Goal: Task Accomplishment & Management: Manage account settings

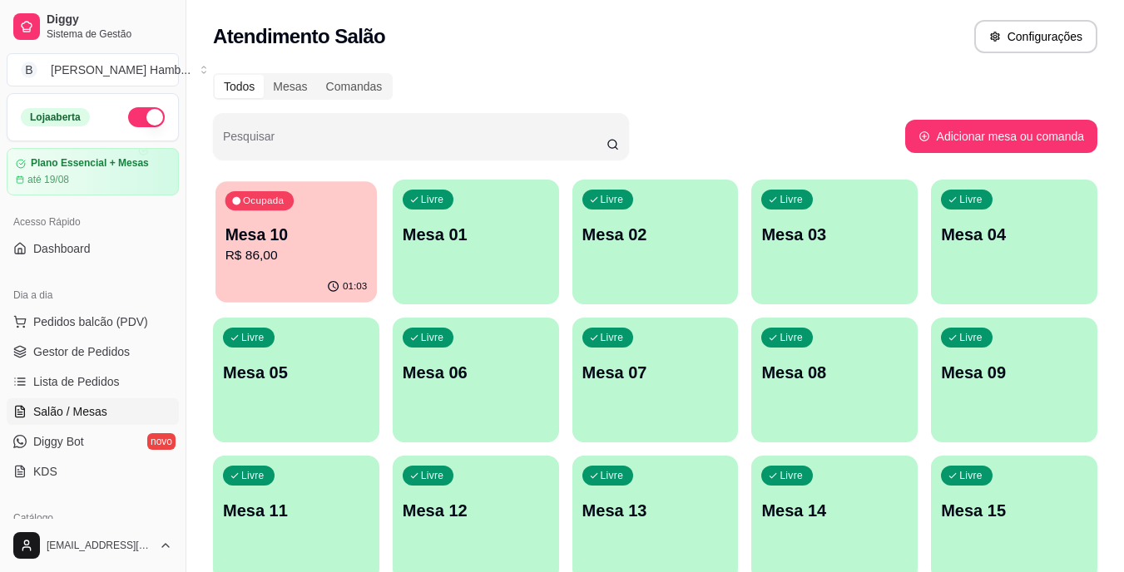
click at [261, 265] on p "R$ 86,00" at bounding box center [296, 255] width 142 height 19
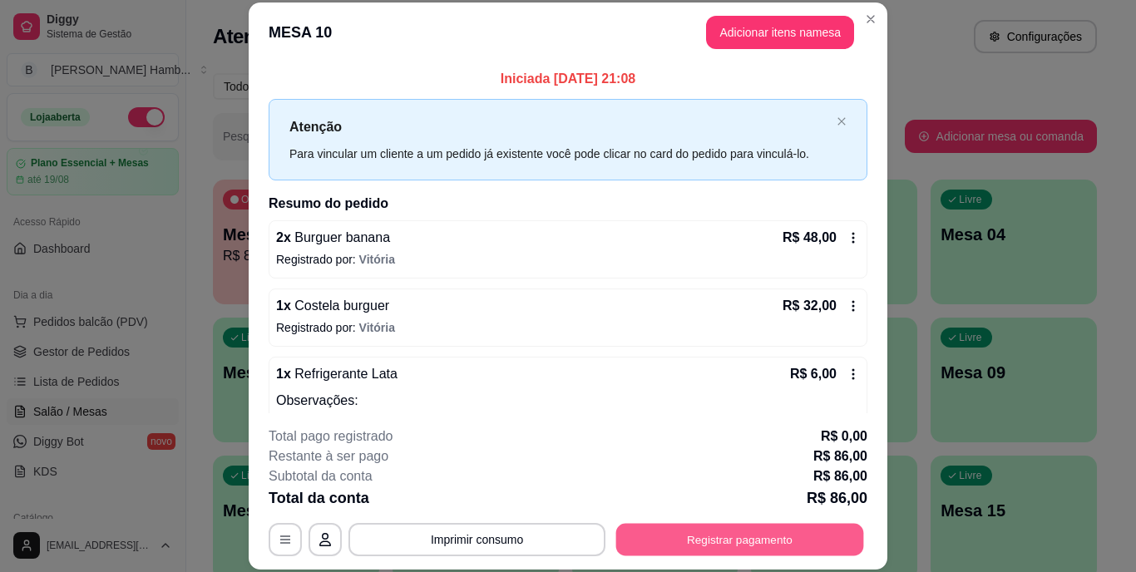
click at [670, 527] on button "Registrar pagamento" at bounding box center [740, 539] width 248 height 32
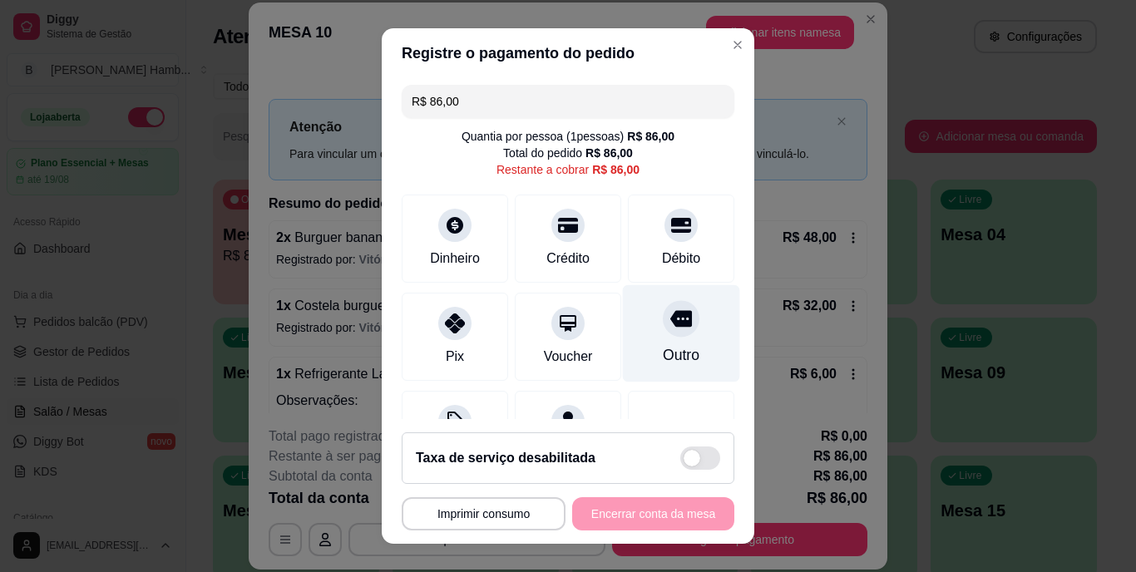
click at [670, 323] on icon at bounding box center [681, 319] width 22 height 17
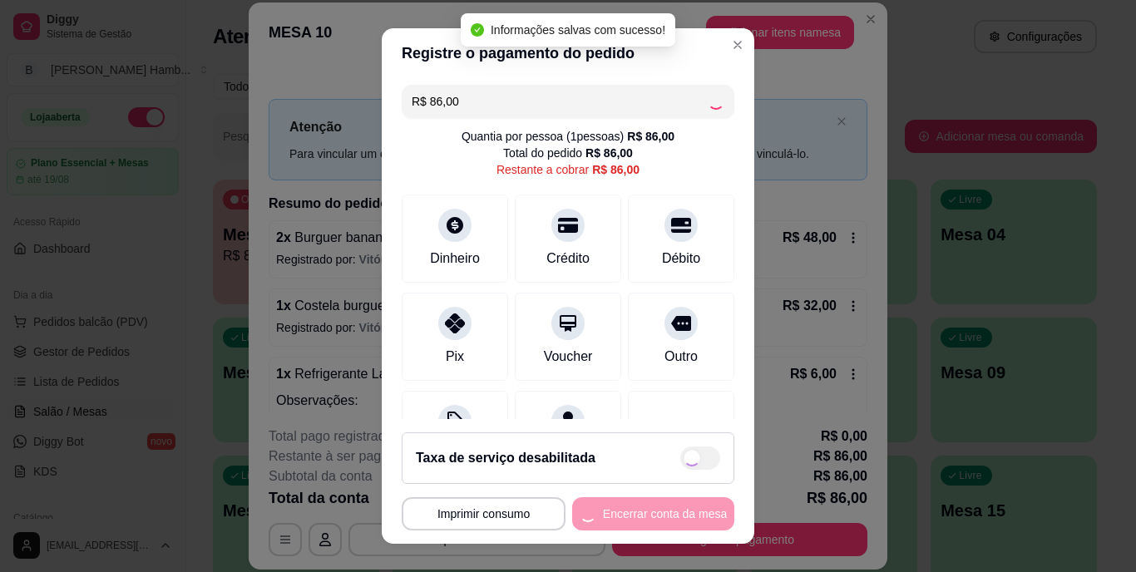
type input "R$ 0,00"
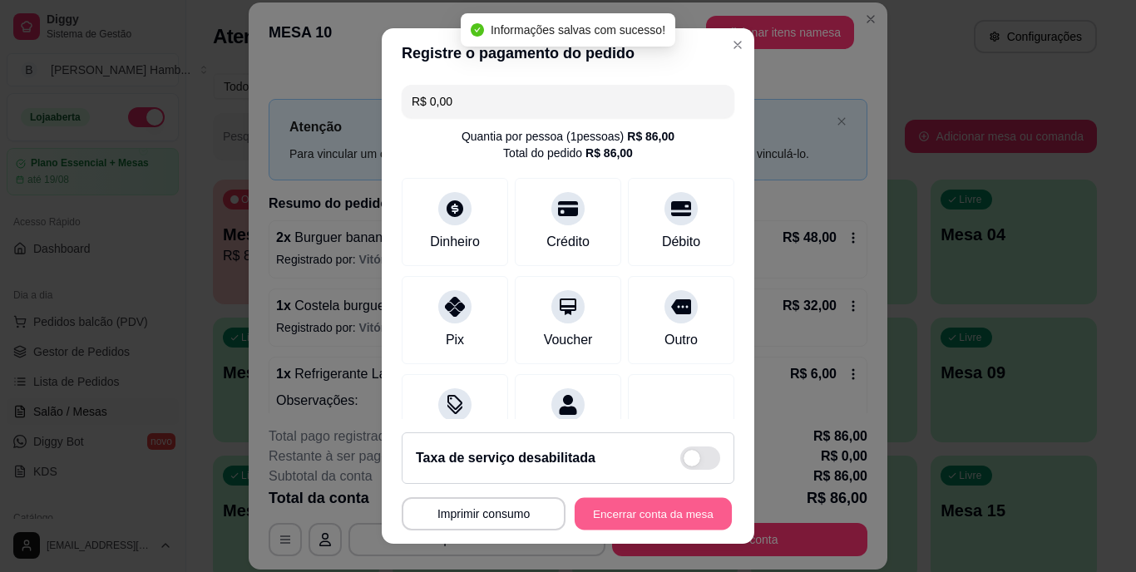
click at [640, 507] on button "Encerrar conta da mesa" at bounding box center [653, 513] width 157 height 32
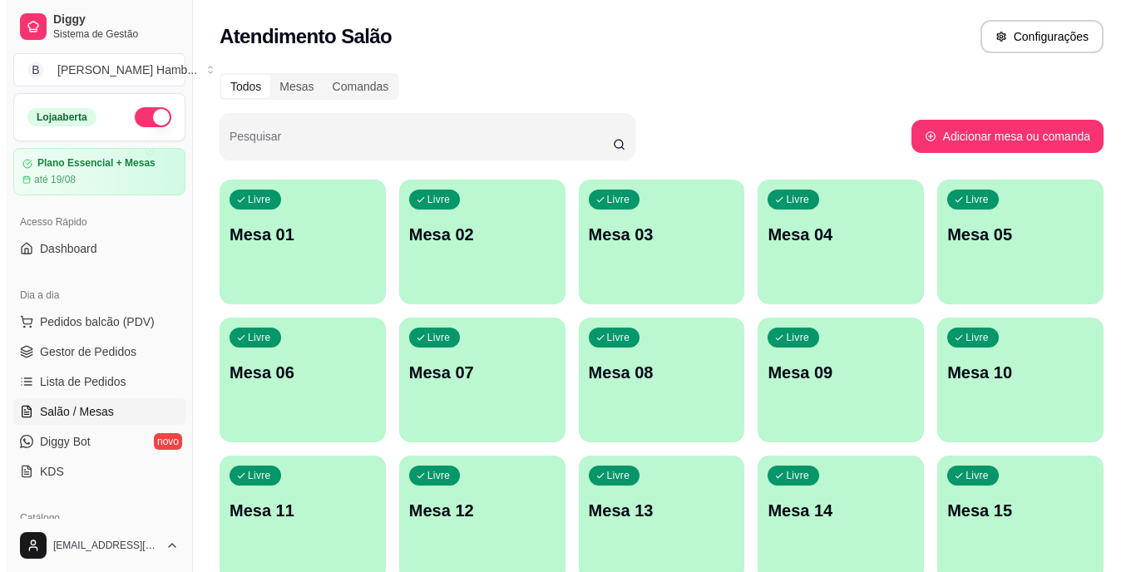
scroll to position [190, 0]
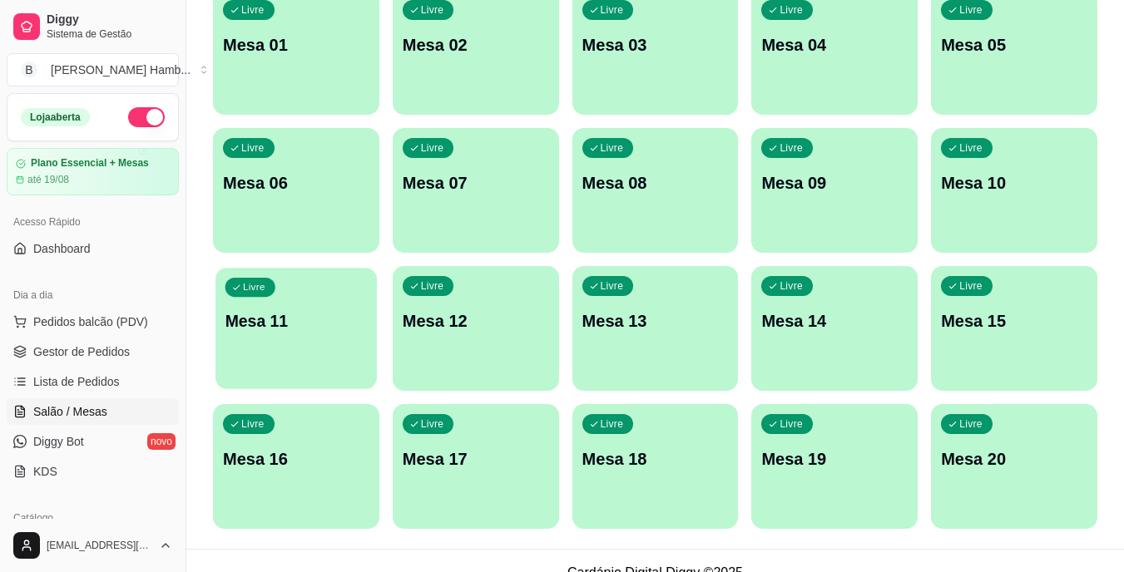
click at [287, 310] on p "Mesa 11" at bounding box center [296, 321] width 142 height 22
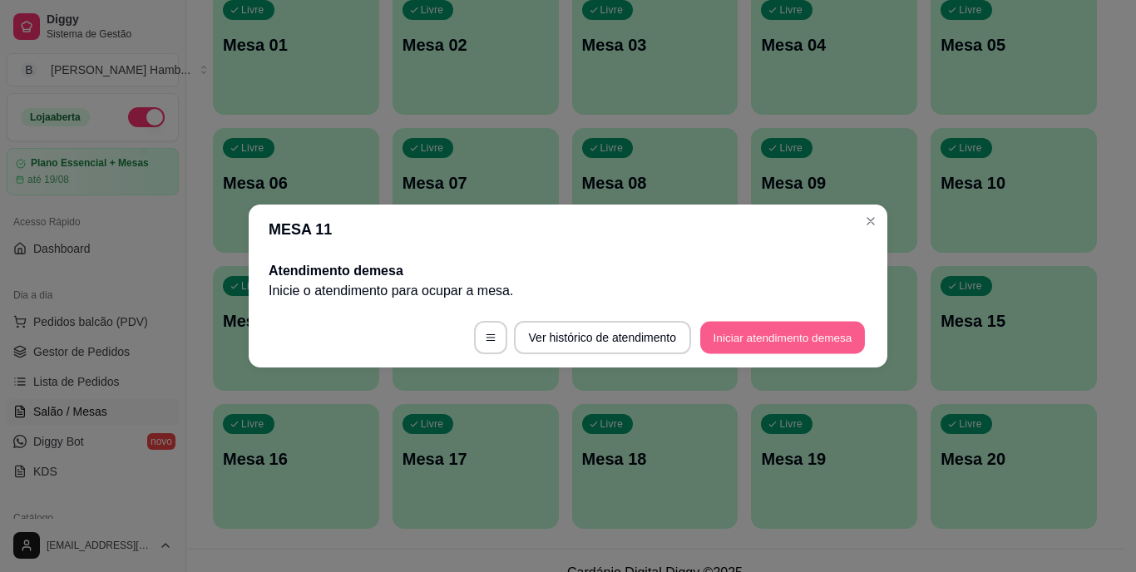
click at [723, 328] on button "Iniciar atendimento de mesa" at bounding box center [782, 338] width 165 height 32
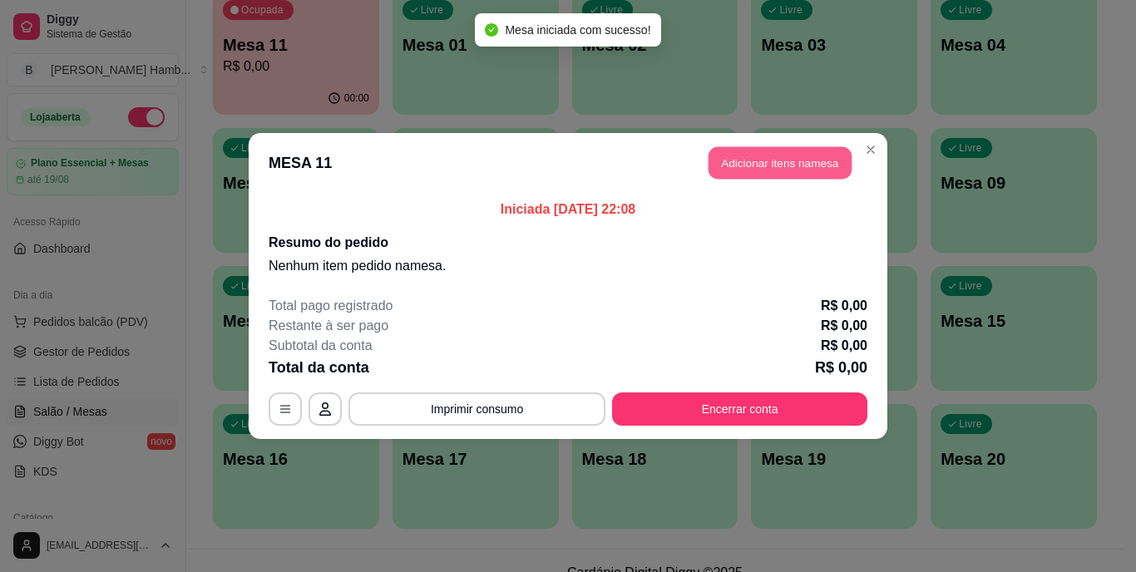
click at [739, 162] on button "Adicionar itens na mesa" at bounding box center [780, 163] width 143 height 32
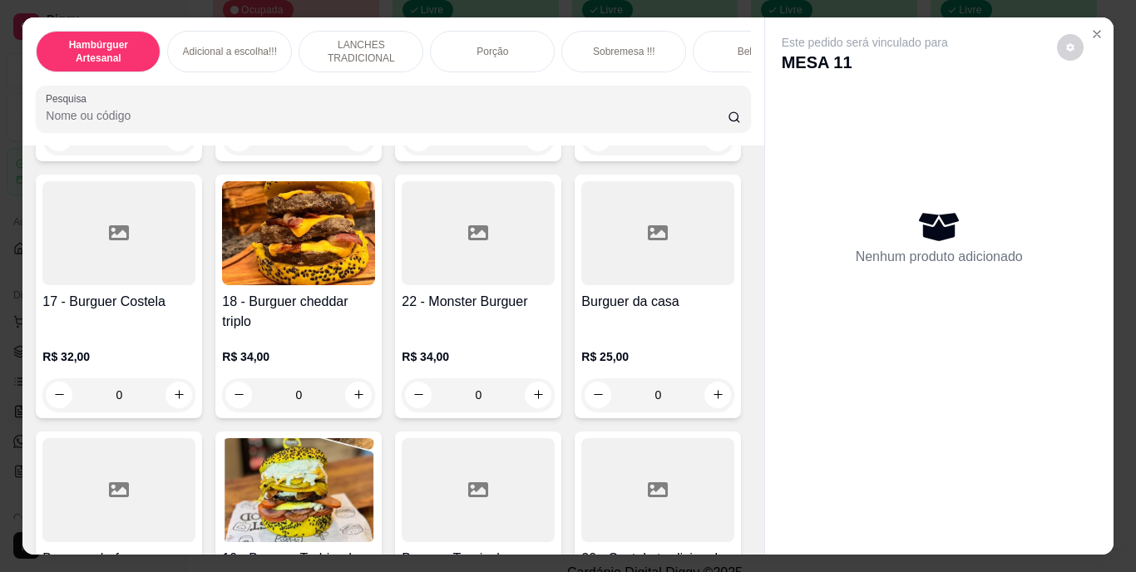
scroll to position [1076, 0]
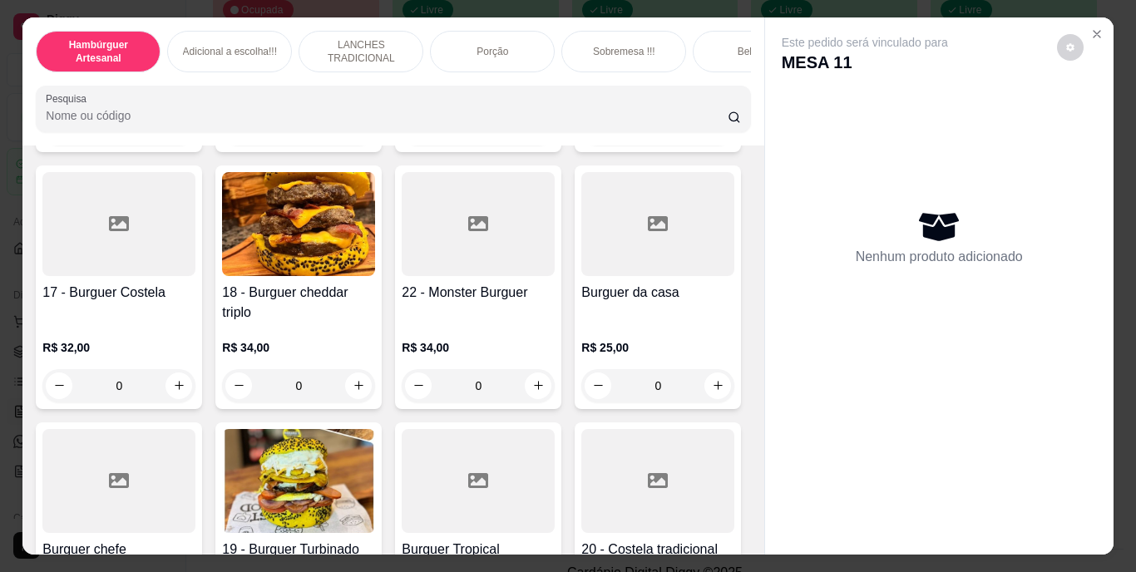
click at [353, 135] on icon "increase-product-quantity" at bounding box center [359, 128] width 12 height 12
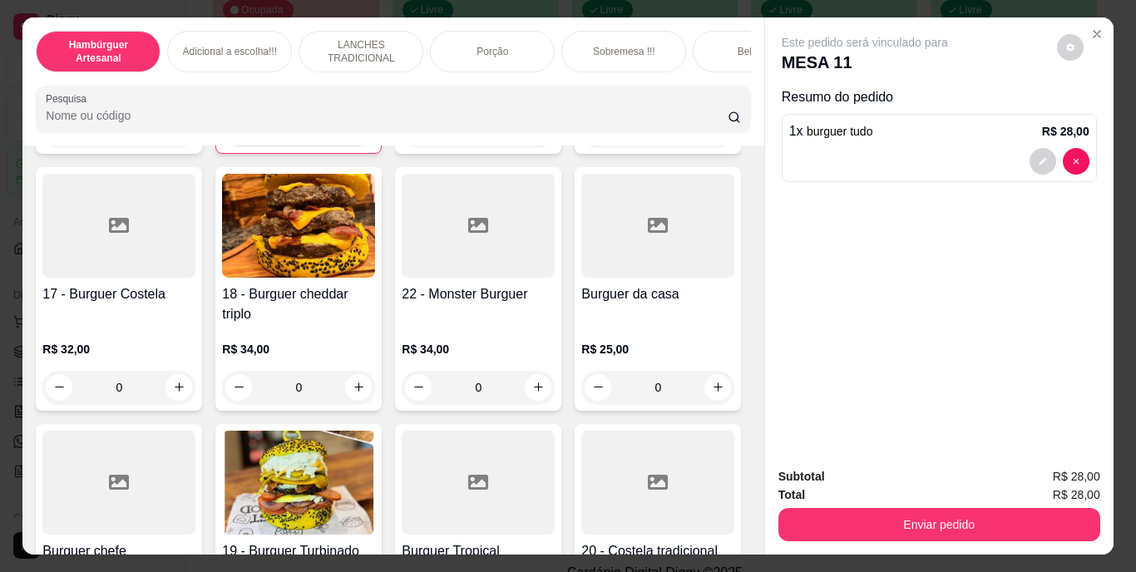
click at [352, 136] on icon "increase-product-quantity" at bounding box center [358, 129] width 12 height 12
type input "2"
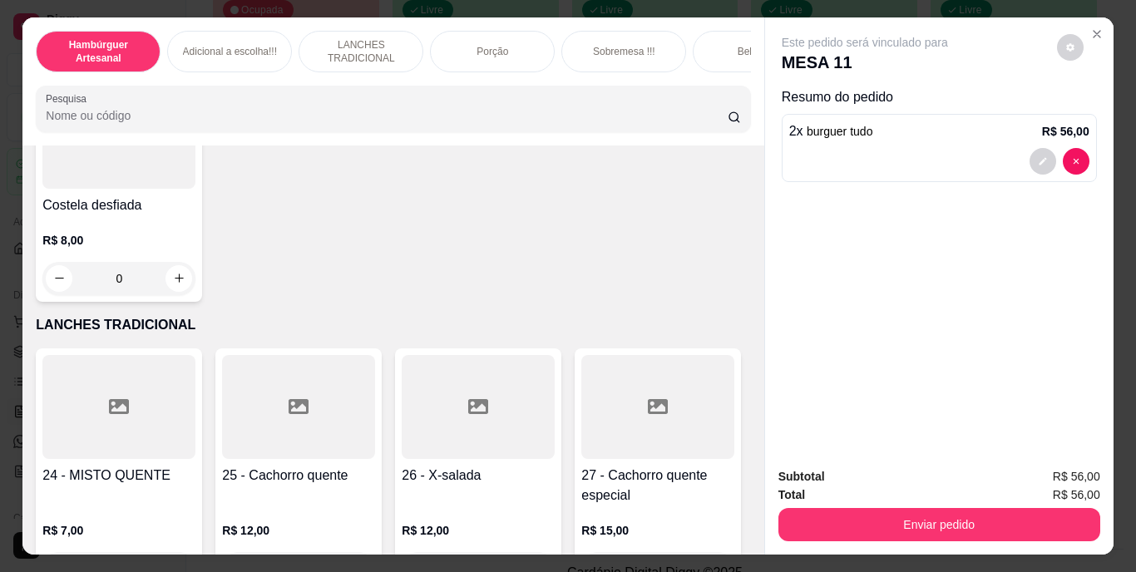
scroll to position [2168, 0]
click at [179, 57] on div "0" at bounding box center [118, 40] width 153 height 33
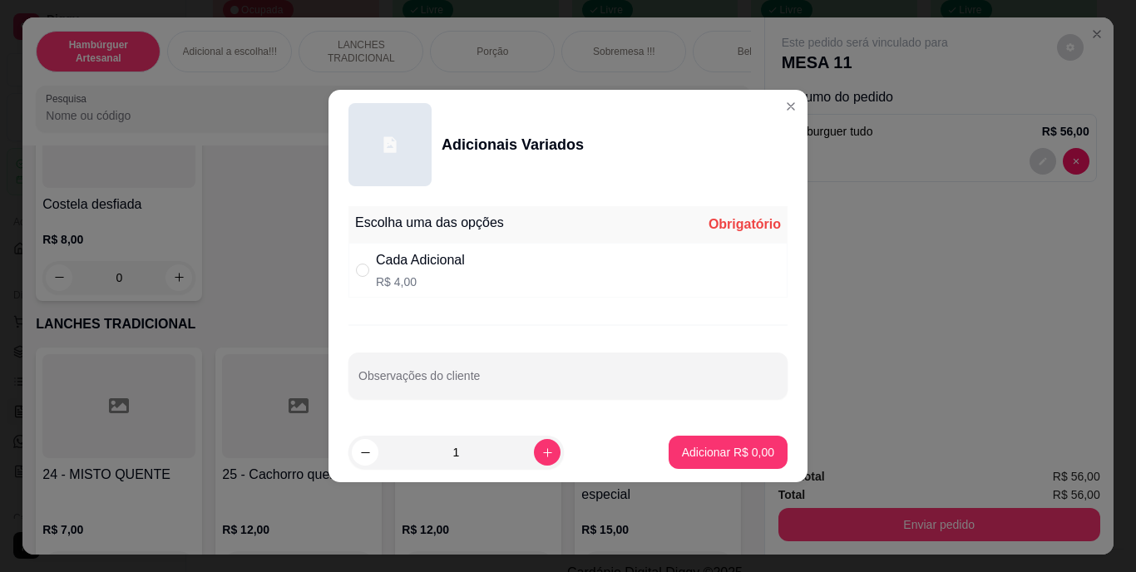
click at [367, 291] on div "Cada Adicional R$ 4,00" at bounding box center [568, 270] width 439 height 55
radio input "true"
click at [543, 452] on icon "increase-product-quantity" at bounding box center [547, 452] width 8 height 8
type input "2"
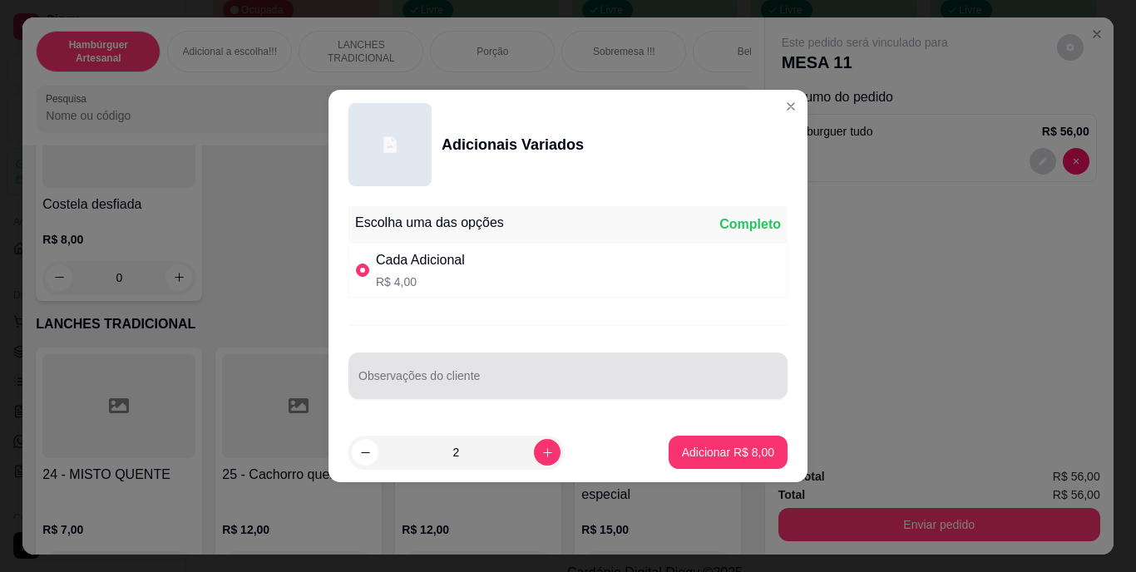
click at [522, 368] on div at bounding box center [567, 375] width 419 height 33
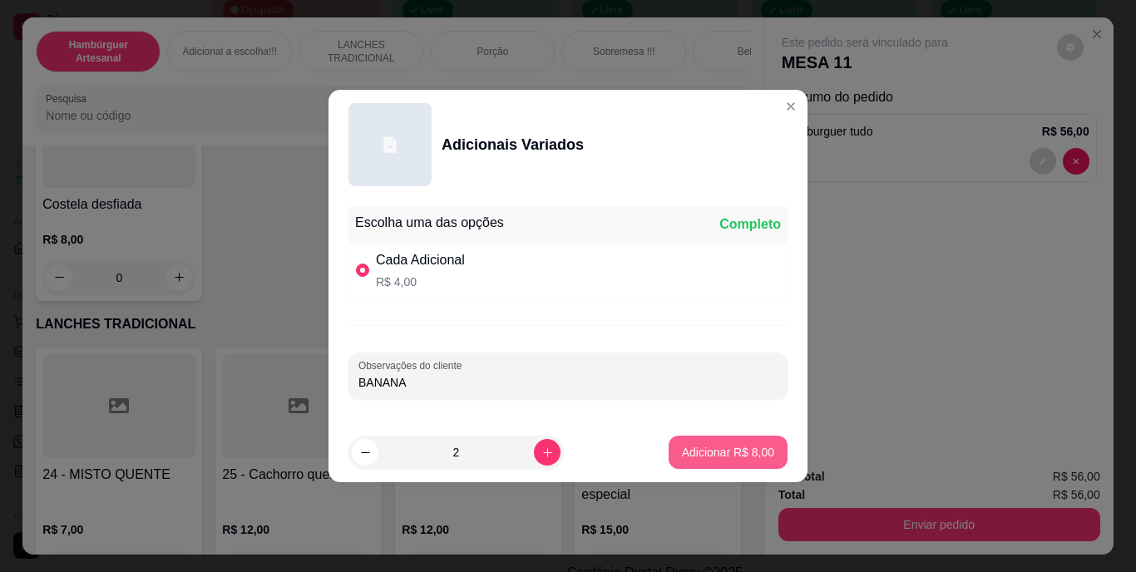
type input "BANANA"
click at [700, 454] on p "Adicionar R$ 8,00" at bounding box center [728, 452] width 90 height 16
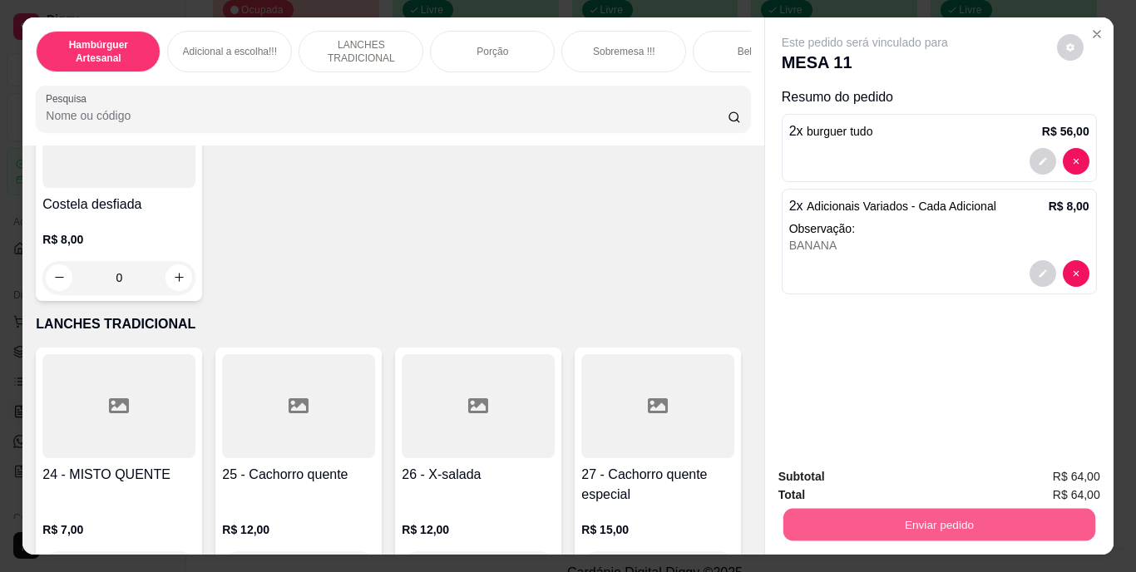
click at [863, 513] on button "Enviar pedido" at bounding box center [939, 525] width 312 height 32
click at [671, 301] on div "Adicionais Variados R$ 4,00 0 Calabresa R$ 5,00 0 Frango desfiado R$ 5,00 0 Ham…" at bounding box center [393, 70] width 714 height 461
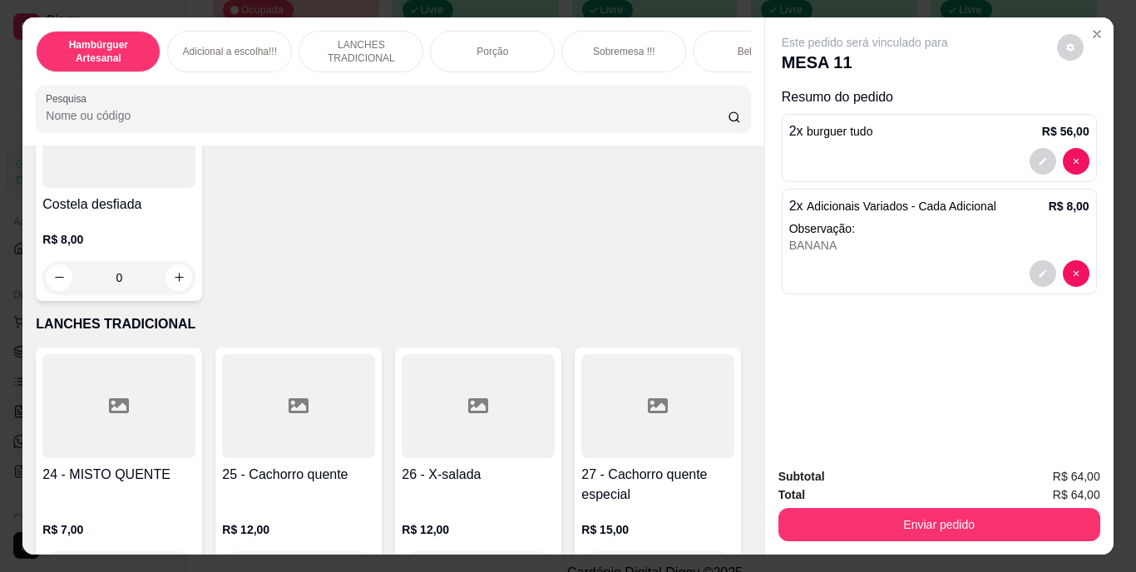
click at [579, 116] on input "Pesquisa" at bounding box center [387, 115] width 682 height 17
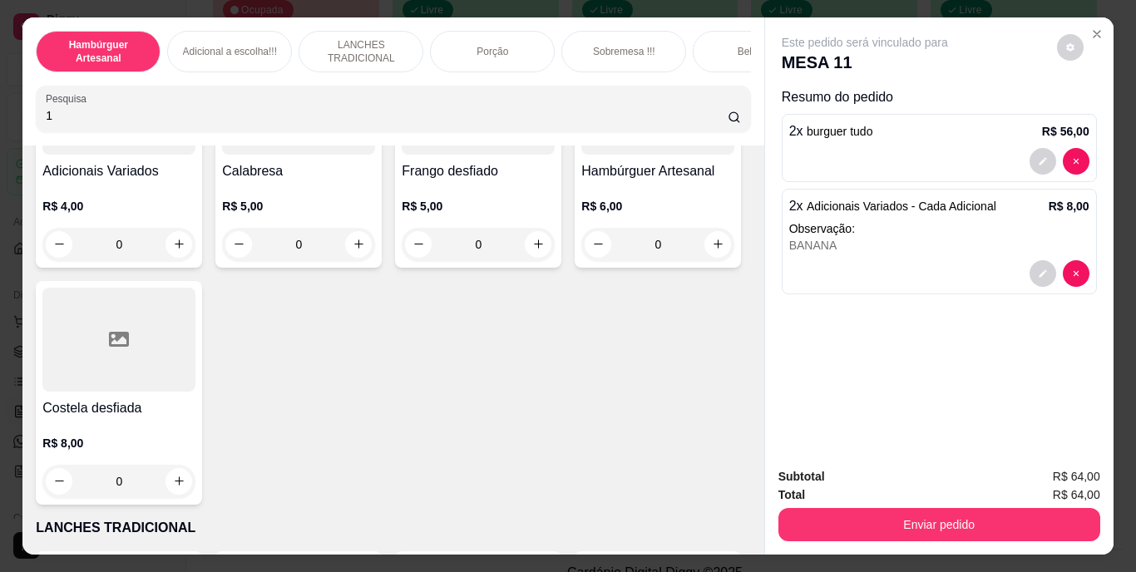
scroll to position [2438, 0]
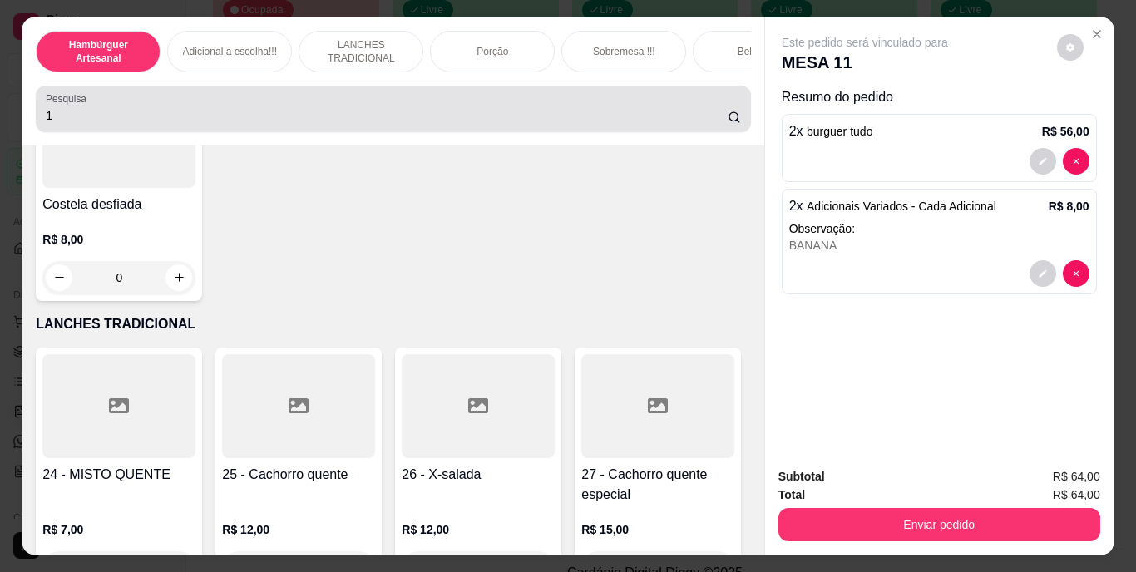
click at [380, 105] on div "1" at bounding box center [393, 108] width 695 height 33
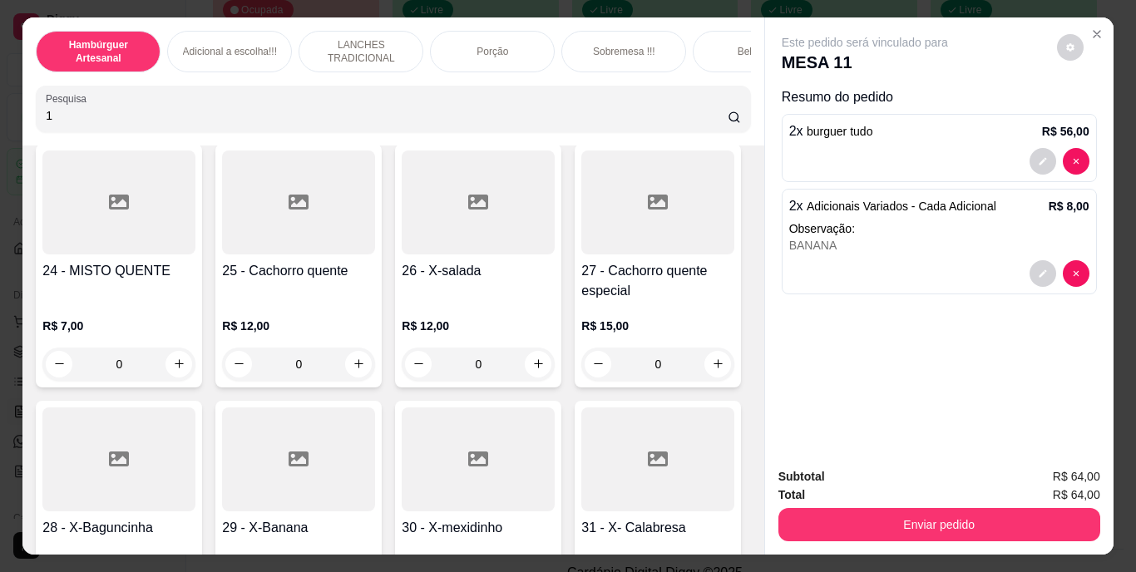
scroll to position [2234, 0]
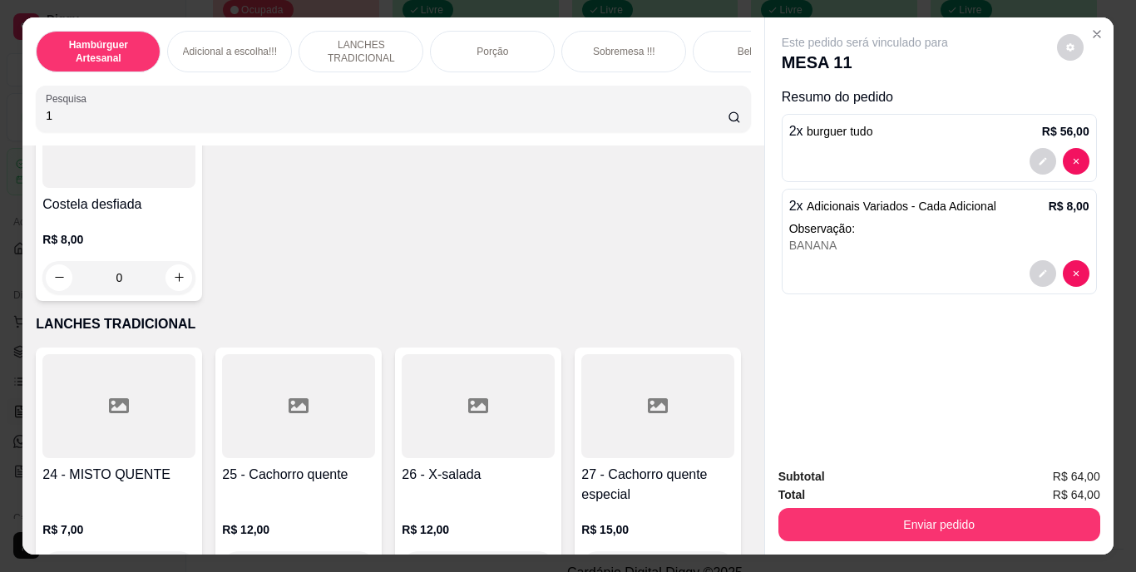
type input "1"
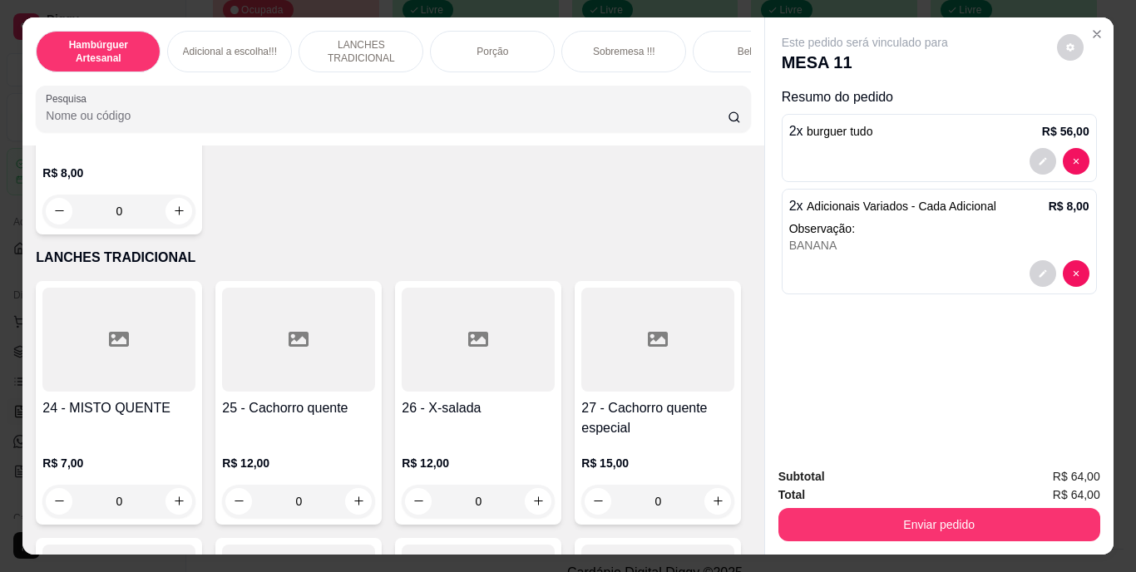
scroll to position [2168, 0]
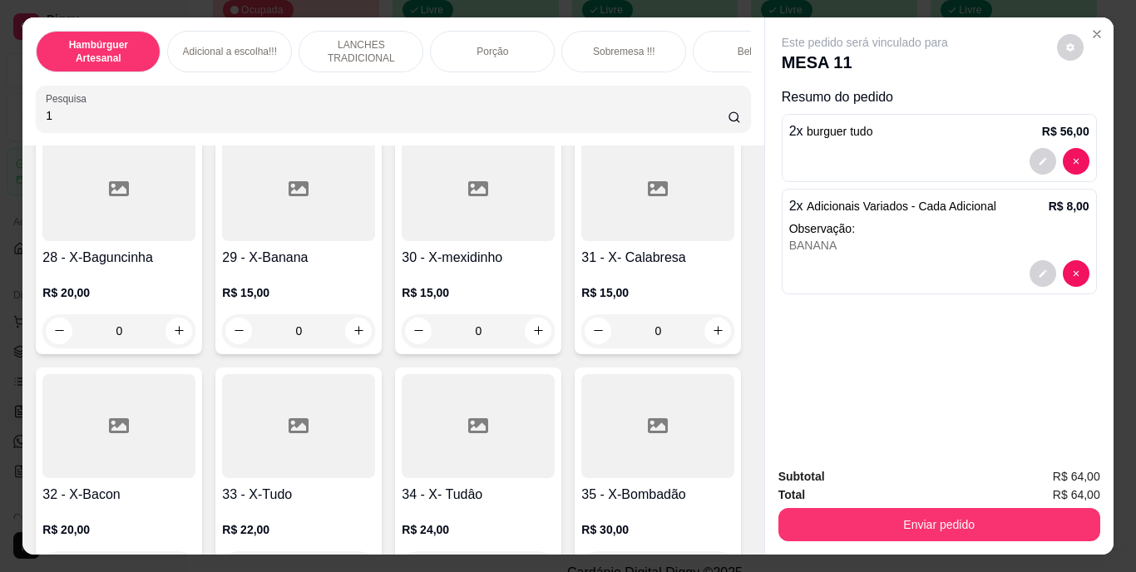
type input "1"
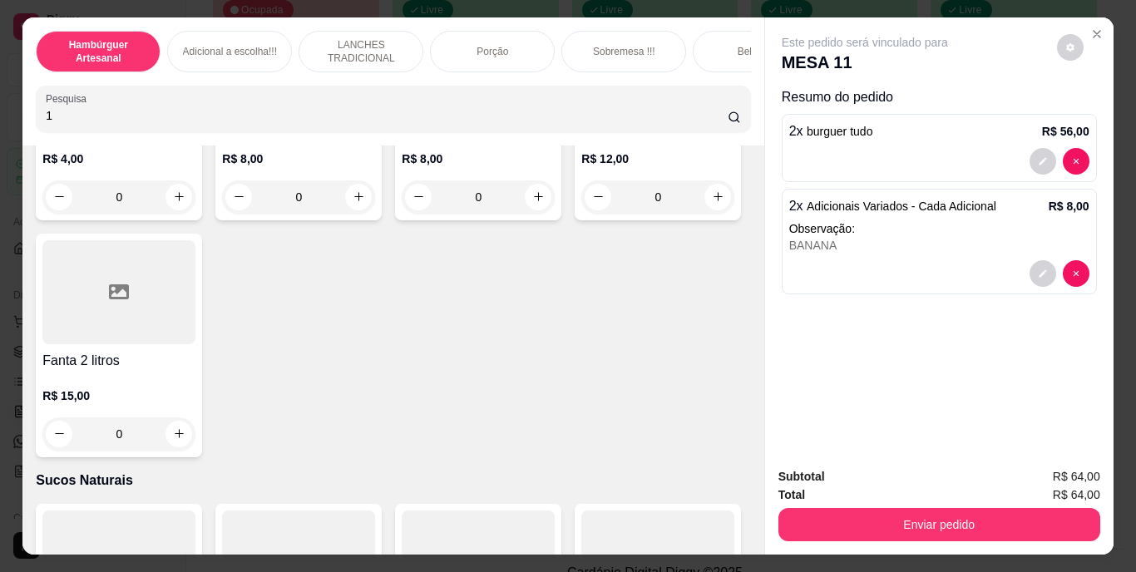
scroll to position [5351, 0]
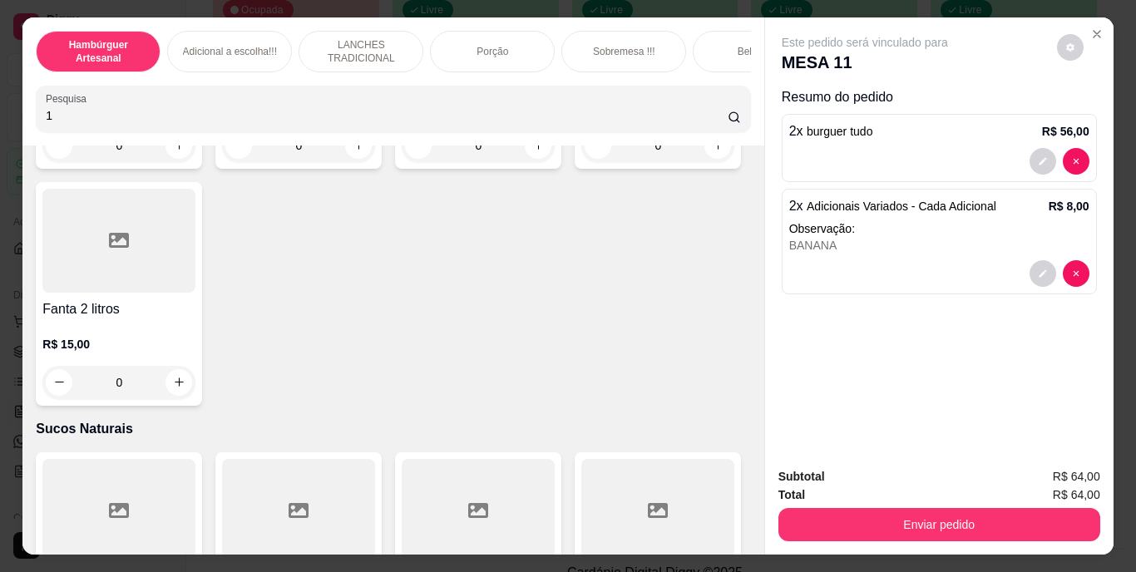
type input "1"
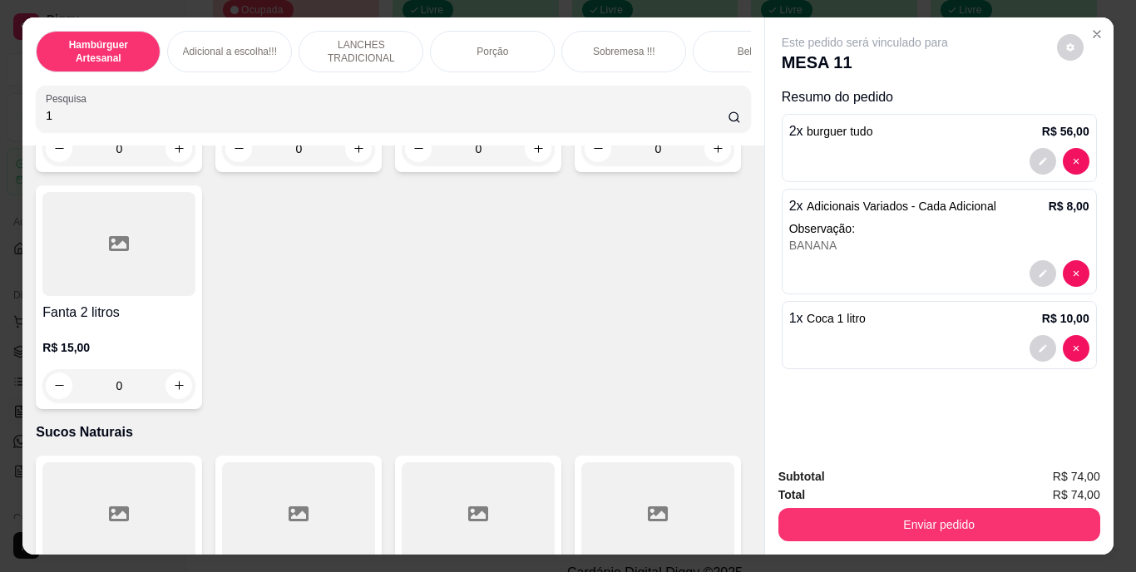
scroll to position [5352, 0]
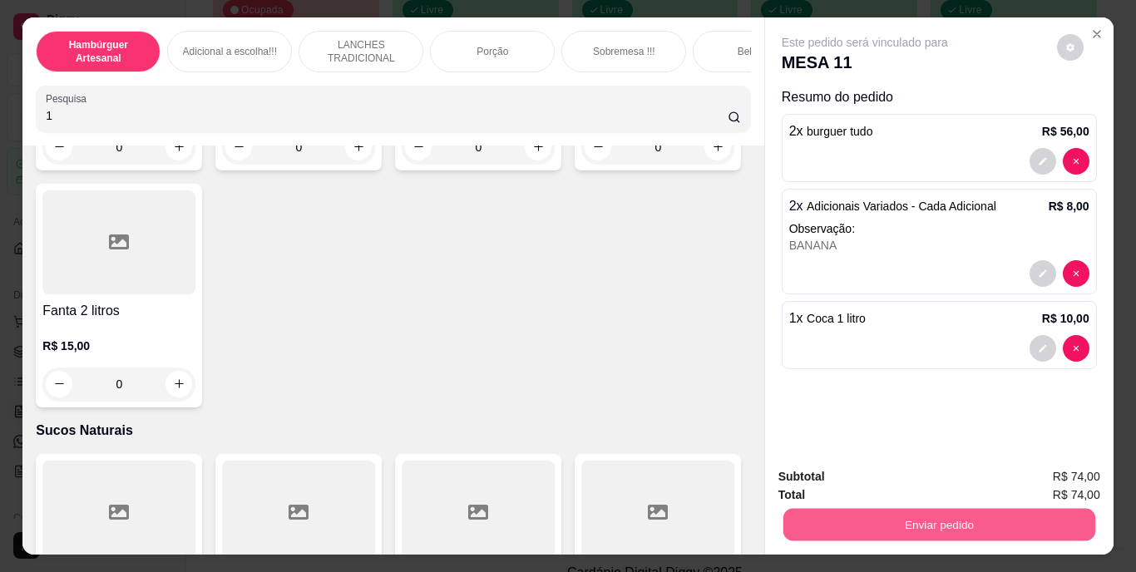
click at [817, 517] on button "Enviar pedido" at bounding box center [939, 525] width 312 height 32
click at [819, 477] on button "Não registrar e enviar pedido" at bounding box center [884, 477] width 168 height 31
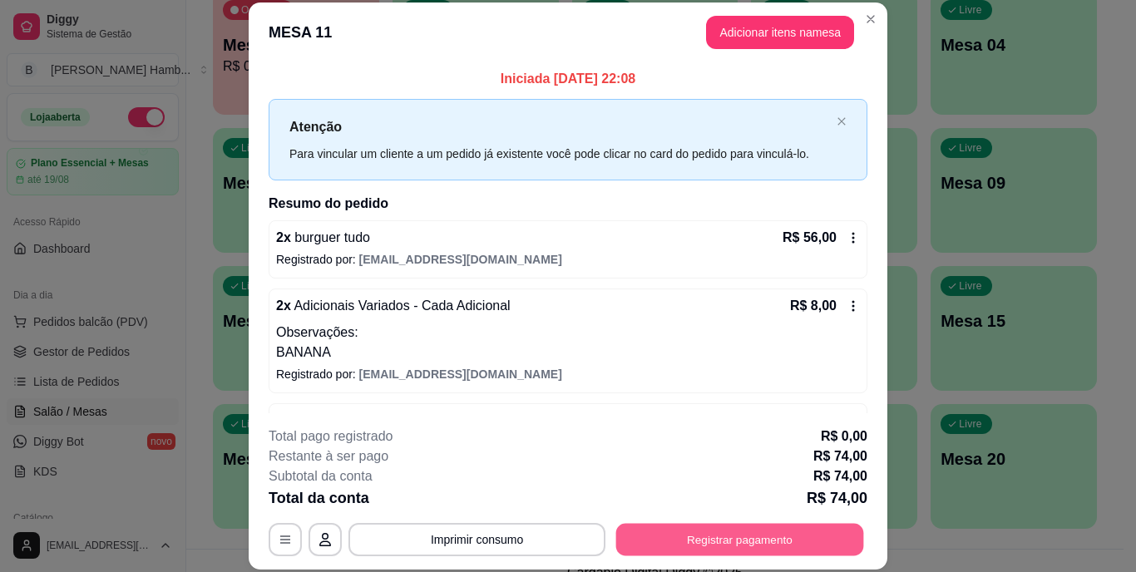
click at [726, 536] on button "Registrar pagamento" at bounding box center [740, 539] width 248 height 32
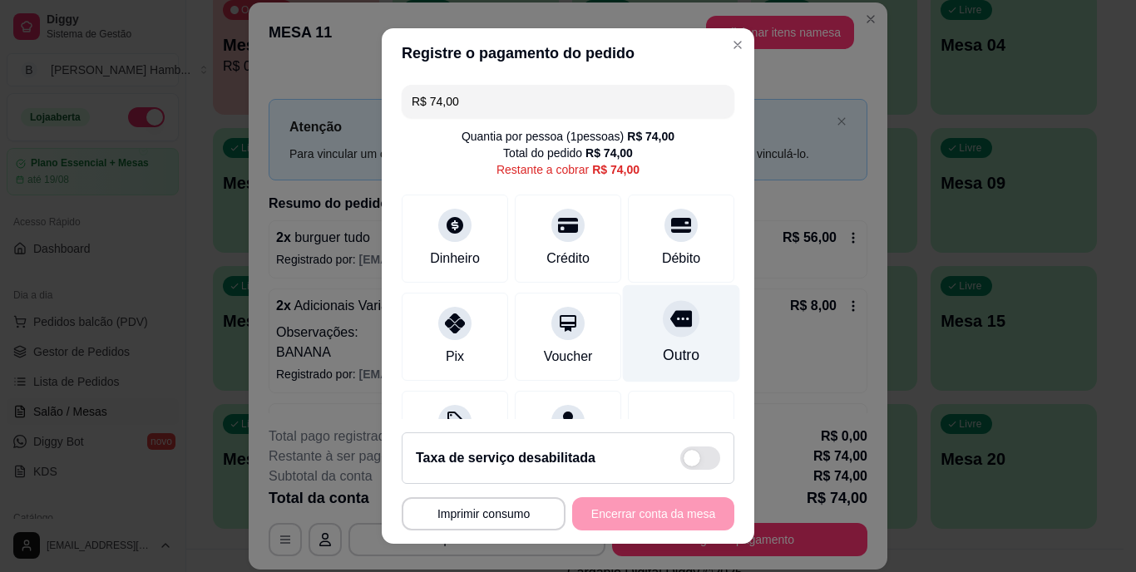
click at [651, 339] on div "Outro" at bounding box center [681, 333] width 117 height 97
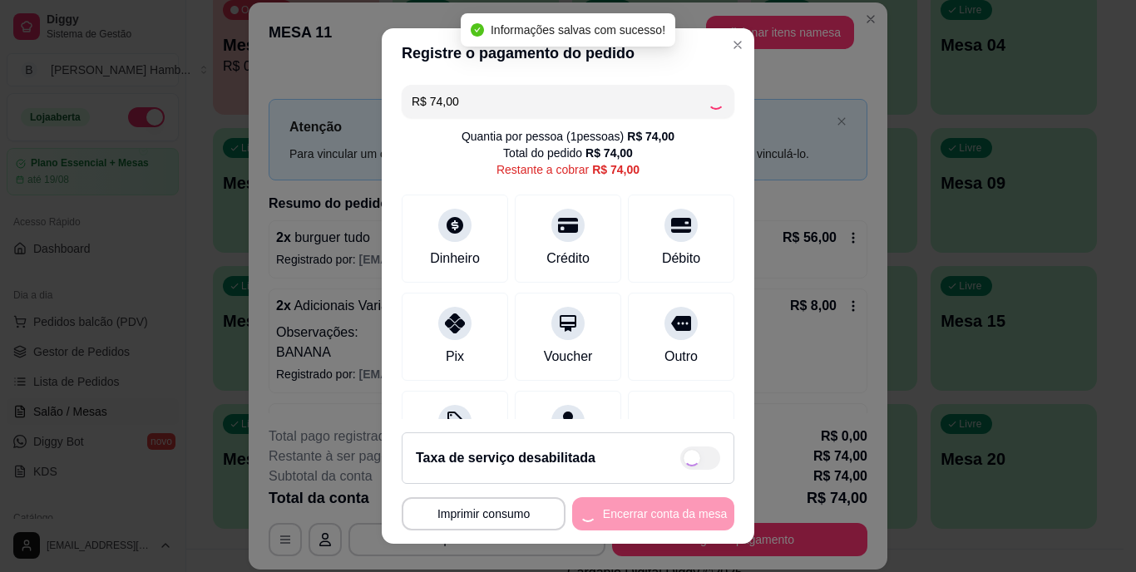
type input "R$ 0,00"
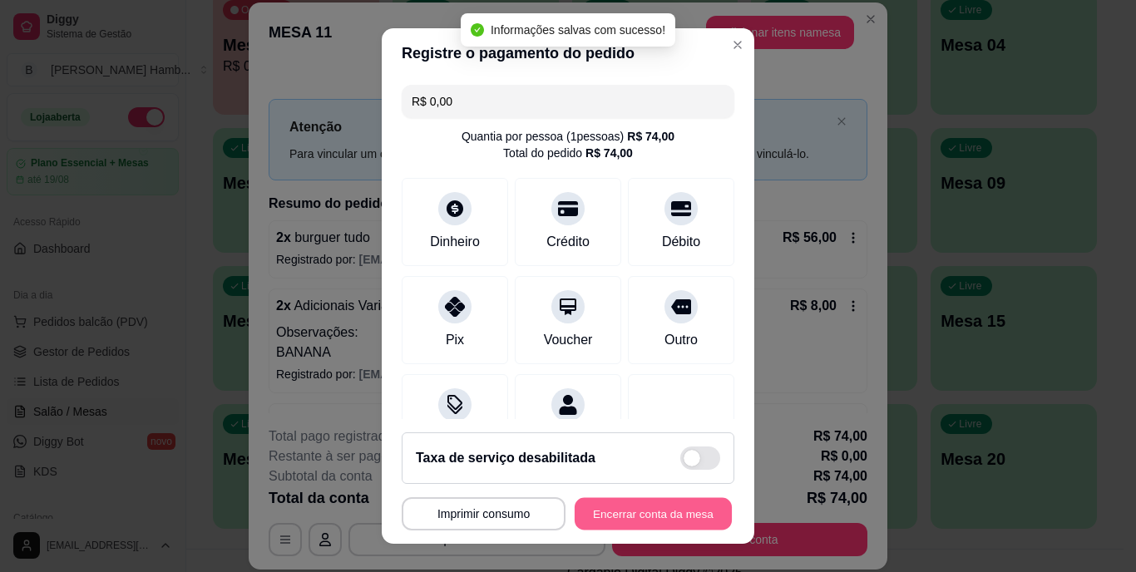
click at [627, 510] on button "Encerrar conta da mesa" at bounding box center [653, 513] width 157 height 32
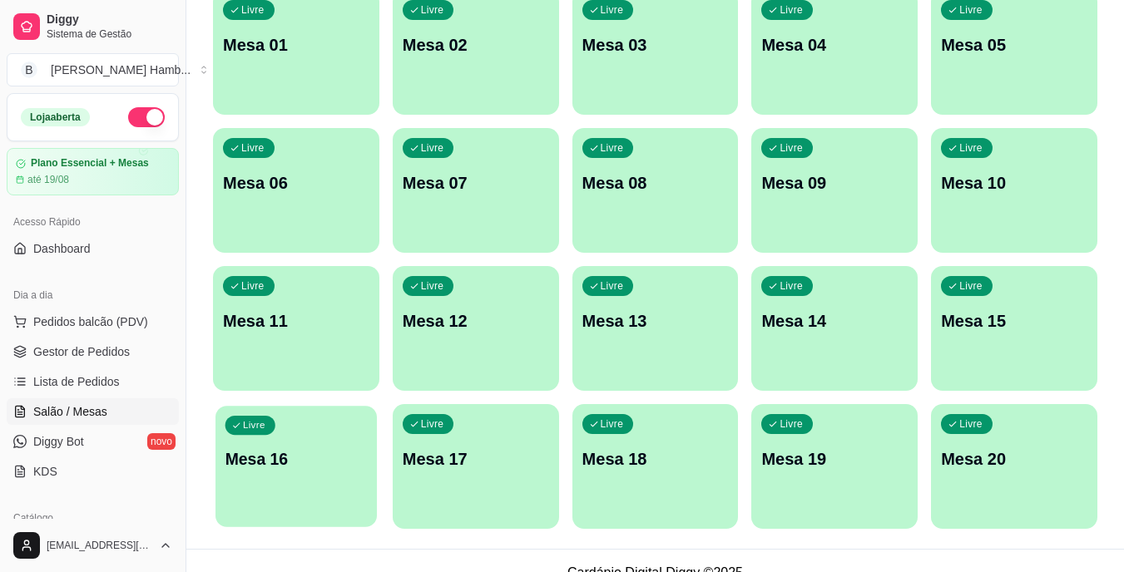
click at [332, 448] on p "Mesa 16" at bounding box center [296, 459] width 142 height 22
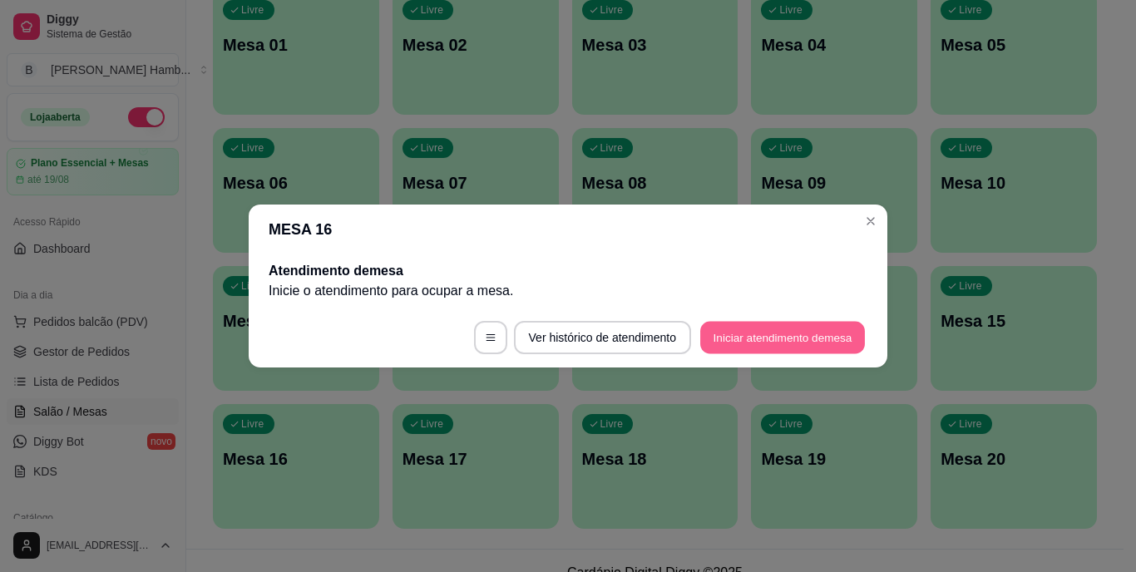
click at [731, 341] on button "Iniciar atendimento de mesa" at bounding box center [782, 338] width 165 height 32
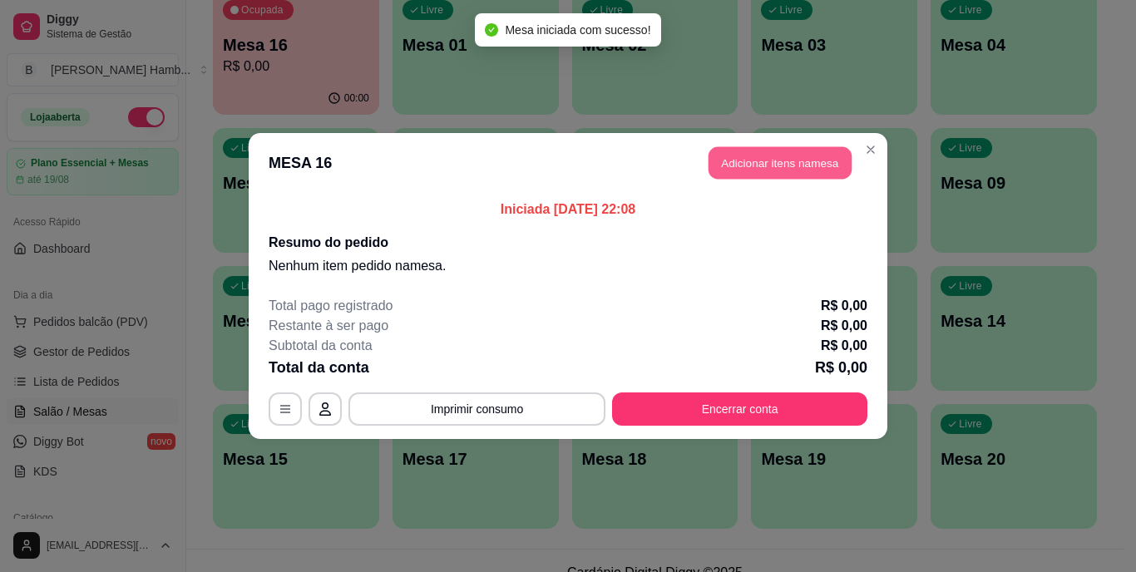
click at [747, 170] on button "Adicionar itens na mesa" at bounding box center [780, 163] width 143 height 32
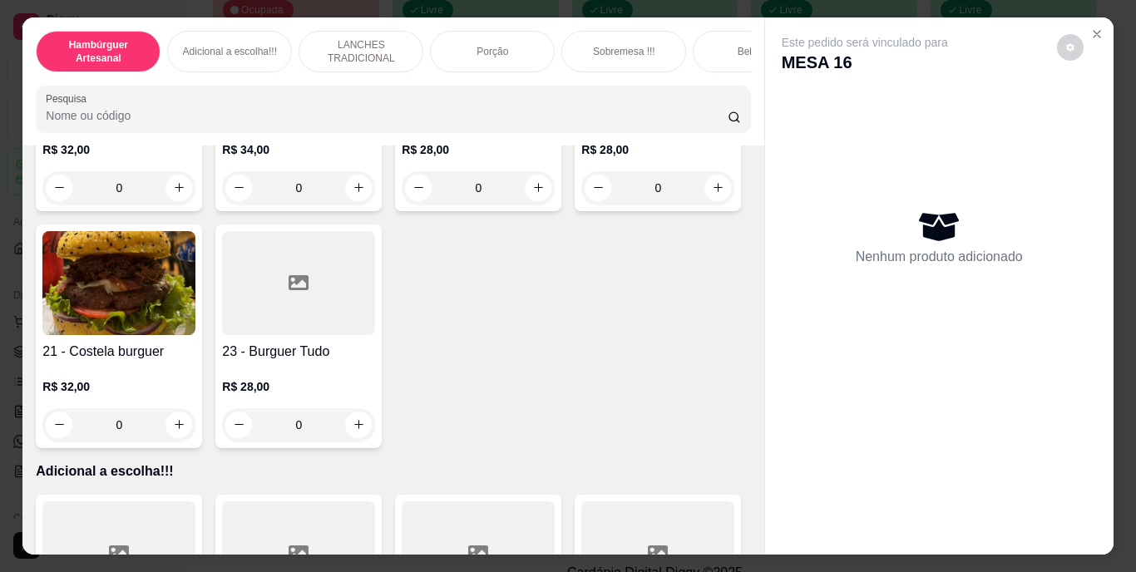
scroll to position [1515, 0]
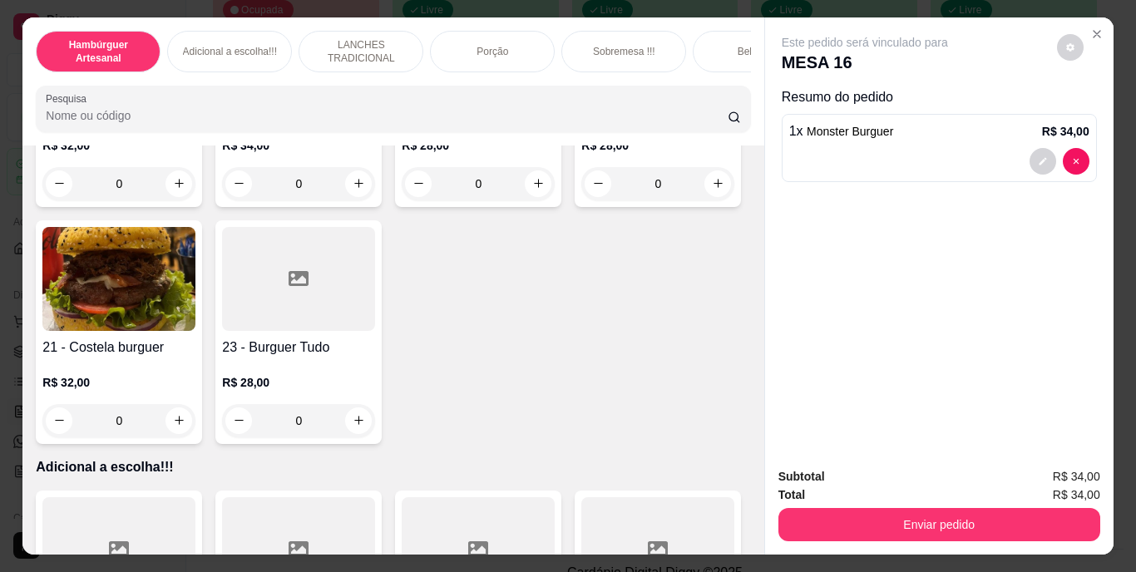
type input "3"
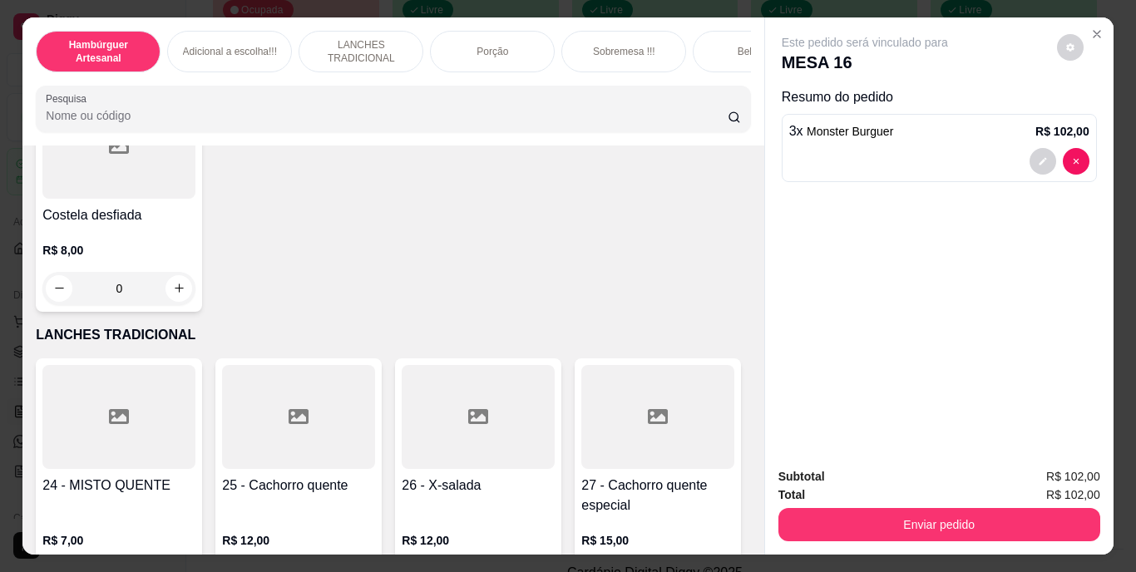
scroll to position [2156, 0]
click at [182, 67] on div "0" at bounding box center [118, 50] width 153 height 33
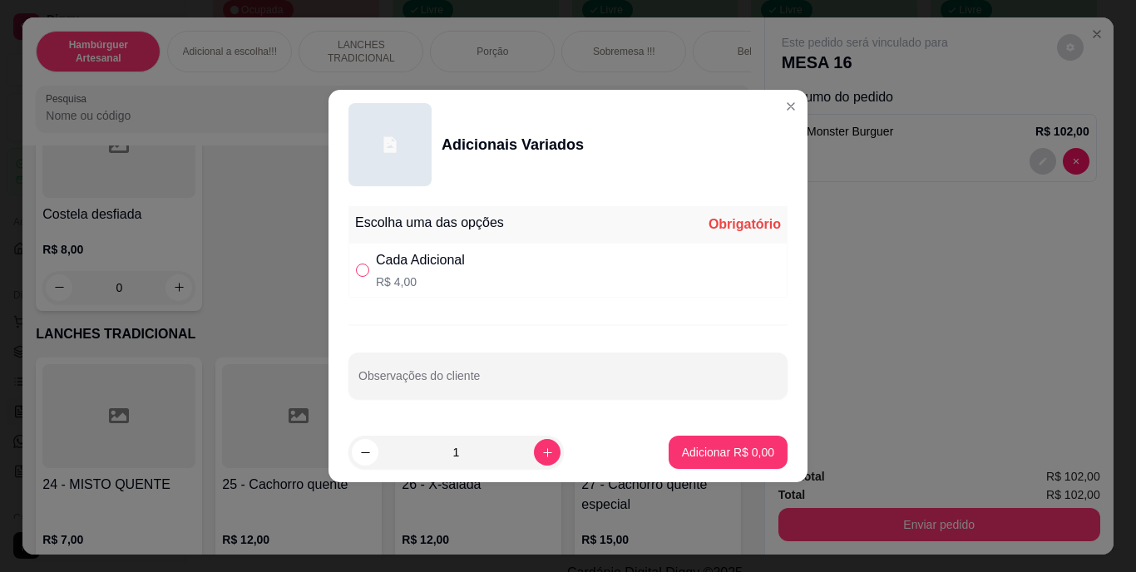
click at [368, 272] on input "" at bounding box center [362, 270] width 13 height 13
radio input "true"
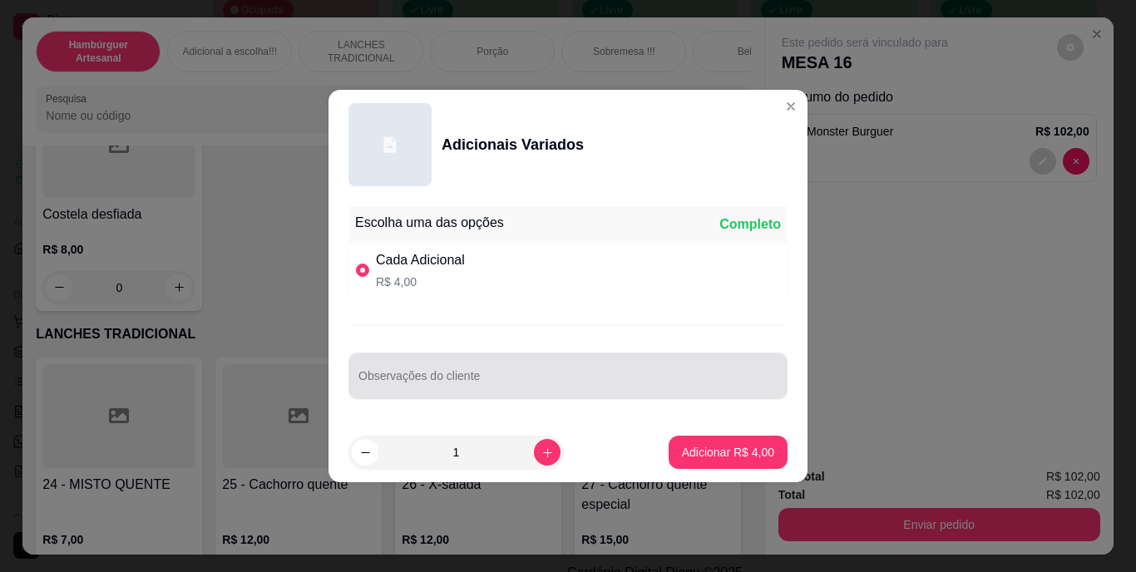
click at [423, 371] on div at bounding box center [567, 375] width 419 height 33
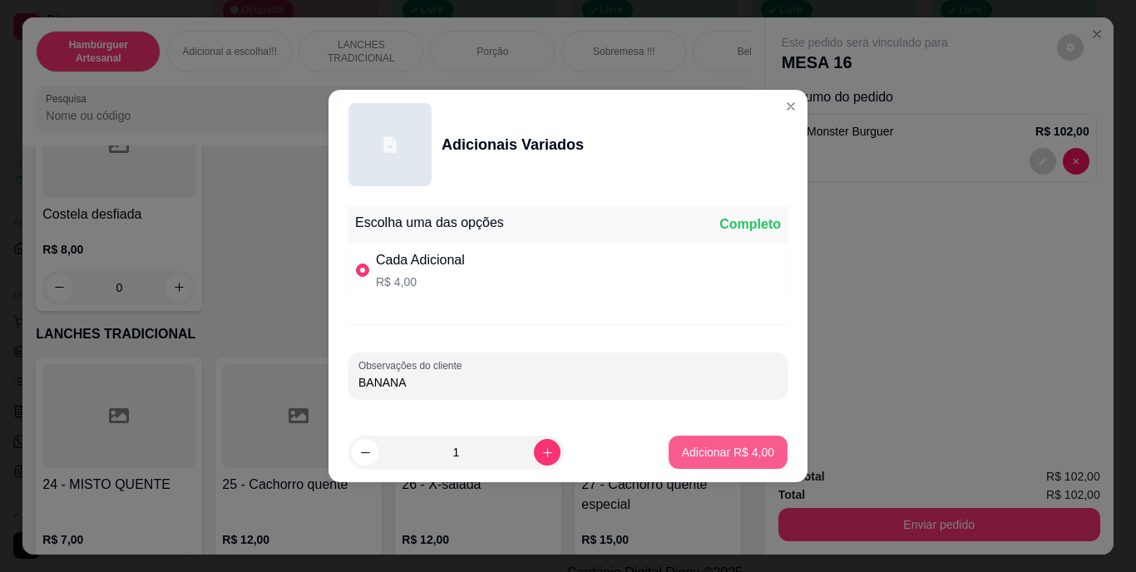
type input "BANANA"
click at [671, 447] on button "Adicionar R$ 4,00" at bounding box center [728, 453] width 116 height 32
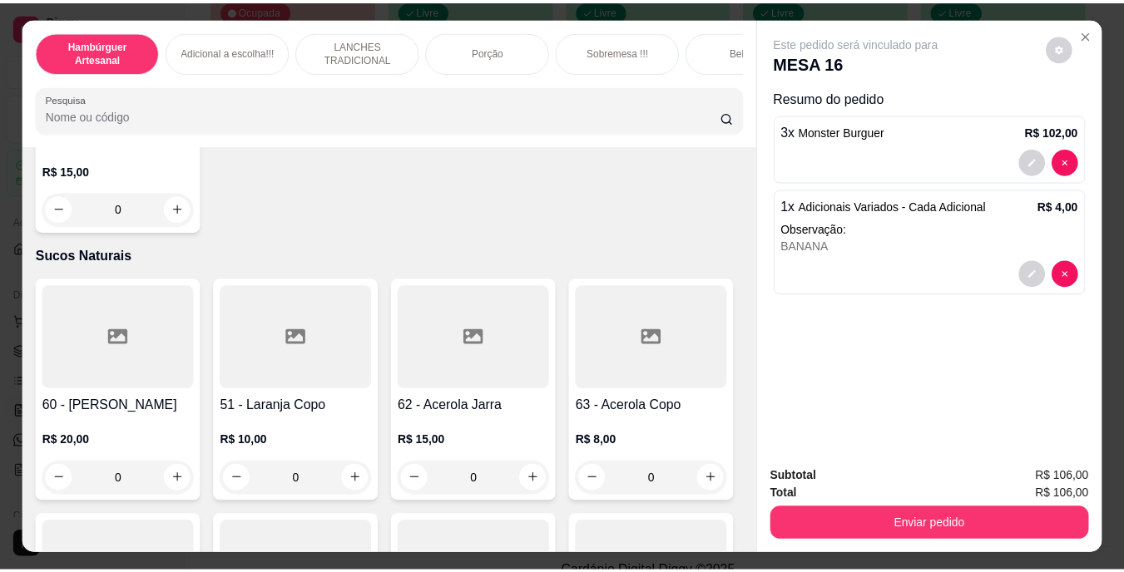
scroll to position [5257, 0]
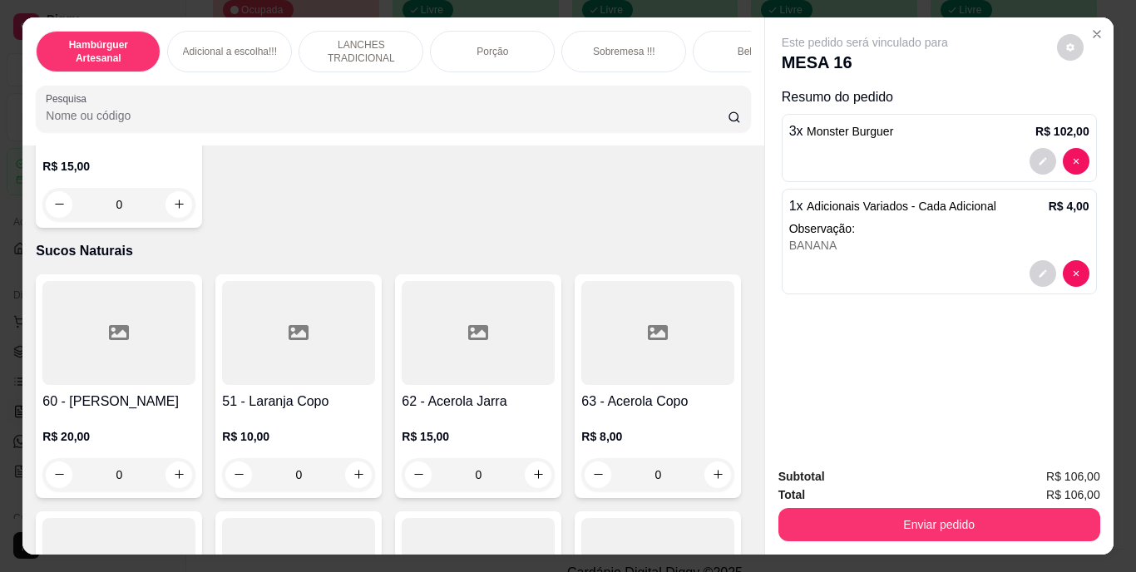
type input "1"
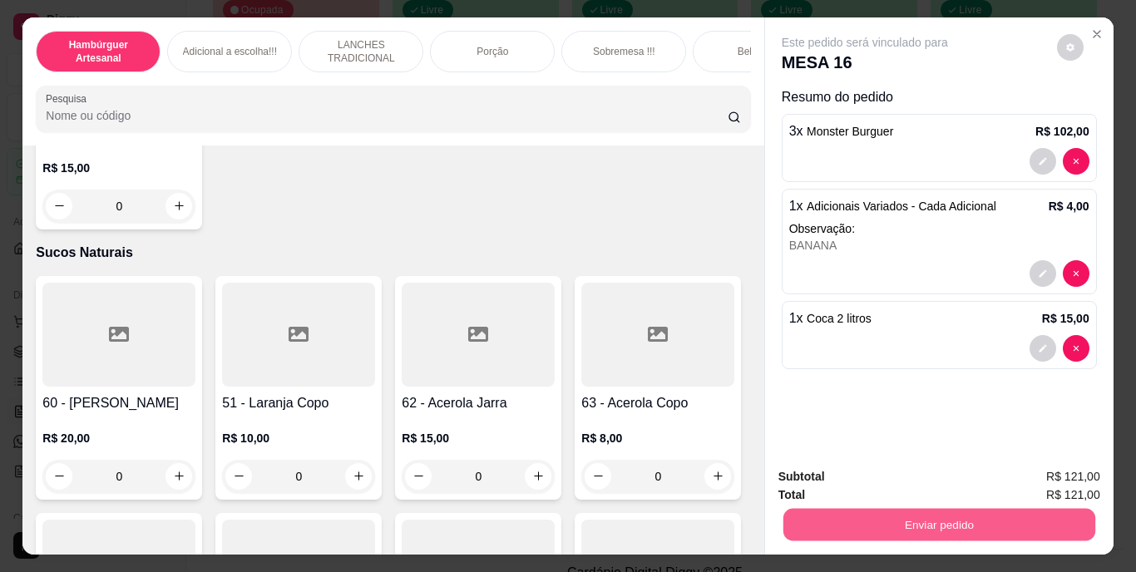
click at [858, 522] on button "Enviar pedido" at bounding box center [939, 525] width 312 height 32
click at [843, 478] on button "Não registrar e enviar pedido" at bounding box center [884, 478] width 173 height 32
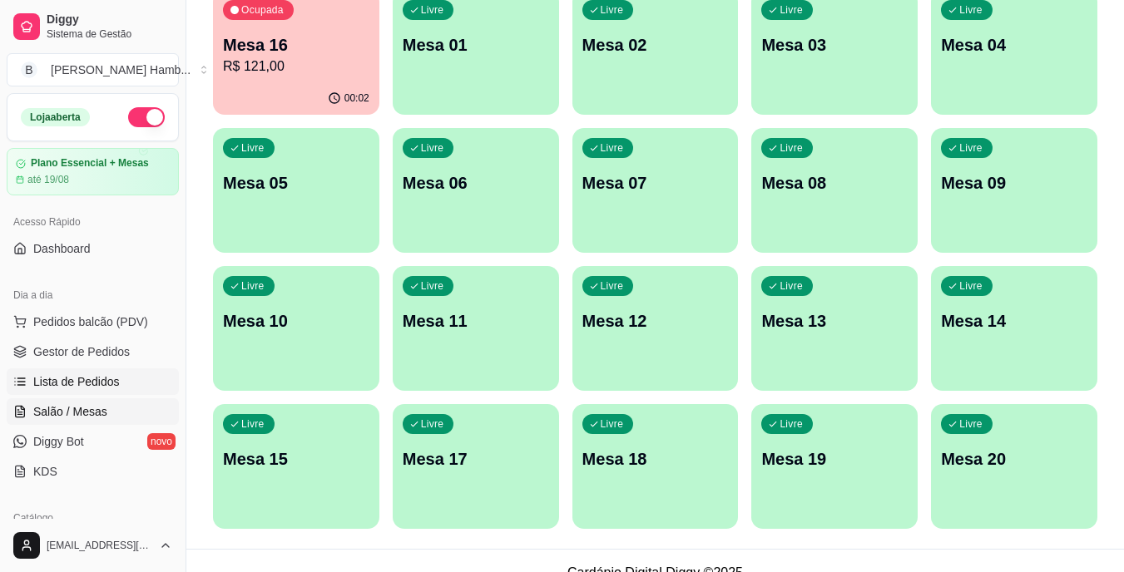
click at [133, 390] on link "Lista de Pedidos" at bounding box center [93, 381] width 172 height 27
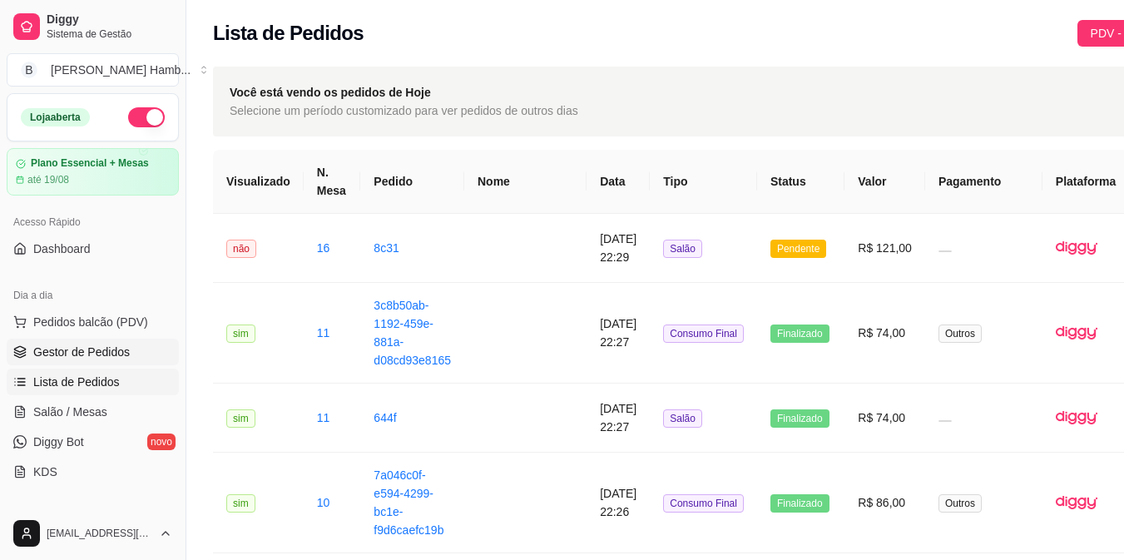
click at [144, 350] on link "Gestor de Pedidos" at bounding box center [93, 352] width 172 height 27
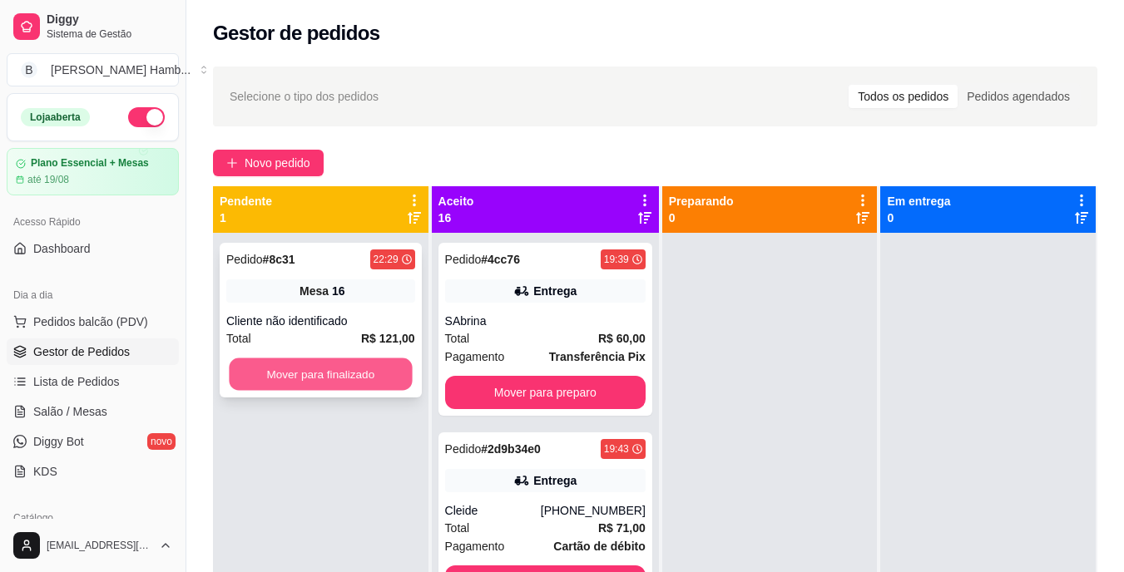
click at [336, 378] on button "Mover para finalizado" at bounding box center [320, 374] width 183 height 32
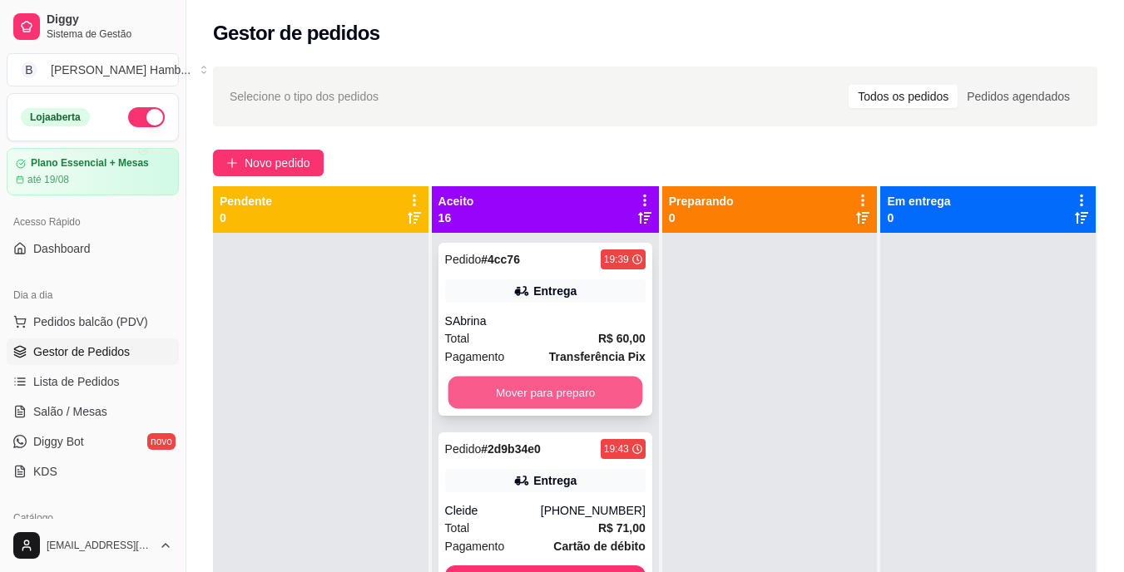
click at [522, 400] on button "Mover para preparo" at bounding box center [544, 393] width 195 height 32
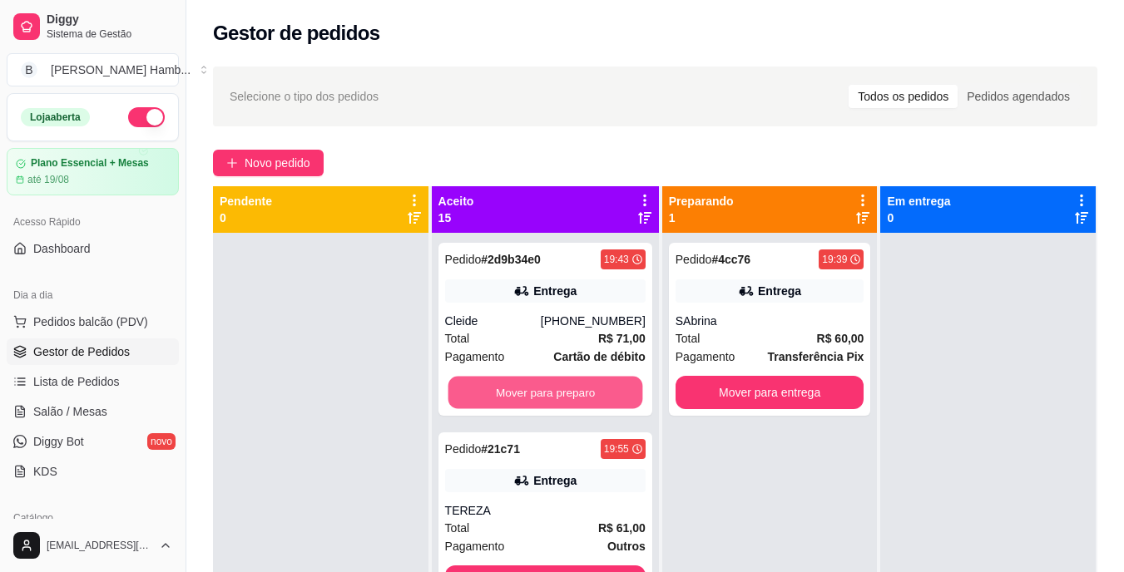
click at [529, 388] on button "Mover para preparo" at bounding box center [544, 393] width 195 height 32
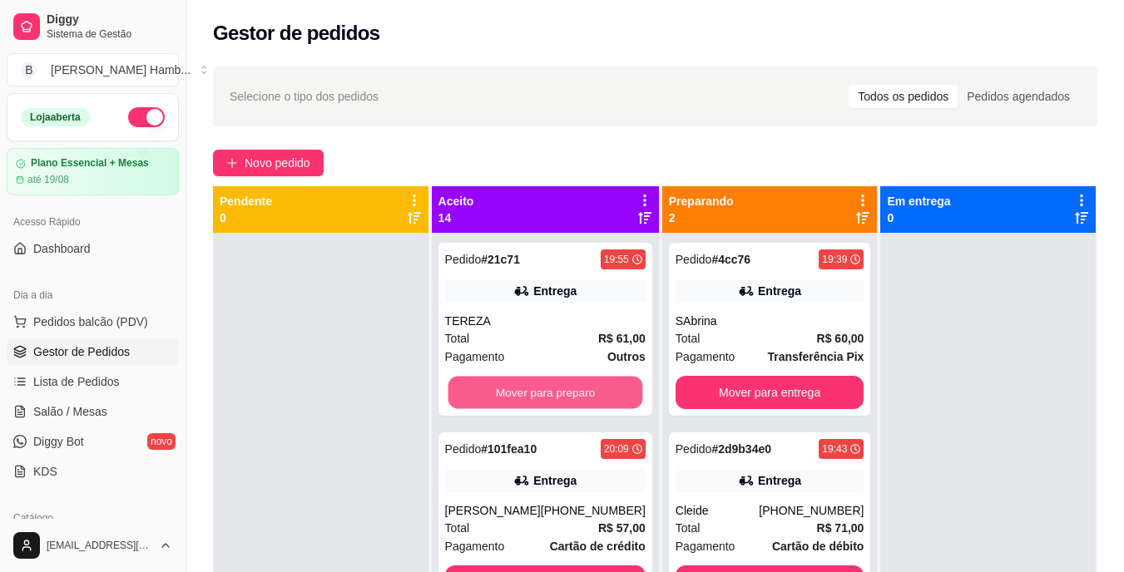
click at [529, 388] on button "Mover para preparo" at bounding box center [544, 393] width 195 height 32
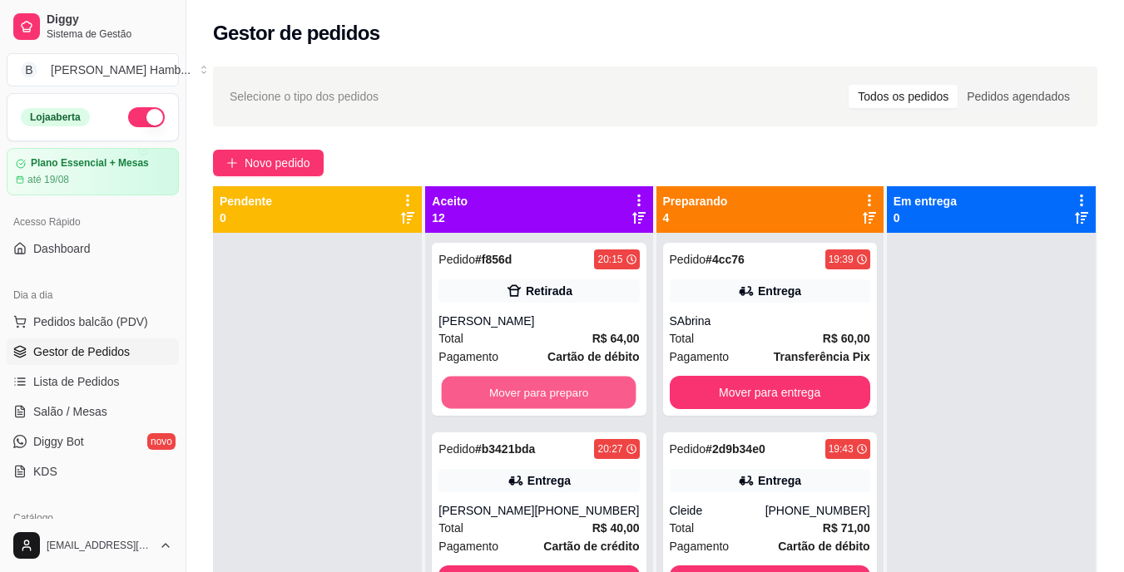
click at [529, 388] on button "Mover para preparo" at bounding box center [539, 393] width 195 height 32
click at [529, 388] on div "Mover para preparo" at bounding box center [538, 392] width 200 height 33
click at [573, 385] on button "Mover para preparo" at bounding box center [539, 393] width 195 height 32
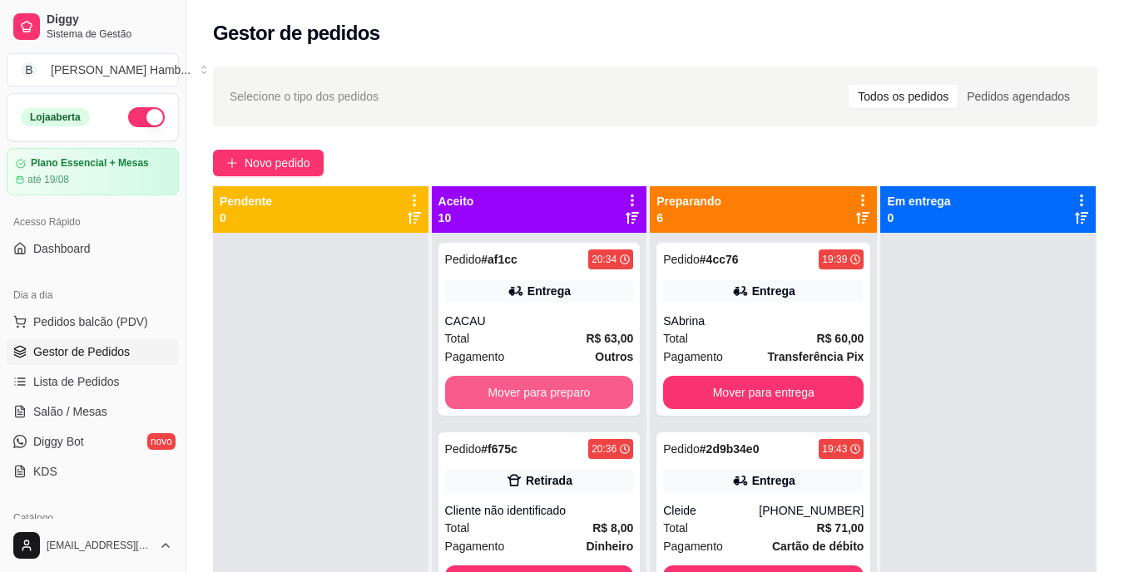
click at [573, 385] on button "Mover para preparo" at bounding box center [539, 392] width 189 height 33
click at [573, 385] on button "Mover para preparo" at bounding box center [538, 393] width 183 height 32
click at [573, 385] on button "Mover para preparo" at bounding box center [539, 392] width 189 height 33
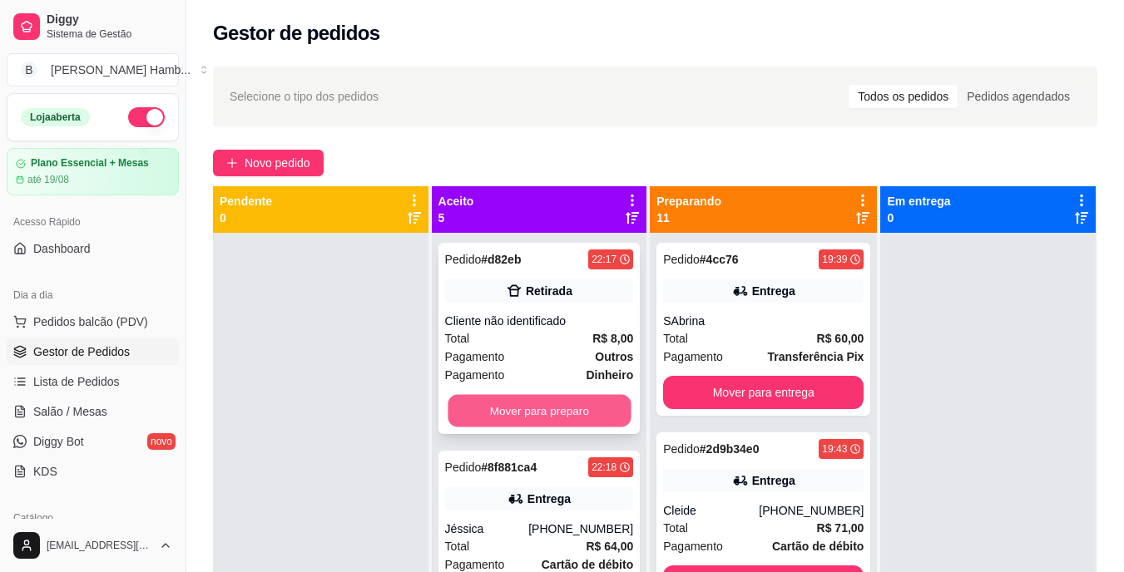
click at [570, 406] on button "Mover para preparo" at bounding box center [538, 411] width 183 height 32
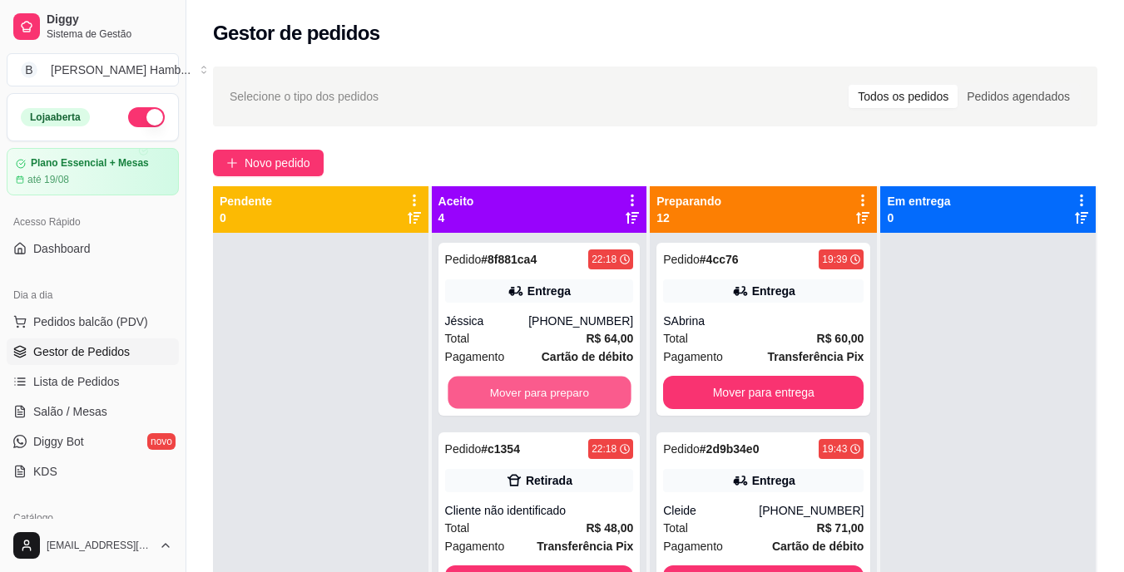
click at [570, 406] on button "Mover para preparo" at bounding box center [538, 393] width 183 height 32
click at [571, 399] on button "Mover para preparo" at bounding box center [538, 393] width 183 height 32
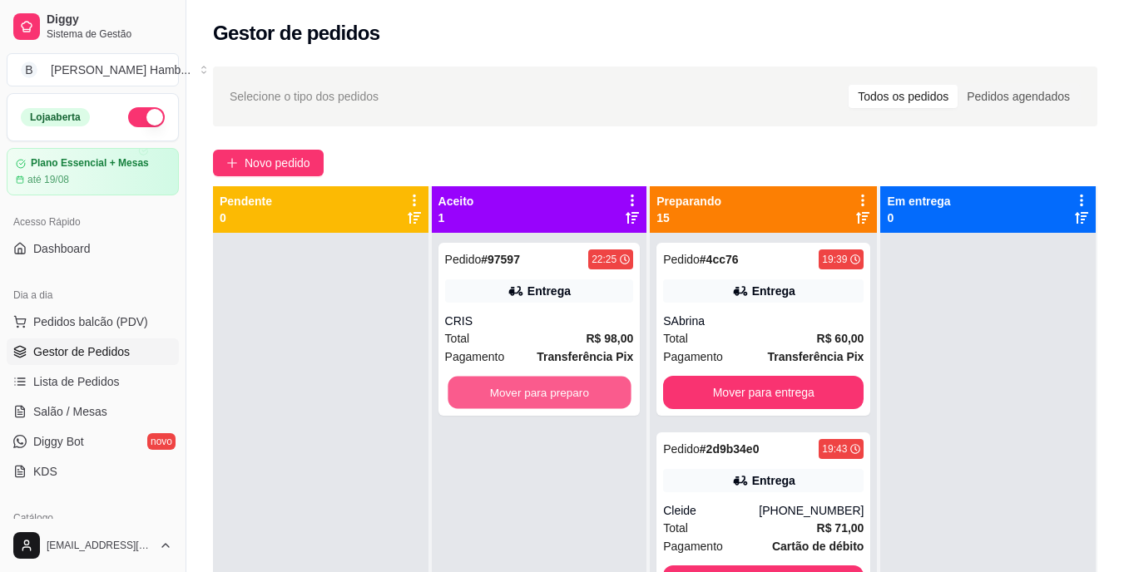
click at [571, 399] on button "Mover para preparo" at bounding box center [538, 393] width 183 height 32
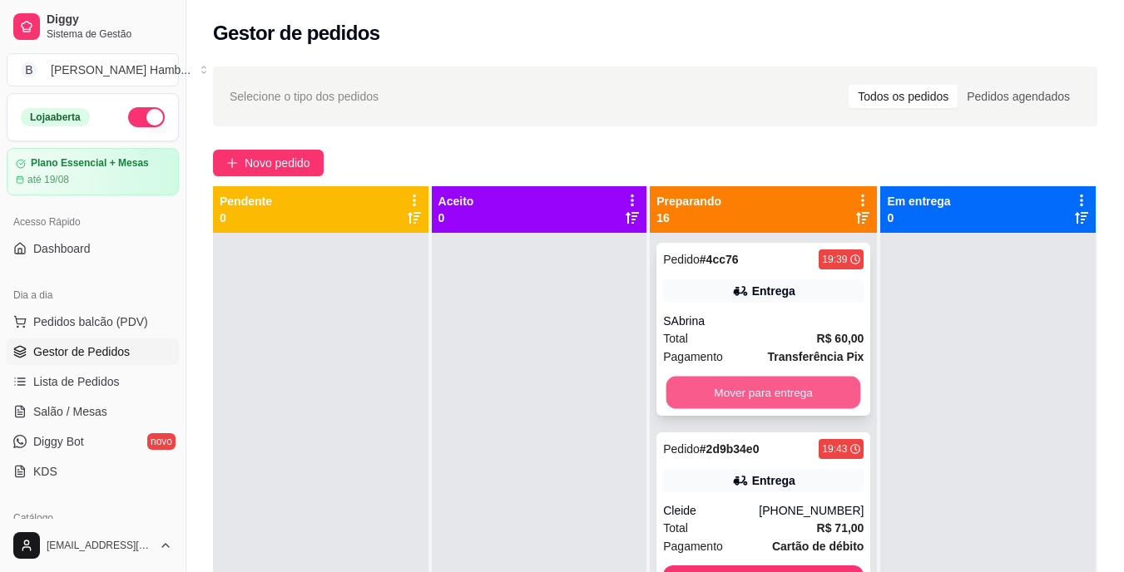
click at [696, 377] on button "Mover para entrega" at bounding box center [763, 393] width 195 height 32
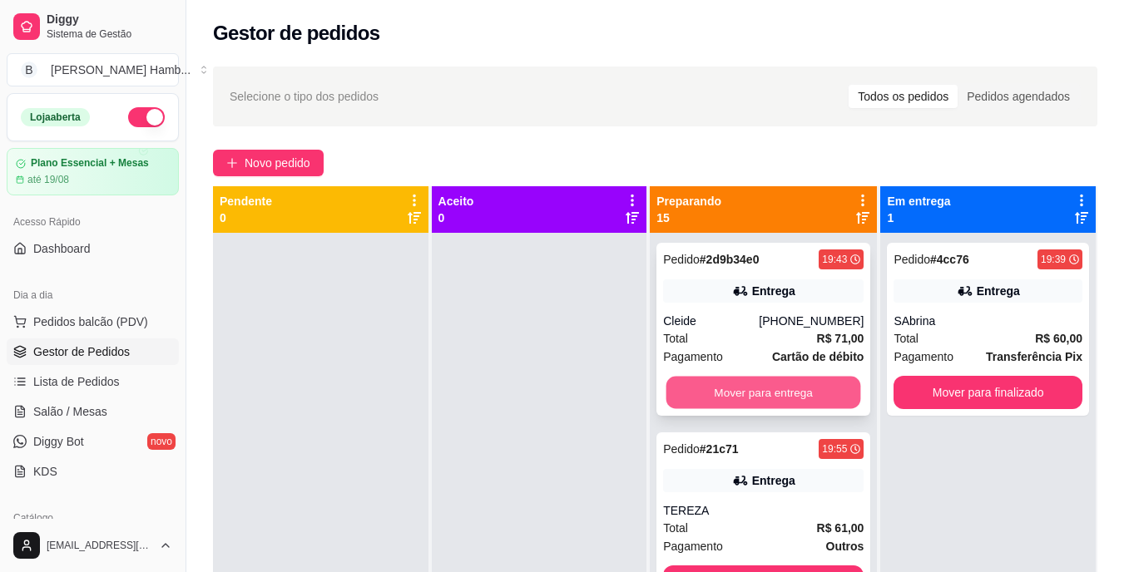
click at [724, 387] on button "Mover para entrega" at bounding box center [763, 393] width 195 height 32
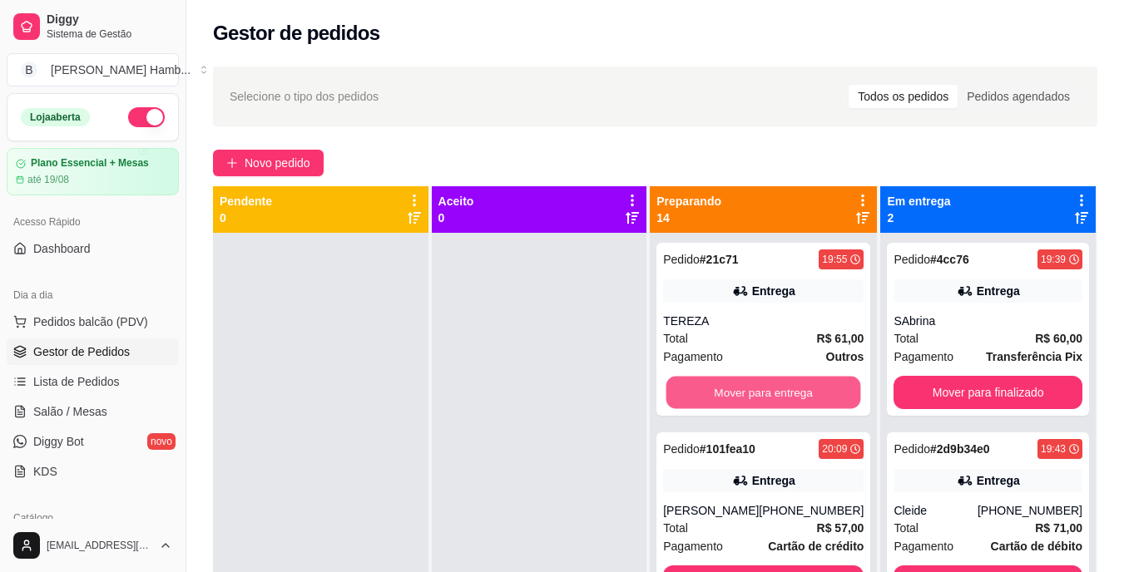
click at [724, 387] on button "Mover para entrega" at bounding box center [763, 393] width 195 height 32
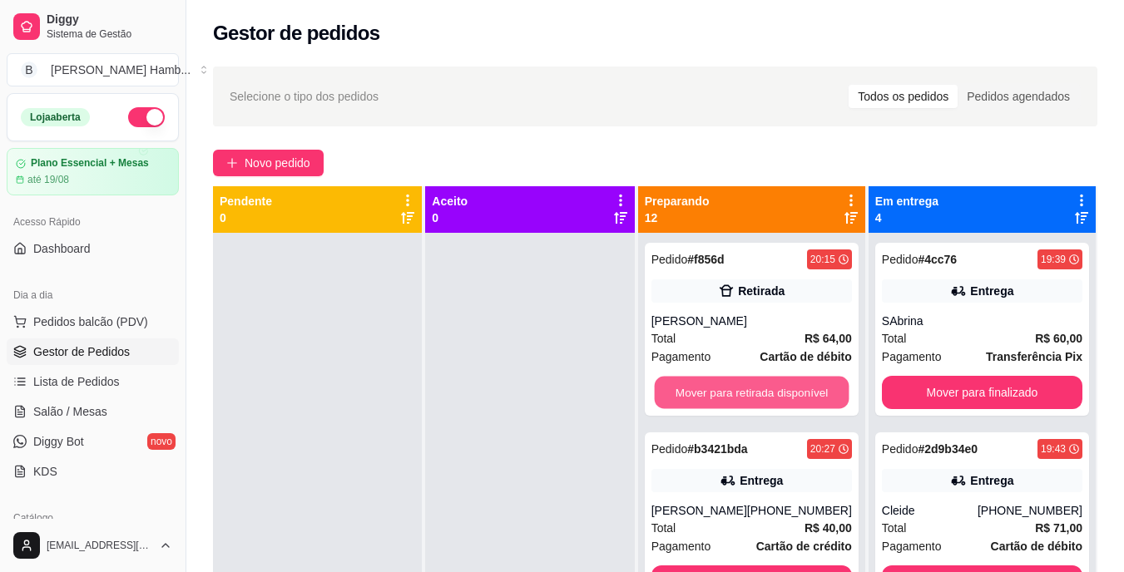
click at [724, 387] on button "Mover para retirada disponível" at bounding box center [751, 393] width 195 height 32
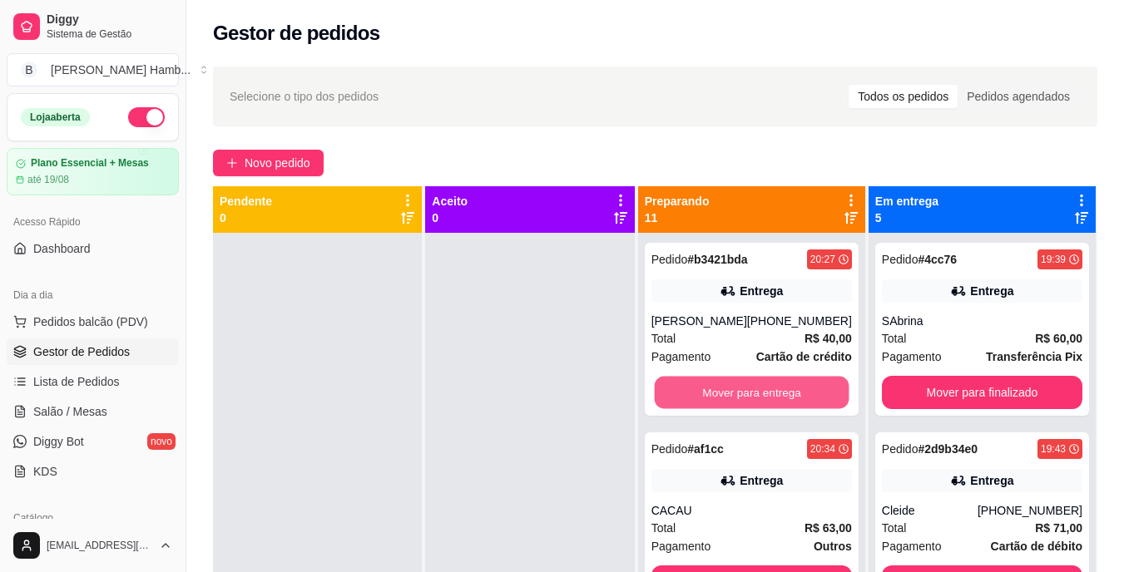
click at [724, 387] on button "Mover para entrega" at bounding box center [751, 393] width 195 height 32
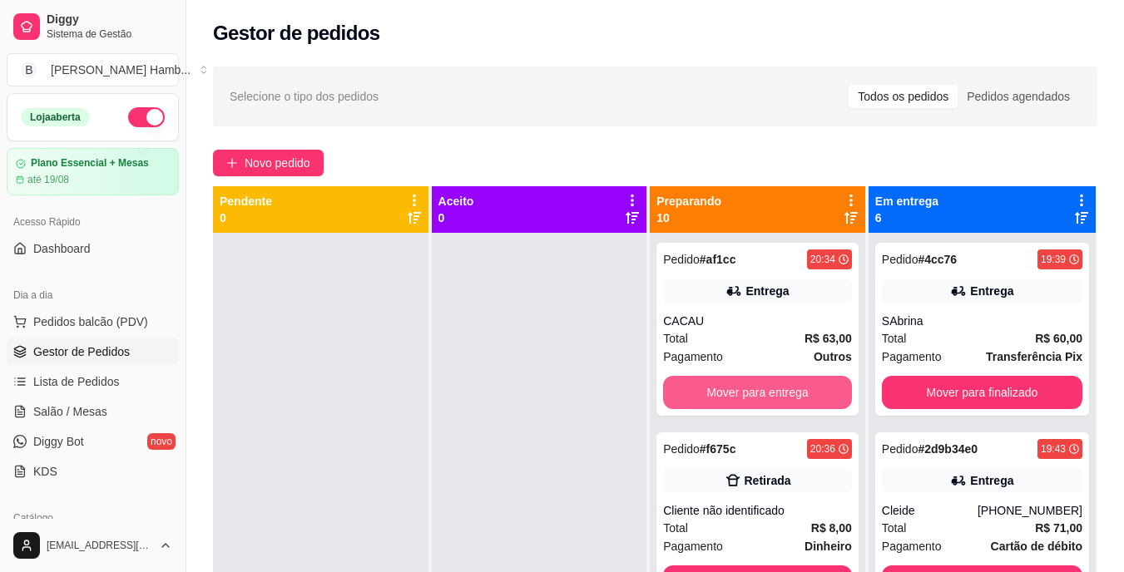
click at [724, 387] on button "Mover para entrega" at bounding box center [757, 392] width 189 height 33
click at [724, 387] on button "Mover para retirada disponível" at bounding box center [757, 392] width 189 height 33
click at [724, 387] on button "Mover para entrega" at bounding box center [757, 392] width 189 height 33
click at [724, 387] on button "Mover para entrega" at bounding box center [757, 393] width 183 height 32
click at [724, 387] on button "Mover para retirada disponível" at bounding box center [757, 393] width 183 height 32
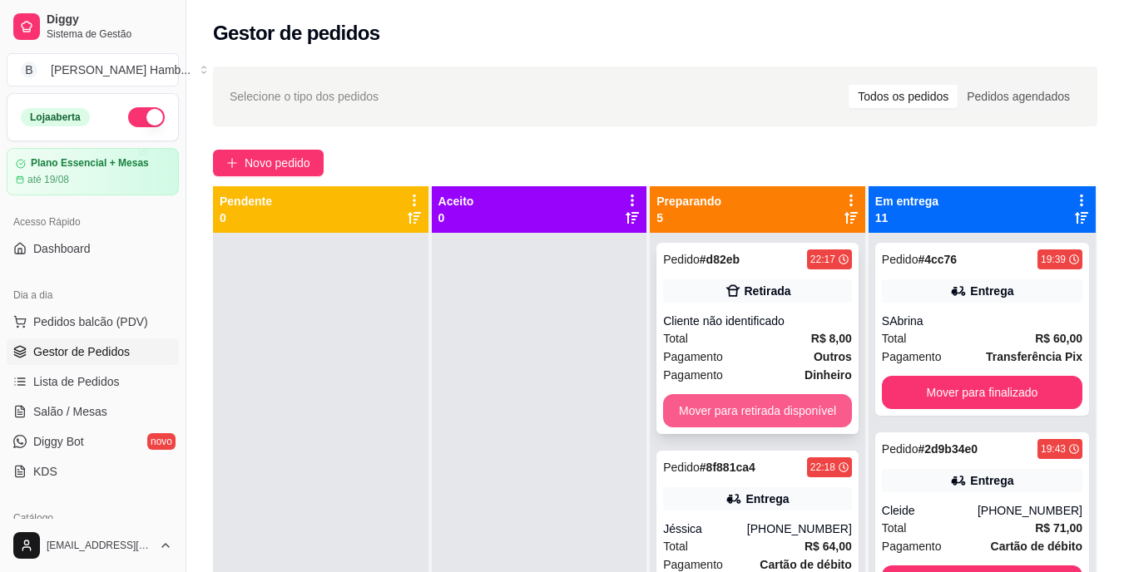
drag, startPoint x: 724, startPoint y: 387, endPoint x: 721, endPoint y: 403, distance: 16.0
click at [721, 403] on div "Pedido # d82eb 22:17 Retirada Cliente não identificado Total R$ 8,00 Pagamento …" at bounding box center [757, 338] width 202 height 191
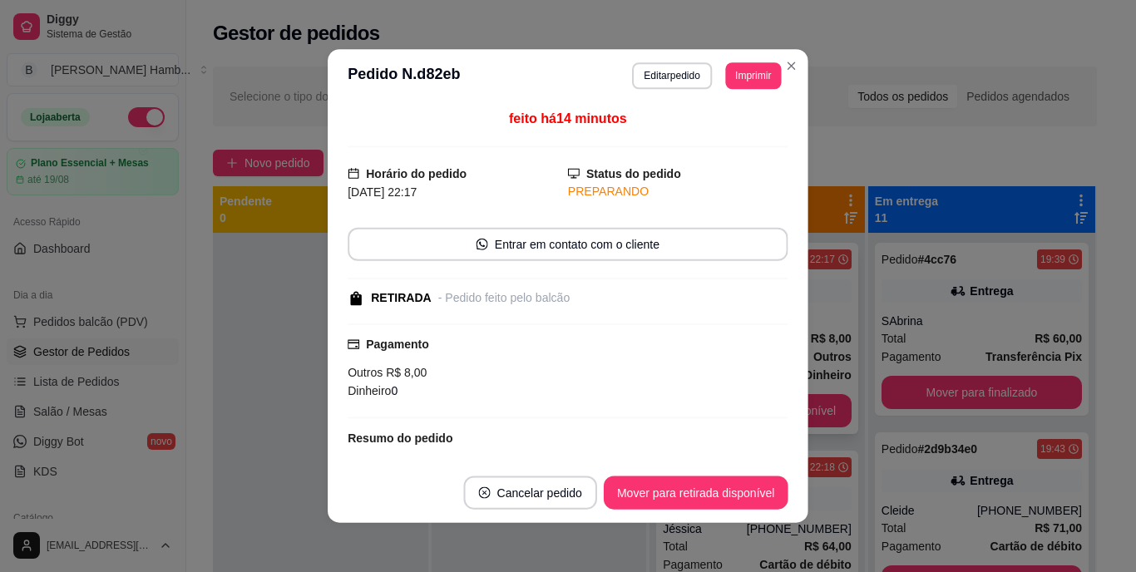
click at [721, 403] on div "Pagamento Outros R$ 8,00 Dinheiro 0" at bounding box center [568, 371] width 440 height 95
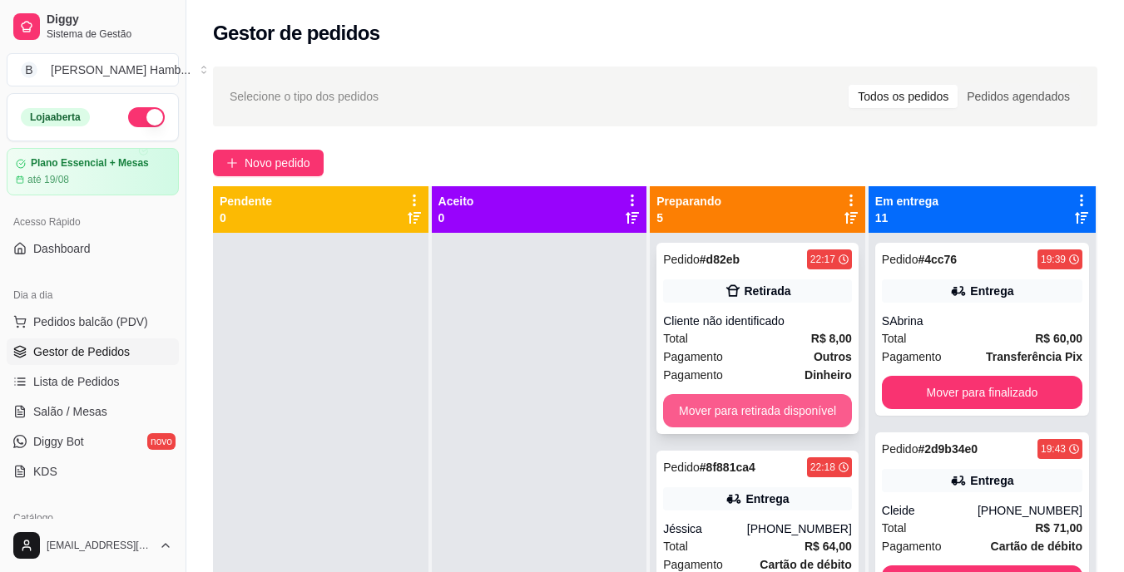
click at [821, 404] on button "Mover para retirada disponível" at bounding box center [757, 410] width 189 height 33
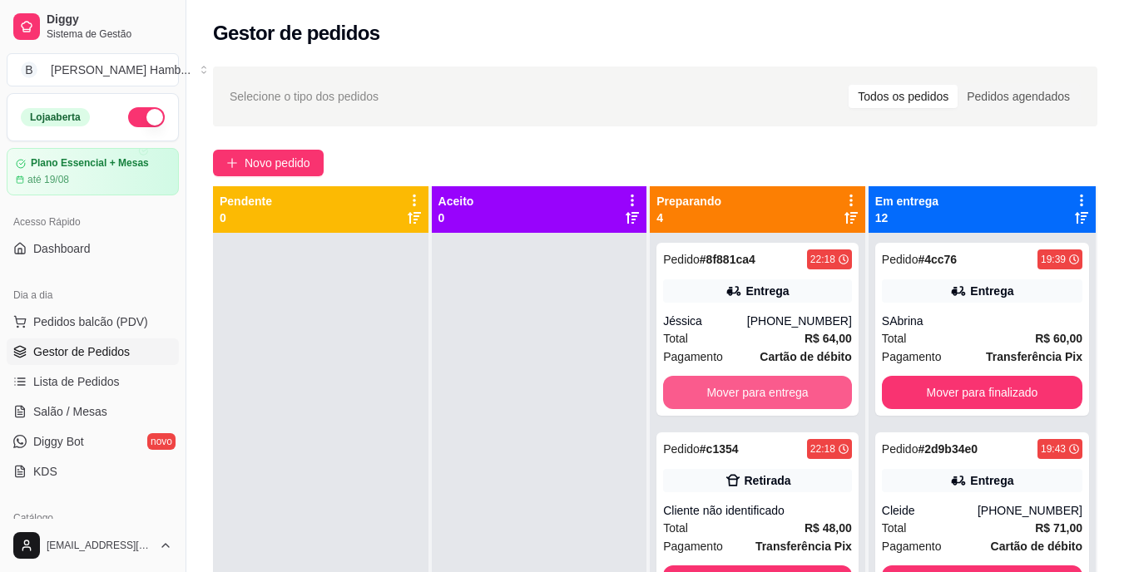
click at [821, 404] on button "Mover para entrega" at bounding box center [757, 392] width 189 height 33
click at [808, 403] on button "Mover para retirada disponível" at bounding box center [757, 392] width 189 height 33
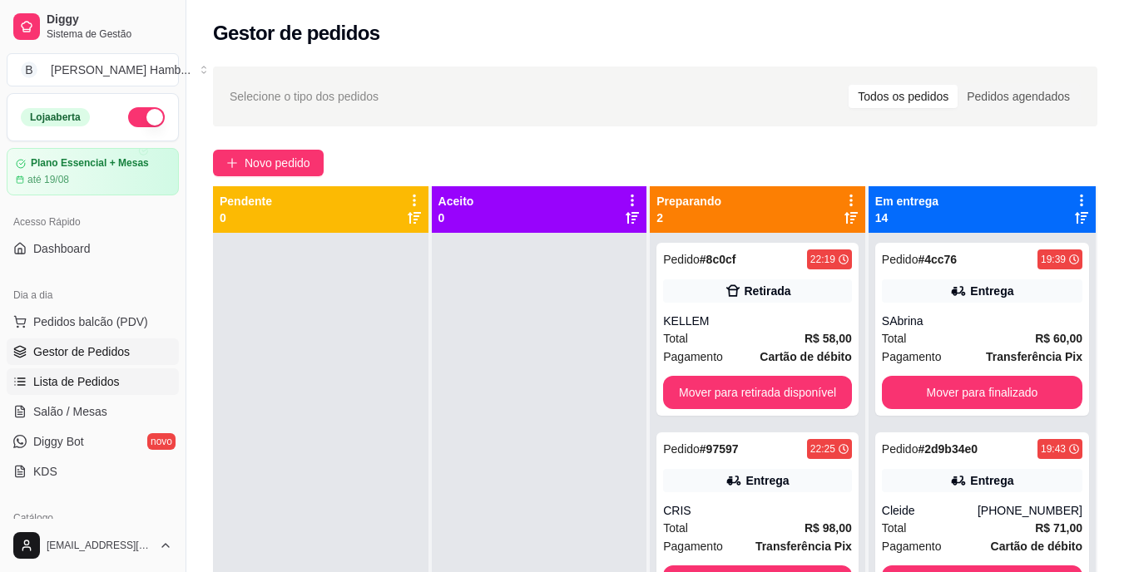
click at [117, 390] on link "Lista de Pedidos" at bounding box center [93, 381] width 172 height 27
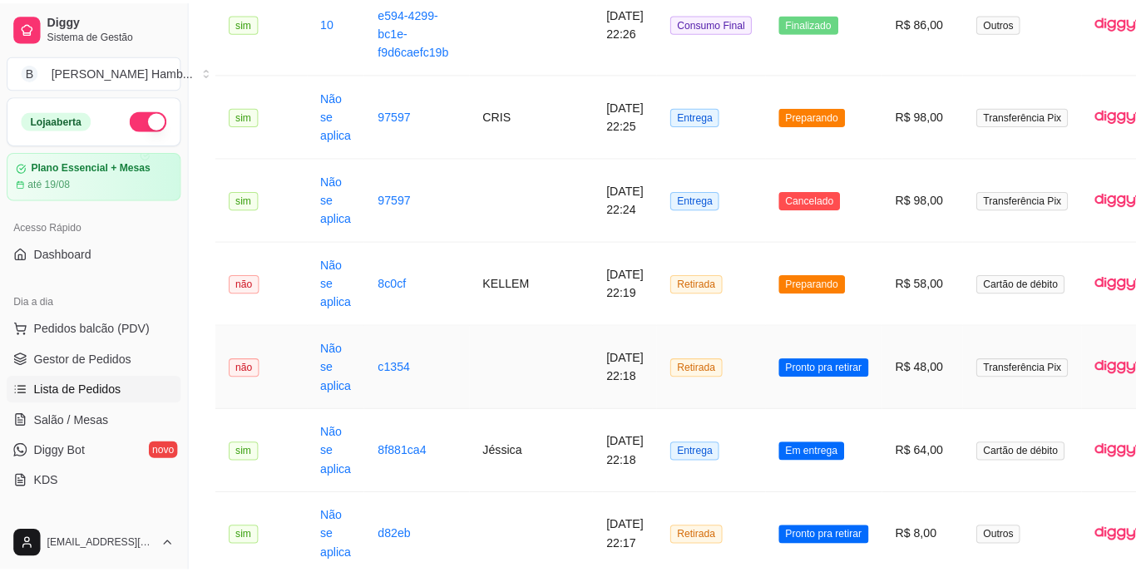
scroll to position [562, 0]
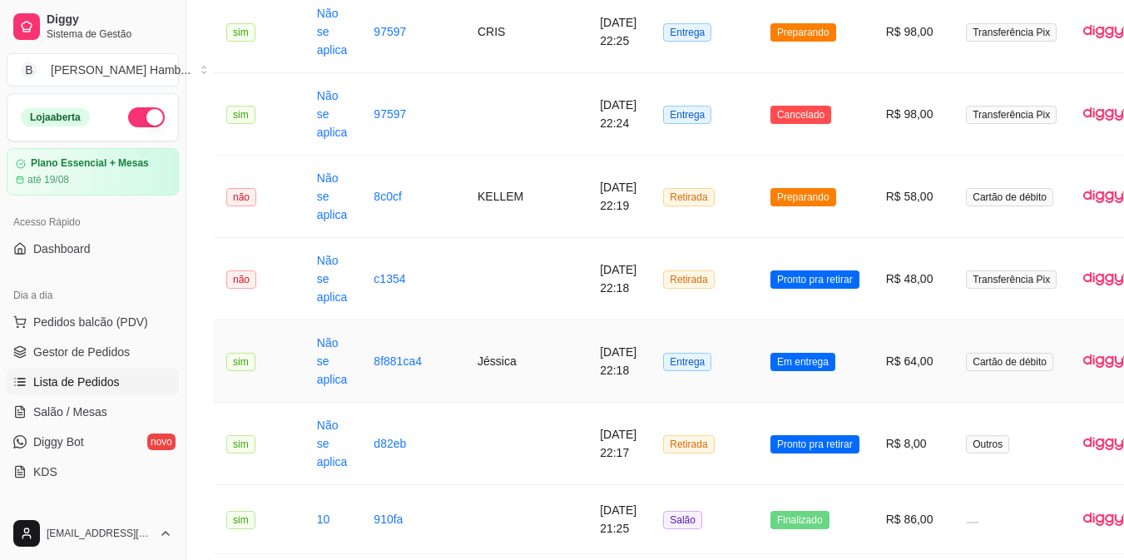
click at [586, 368] on td "17/08/2025 às 22:18" at bounding box center [617, 361] width 63 height 82
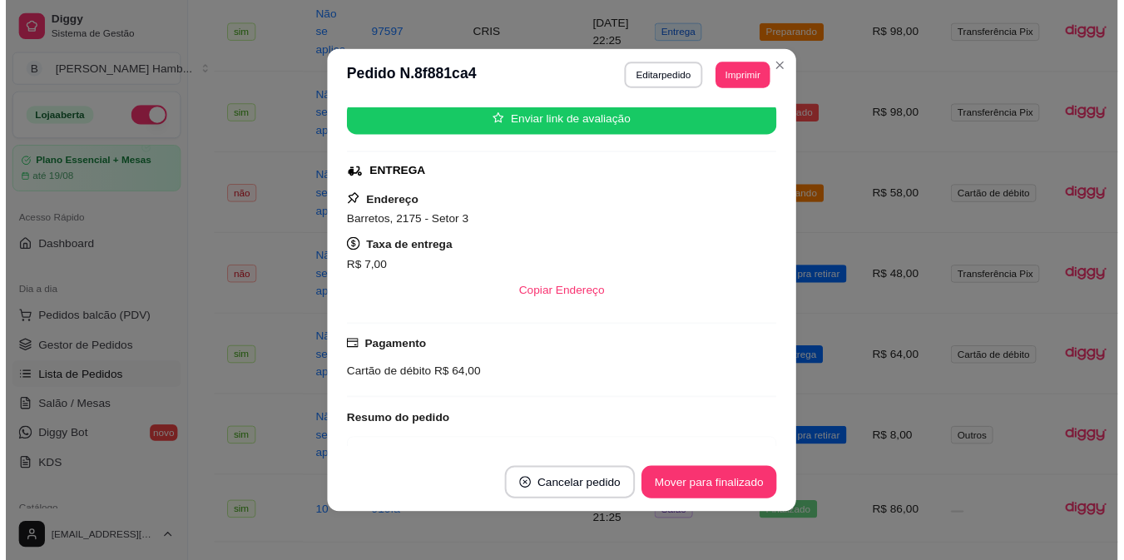
scroll to position [195, 0]
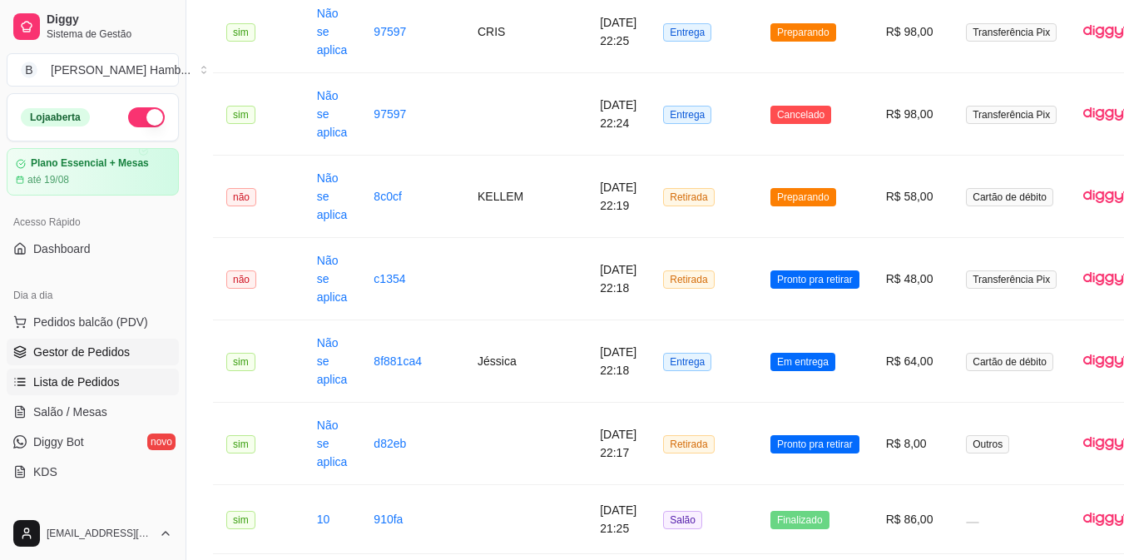
click at [76, 346] on span "Gestor de Pedidos" at bounding box center [81, 352] width 96 height 17
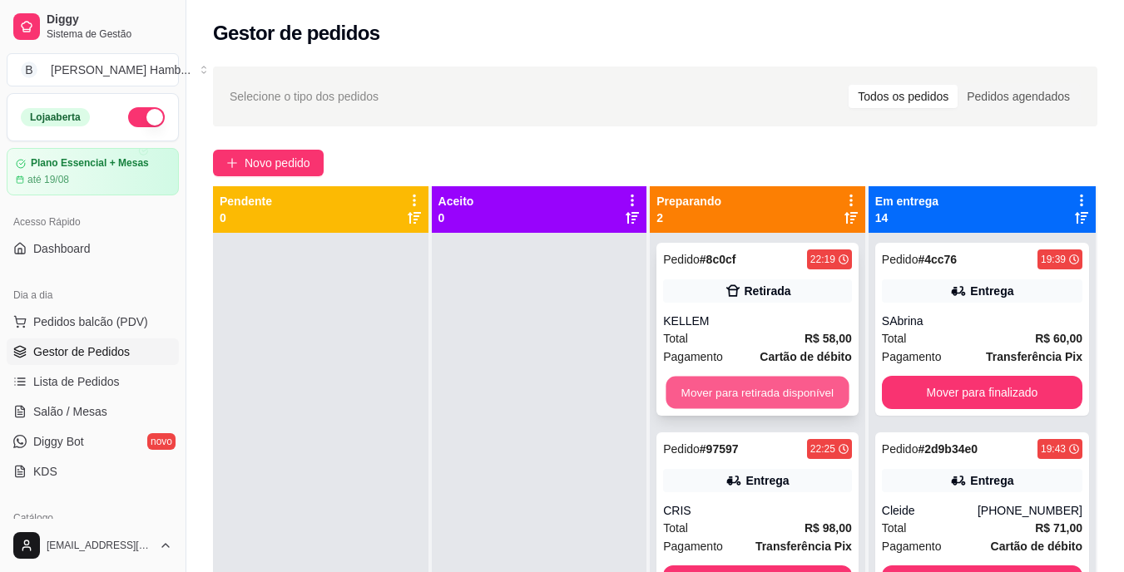
click at [691, 395] on button "Mover para retirada disponível" at bounding box center [757, 393] width 183 height 32
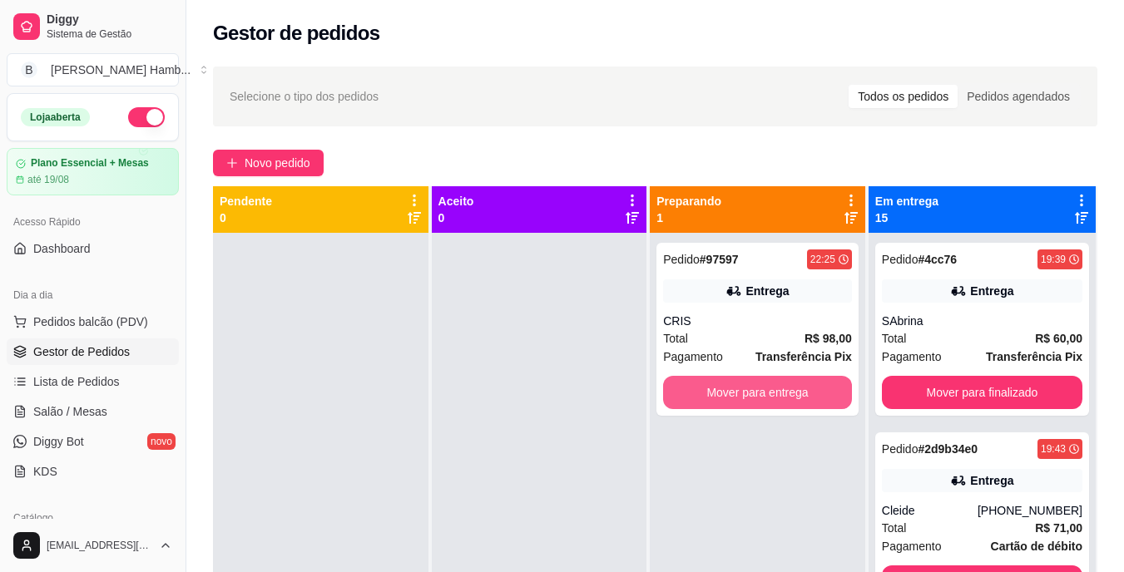
click at [691, 395] on button "Mover para entrega" at bounding box center [757, 392] width 189 height 33
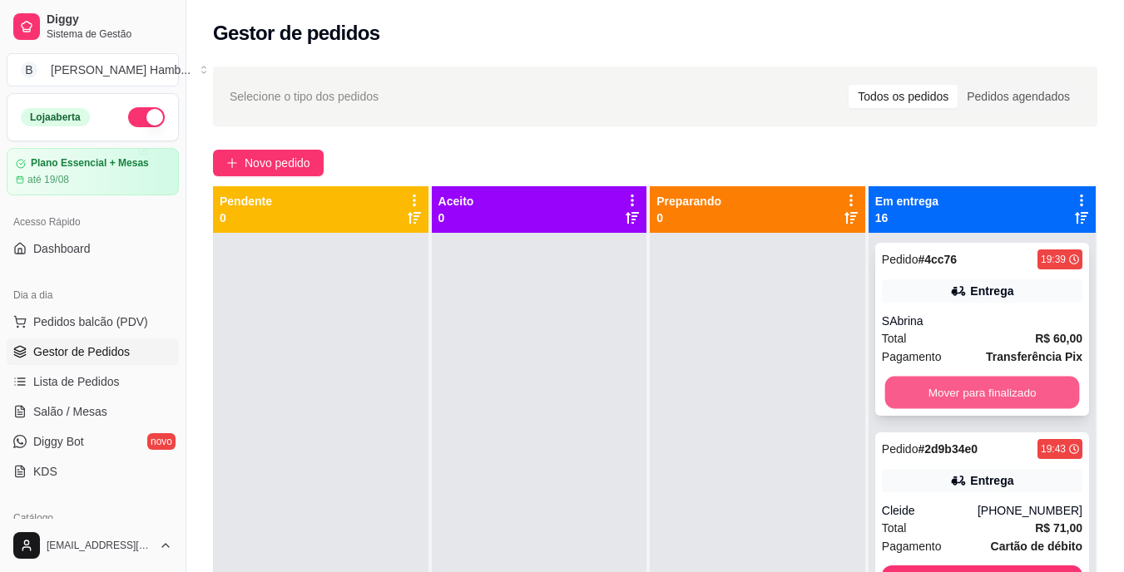
click at [1029, 401] on button "Mover para finalizado" at bounding box center [981, 393] width 195 height 32
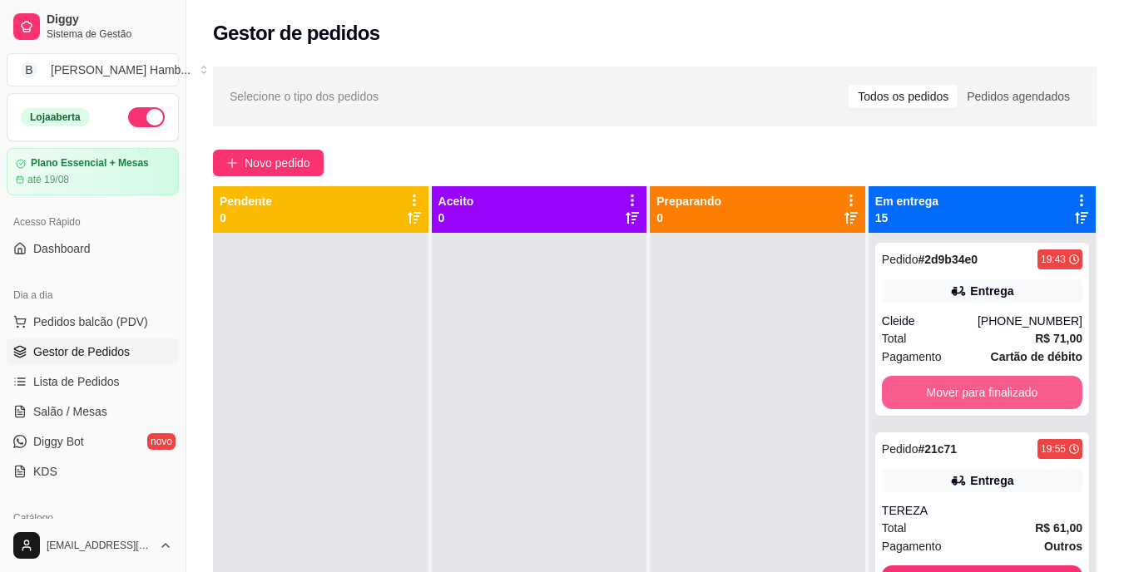
click at [1025, 398] on button "Mover para finalizado" at bounding box center [982, 392] width 200 height 33
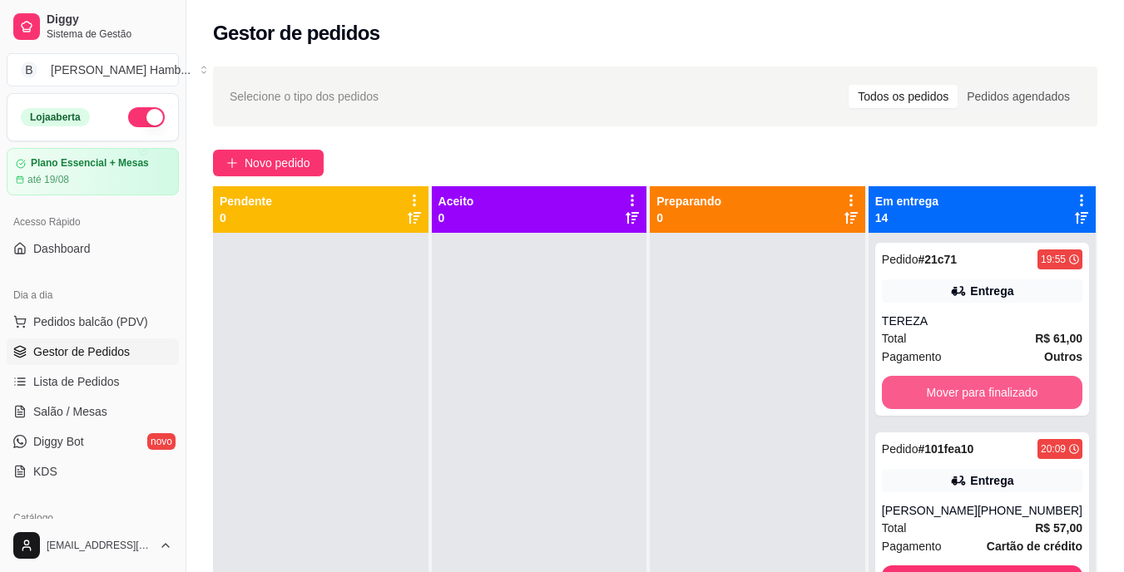
click at [1025, 398] on button "Mover para finalizado" at bounding box center [982, 392] width 200 height 33
click at [1025, 398] on button "Mover para finalizado" at bounding box center [981, 393] width 195 height 32
click at [1025, 398] on button "Mover para finalizado" at bounding box center [982, 392] width 200 height 33
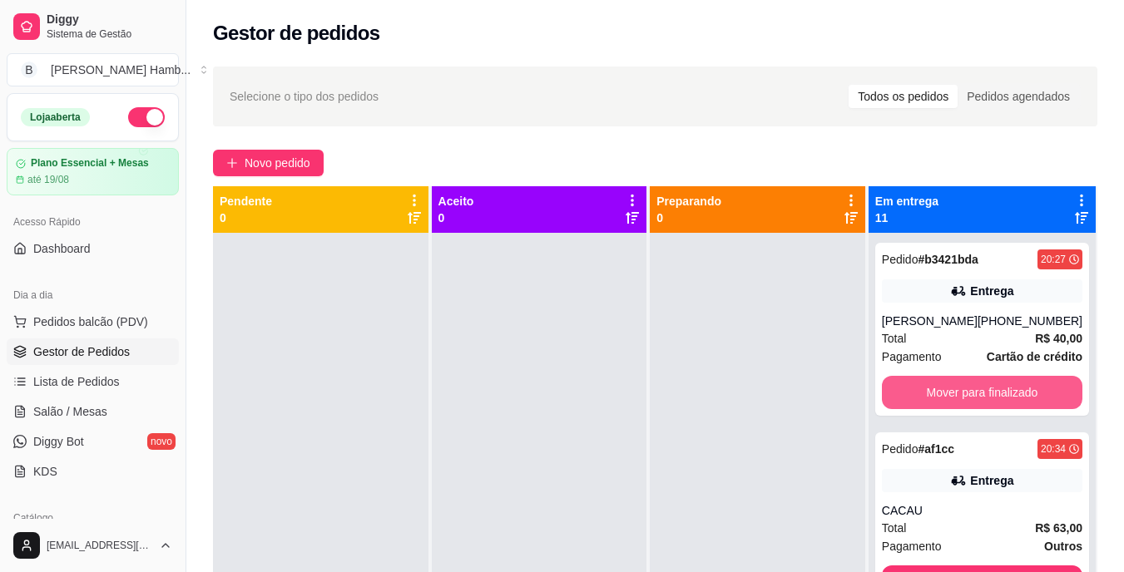
click at [1025, 398] on button "Mover para finalizado" at bounding box center [982, 392] width 200 height 33
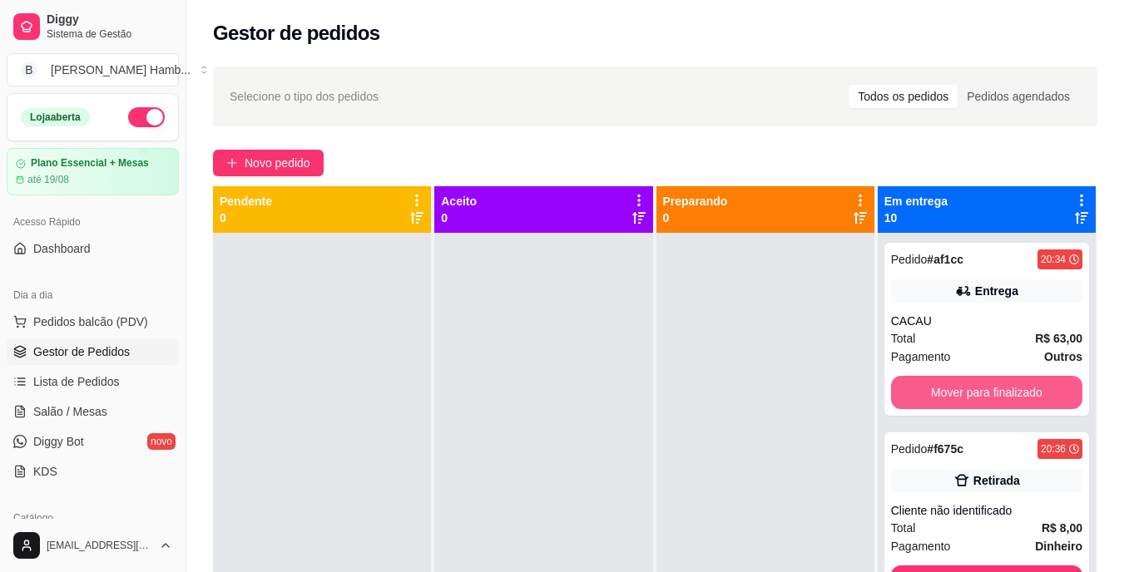
click at [1025, 398] on button "Mover para finalizado" at bounding box center [986, 392] width 191 height 33
click at [1025, 398] on button "Mover para finalizado" at bounding box center [985, 393] width 185 height 32
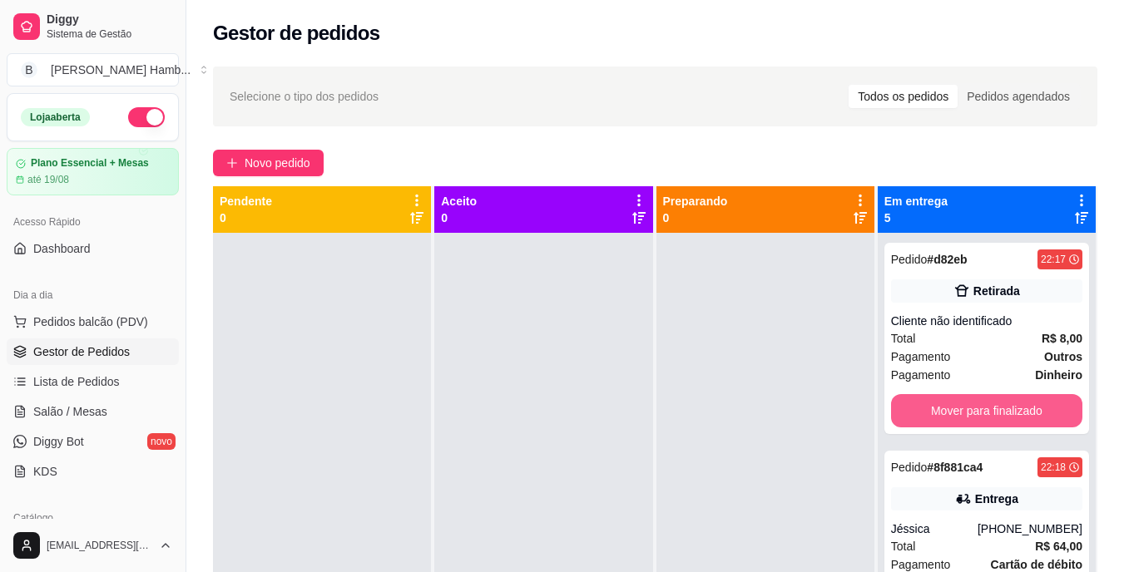
click at [1025, 398] on button "Mover para finalizado" at bounding box center [986, 410] width 191 height 33
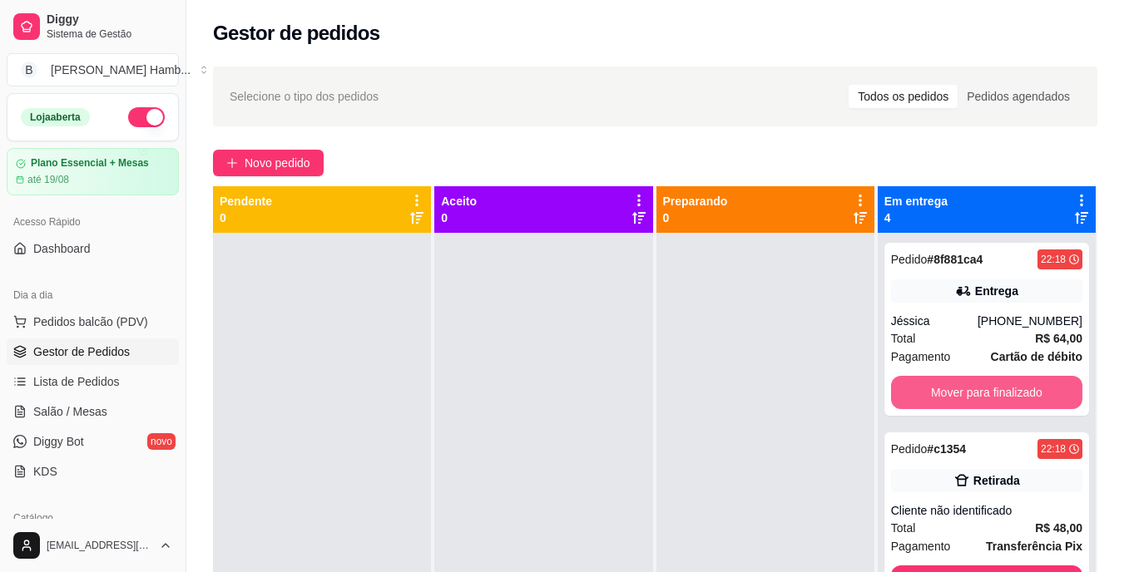
click at [1025, 398] on button "Mover para finalizado" at bounding box center [986, 392] width 191 height 33
click at [1025, 398] on button "Mover para finalizado" at bounding box center [985, 393] width 185 height 32
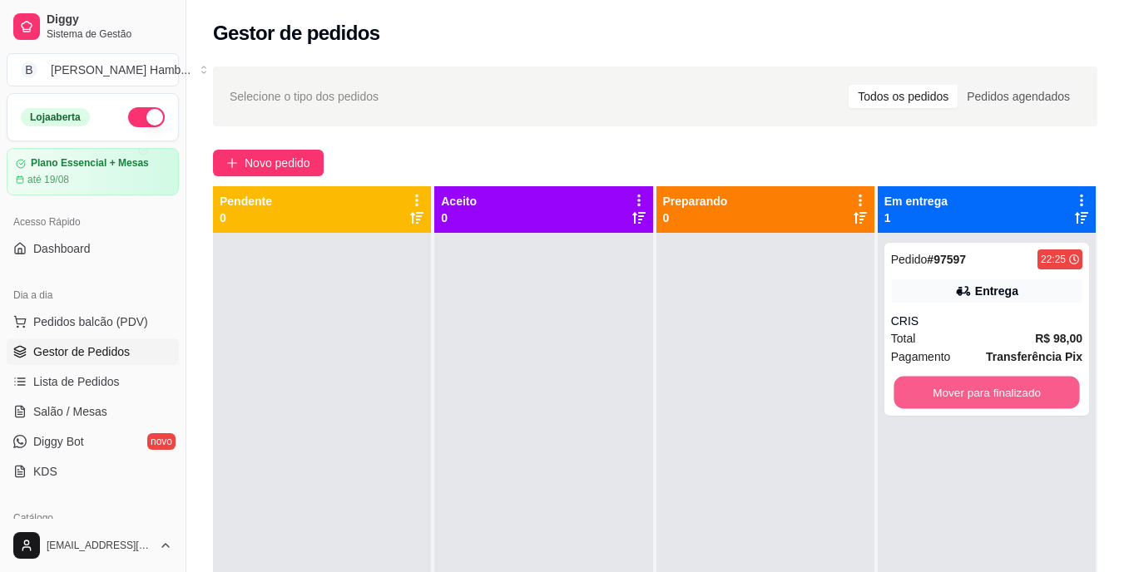
click at [1025, 398] on button "Mover para finalizado" at bounding box center [985, 393] width 185 height 32
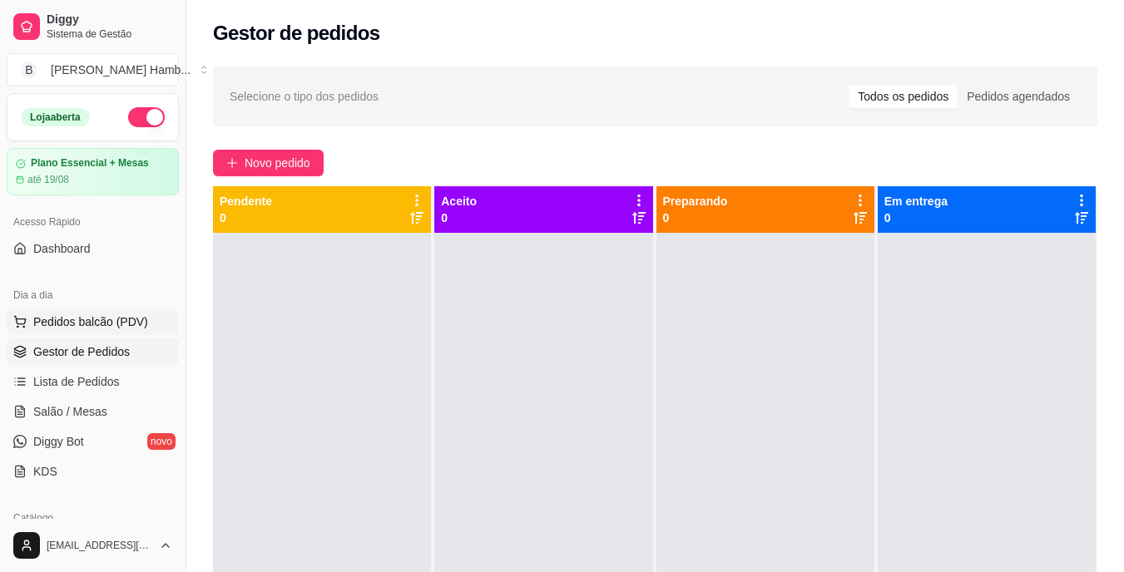
click at [105, 317] on span "Pedidos balcão (PDV)" at bounding box center [90, 322] width 115 height 17
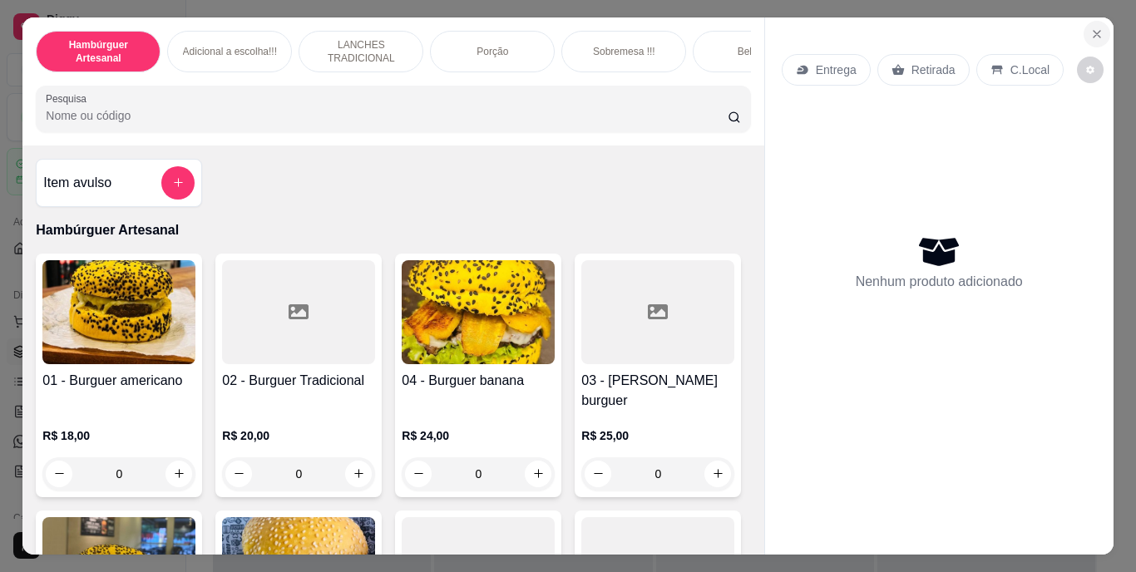
click at [1090, 27] on icon "Close" at bounding box center [1096, 33] width 13 height 13
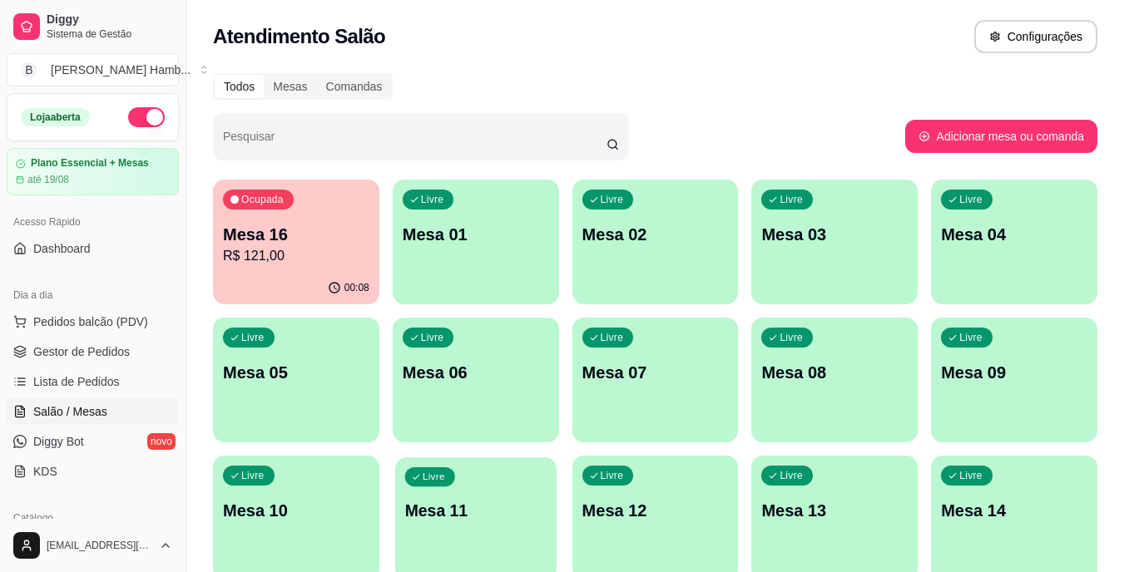
click at [467, 500] on p "Mesa 11" at bounding box center [475, 511] width 142 height 22
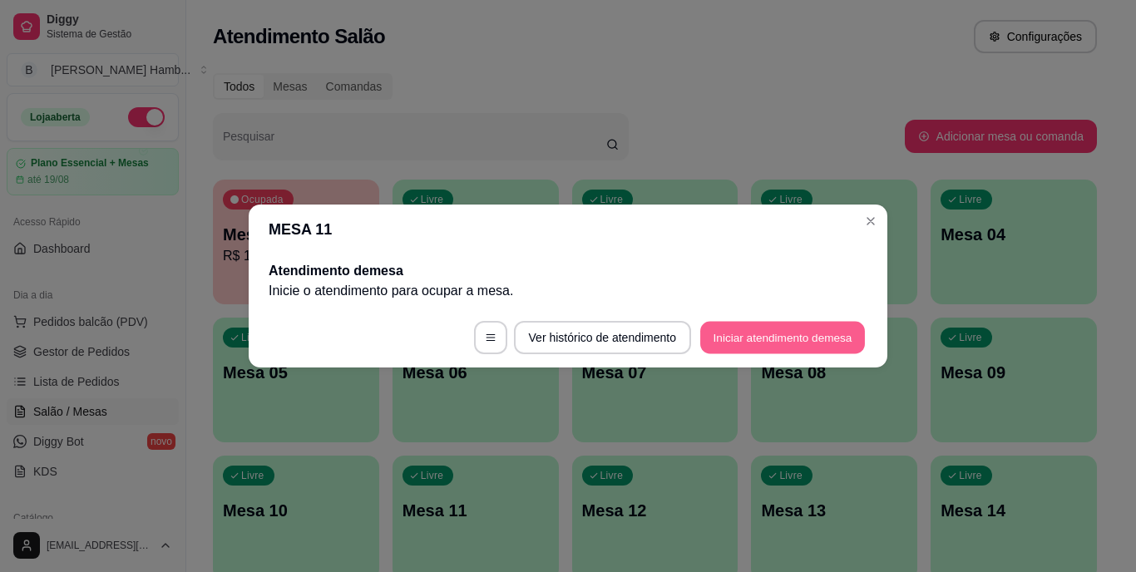
click at [745, 349] on button "Iniciar atendimento de mesa" at bounding box center [782, 338] width 165 height 32
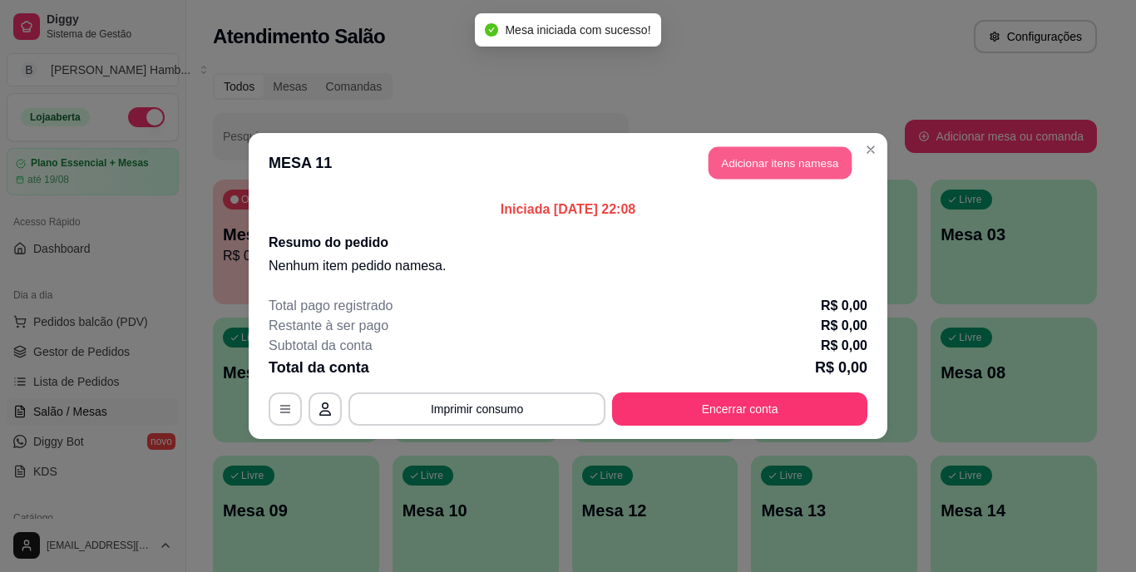
click at [760, 171] on button "Adicionar itens na mesa" at bounding box center [780, 163] width 143 height 32
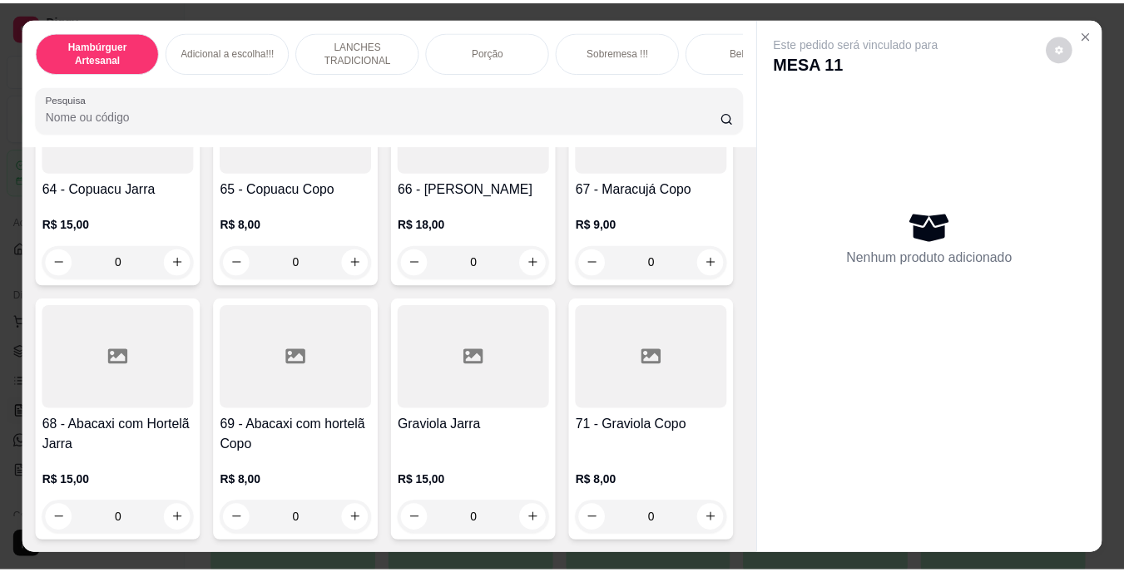
scroll to position [5992, 0]
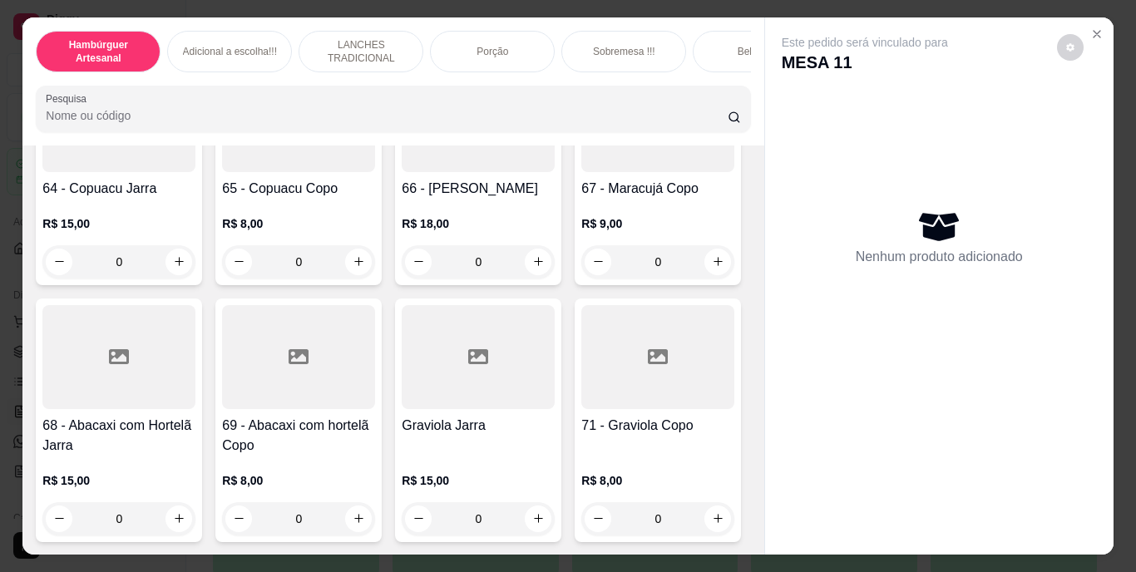
type input "1"
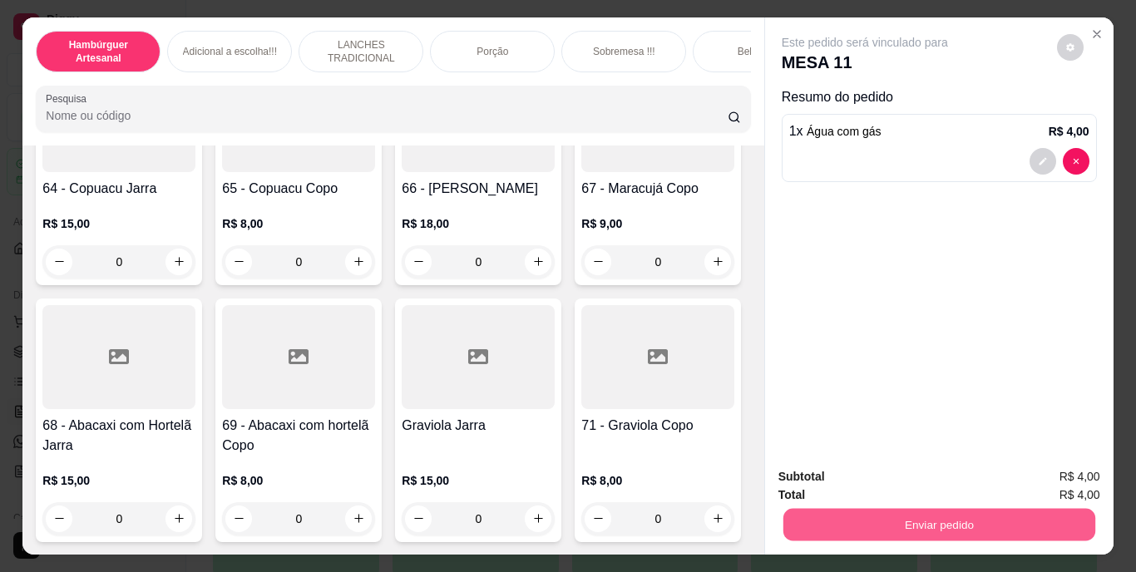
click at [868, 531] on button "Enviar pedido" at bounding box center [939, 525] width 312 height 32
click at [873, 482] on button "Não registrar e enviar pedido" at bounding box center [884, 477] width 168 height 31
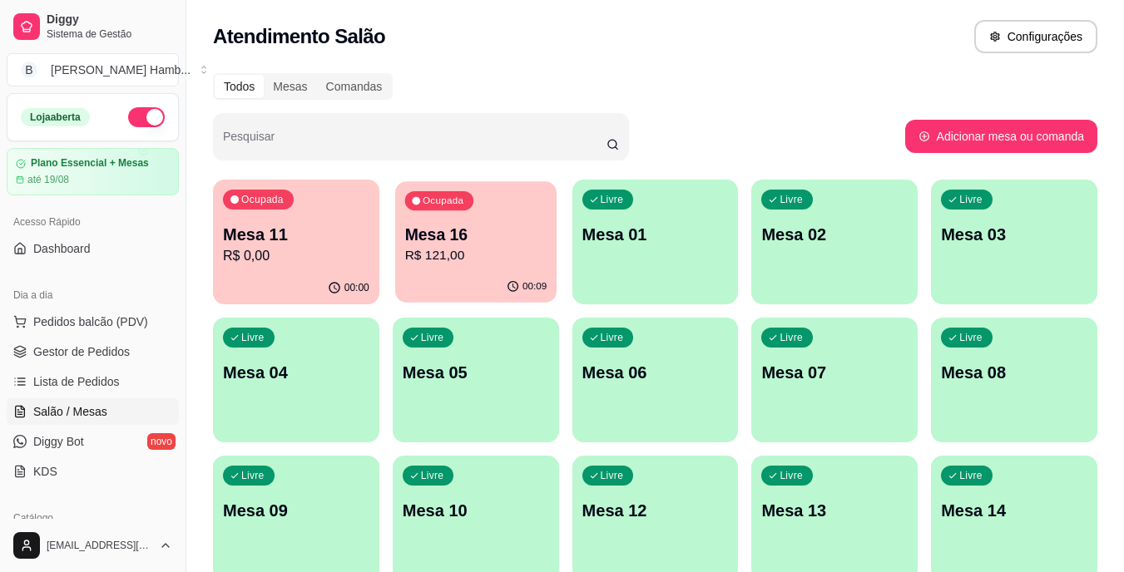
click at [532, 245] on p "Mesa 16" at bounding box center [475, 235] width 142 height 22
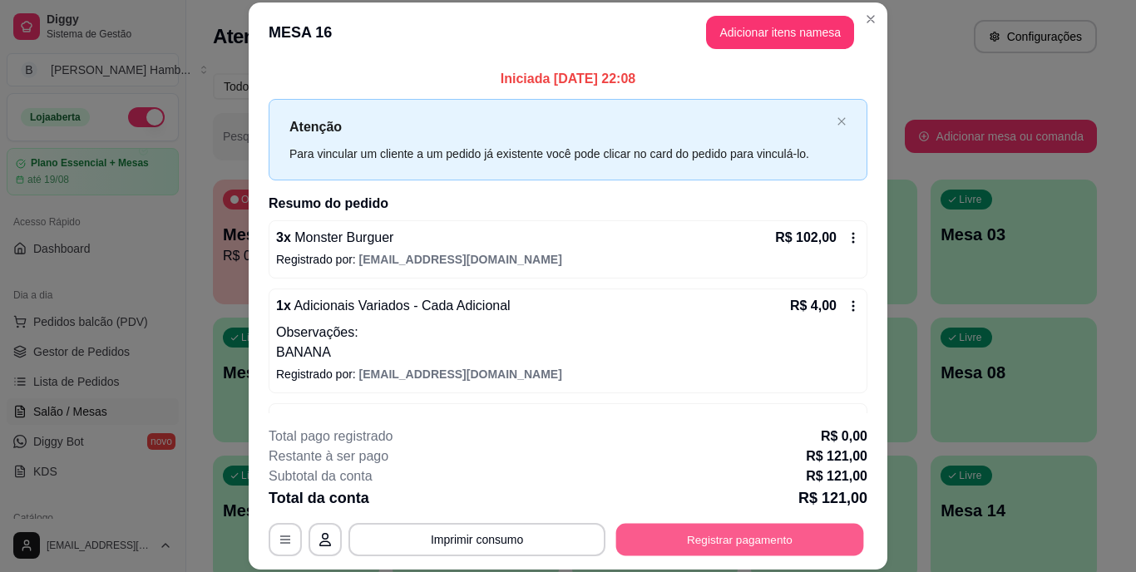
click at [645, 525] on button "Registrar pagamento" at bounding box center [740, 539] width 248 height 32
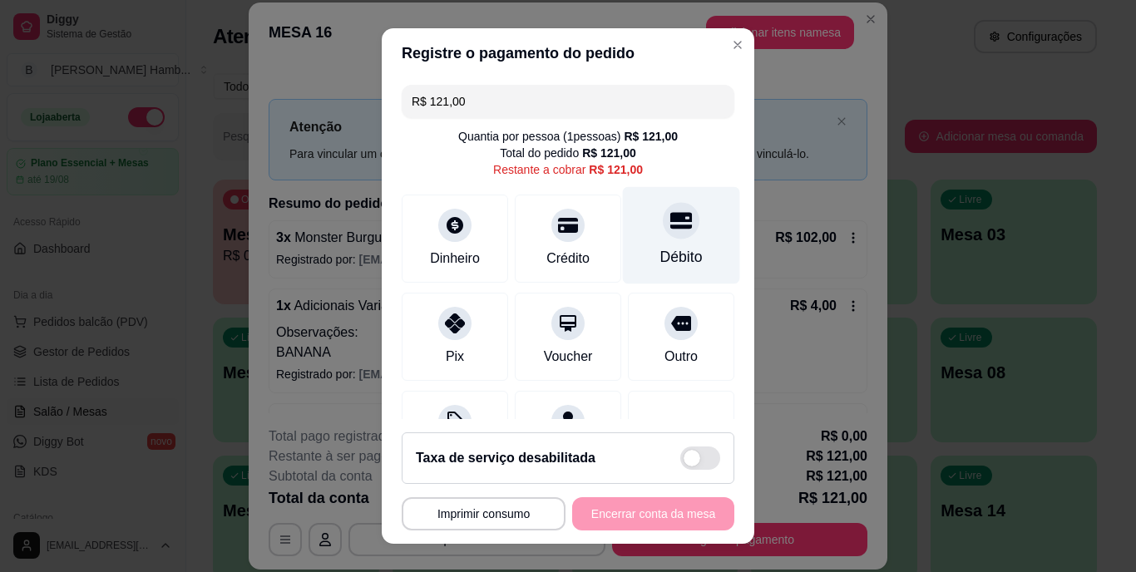
click at [660, 253] on div "Débito" at bounding box center [681, 258] width 42 height 22
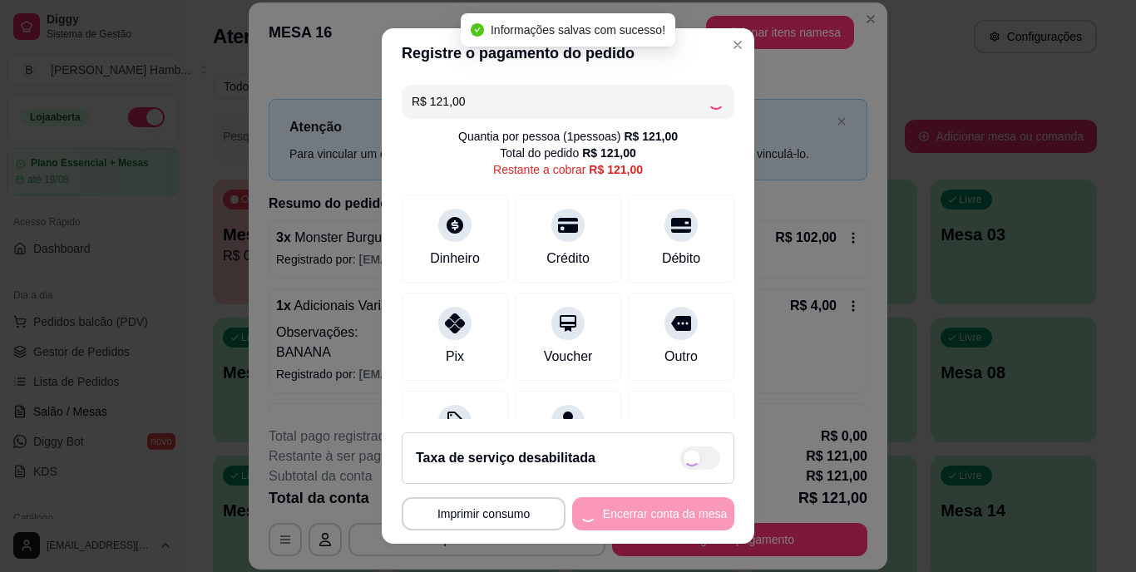
type input "R$ 0,00"
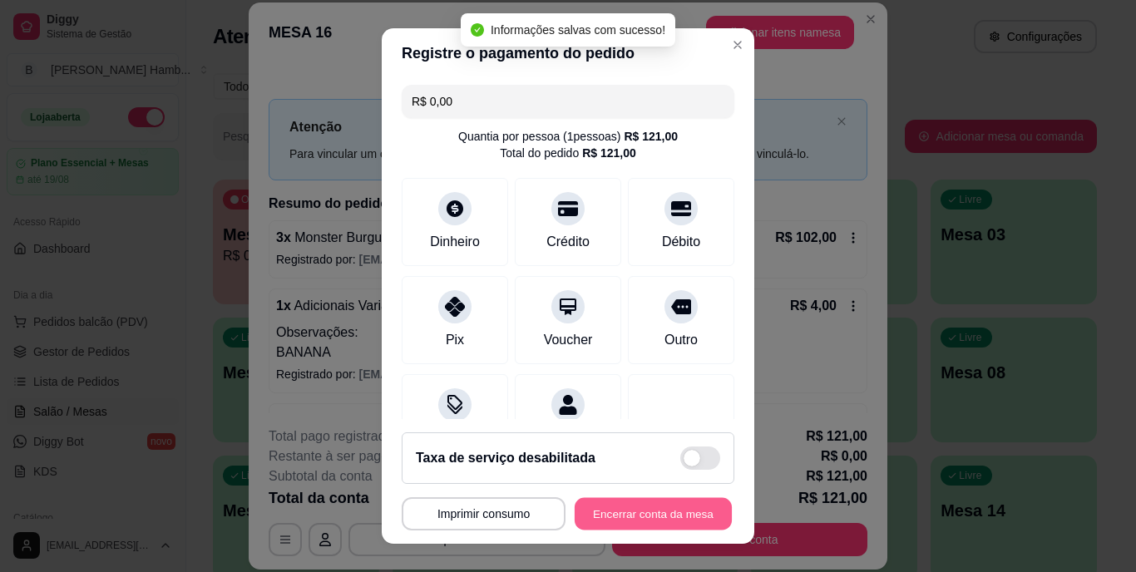
click at [612, 510] on button "Encerrar conta da mesa" at bounding box center [653, 513] width 157 height 32
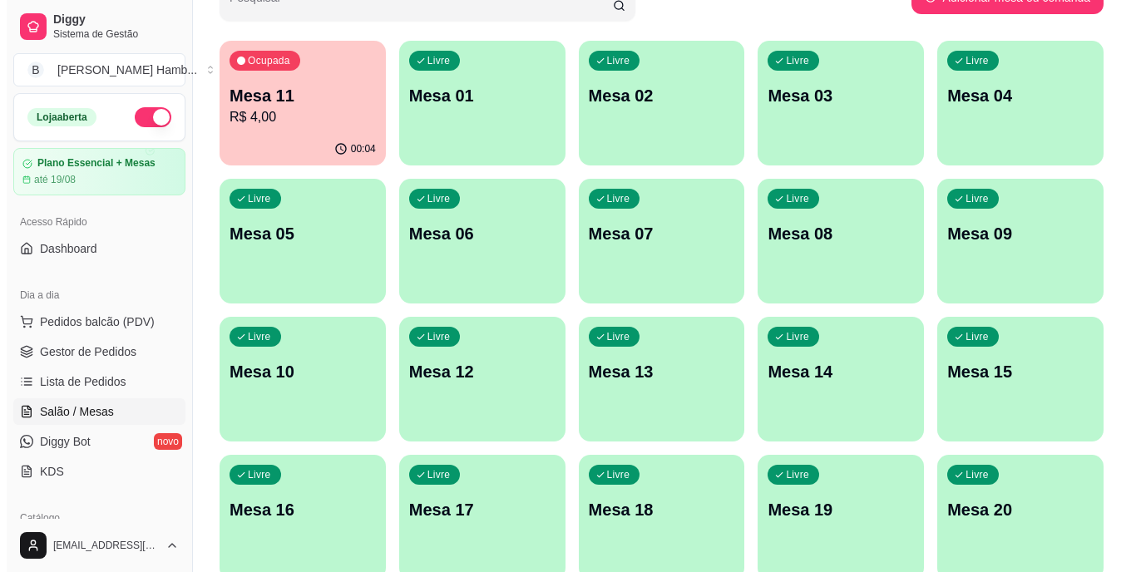
scroll to position [140, 0]
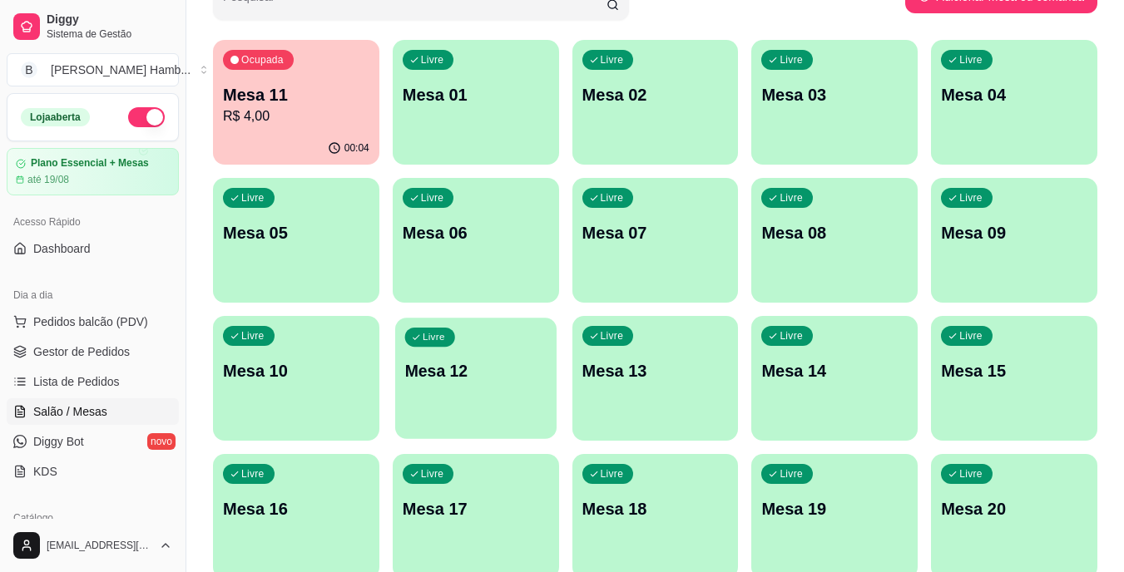
click at [507, 418] on div "Livre Mesa 12" at bounding box center [475, 368] width 161 height 101
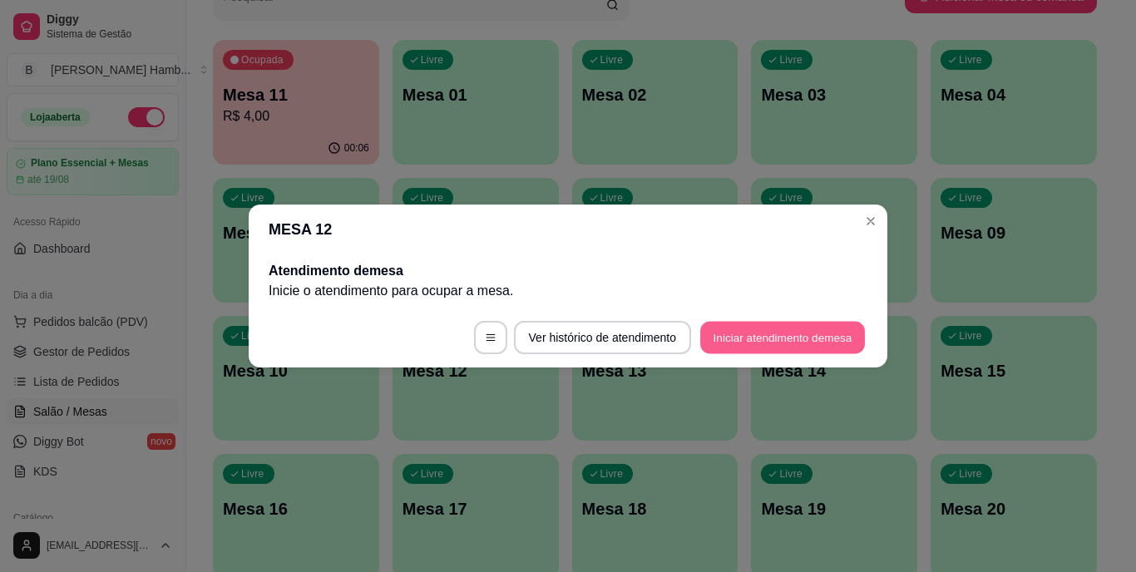
click at [814, 332] on button "Iniciar atendimento de mesa" at bounding box center [782, 338] width 165 height 32
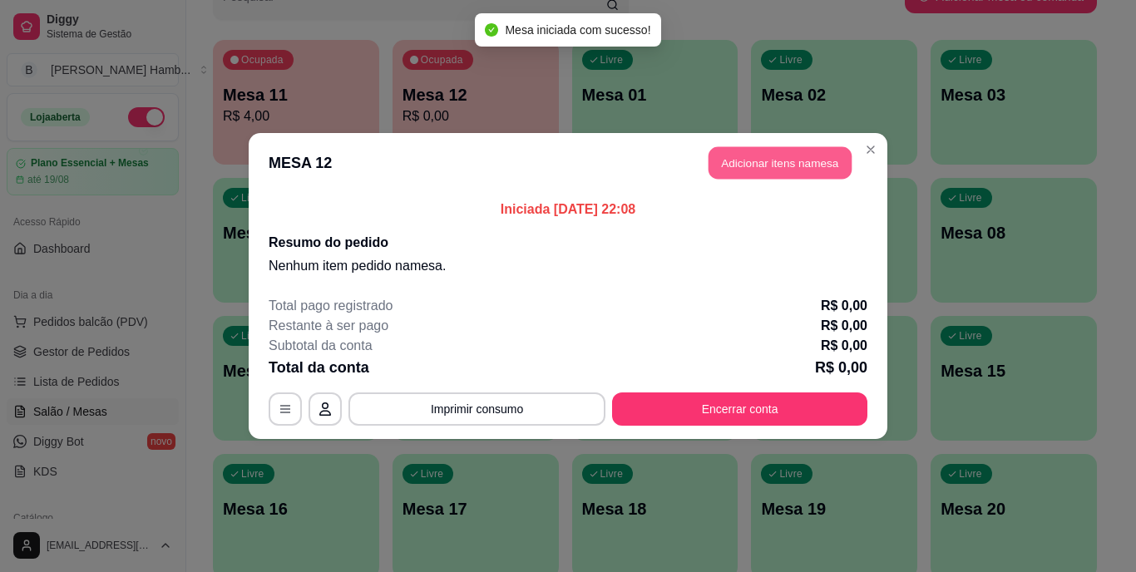
click at [785, 163] on button "Adicionar itens na mesa" at bounding box center [780, 163] width 143 height 32
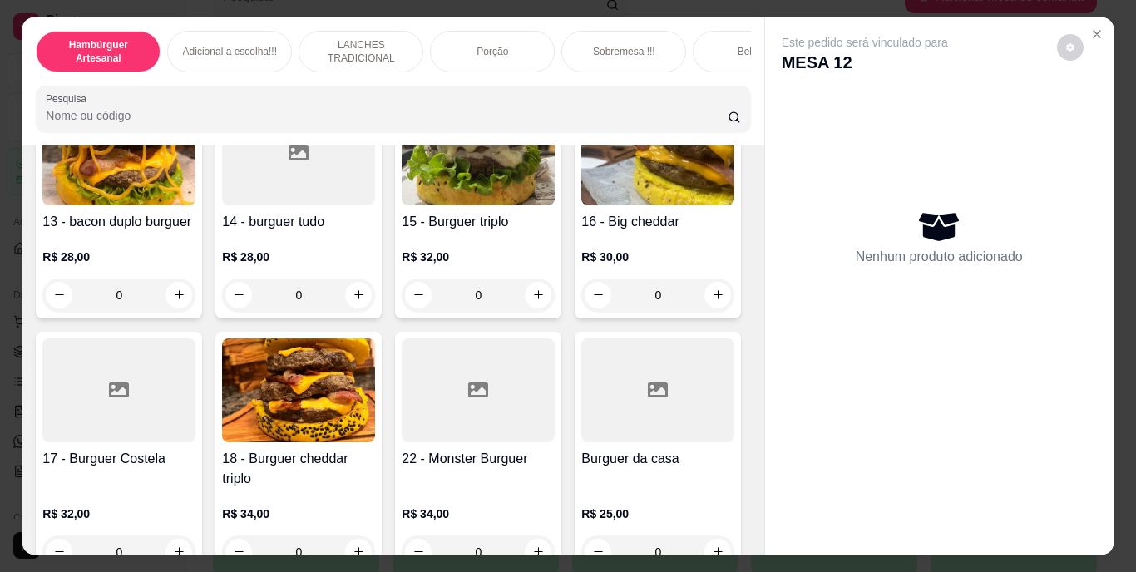
scroll to position [925, 0]
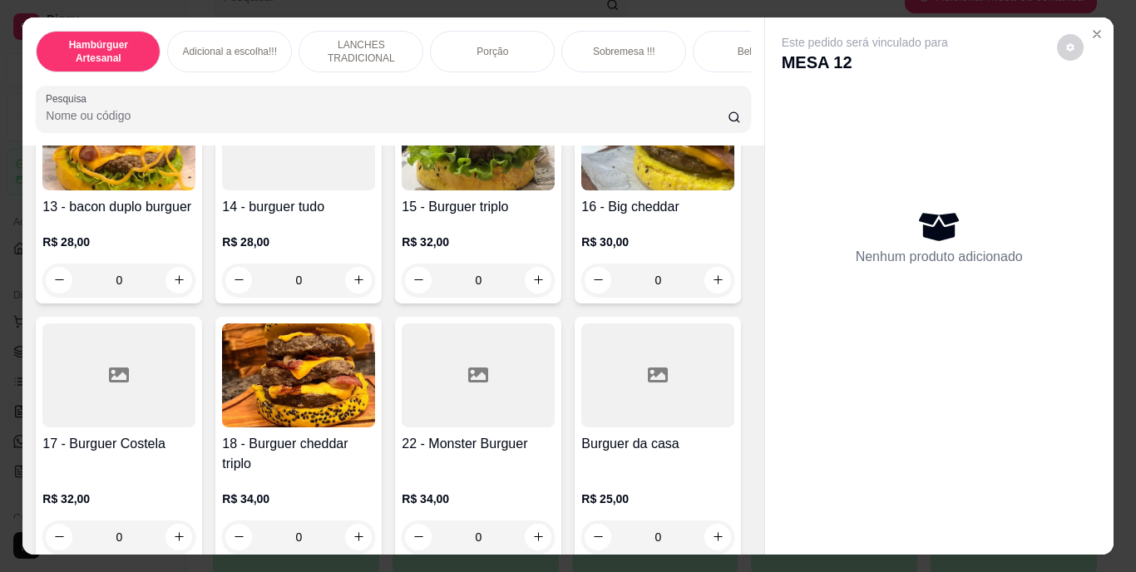
click at [532, 49] on icon "increase-product-quantity" at bounding box center [538, 43] width 12 height 12
type input "1"
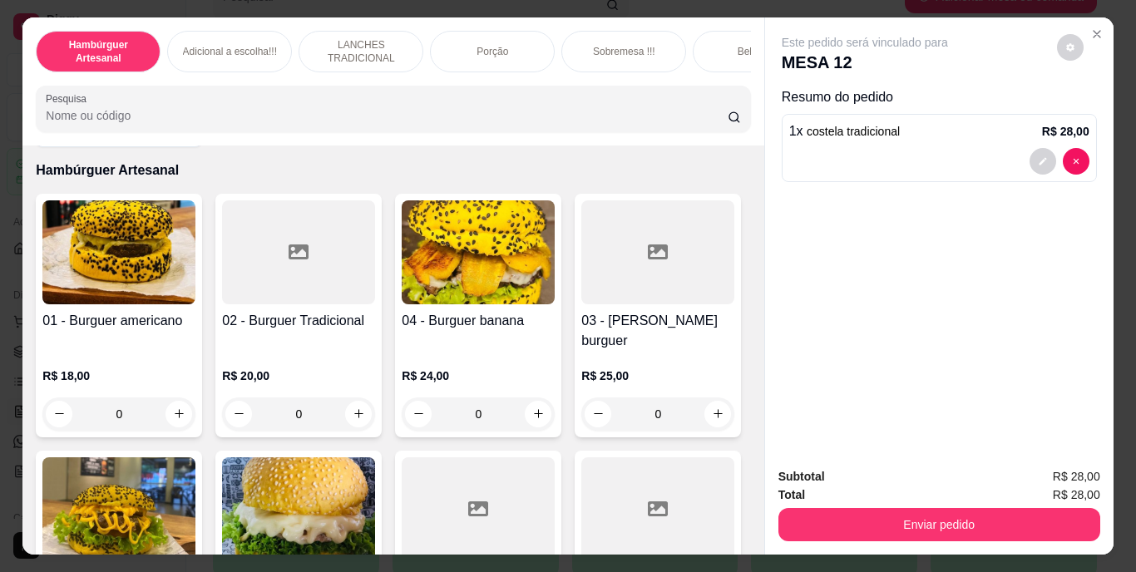
scroll to position [56, 0]
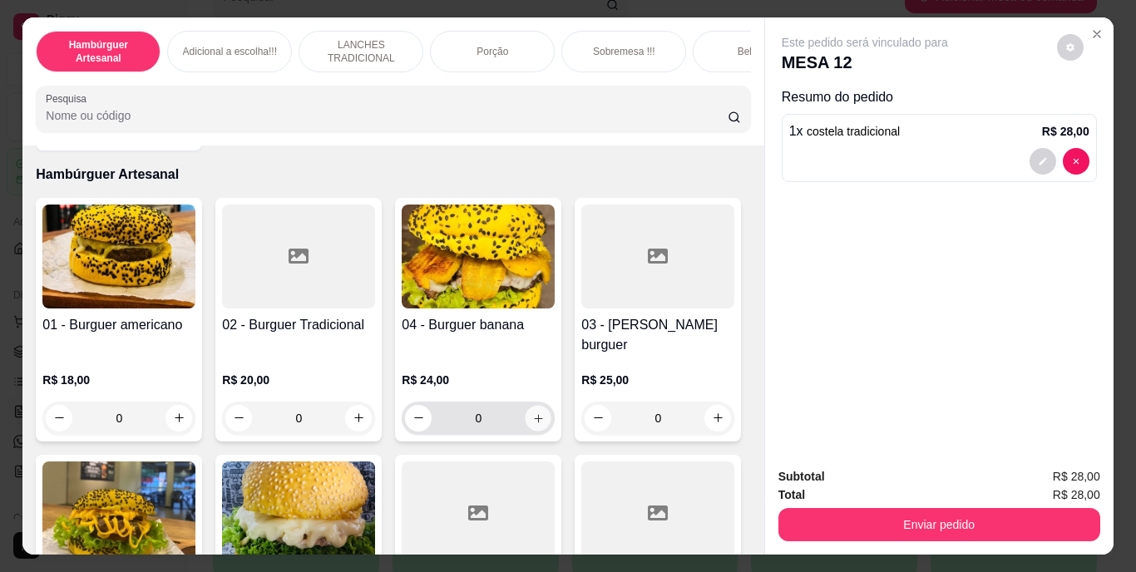
click at [535, 414] on icon "increase-product-quantity" at bounding box center [538, 418] width 8 height 8
type input "1"
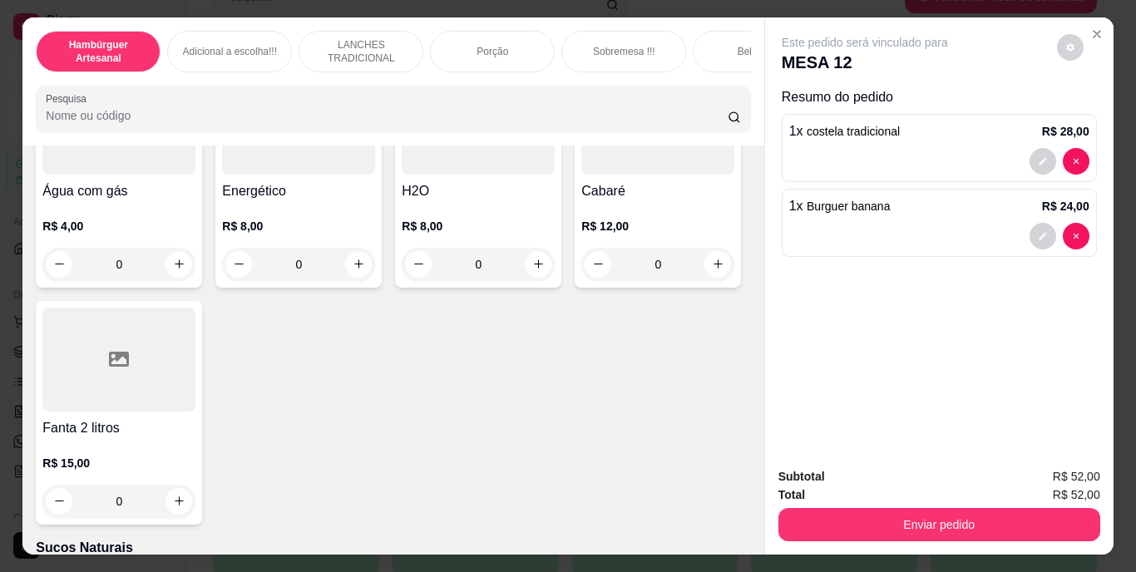
scroll to position [4962, 0]
type input "1"
click at [1033, 299] on button "decrease-product-quantity" at bounding box center [1043, 311] width 27 height 27
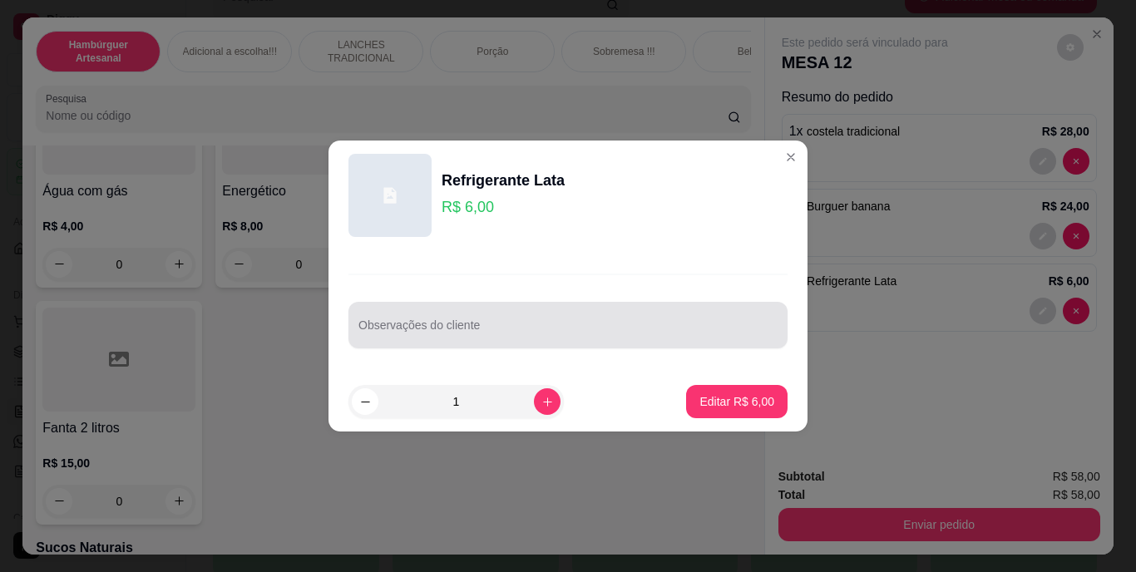
click at [676, 322] on div at bounding box center [567, 325] width 419 height 33
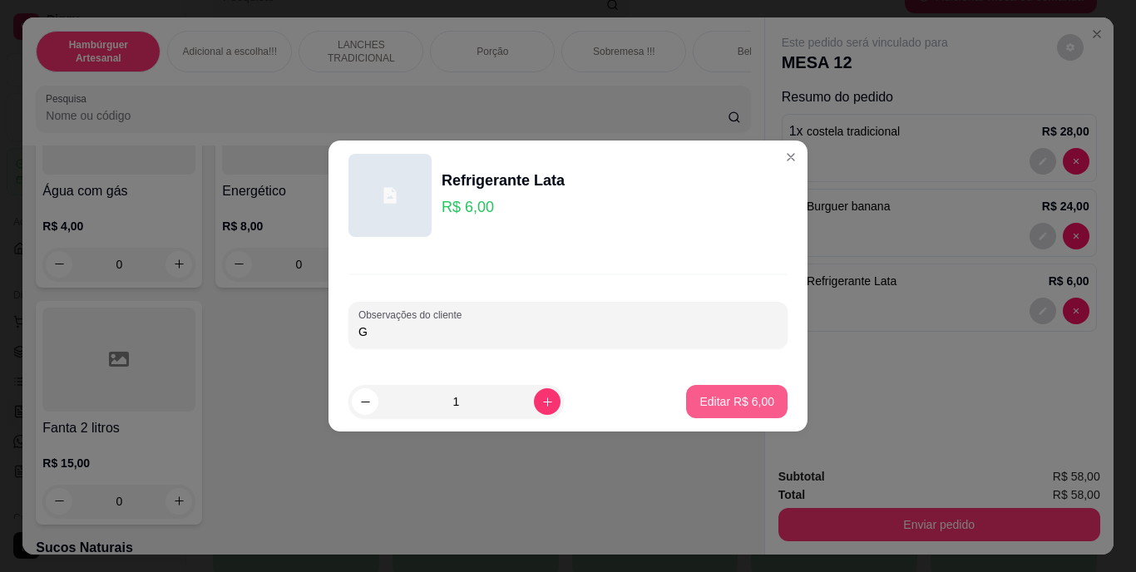
type input "G"
click at [747, 403] on p "Editar R$ 6,00" at bounding box center [737, 401] width 72 height 16
type input "0"
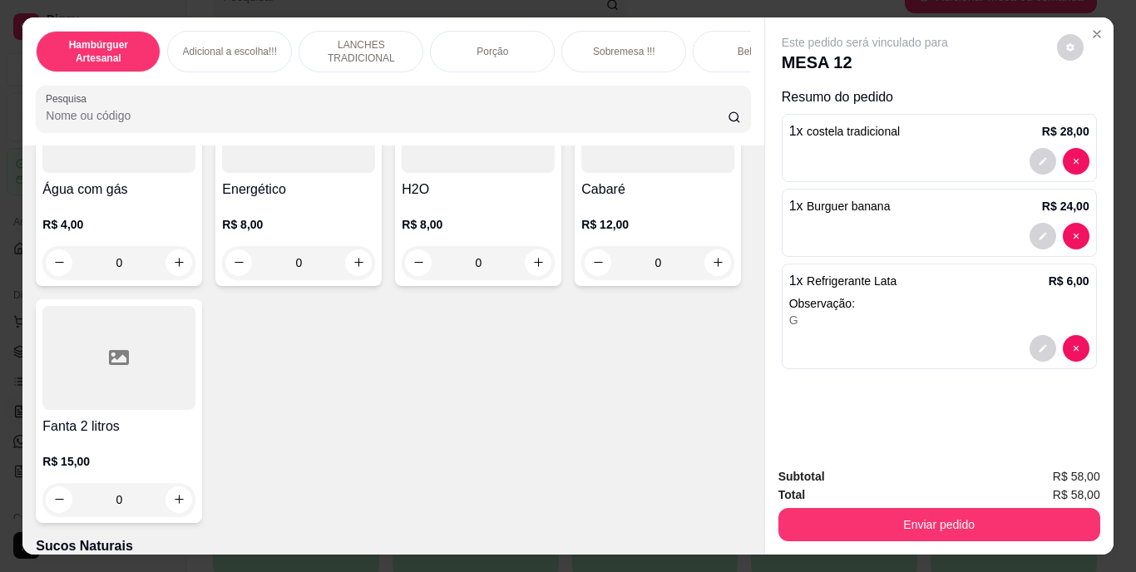
scroll to position [4962, 0]
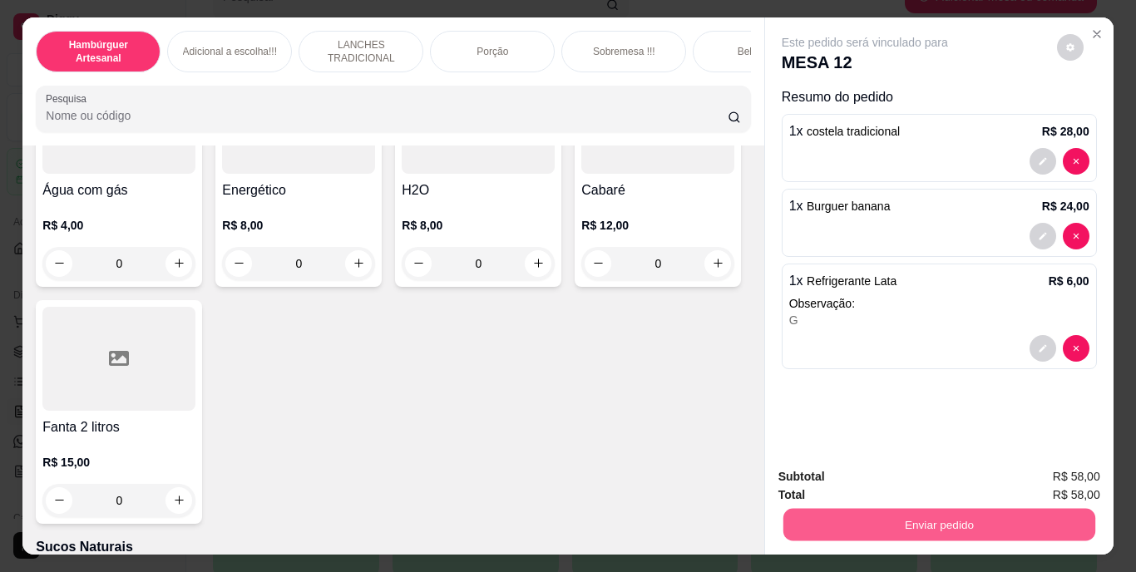
click at [899, 533] on button "Enviar pedido" at bounding box center [939, 525] width 312 height 32
click at [852, 469] on button "Não registrar e enviar pedido" at bounding box center [884, 477] width 168 height 31
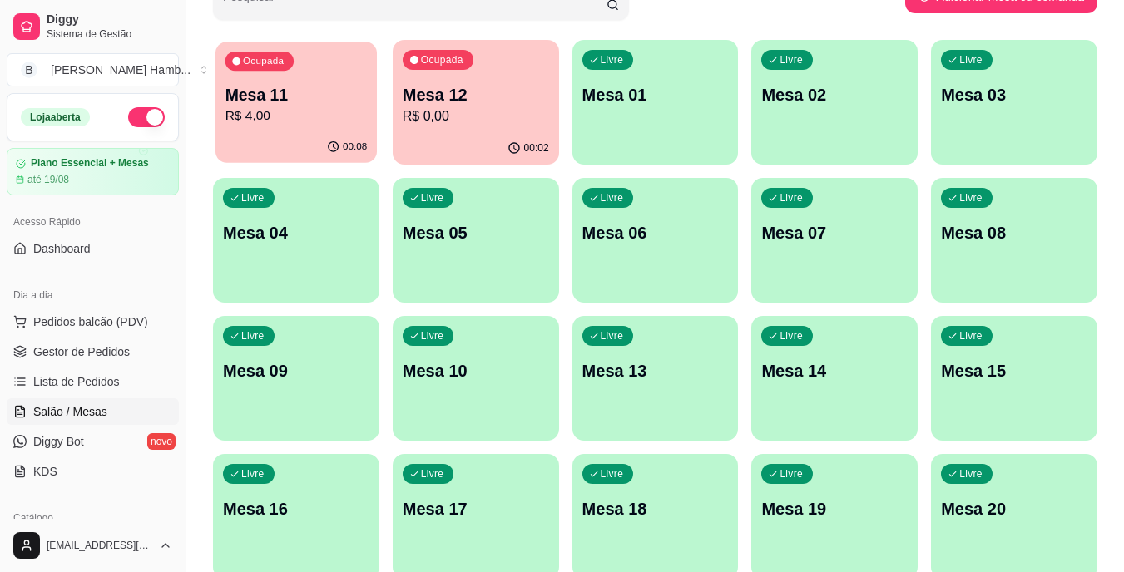
click at [293, 95] on p "Mesa 11" at bounding box center [296, 95] width 142 height 22
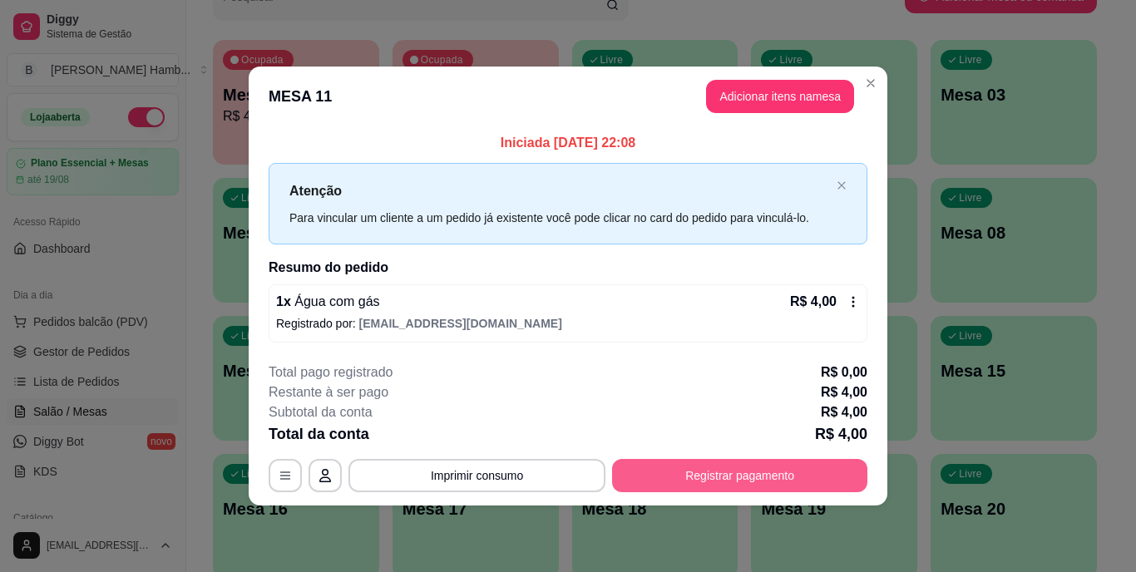
click at [750, 462] on button "Registrar pagamento" at bounding box center [739, 475] width 255 height 33
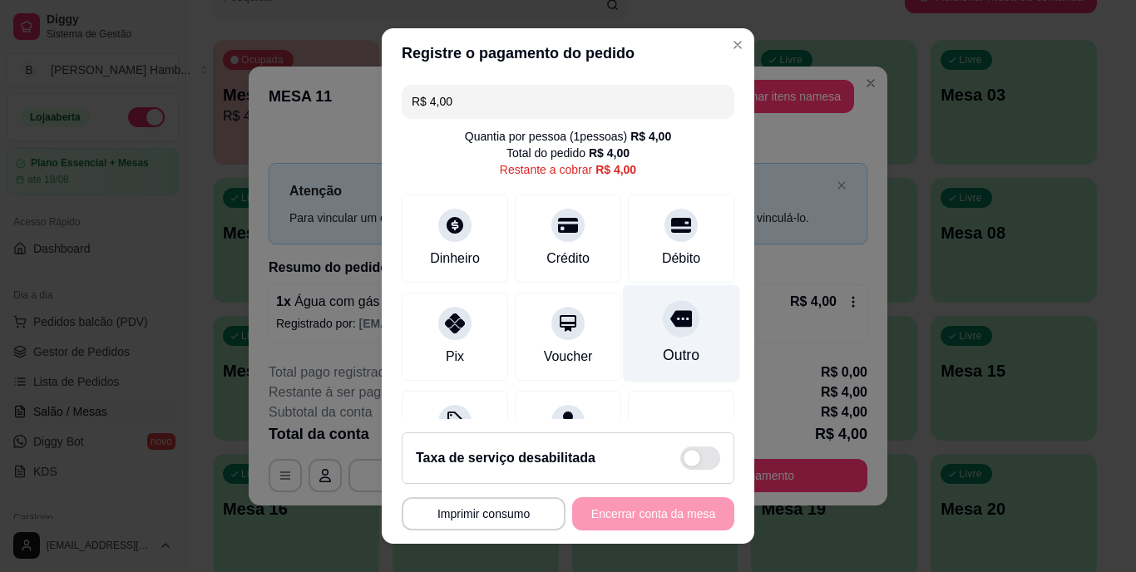
click at [670, 328] on icon at bounding box center [681, 320] width 22 height 22
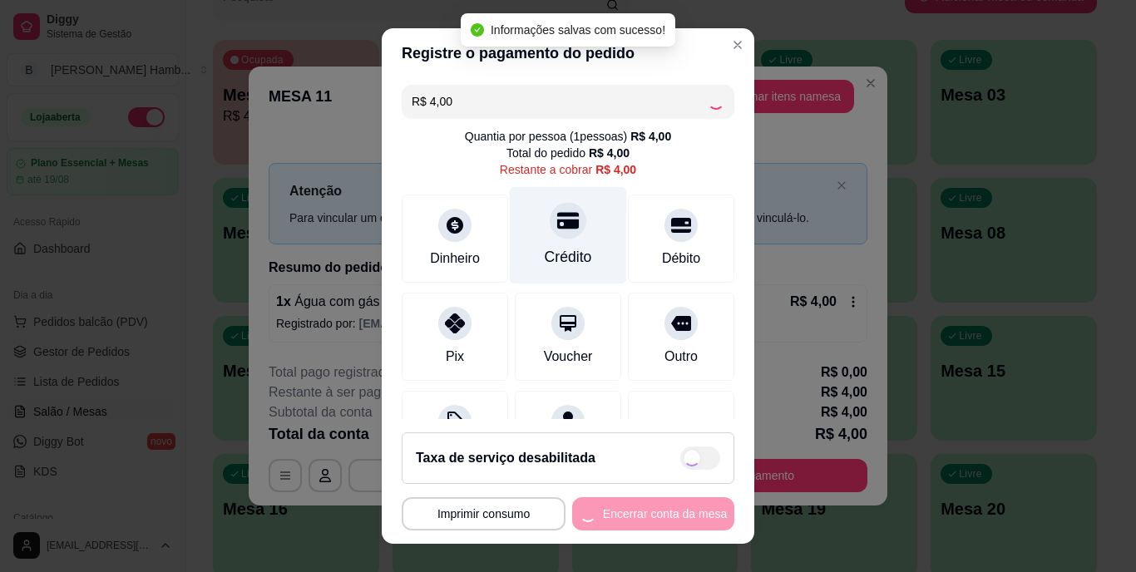
type input "R$ 0,00"
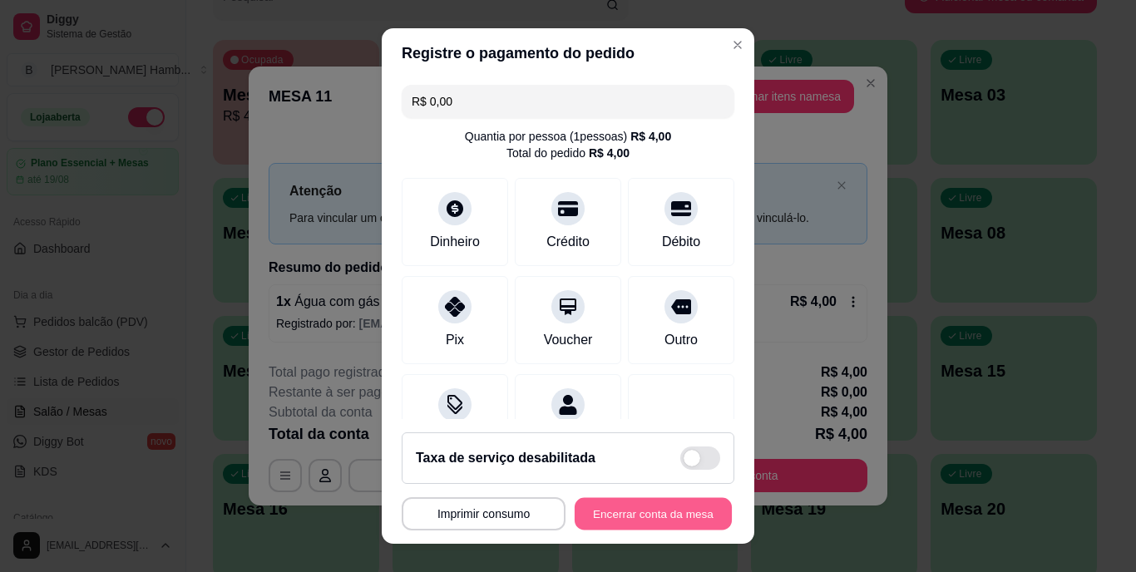
click at [613, 509] on button "Encerrar conta da mesa" at bounding box center [653, 513] width 157 height 32
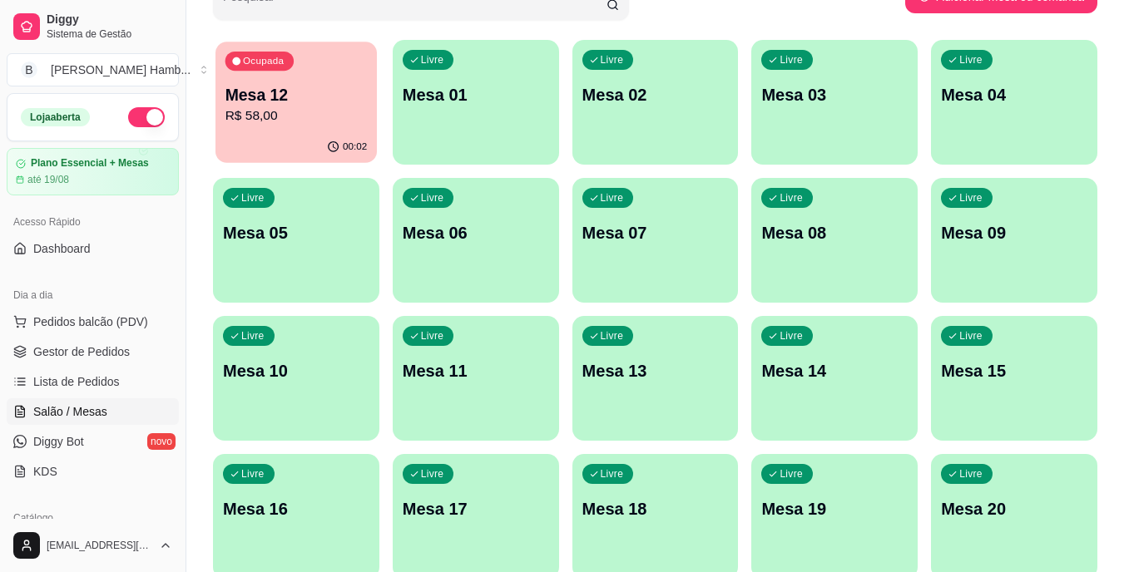
click at [226, 75] on div "Ocupada Mesa 12 R$ 58,00" at bounding box center [295, 87] width 161 height 90
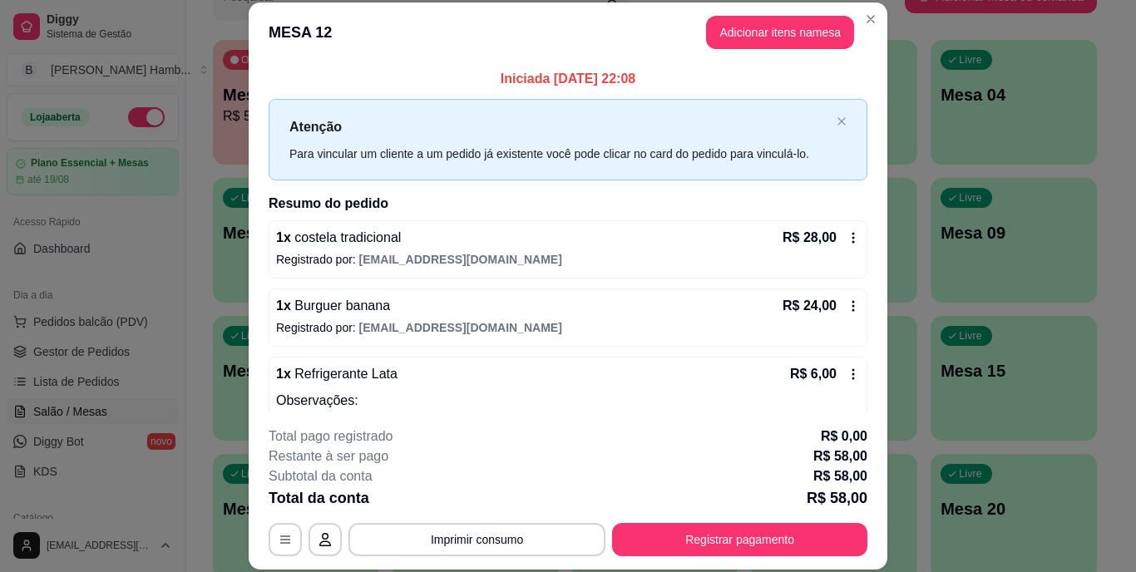
click at [847, 312] on icon at bounding box center [853, 305] width 13 height 13
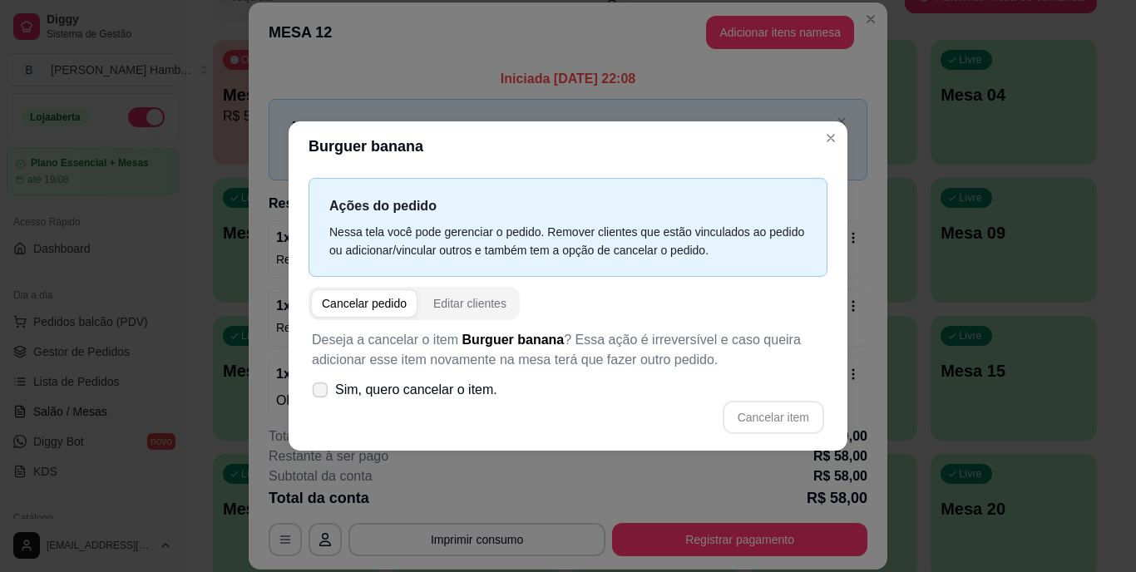
click at [326, 392] on icon at bounding box center [320, 389] width 12 height 9
click at [322, 393] on input "Sim, quero cancelar o item." at bounding box center [316, 398] width 11 height 11
checkbox input "true"
click at [749, 408] on button "Cancelar item" at bounding box center [773, 418] width 99 height 32
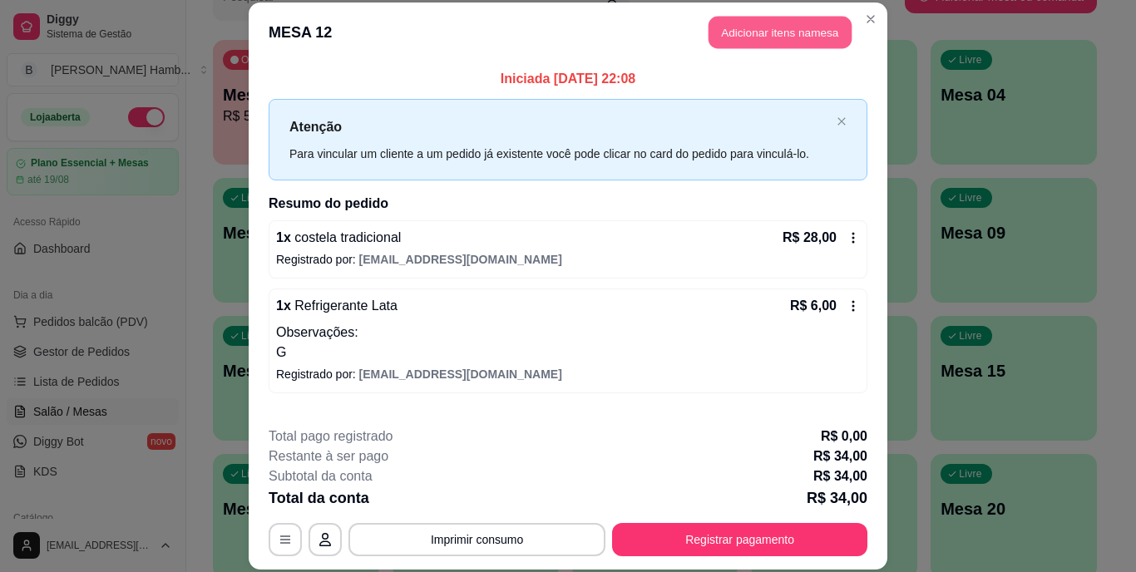
click at [774, 26] on button "Adicionar itens na mesa" at bounding box center [780, 33] width 143 height 32
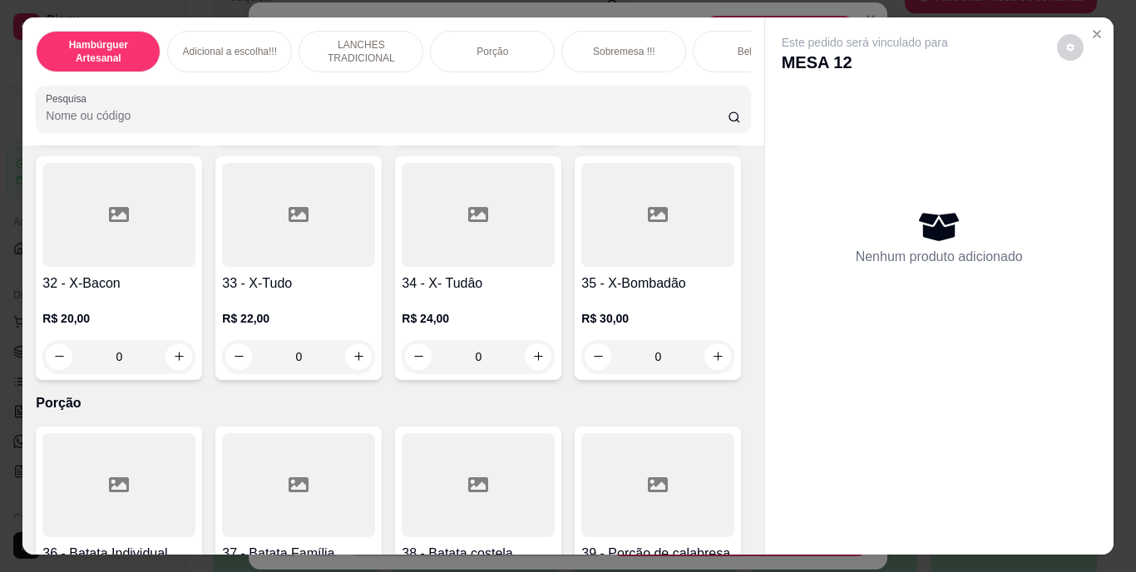
scroll to position [2852, 0]
type input "1"
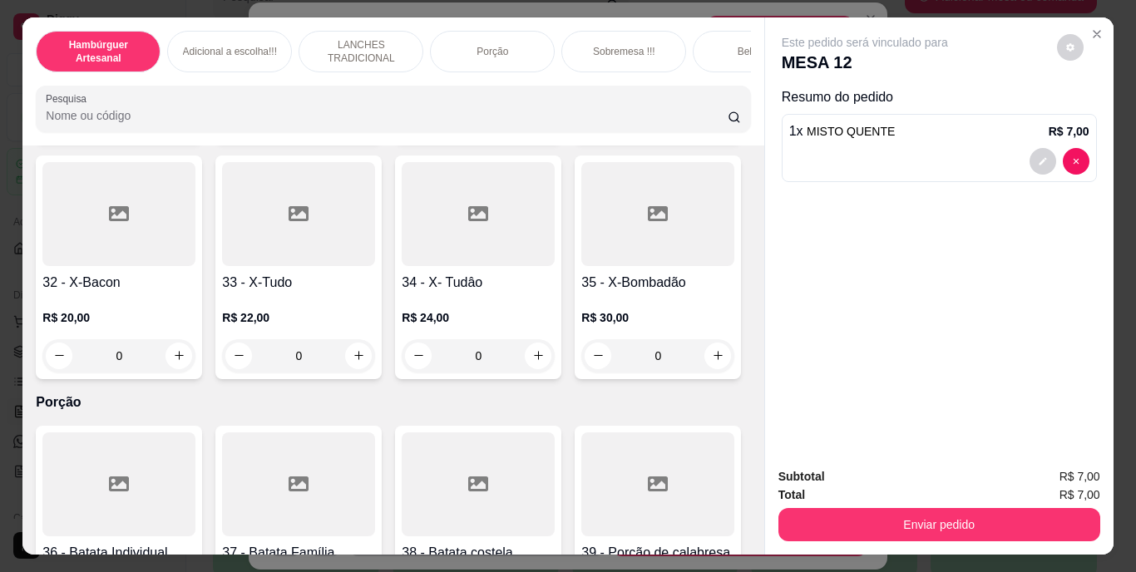
scroll to position [2853, 0]
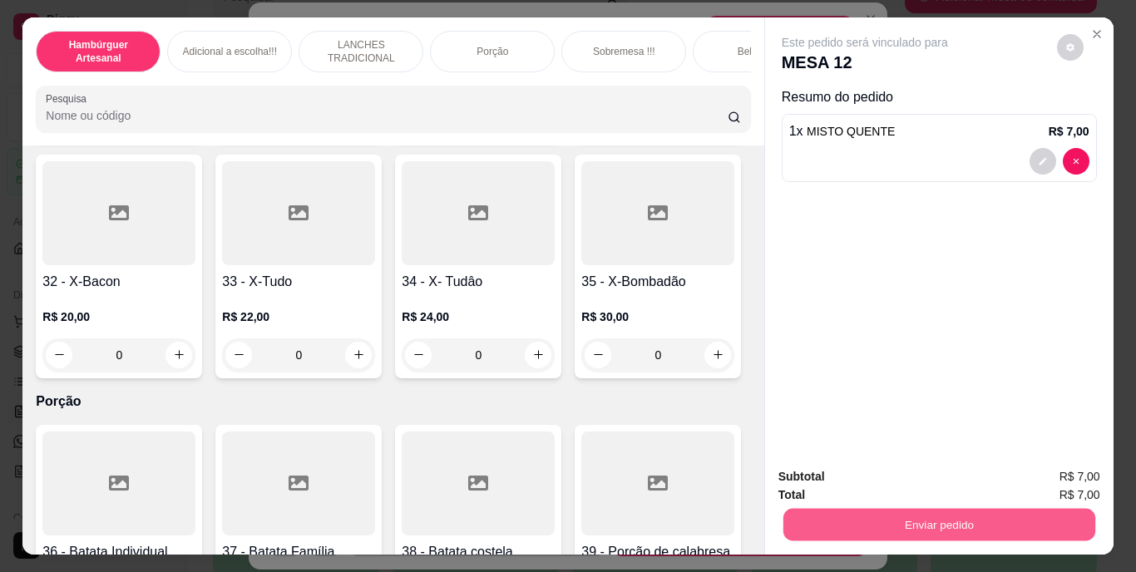
click at [827, 525] on button "Enviar pedido" at bounding box center [939, 525] width 312 height 32
click at [813, 478] on button "Não registrar e enviar pedido" at bounding box center [884, 478] width 173 height 32
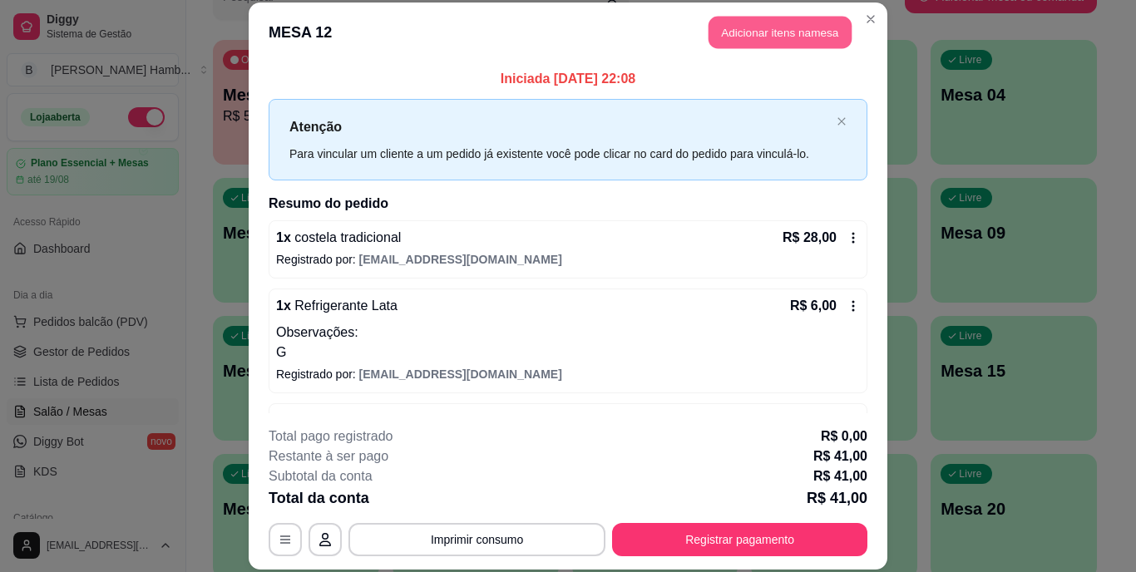
click at [763, 42] on button "Adicionar itens na mesa" at bounding box center [780, 33] width 143 height 32
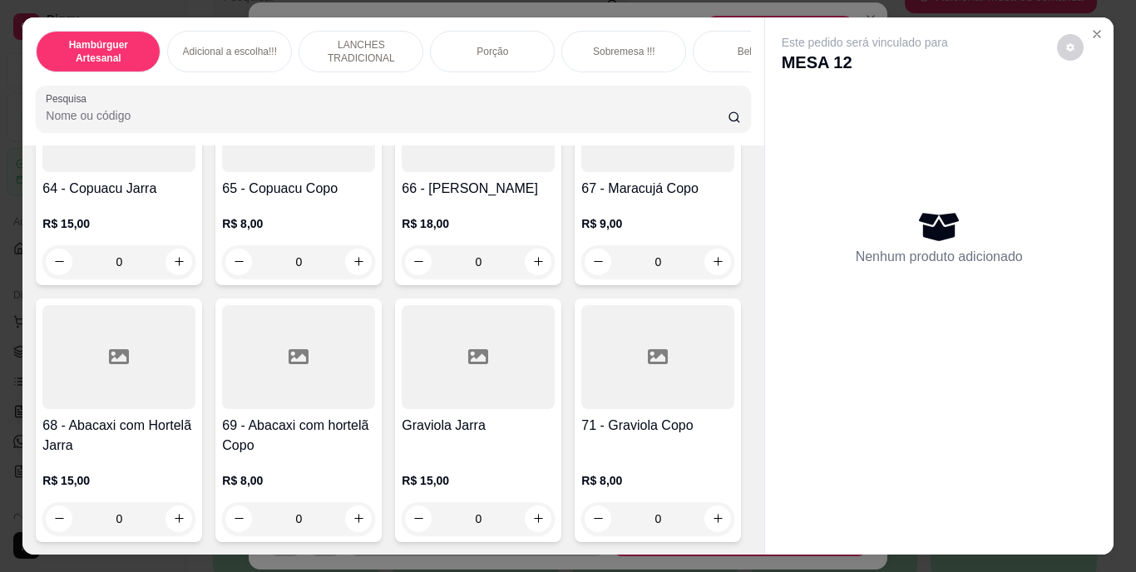
scroll to position [5932, 0]
type input "1"
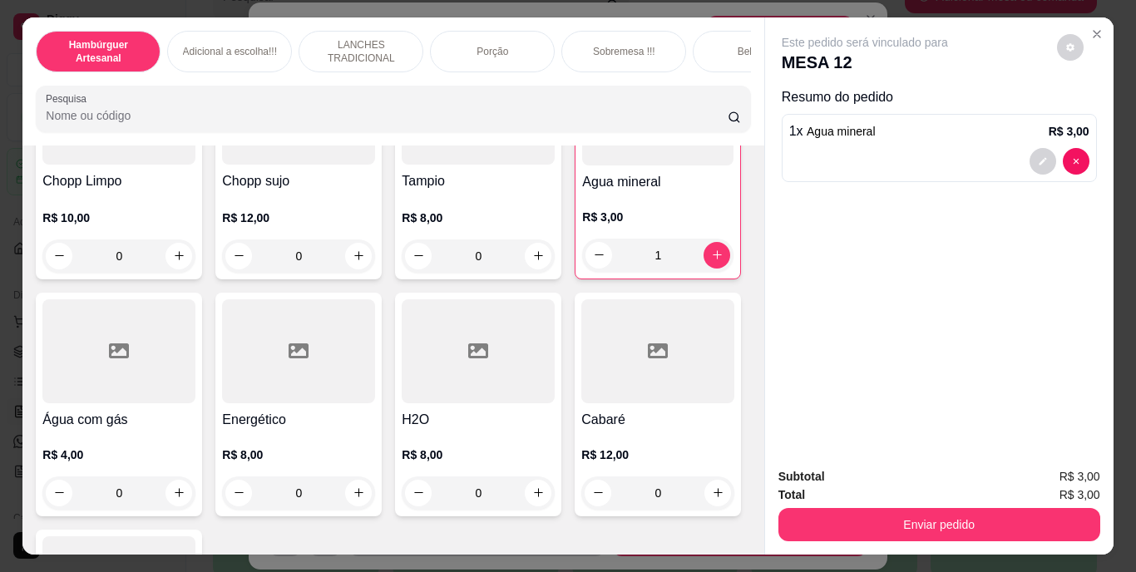
scroll to position [4731, 0]
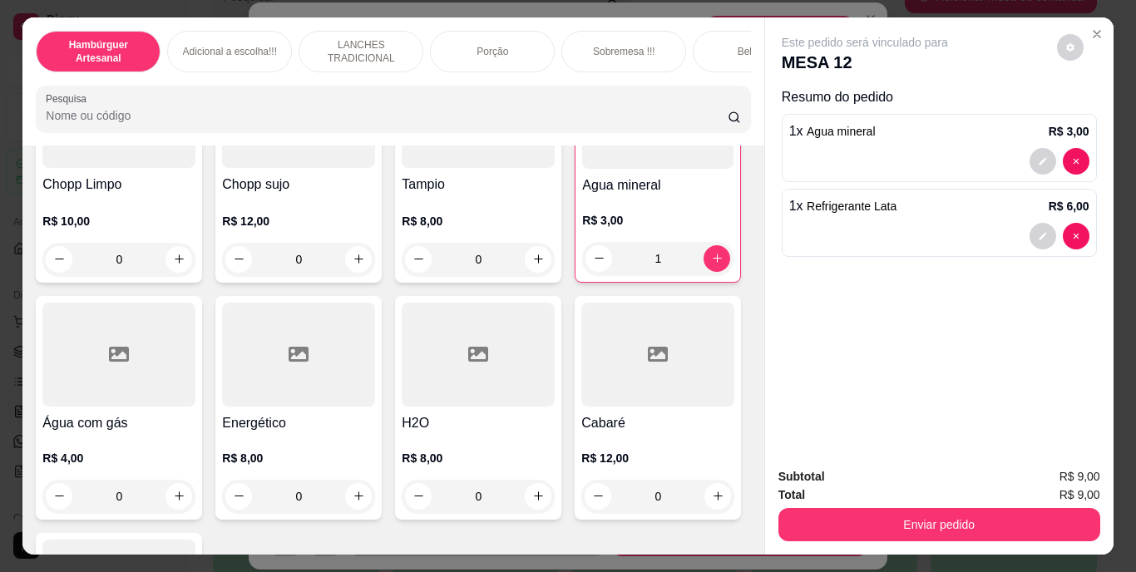
type input "2"
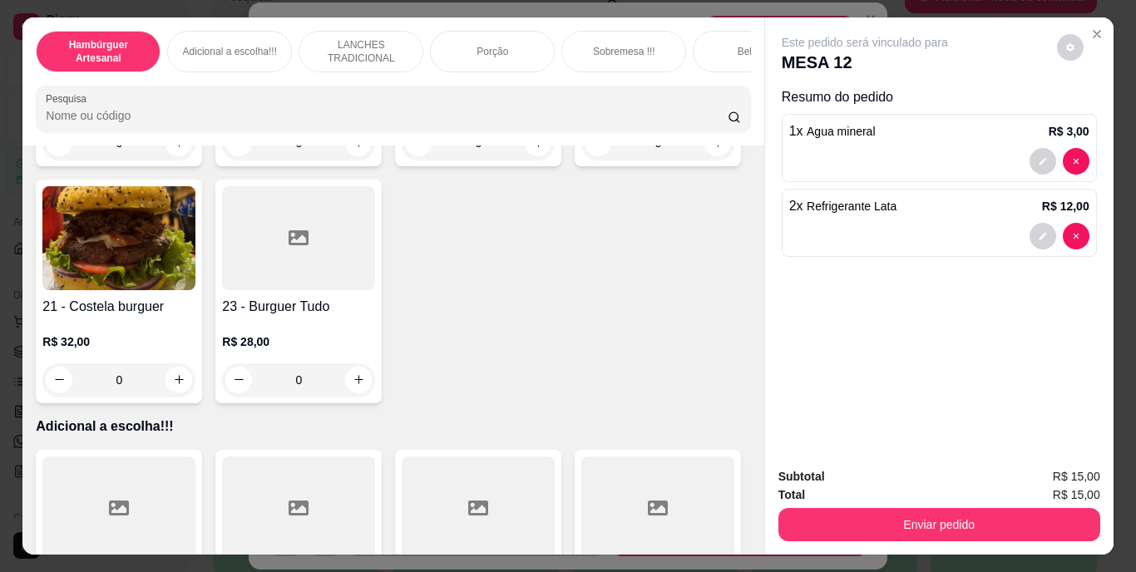
scroll to position [1555, 0]
type input "1"
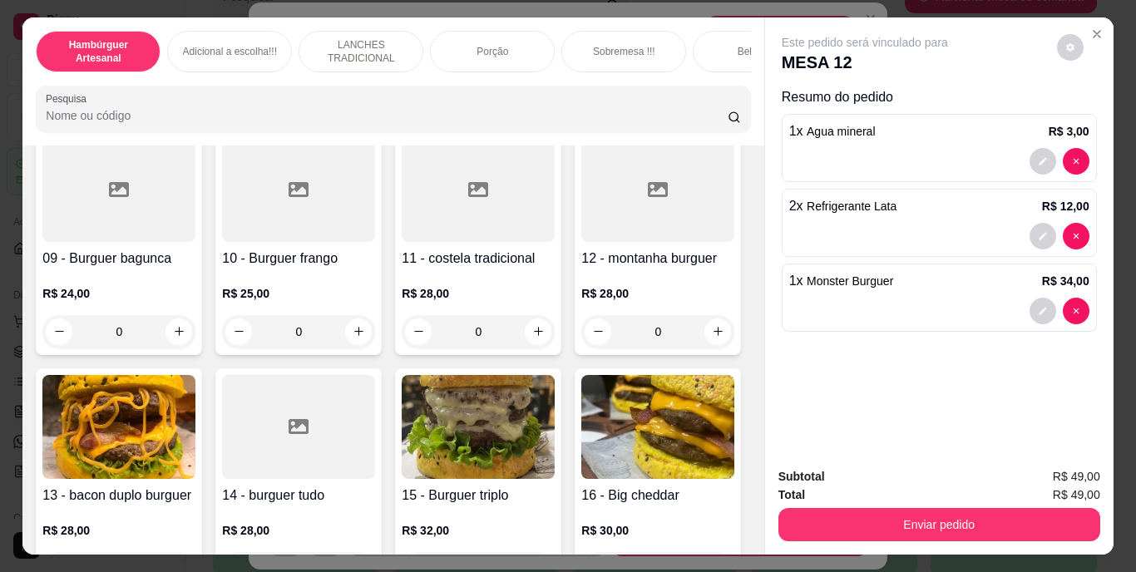
scroll to position [635, 0]
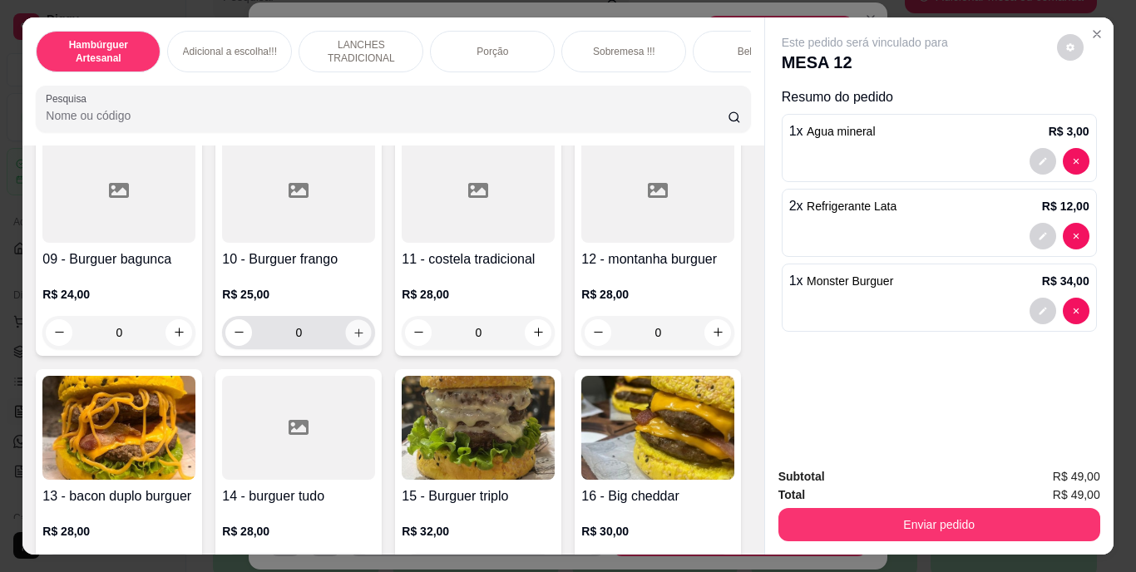
click at [346, 345] on button "increase-product-quantity" at bounding box center [359, 332] width 26 height 26
type input "1"
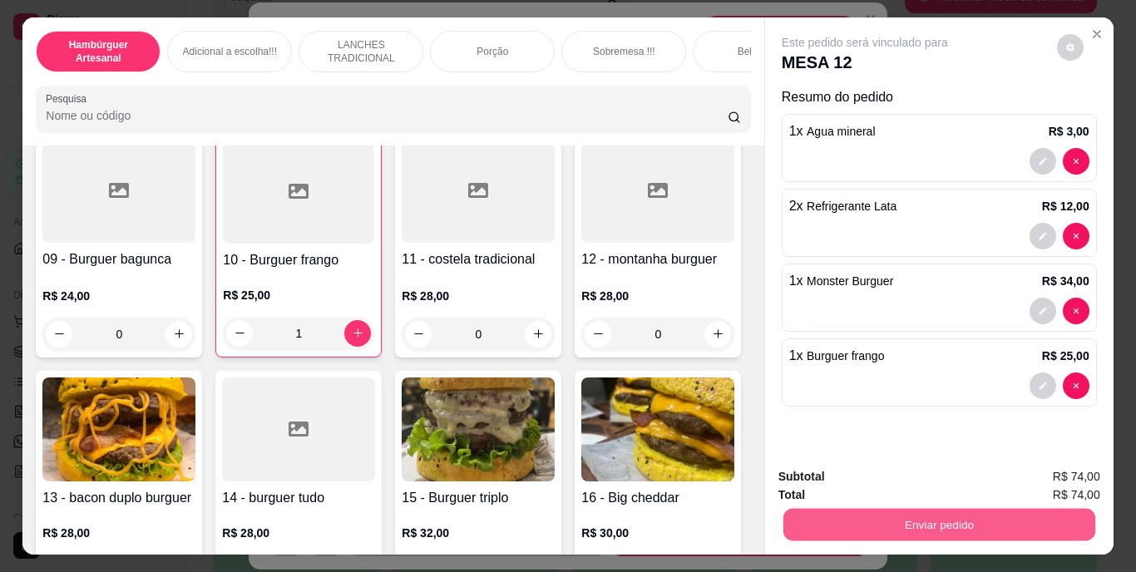
click at [825, 520] on button "Enviar pedido" at bounding box center [939, 525] width 312 height 32
click at [814, 465] on button "Não registrar e enviar pedido" at bounding box center [884, 477] width 168 height 31
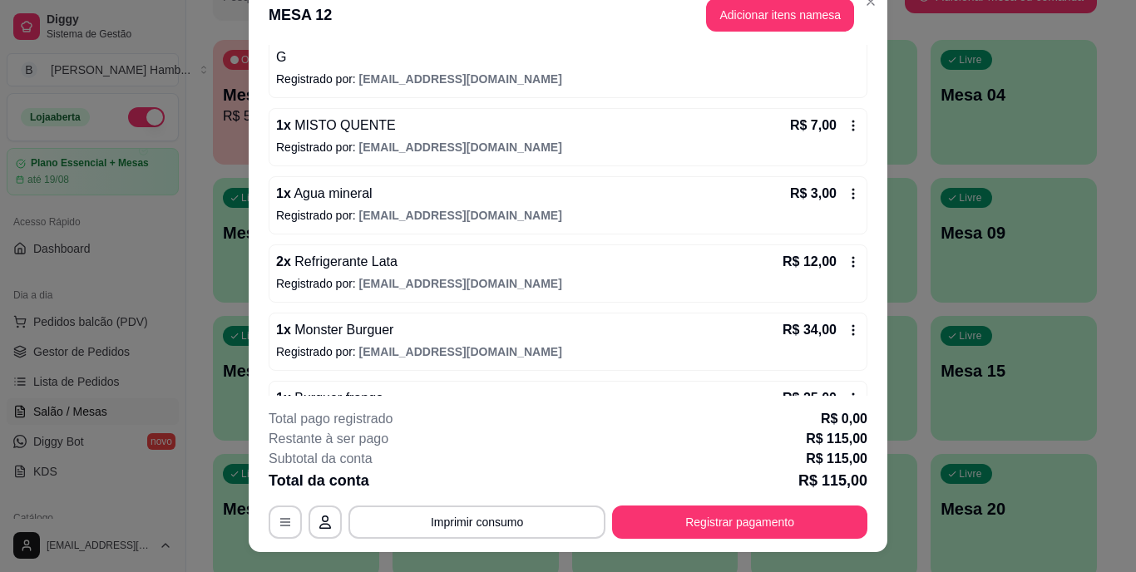
scroll to position [278, 0]
click at [847, 131] on icon at bounding box center [853, 125] width 13 height 13
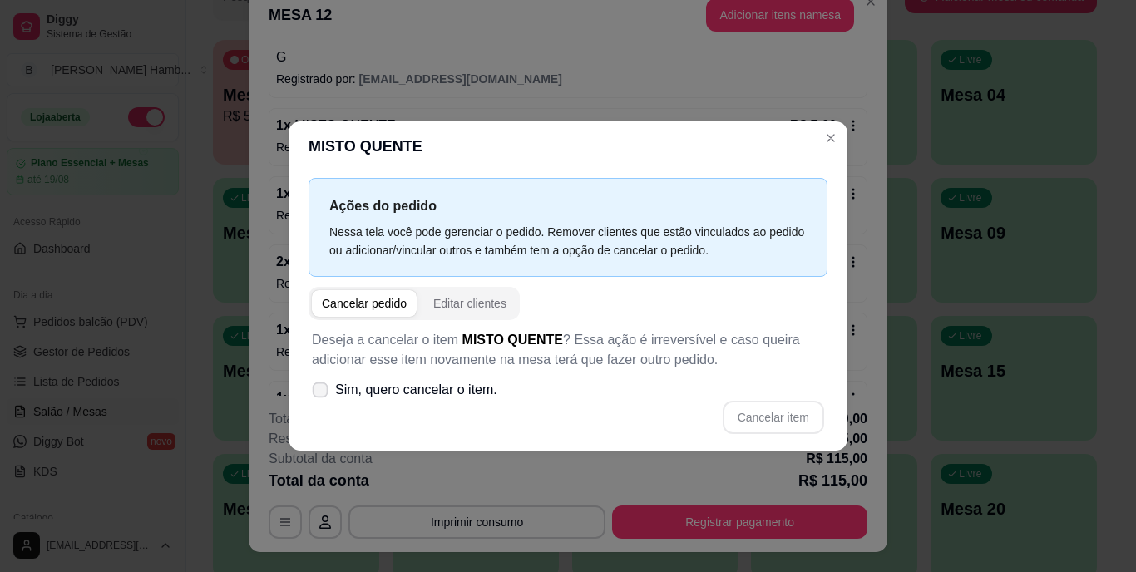
click at [319, 393] on icon at bounding box center [320, 389] width 12 height 9
click at [319, 393] on input "Sim, quero cancelar o item." at bounding box center [316, 398] width 11 height 11
checkbox input "true"
click at [764, 411] on button "Cancelar item" at bounding box center [773, 417] width 101 height 33
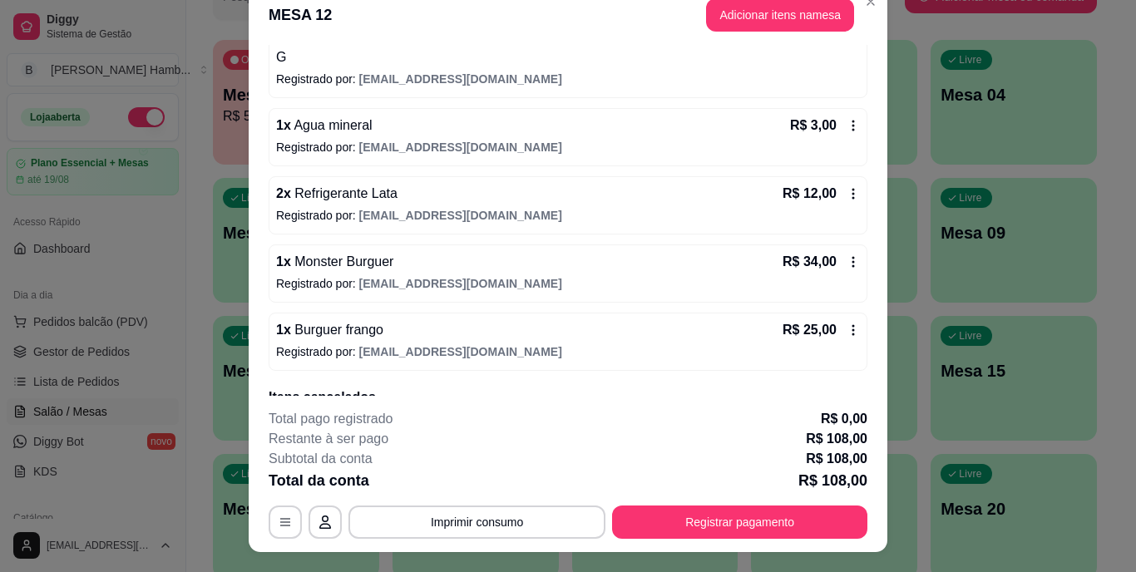
click at [847, 194] on icon at bounding box center [853, 193] width 13 height 13
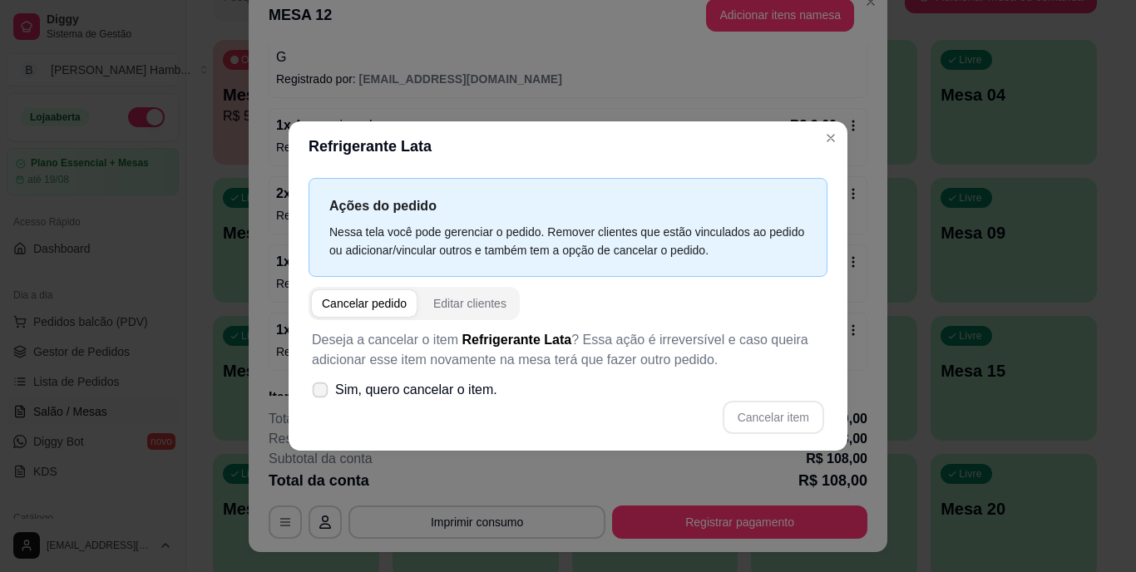
click at [343, 390] on span "Sim, quero cancelar o item." at bounding box center [416, 390] width 162 height 20
click at [322, 393] on input "Sim, quero cancelar o item." at bounding box center [316, 398] width 11 height 11
checkbox input "true"
click at [748, 420] on button "Cancelar item" at bounding box center [773, 418] width 99 height 32
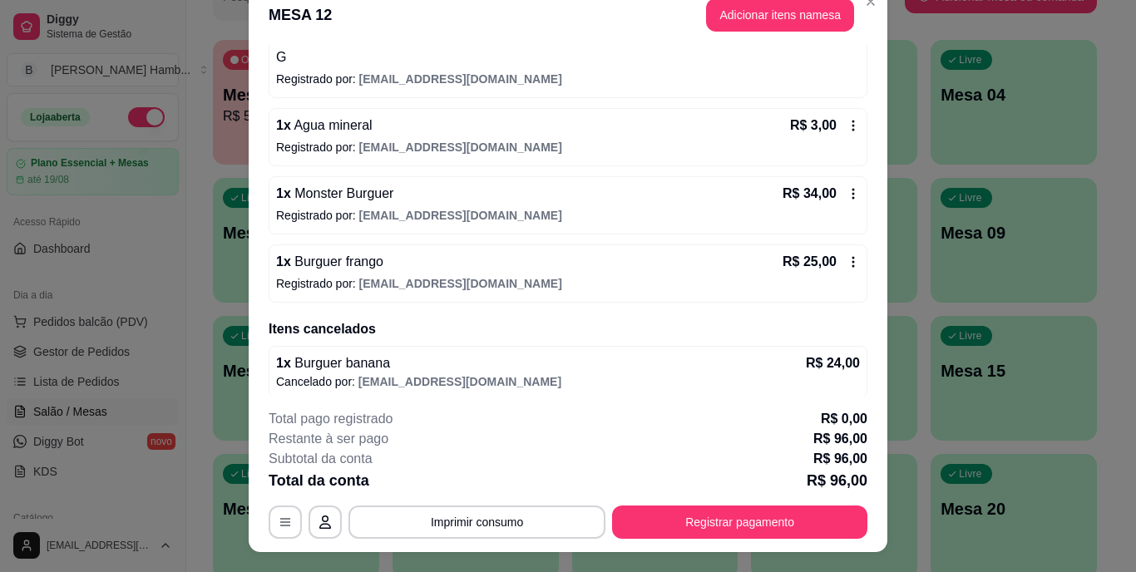
click at [847, 255] on icon at bounding box center [853, 261] width 13 height 13
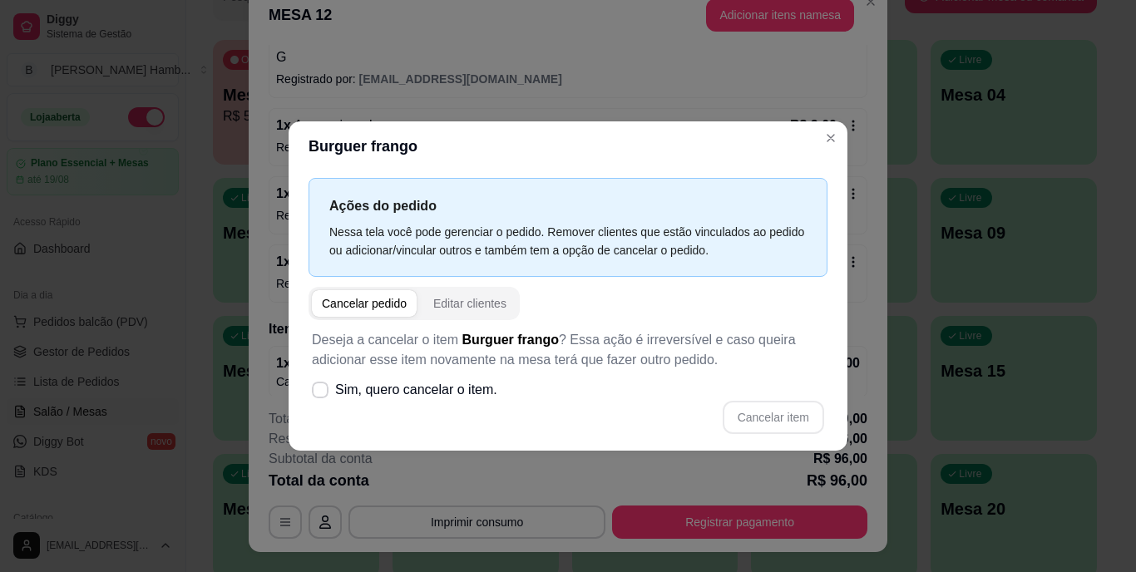
click at [338, 369] on p "Deseja a cancelar o item Burguer frango ? Essa ação é irreversível e caso queir…" at bounding box center [568, 350] width 512 height 40
click at [332, 386] on label "Sim, quero cancelar o item." at bounding box center [404, 389] width 199 height 33
click at [322, 393] on input "Sim, quero cancelar o item." at bounding box center [316, 398] width 11 height 11
checkbox input "true"
click at [727, 415] on button "Cancelar item" at bounding box center [773, 418] width 99 height 32
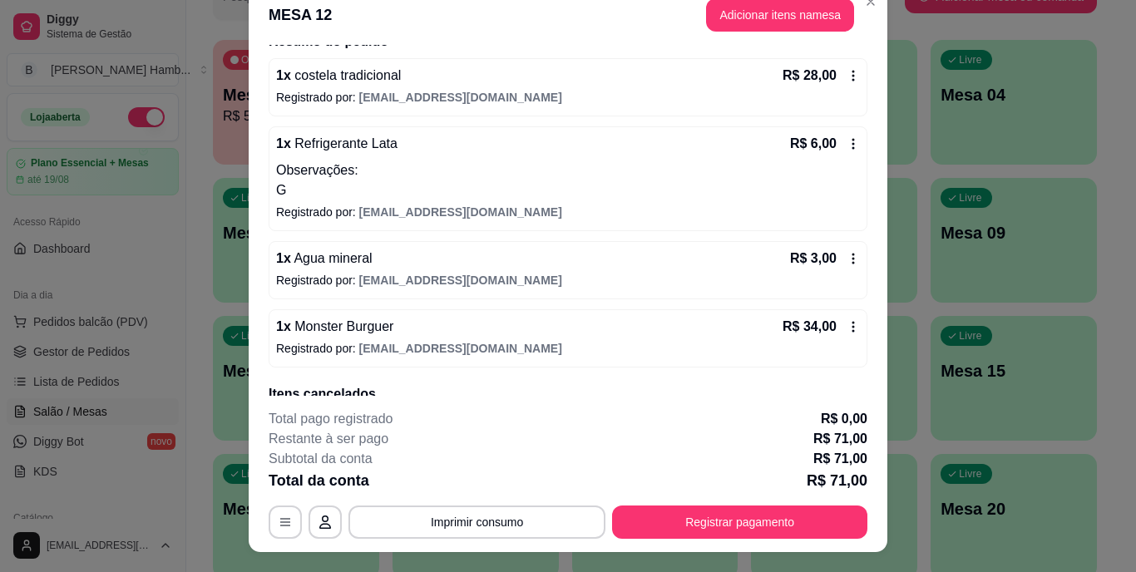
scroll to position [144, 0]
click at [847, 265] on icon at bounding box center [853, 259] width 13 height 13
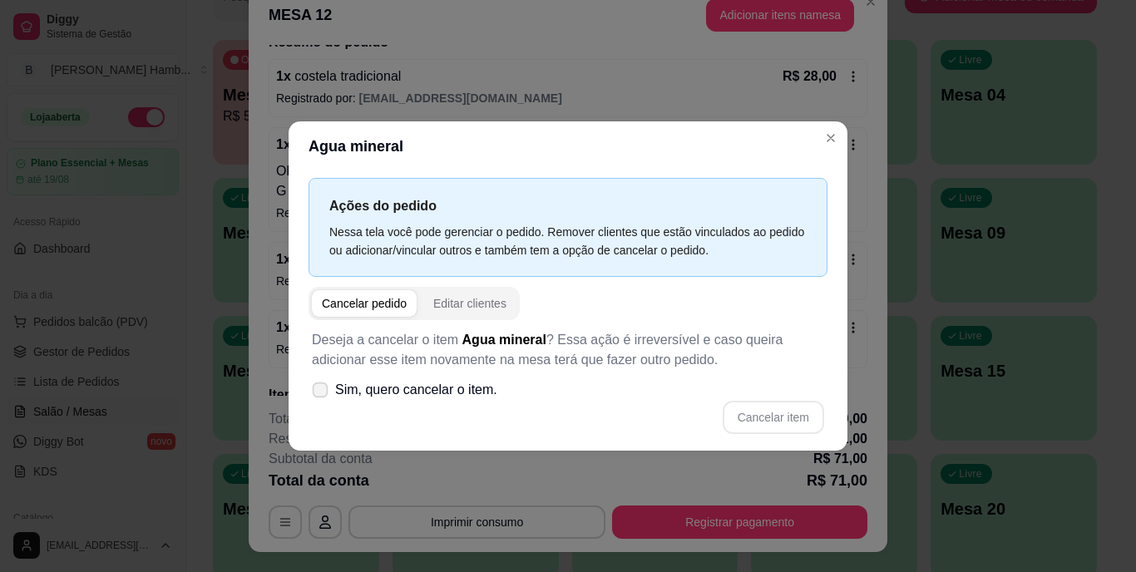
click at [361, 392] on span "Sim, quero cancelar o item." at bounding box center [416, 390] width 162 height 20
click at [322, 393] on input "Sim, quero cancelar o item." at bounding box center [316, 398] width 11 height 11
checkbox input "true"
click at [742, 423] on button "Cancelar item" at bounding box center [773, 418] width 99 height 32
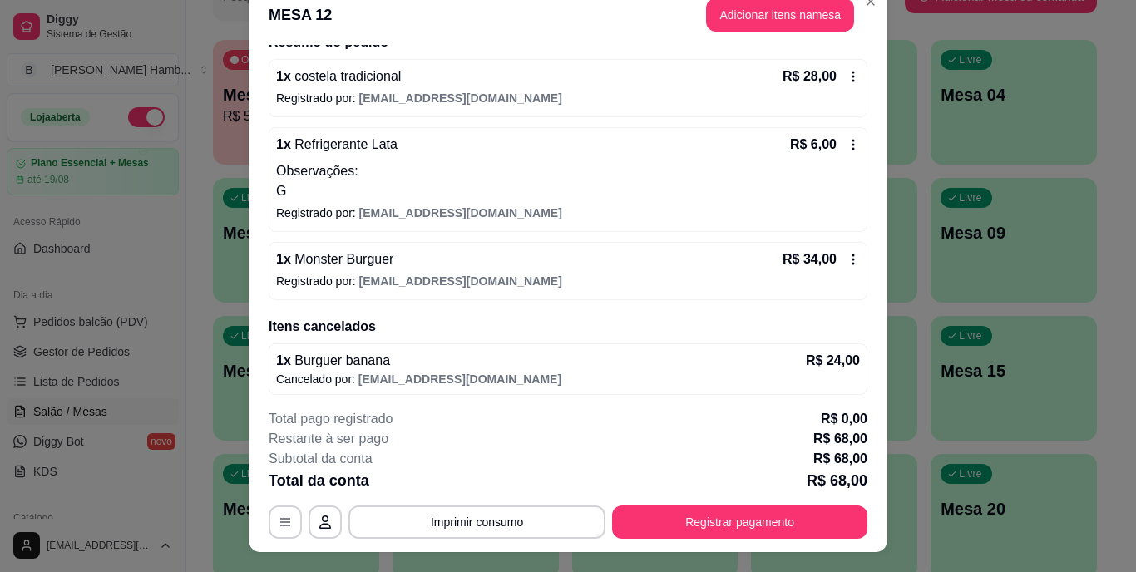
click at [847, 261] on icon at bounding box center [853, 259] width 13 height 13
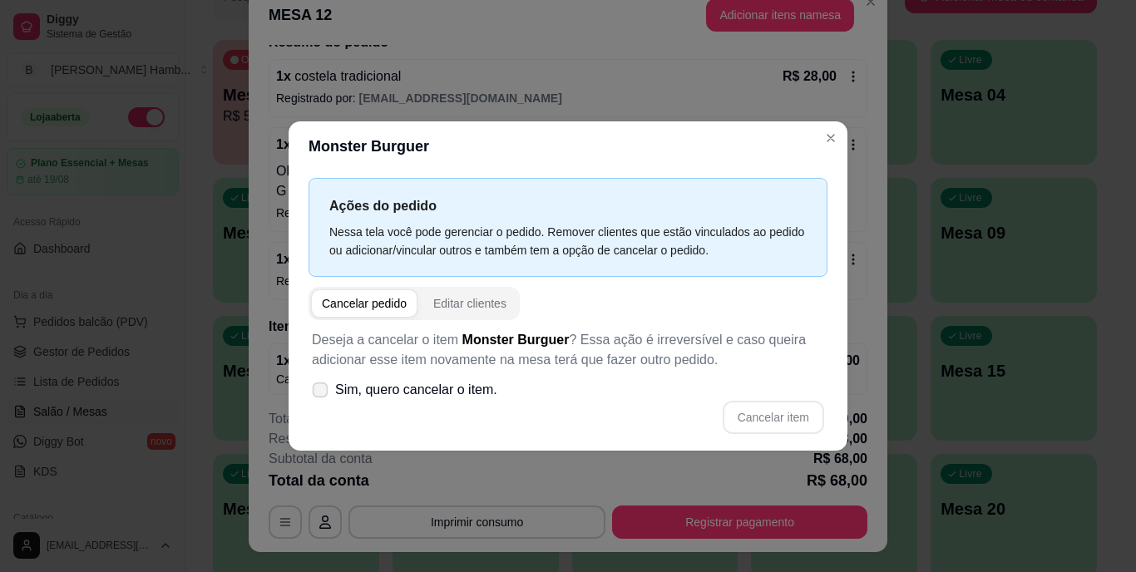
click at [333, 399] on label "Sim, quero cancelar o item." at bounding box center [404, 389] width 199 height 33
click at [322, 399] on input "Sim, quero cancelar o item." at bounding box center [316, 398] width 11 height 11
checkbox input "true"
click at [735, 413] on button "Cancelar item" at bounding box center [773, 418] width 99 height 32
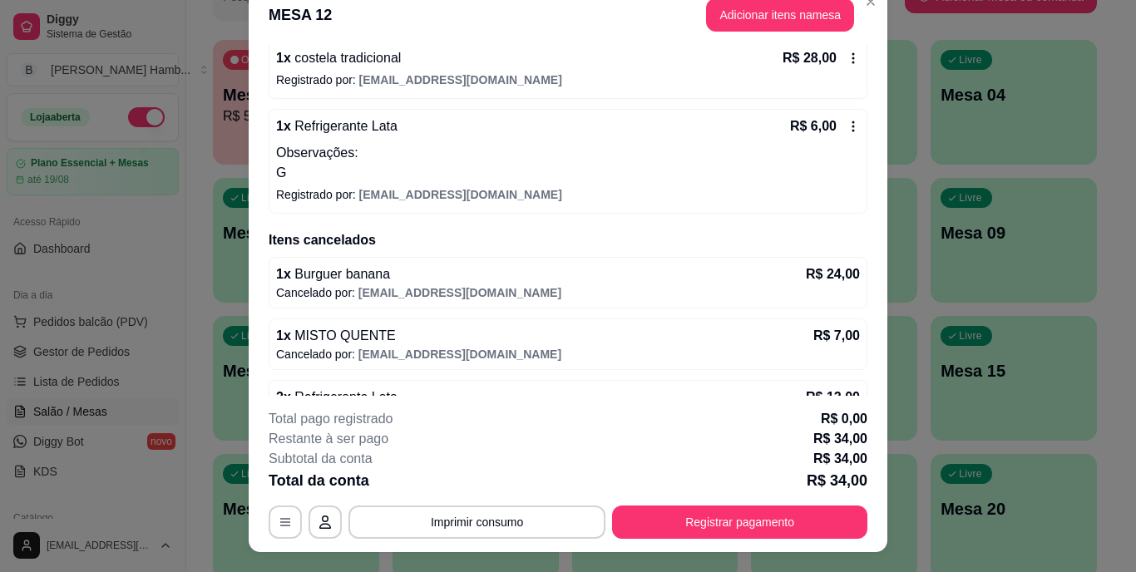
scroll to position [169, 0]
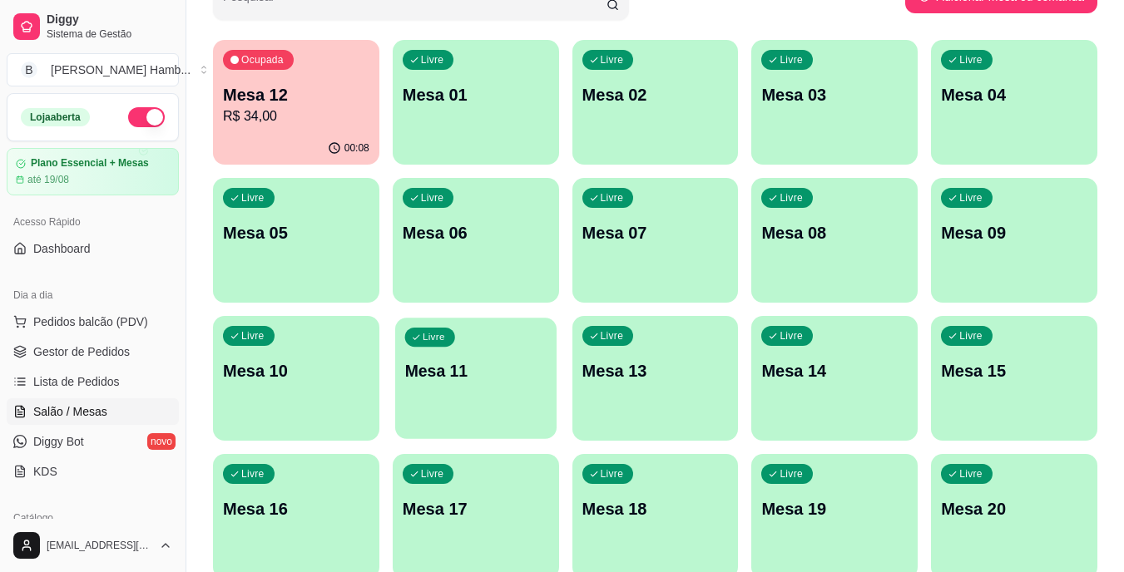
click at [487, 364] on p "Mesa 11" at bounding box center [475, 371] width 142 height 22
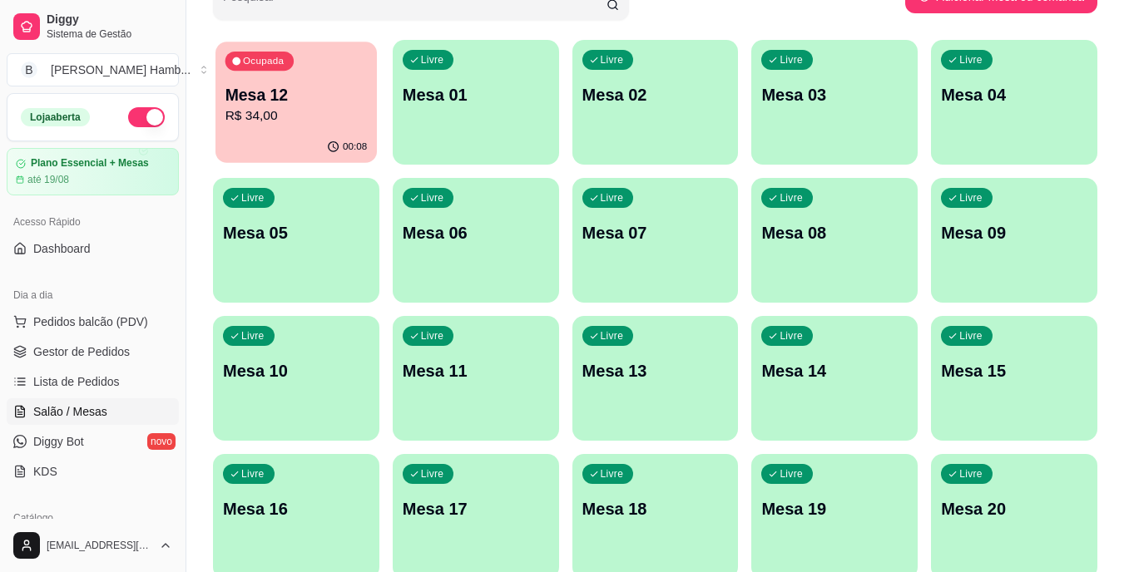
click at [264, 131] on div "Ocupada Mesa 12 R$ 34,00" at bounding box center [295, 87] width 161 height 90
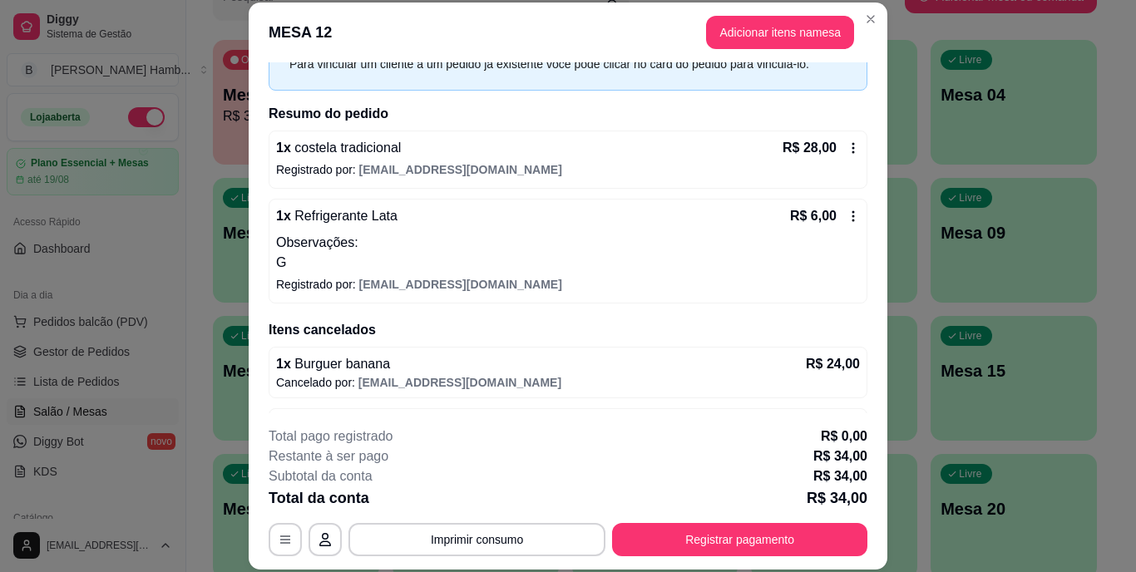
scroll to position [91, 0]
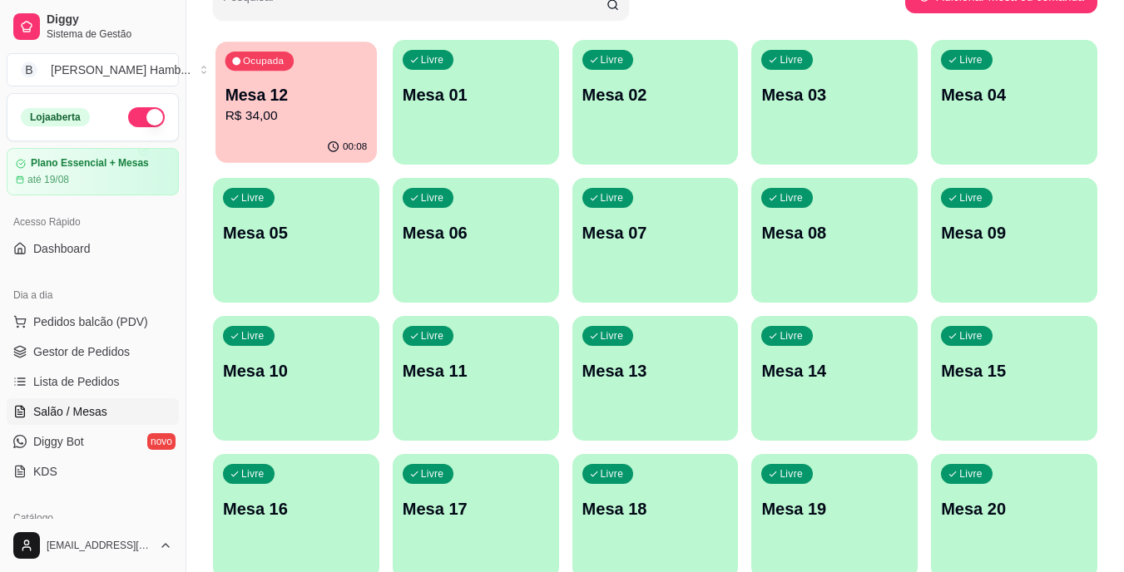
click at [333, 131] on div "Ocupada Mesa 12 R$ 34,00" at bounding box center [295, 87] width 161 height 90
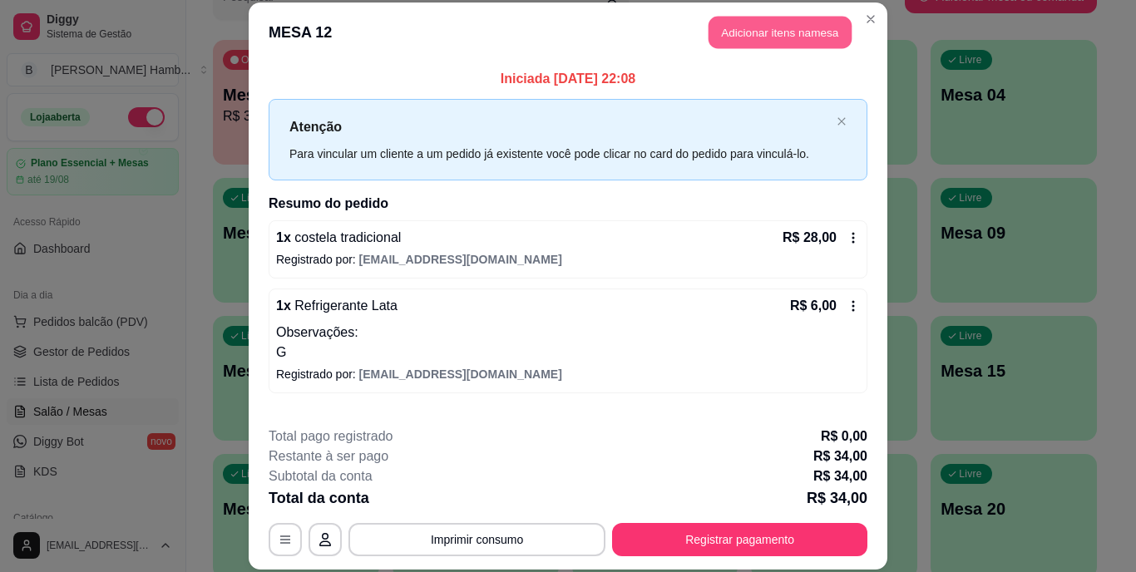
click at [776, 32] on button "Adicionar itens na mesa" at bounding box center [780, 33] width 143 height 32
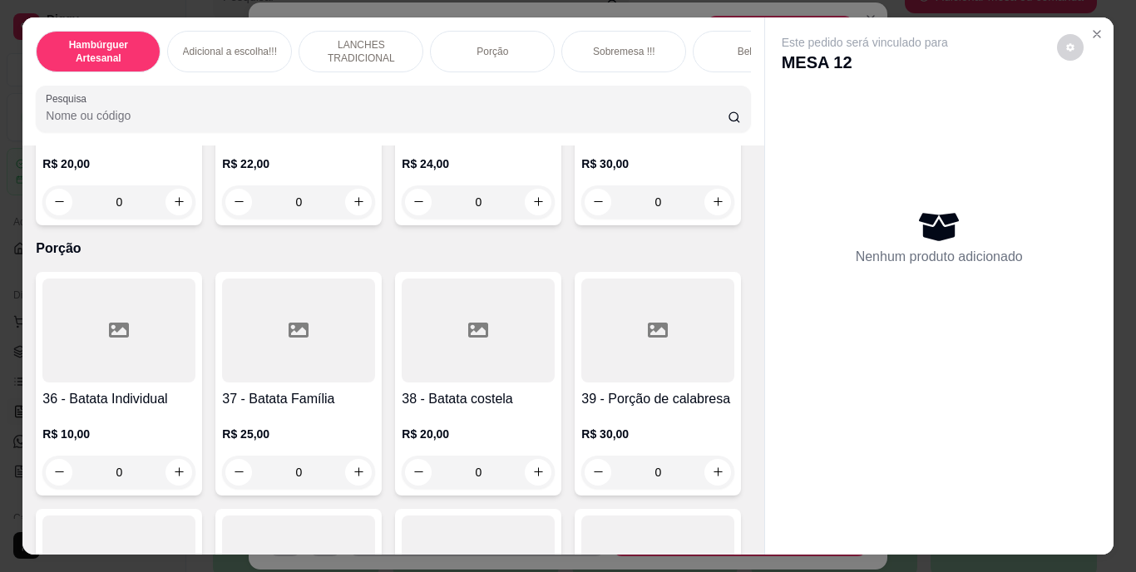
scroll to position [2895, 0]
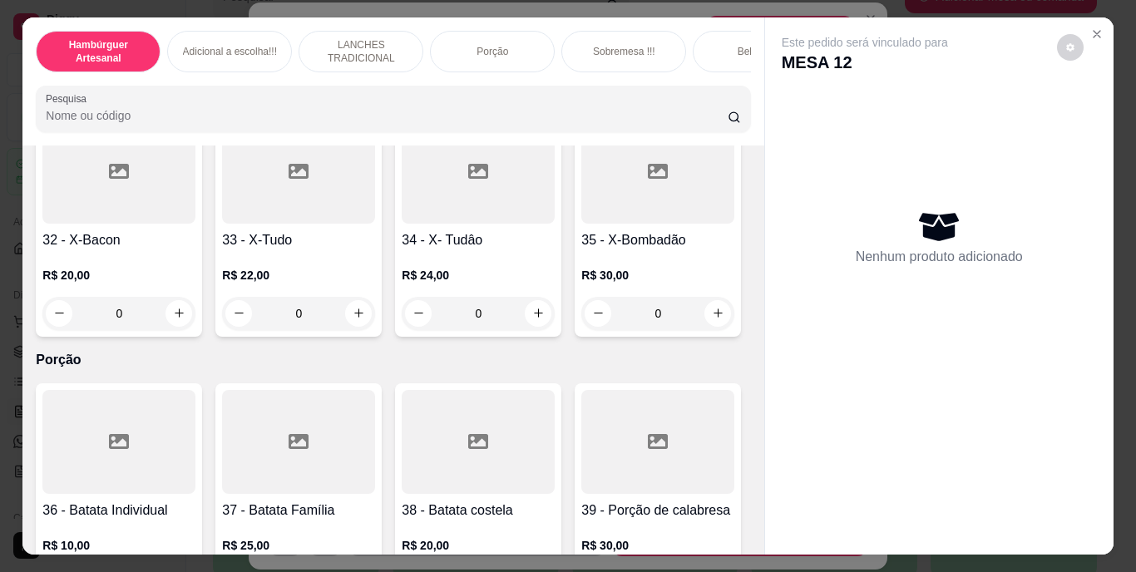
type input "1"
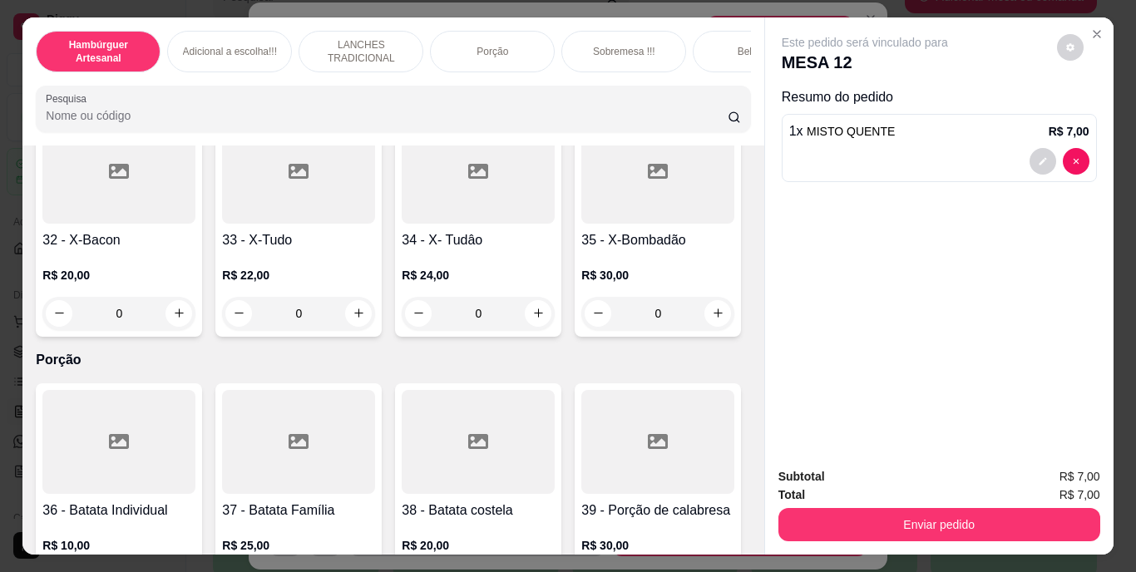
scroll to position [2895, 0]
click at [832, 504] on div "Enviar pedido" at bounding box center [940, 522] width 322 height 37
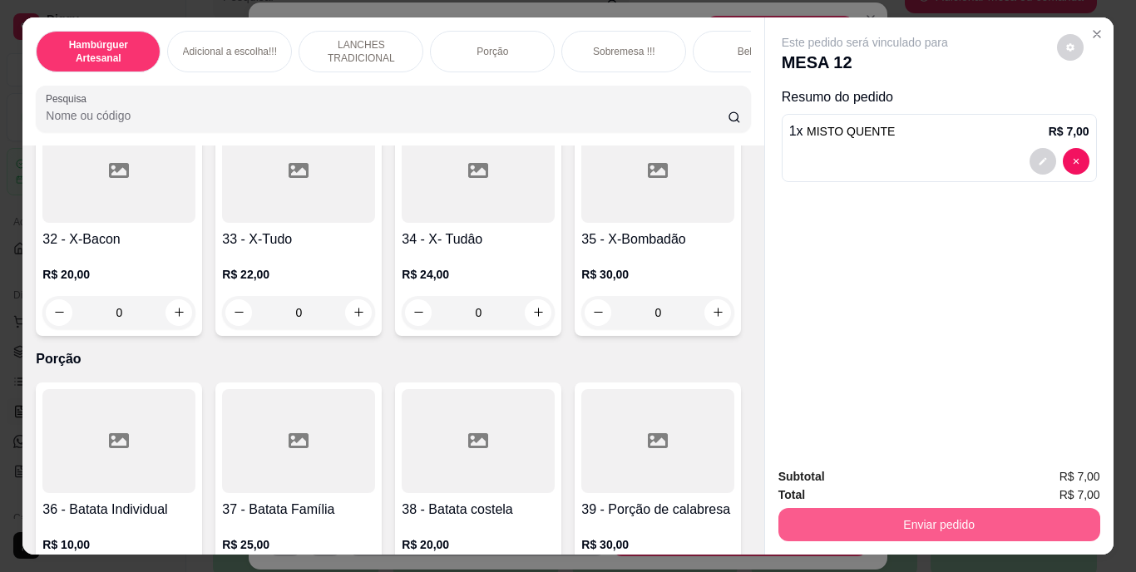
click at [826, 514] on button "Enviar pedido" at bounding box center [940, 524] width 322 height 33
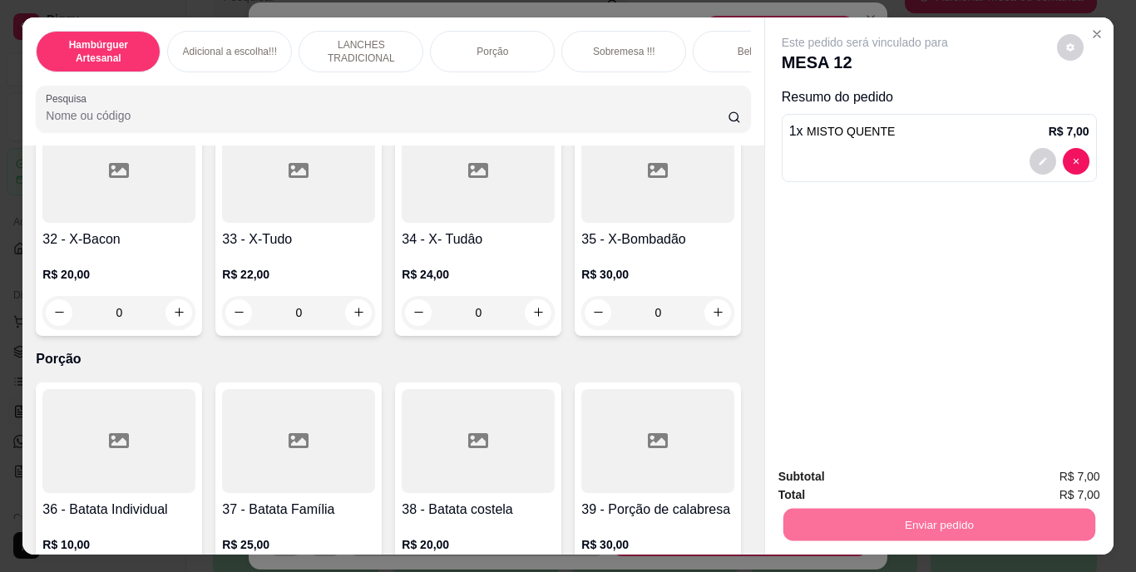
click at [823, 475] on button "Não registrar e enviar pedido" at bounding box center [884, 477] width 168 height 31
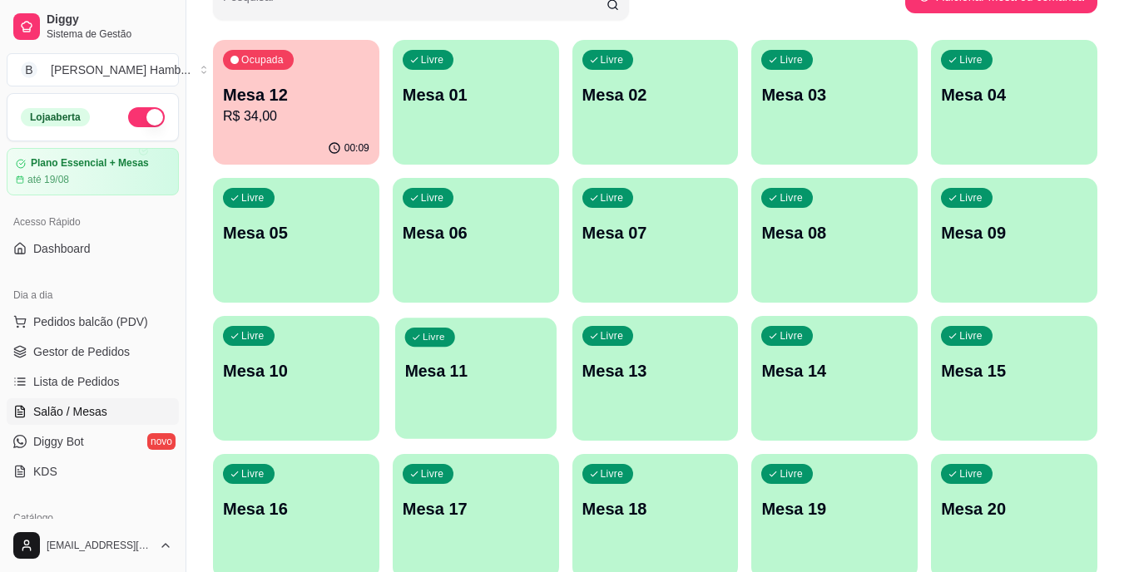
click at [498, 423] on div "button" at bounding box center [475, 428] width 161 height 19
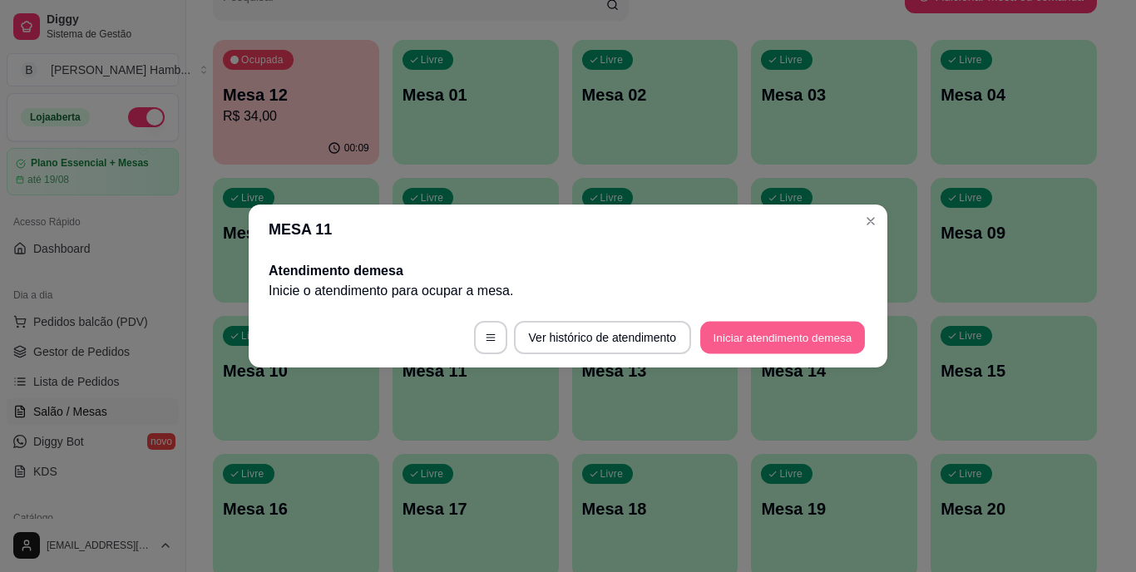
click at [755, 328] on button "Iniciar atendimento de mesa" at bounding box center [782, 338] width 165 height 32
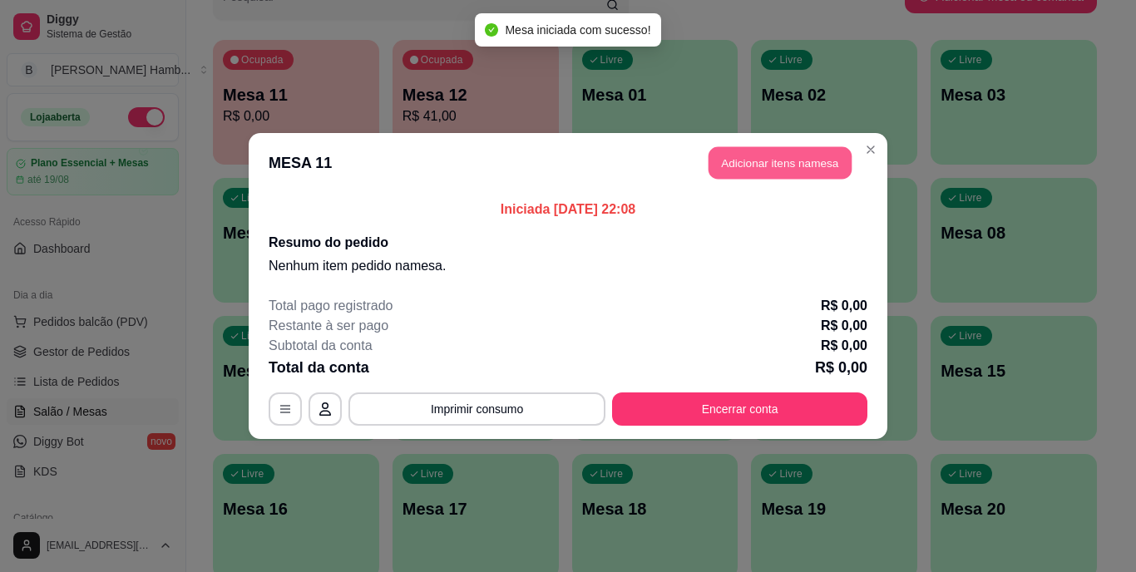
click at [779, 149] on button "Adicionar itens na mesa" at bounding box center [780, 163] width 143 height 32
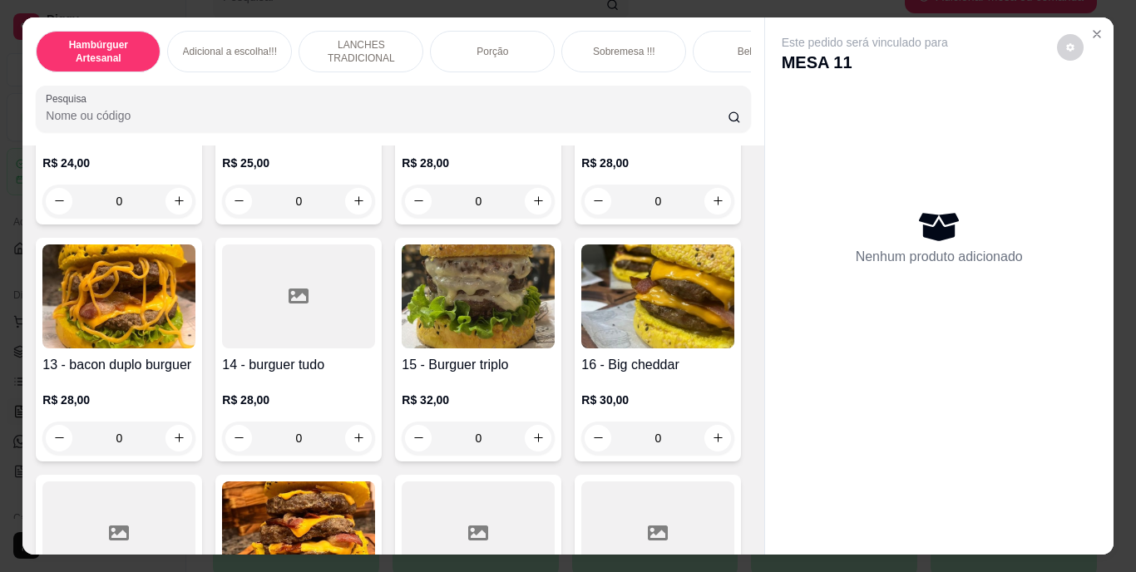
scroll to position [768, 0]
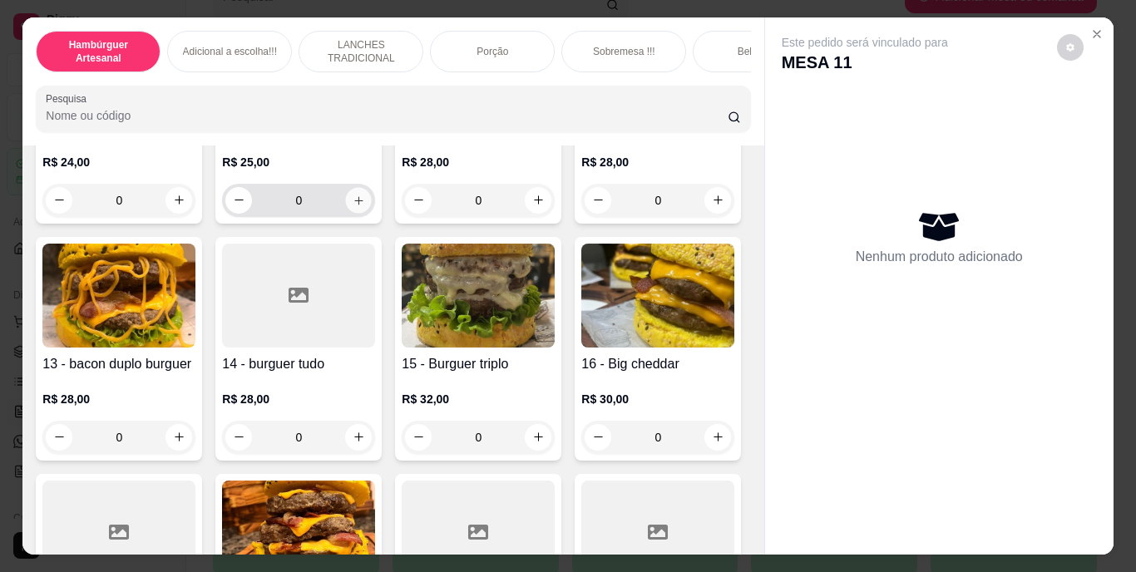
click at [353, 206] on icon "increase-product-quantity" at bounding box center [359, 200] width 12 height 12
type input "1"
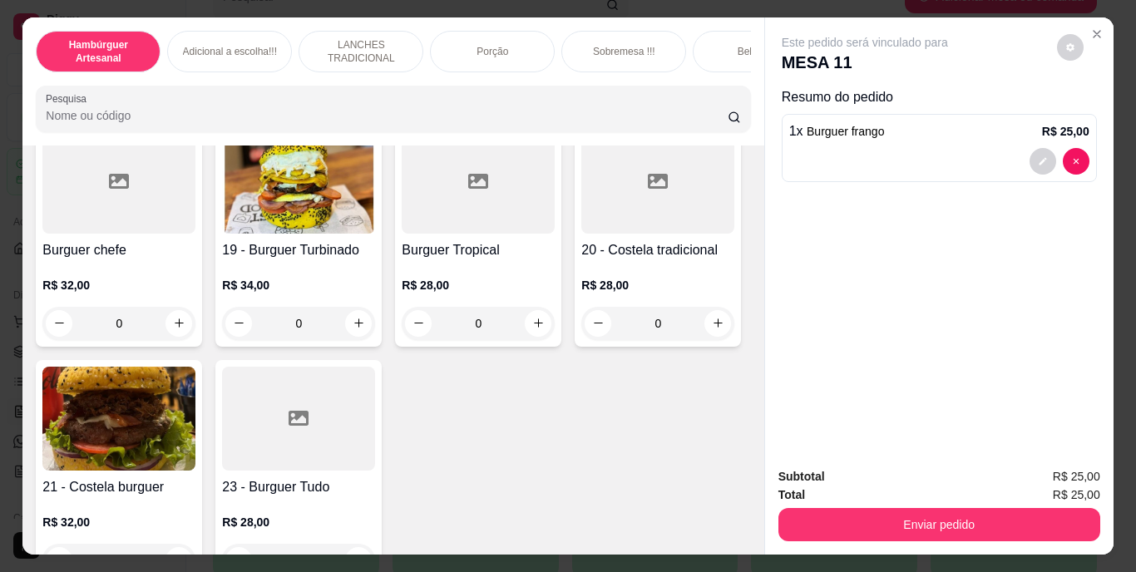
scroll to position [1391, 0]
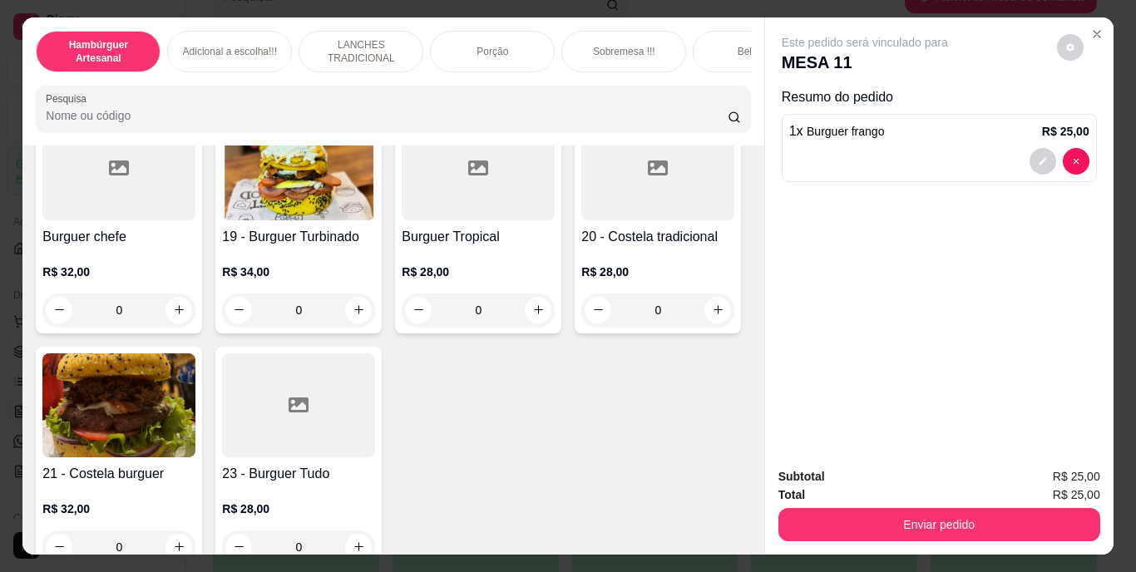
click at [532, 79] on icon "increase-product-quantity" at bounding box center [538, 73] width 12 height 12
type input "1"
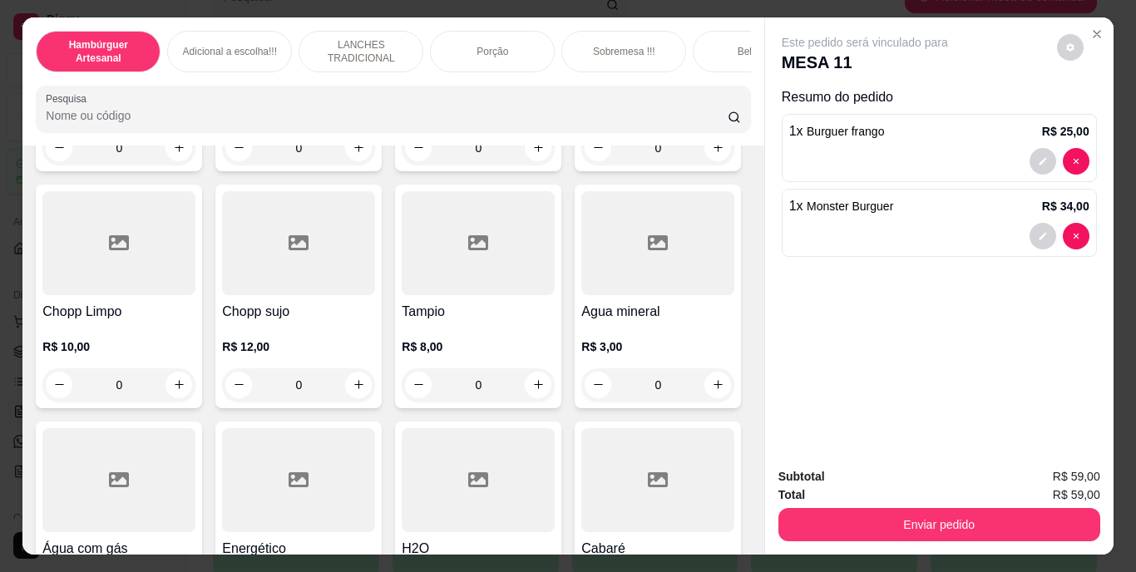
scroll to position [4738, 0]
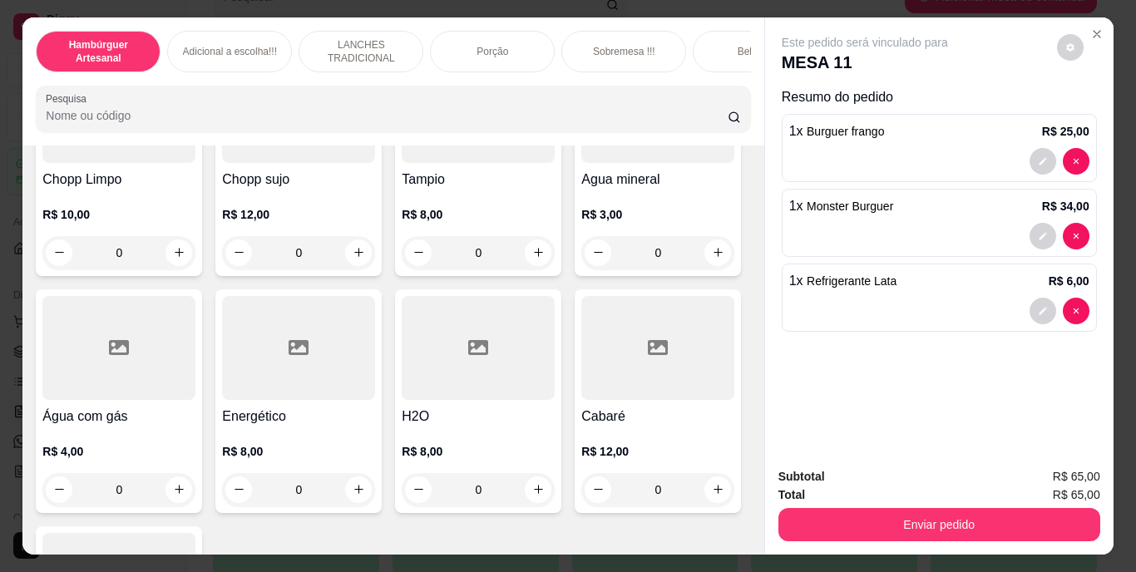
type input "2"
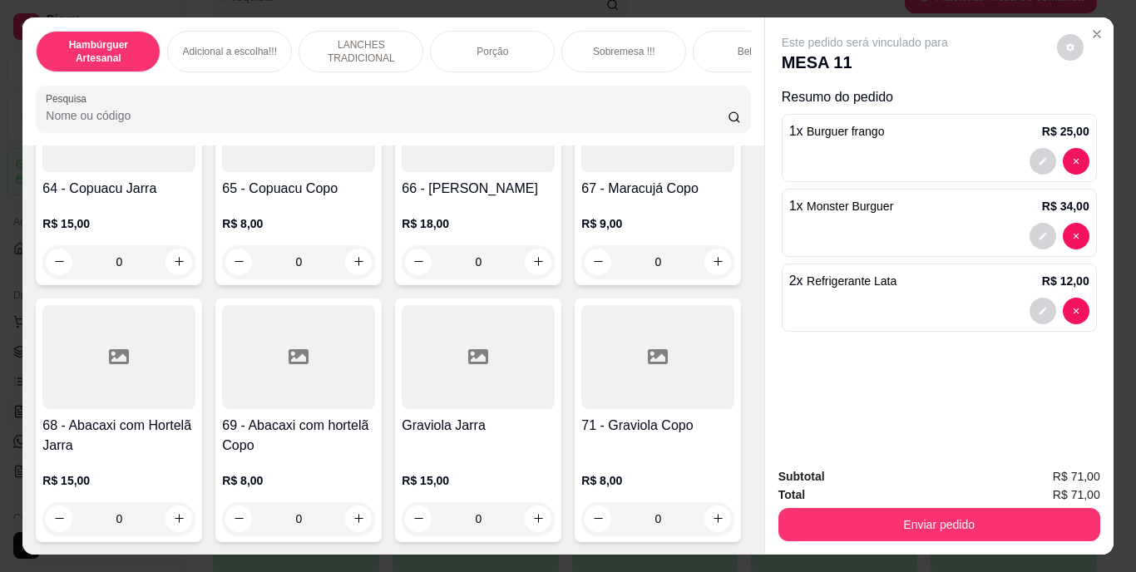
scroll to position [6020, 0]
type input "1"
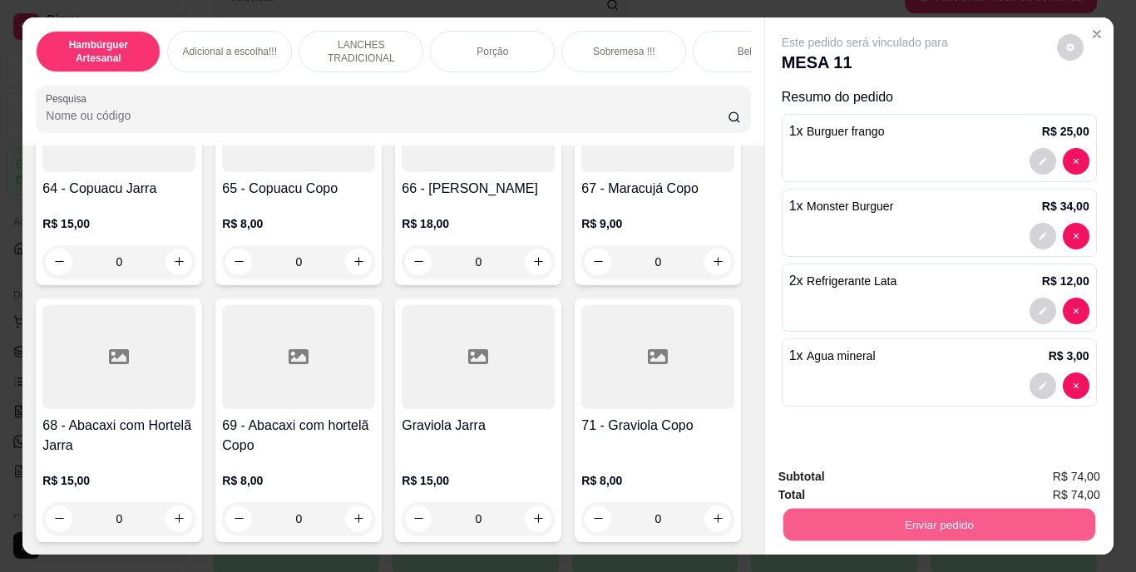
click at [962, 521] on button "Enviar pedido" at bounding box center [939, 525] width 312 height 32
click at [901, 481] on button "Não registrar e enviar pedido" at bounding box center [884, 477] width 168 height 31
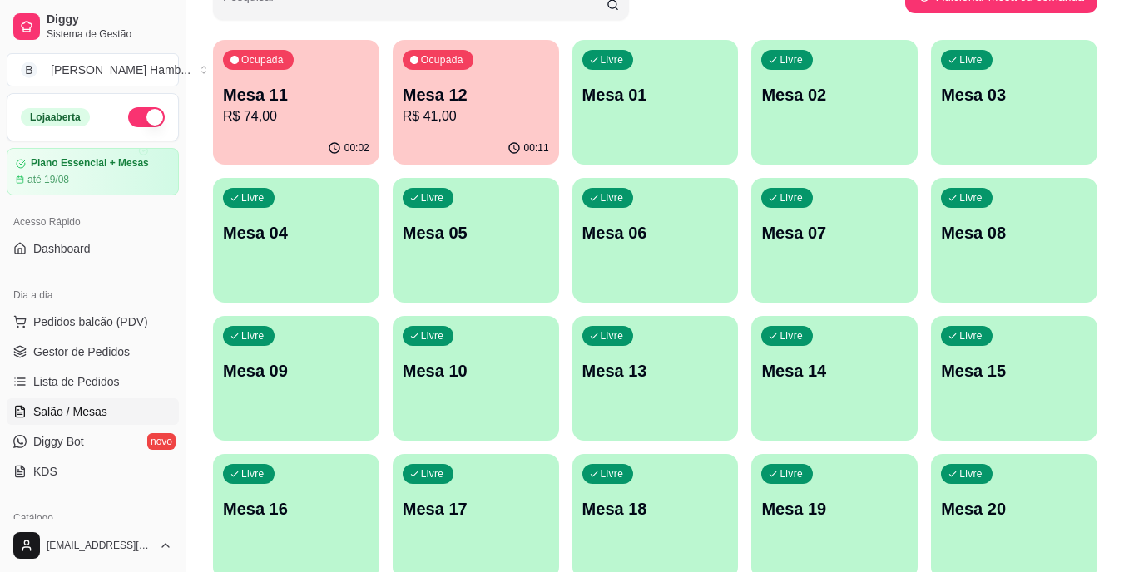
click at [99, 320] on span "Pedidos balcão (PDV)" at bounding box center [90, 322] width 115 height 17
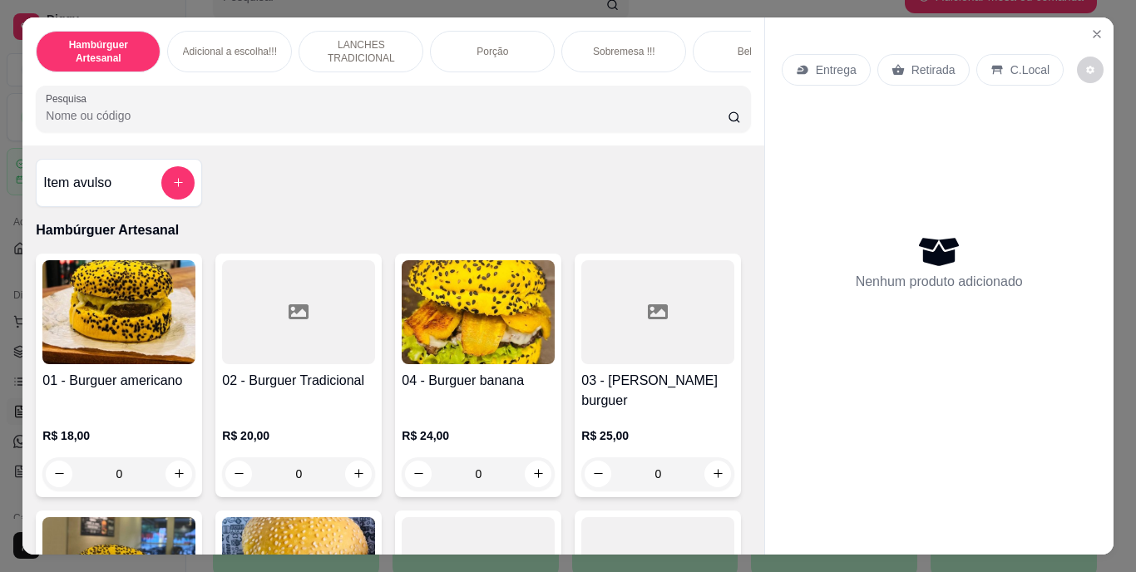
click at [442, 124] on input "Pesquisa" at bounding box center [387, 115] width 682 height 17
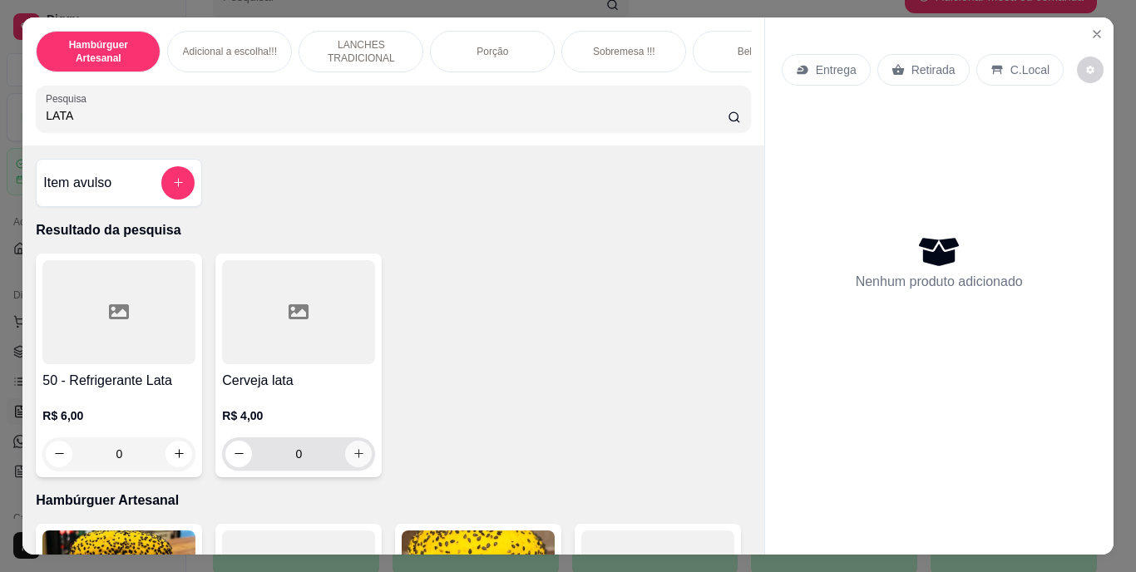
type input "LATA"
click at [355, 457] on icon "increase-product-quantity" at bounding box center [359, 453] width 12 height 12
type input "1"
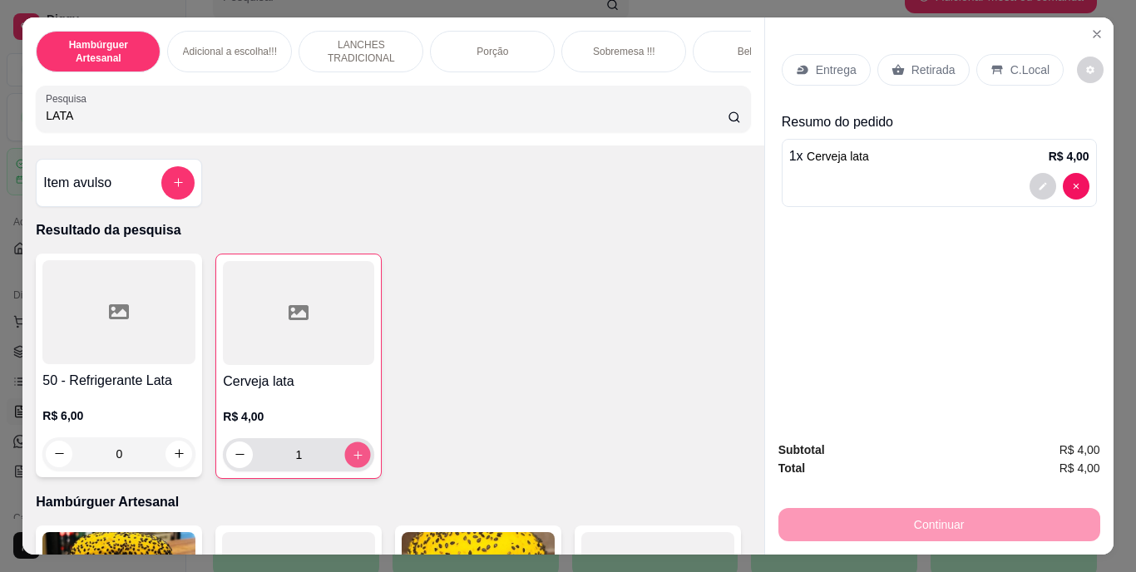
click at [355, 457] on icon "increase-product-quantity" at bounding box center [358, 454] width 12 height 12
type input "2"
click at [932, 62] on p "Retirada" at bounding box center [934, 70] width 44 height 17
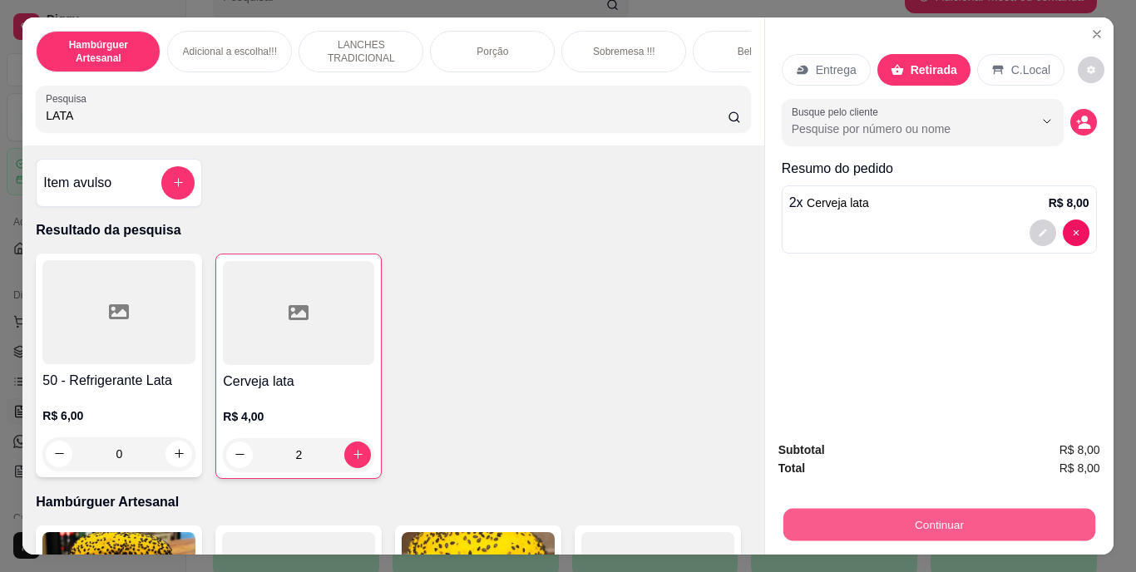
click at [859, 509] on button "Continuar" at bounding box center [939, 525] width 312 height 32
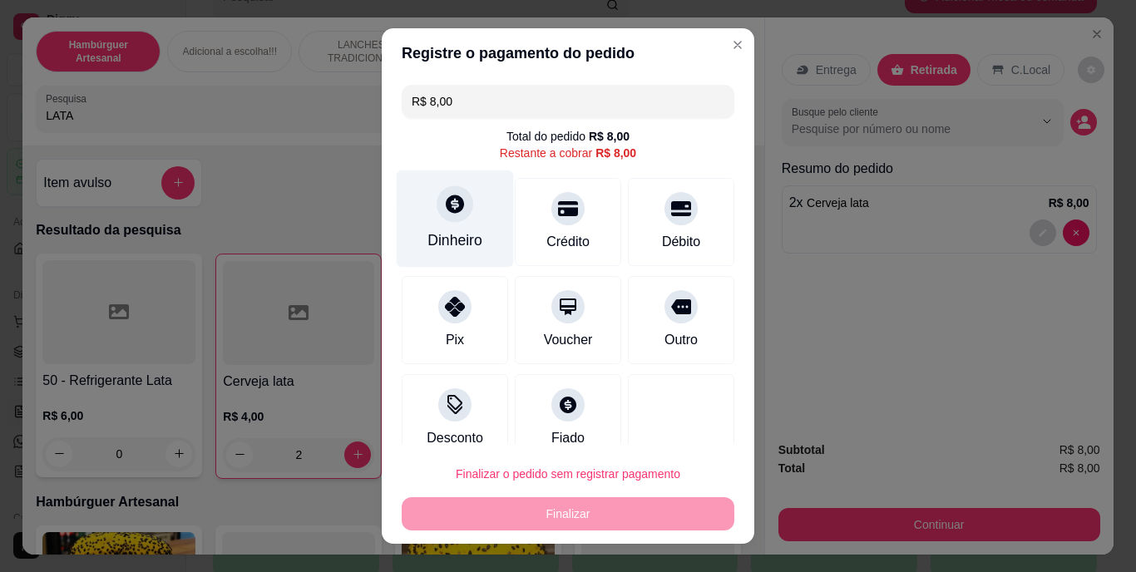
click at [442, 236] on div "Dinheiro" at bounding box center [455, 241] width 55 height 22
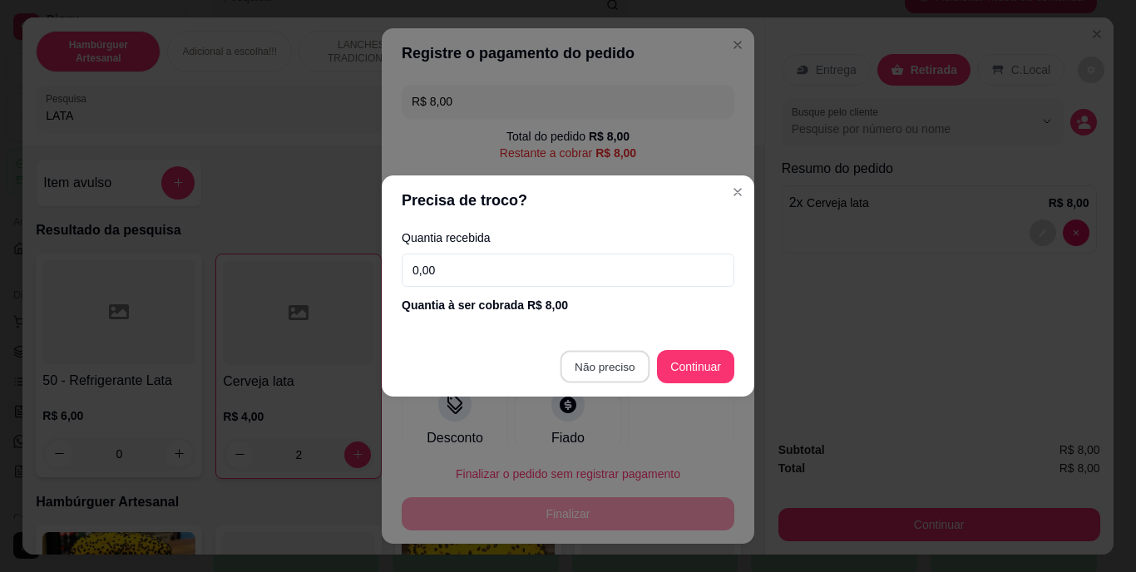
type input "R$ 0,00"
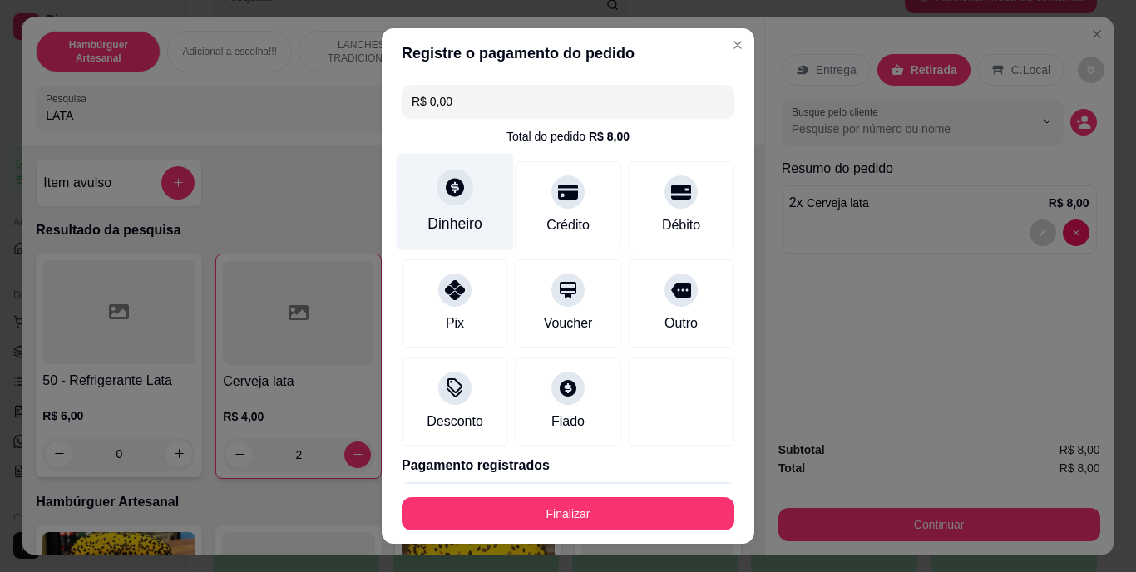
click at [472, 174] on div "Dinheiro" at bounding box center [455, 202] width 117 height 97
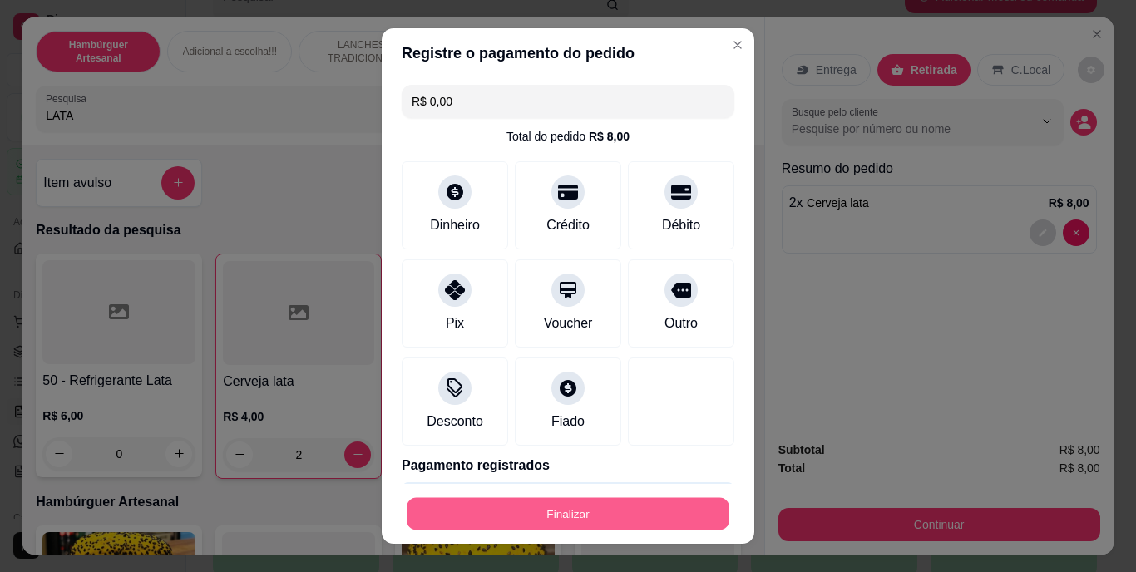
click at [528, 511] on button "Finalizar" at bounding box center [568, 513] width 323 height 32
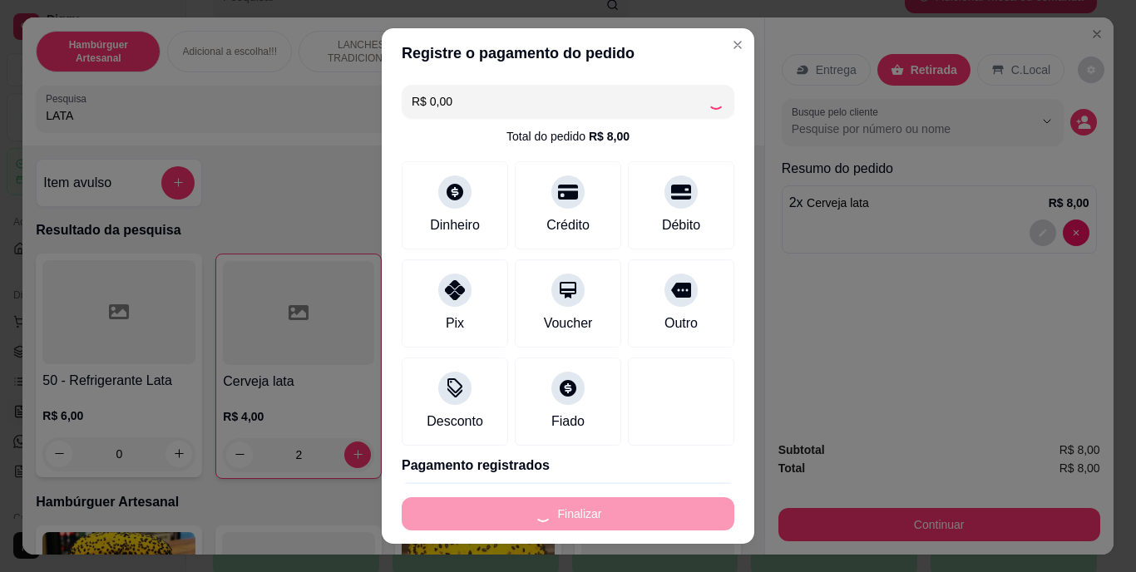
type input "0"
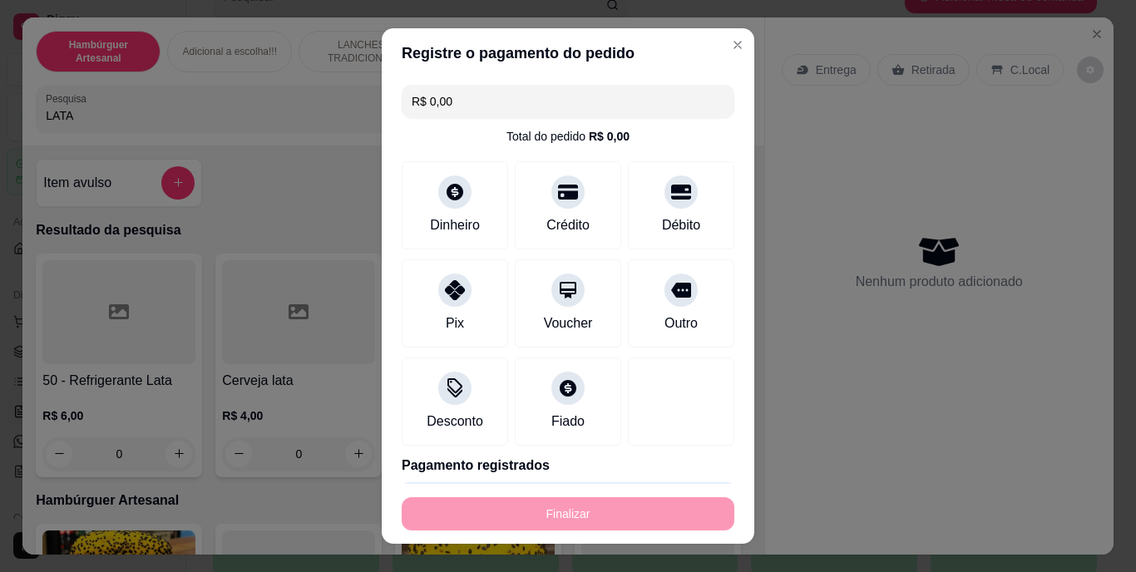
type input "-R$ 8,00"
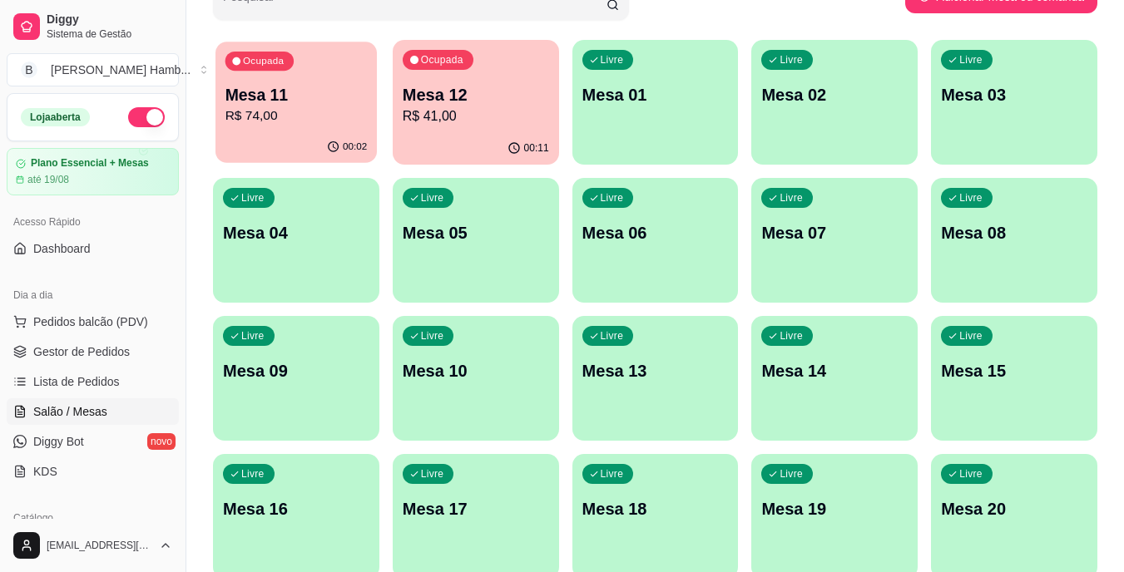
click at [323, 119] on p "R$ 74,00" at bounding box center [296, 115] width 142 height 19
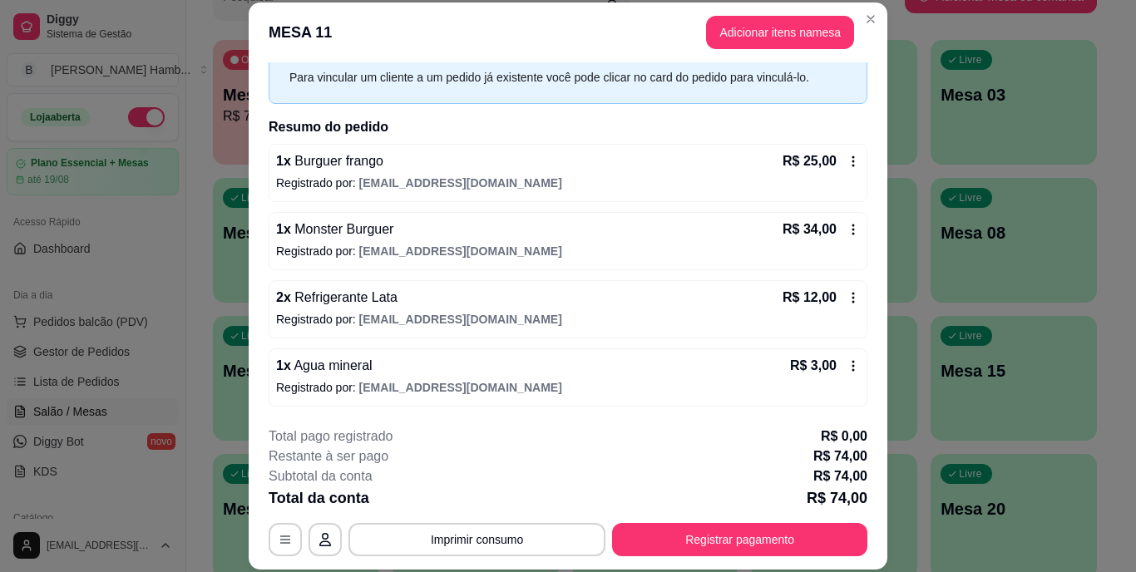
scroll to position [76, 0]
click at [847, 296] on icon at bounding box center [853, 298] width 13 height 13
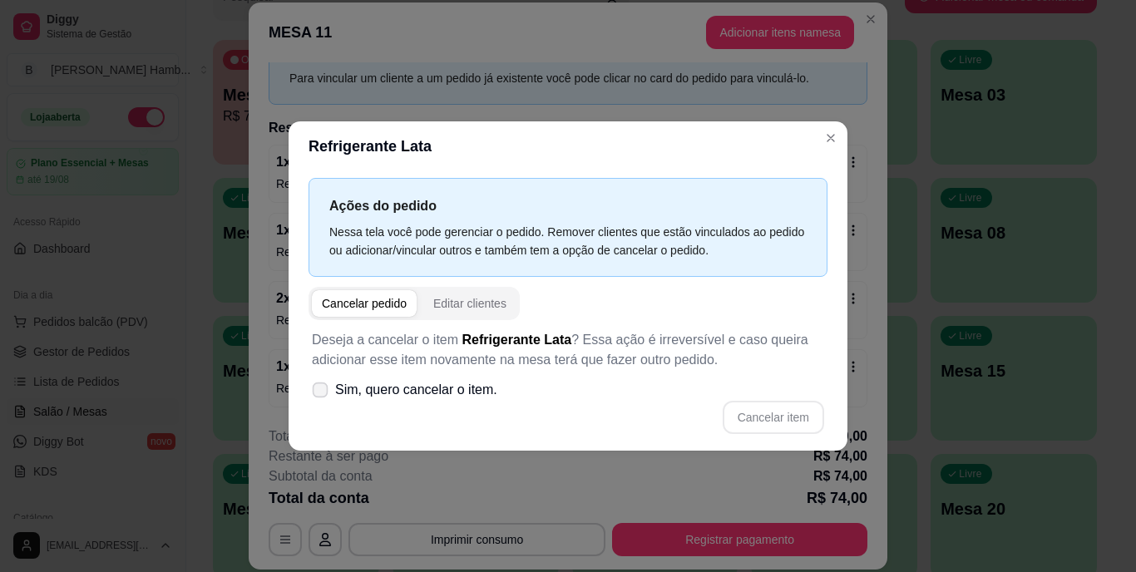
click at [323, 388] on icon at bounding box center [320, 389] width 12 height 9
click at [322, 393] on input "Sim, quero cancelar o item." at bounding box center [316, 398] width 11 height 11
checkbox input "true"
click at [796, 410] on button "Cancelar item" at bounding box center [773, 418] width 99 height 32
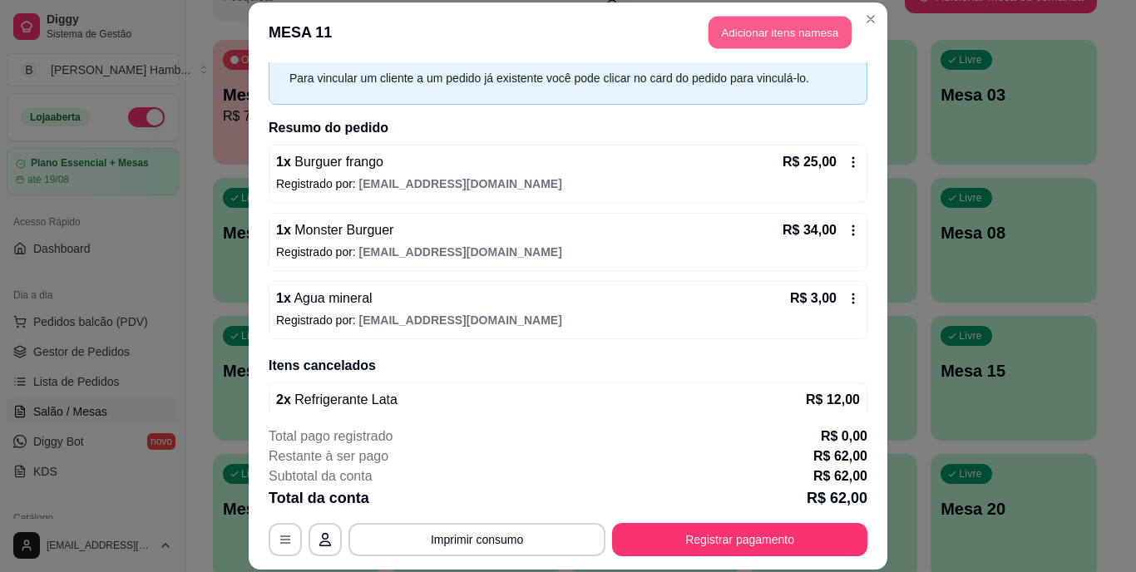
click at [817, 37] on button "Adicionar itens na mesa" at bounding box center [780, 33] width 143 height 32
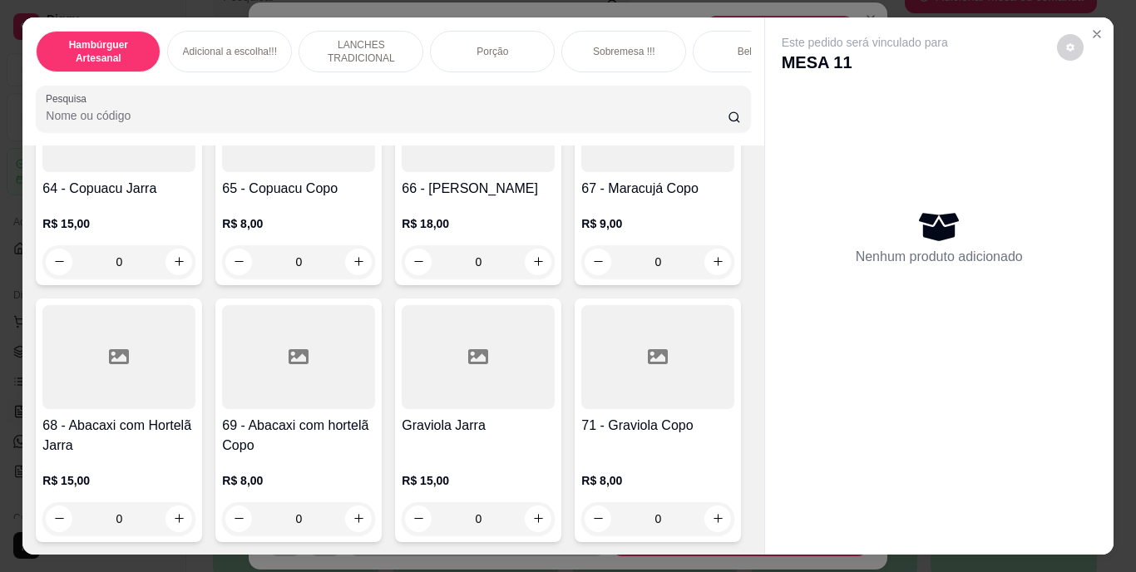
scroll to position [6239, 0]
type input "1"
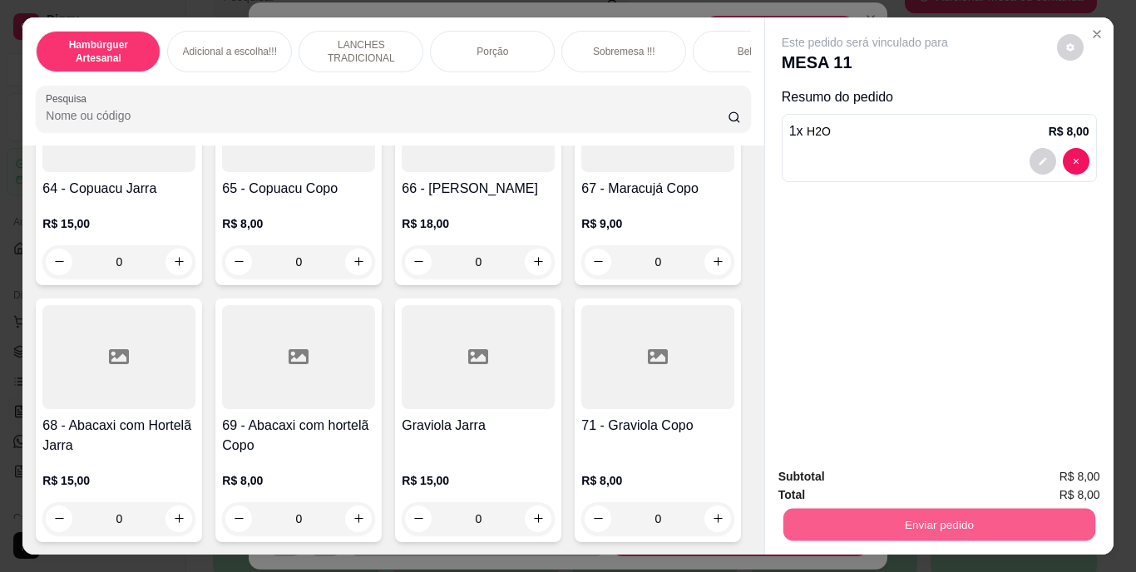
click at [881, 525] on button "Enviar pedido" at bounding box center [939, 525] width 312 height 32
click at [929, 477] on button "Não registrar e enviar pedido" at bounding box center [884, 477] width 168 height 31
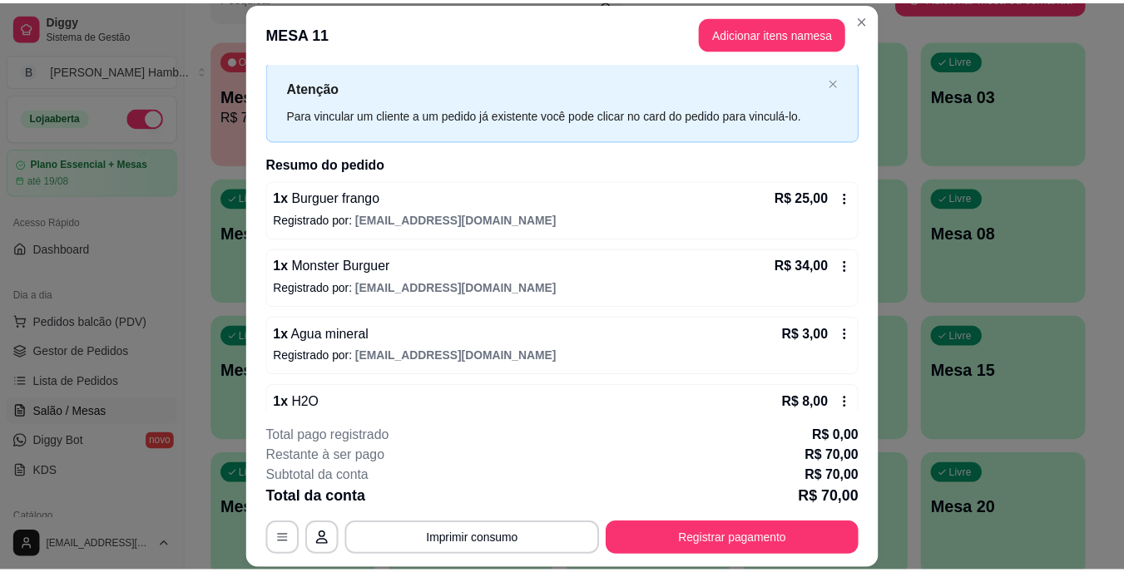
scroll to position [0, 0]
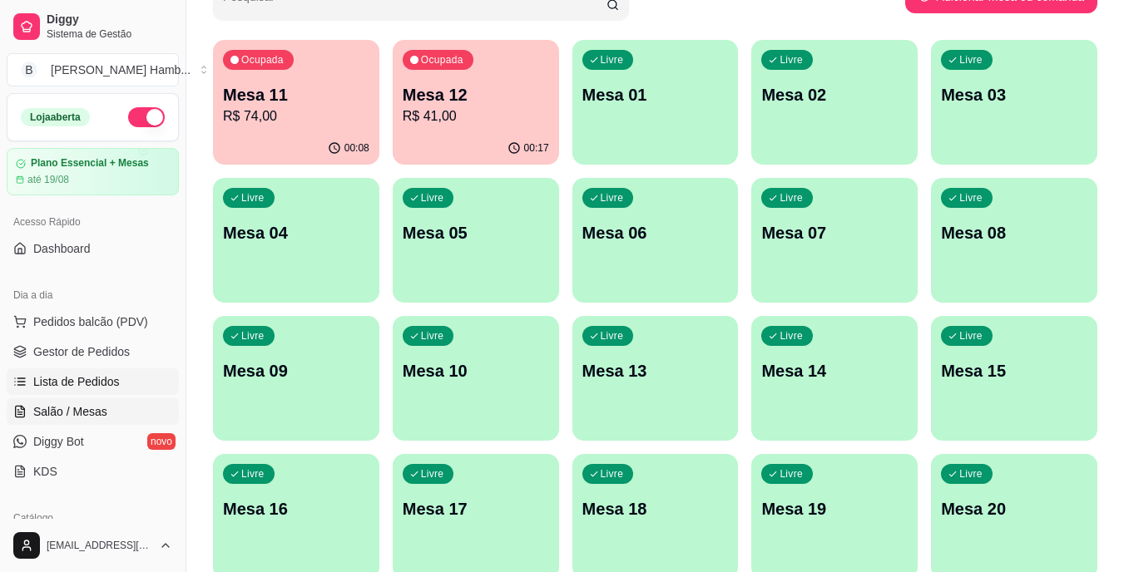
click at [77, 377] on span "Lista de Pedidos" at bounding box center [76, 381] width 87 height 17
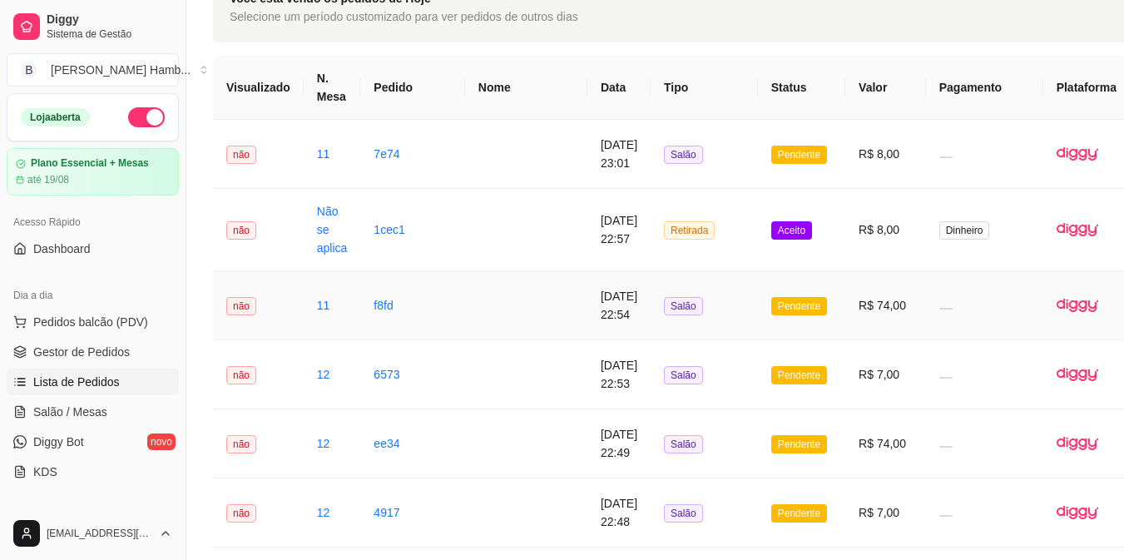
scroll to position [97, 0]
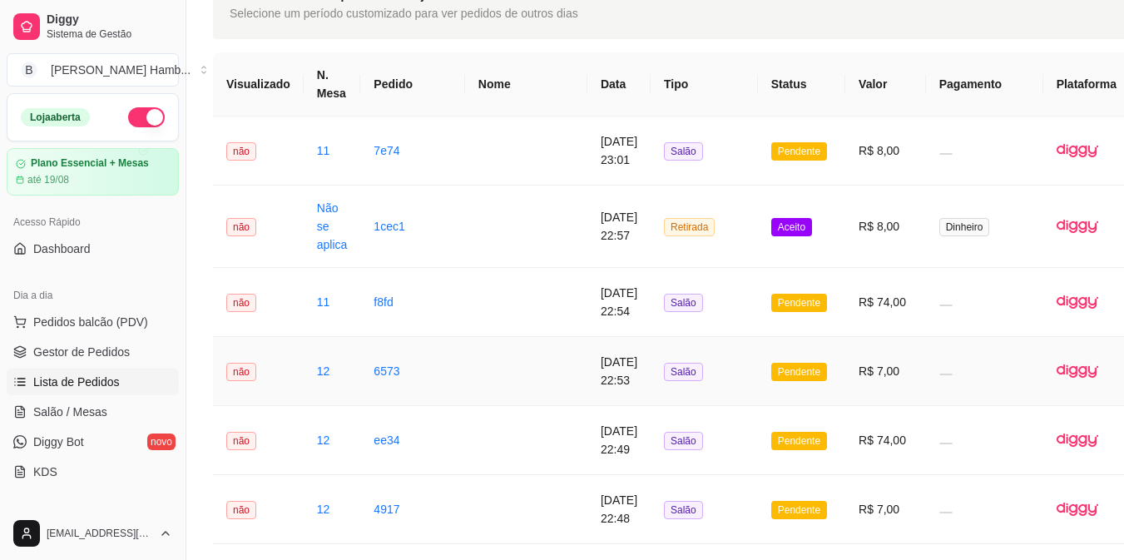
click at [758, 402] on td "Pendente" at bounding box center [801, 371] width 87 height 69
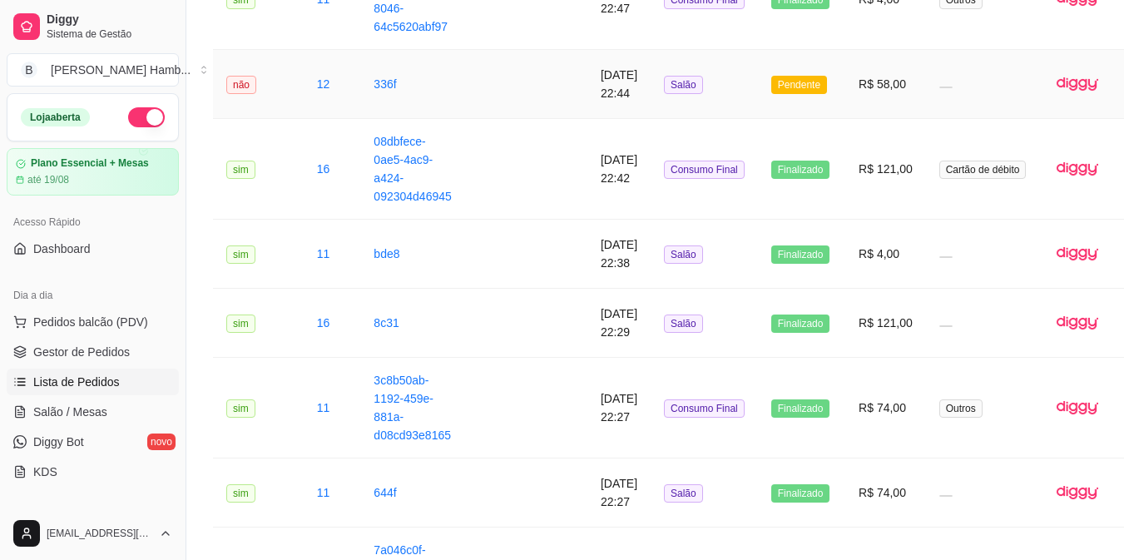
scroll to position [693, 0]
click at [69, 351] on span "Gestor de Pedidos" at bounding box center [81, 352] width 96 height 17
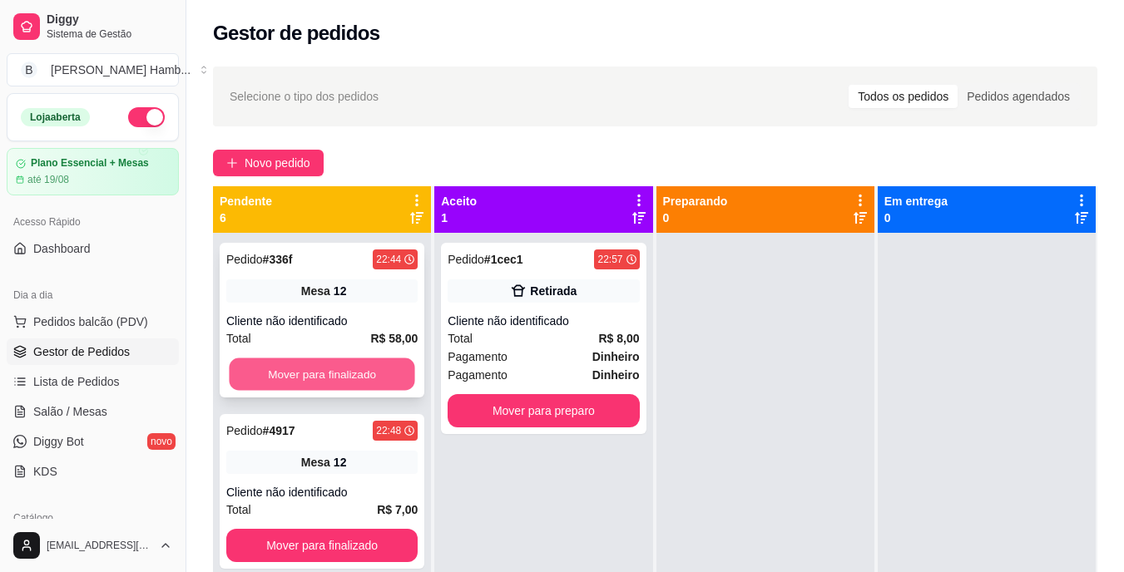
click at [337, 370] on button "Mover para finalizado" at bounding box center [321, 374] width 185 height 32
click at [338, 368] on button "Mover para finalizado" at bounding box center [321, 374] width 185 height 32
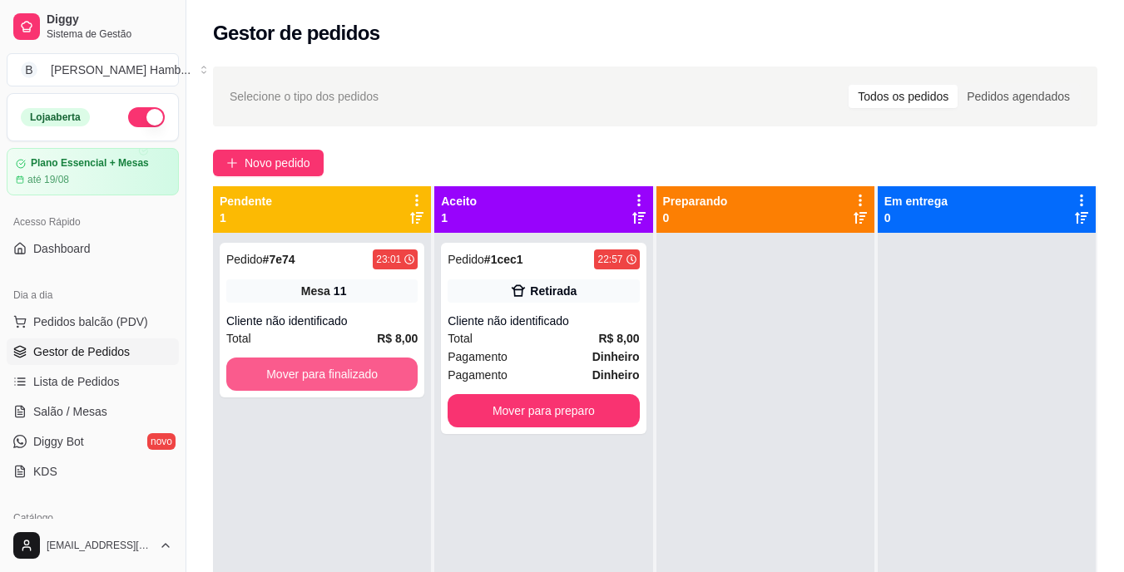
click at [338, 368] on button "Mover para finalizado" at bounding box center [321, 374] width 191 height 33
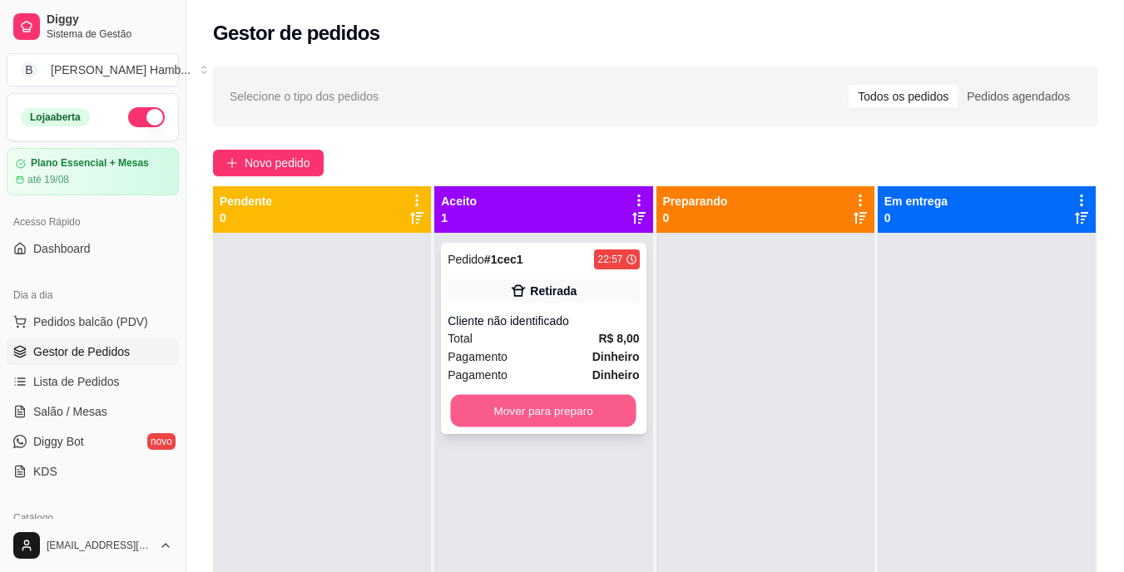
click at [551, 407] on button "Mover para preparo" at bounding box center [543, 411] width 185 height 32
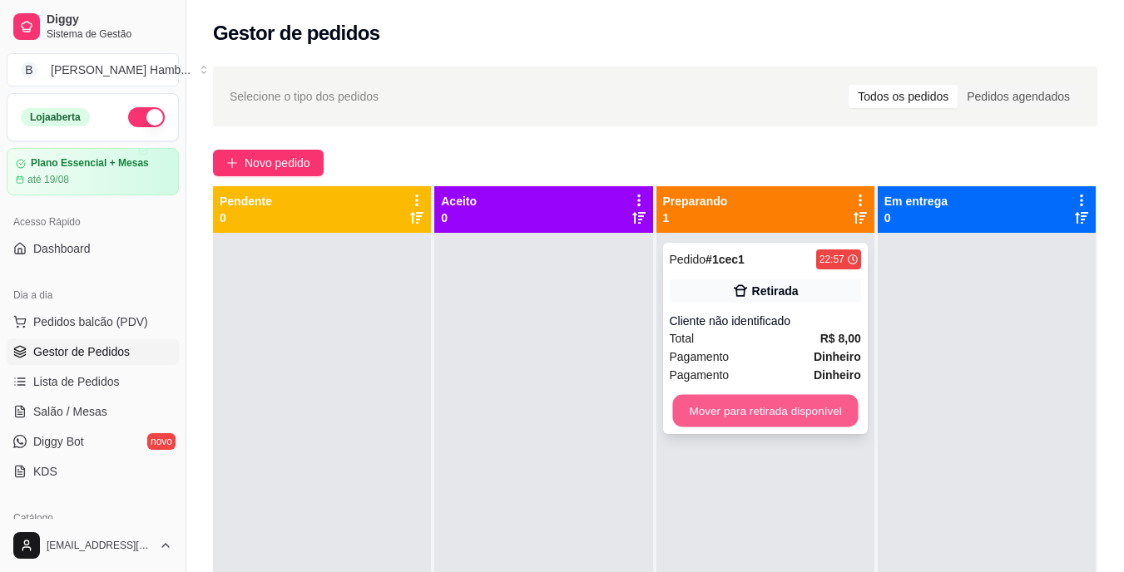
click at [705, 399] on button "Mover para retirada disponível" at bounding box center [764, 411] width 185 height 32
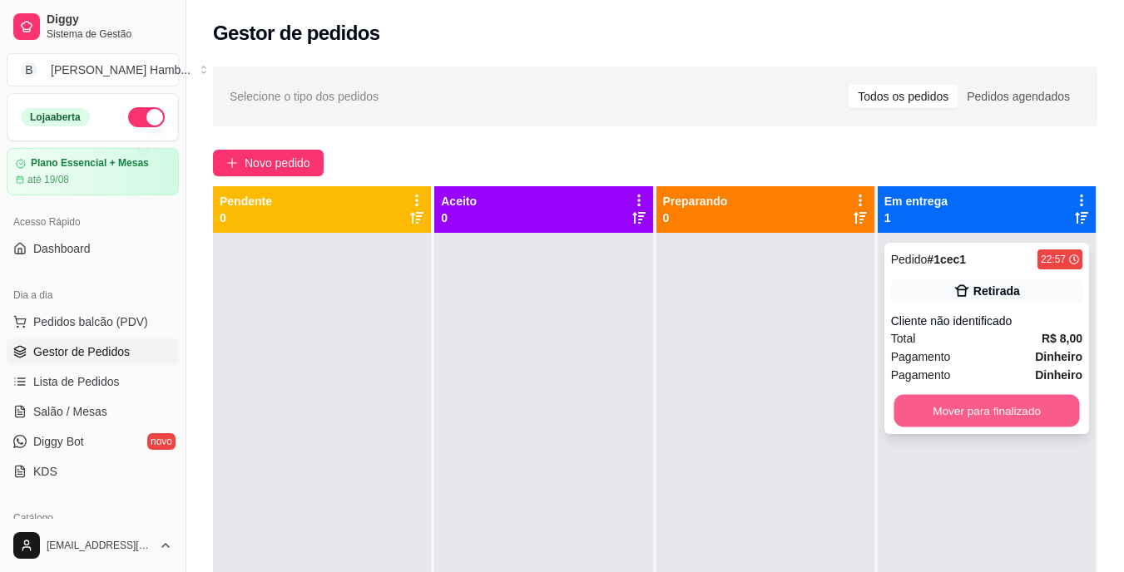
click at [960, 408] on button "Mover para finalizado" at bounding box center [985, 411] width 185 height 32
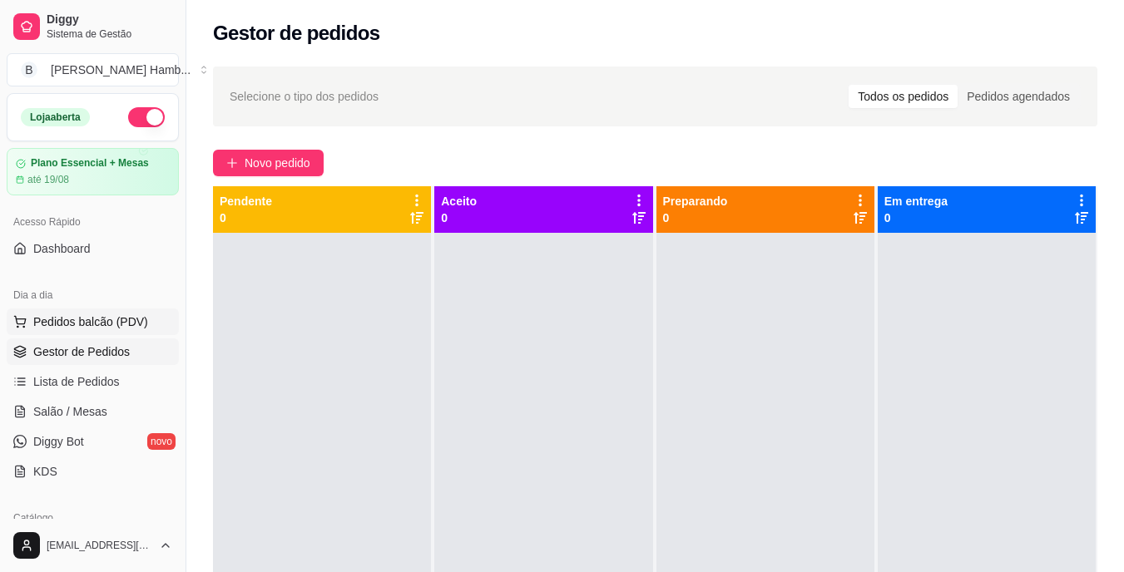
click at [100, 326] on span "Pedidos balcão (PDV)" at bounding box center [90, 322] width 115 height 17
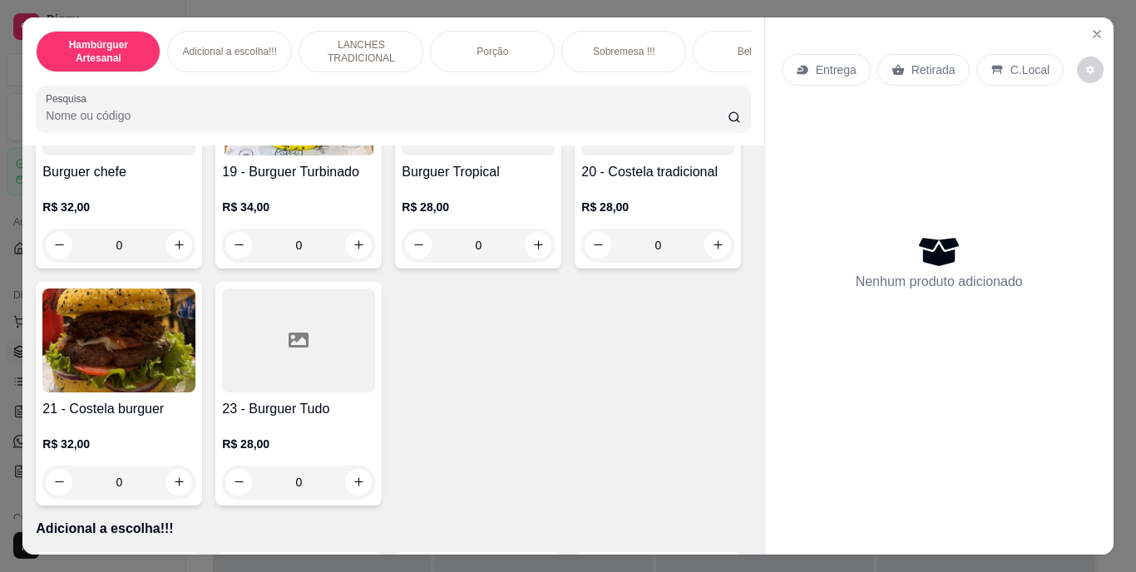
scroll to position [1454, 0]
click at [185, 251] on icon "increase-product-quantity" at bounding box center [179, 245] width 12 height 12
type input "1"
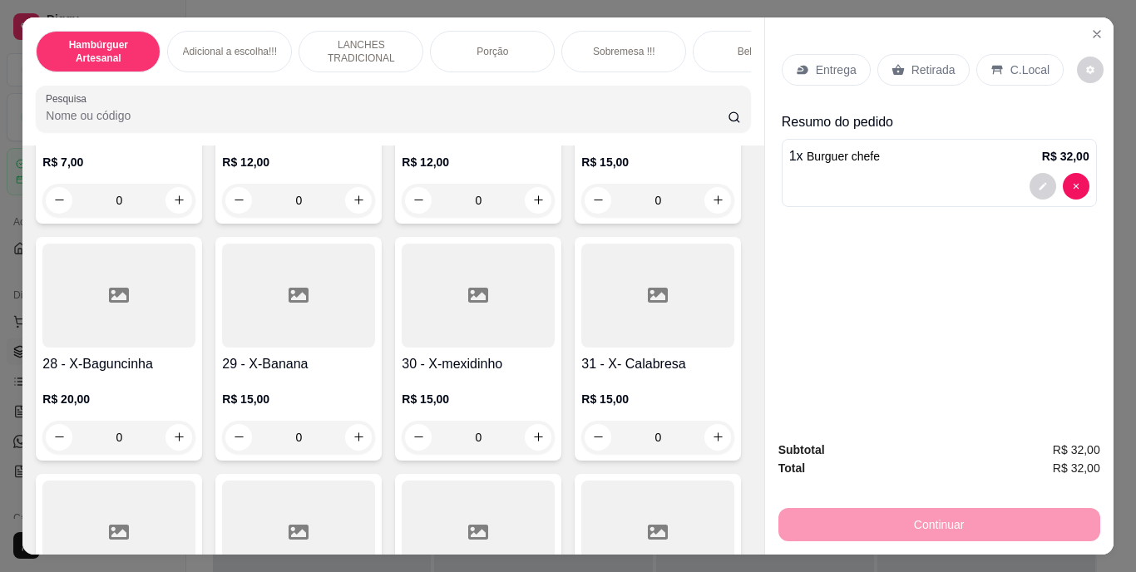
scroll to position [2736, 0]
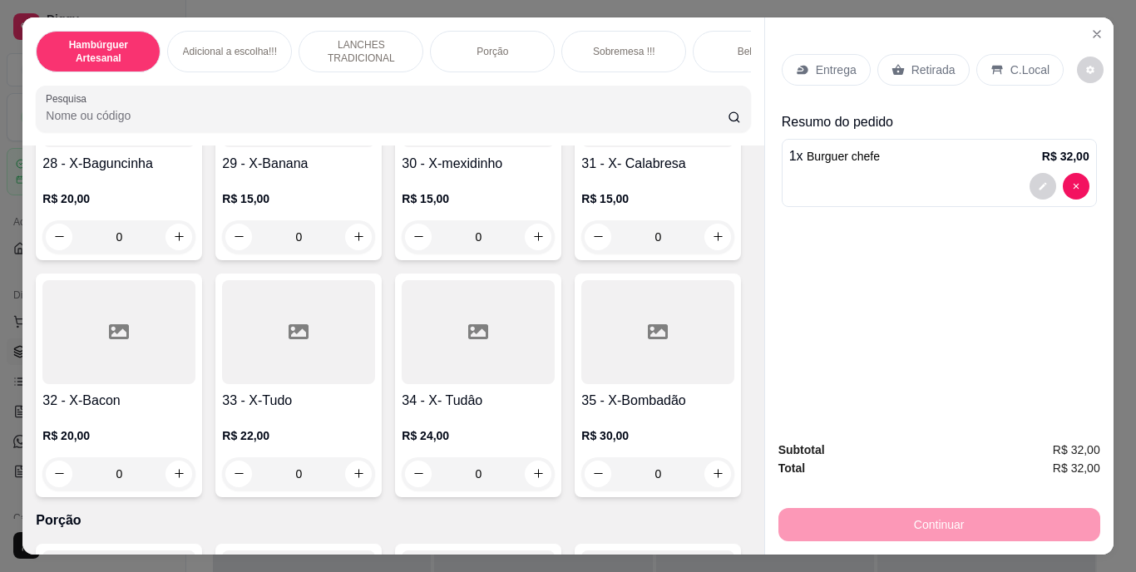
click at [353, 6] on icon "increase-product-quantity" at bounding box center [359, -1] width 12 height 12
type input "1"
click at [826, 62] on p "Entrega" at bounding box center [836, 70] width 41 height 17
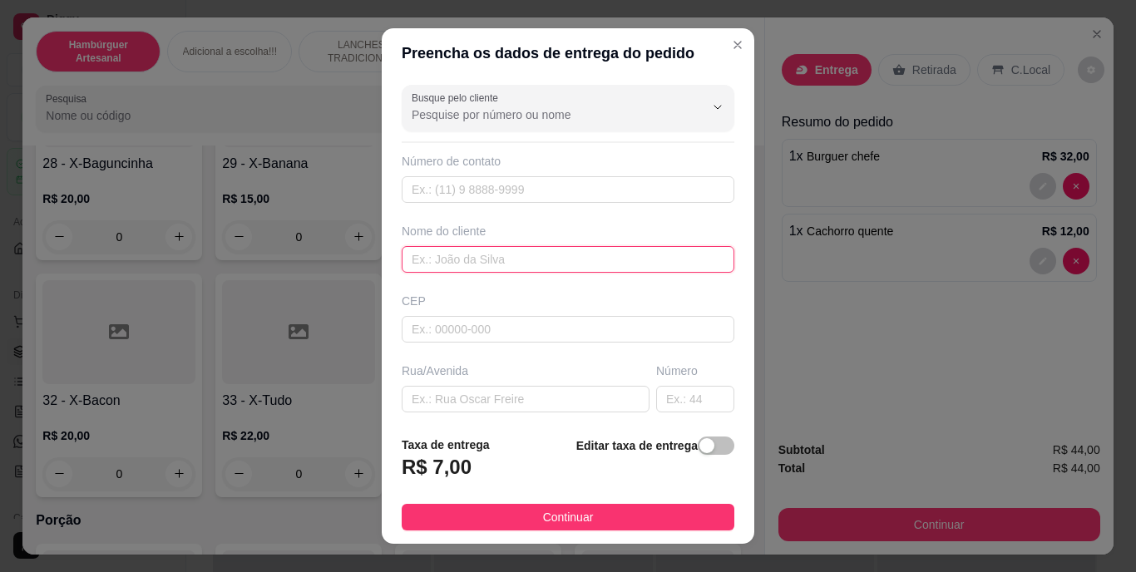
click at [591, 256] on input "text" at bounding box center [568, 259] width 333 height 27
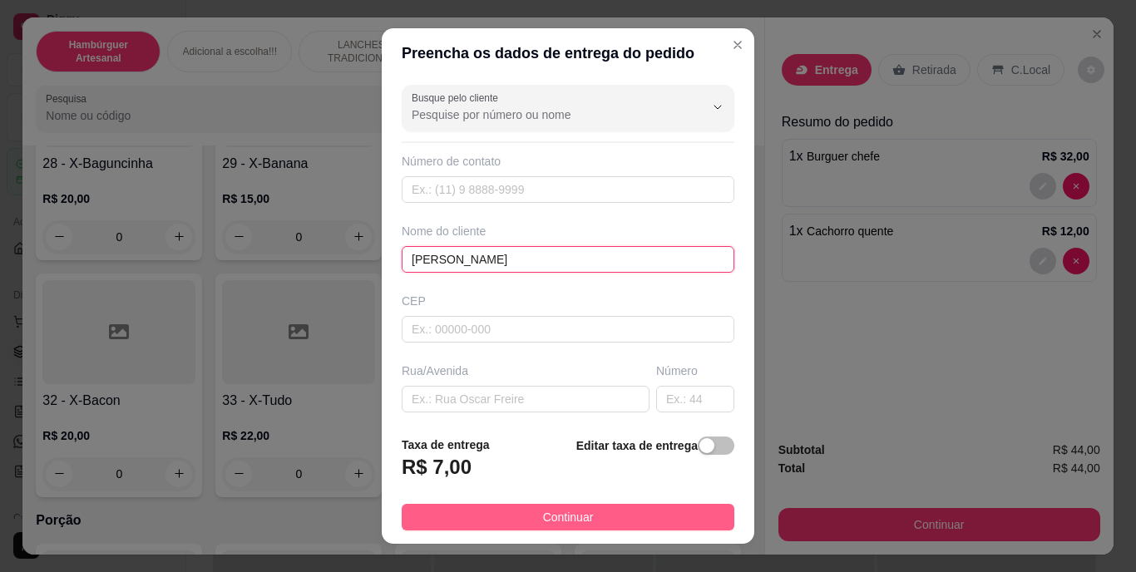
type input "SAMUEL"
click at [550, 511] on span "Continuar" at bounding box center [568, 517] width 51 height 18
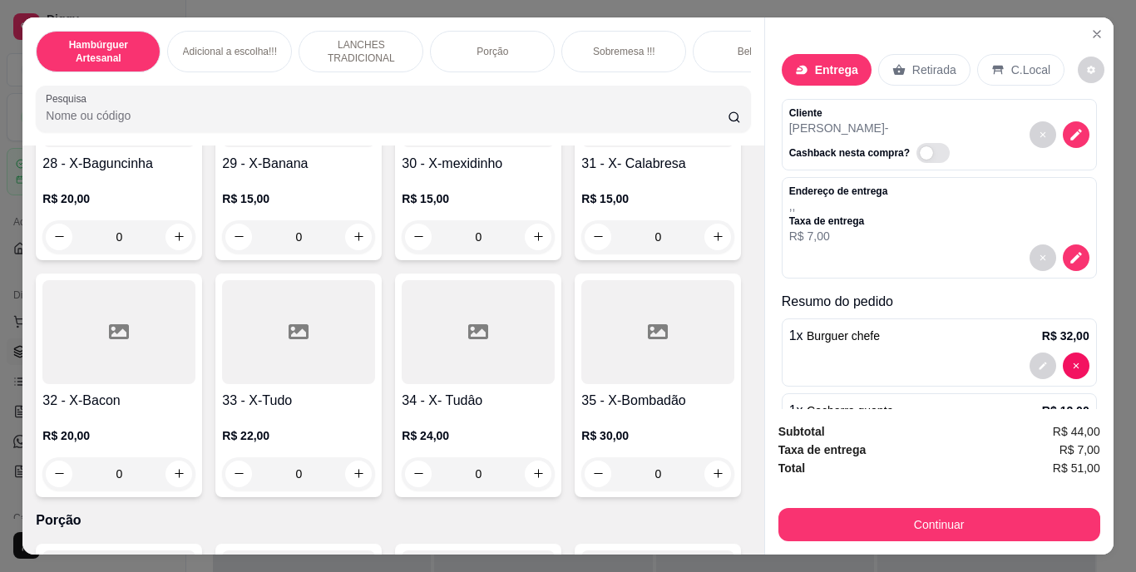
click at [910, 504] on div "Continuar" at bounding box center [940, 522] width 322 height 37
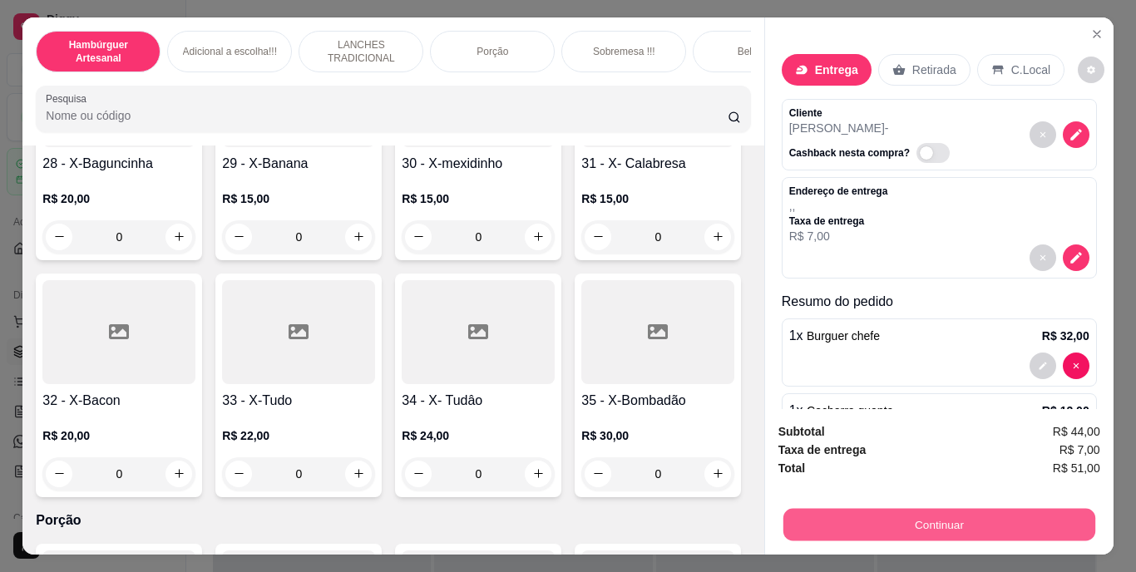
click at [907, 518] on button "Continuar" at bounding box center [939, 525] width 312 height 32
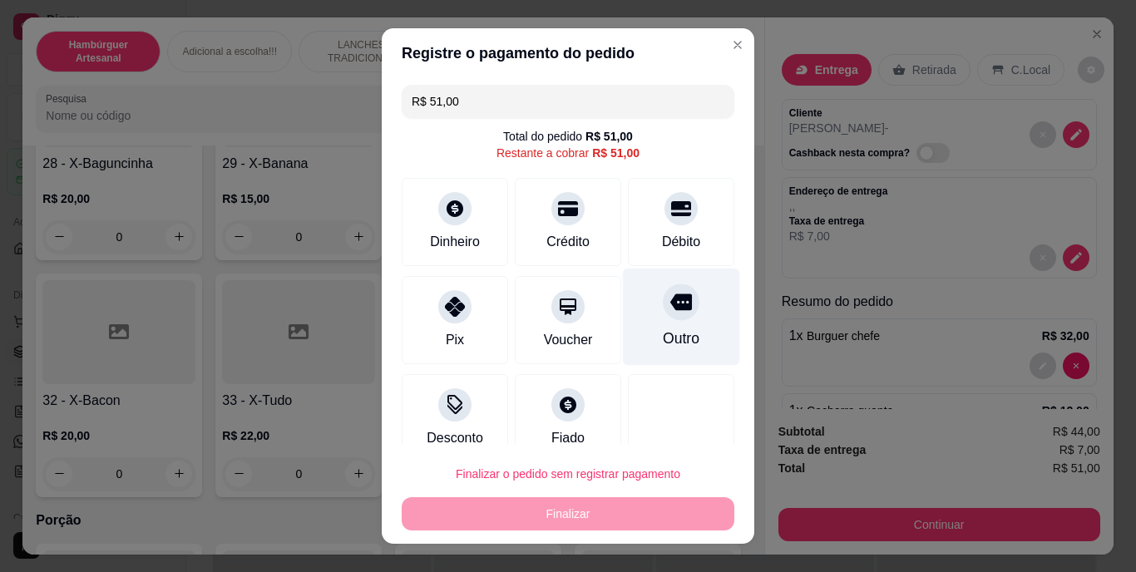
click at [660, 323] on div "Outro" at bounding box center [681, 317] width 117 height 97
type input "R$ 0,00"
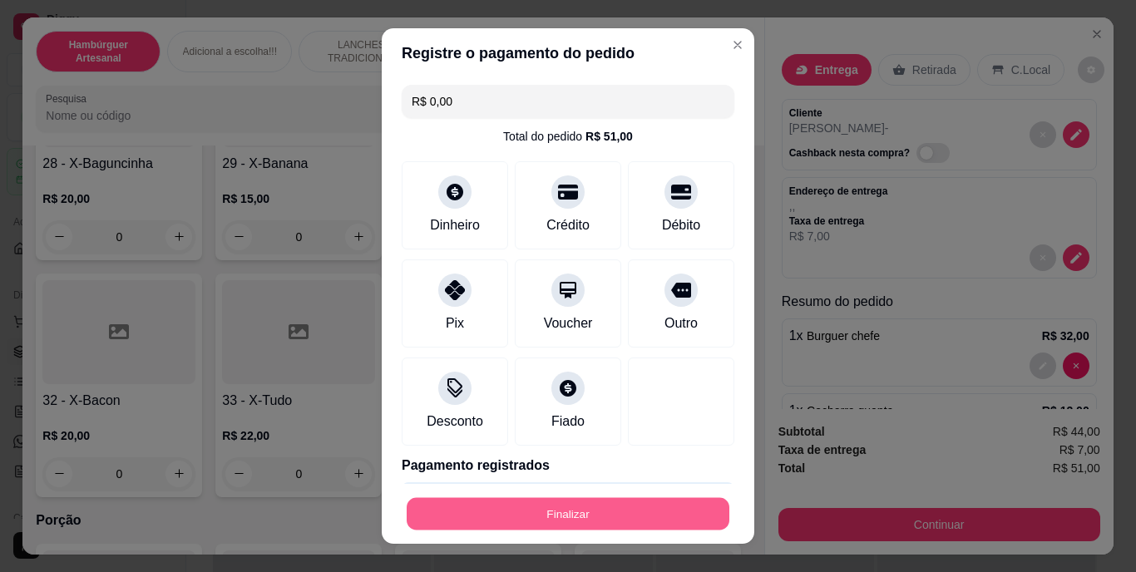
click at [606, 510] on button "Finalizar" at bounding box center [568, 513] width 323 height 32
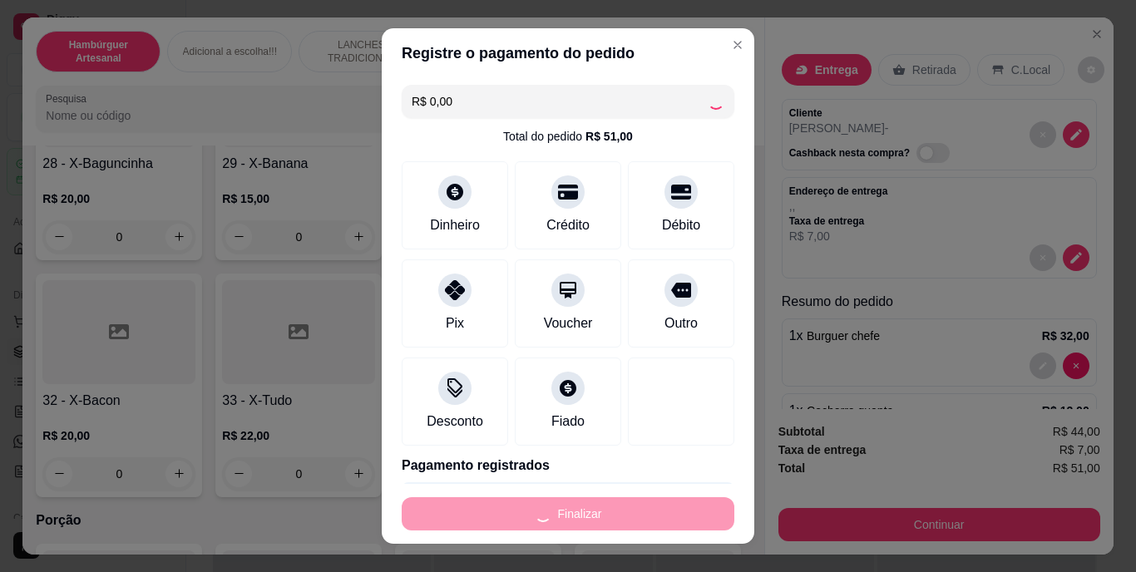
type input "0"
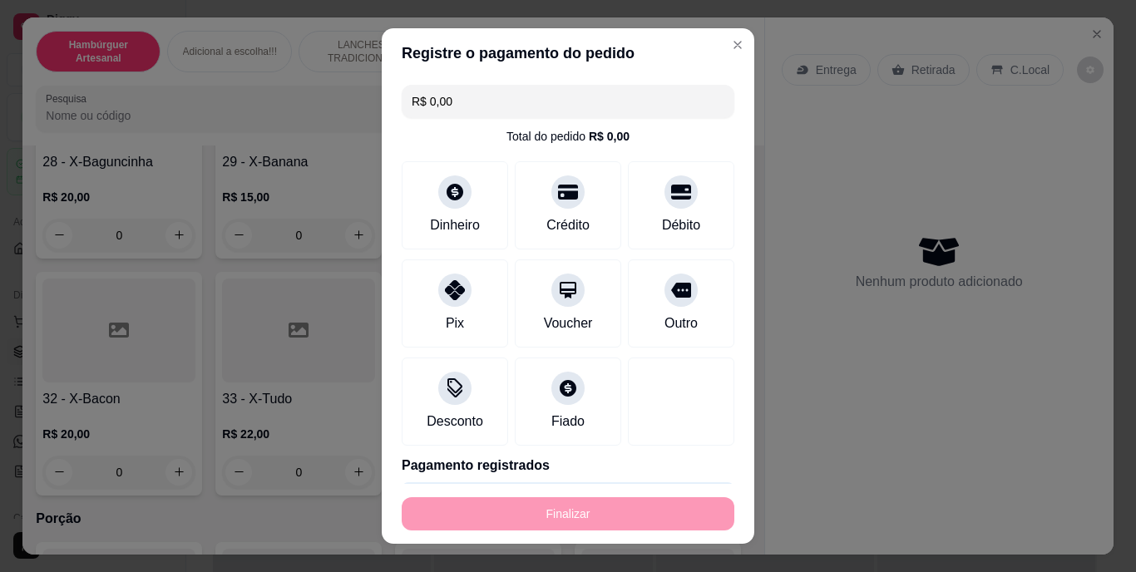
type input "-R$ 51,00"
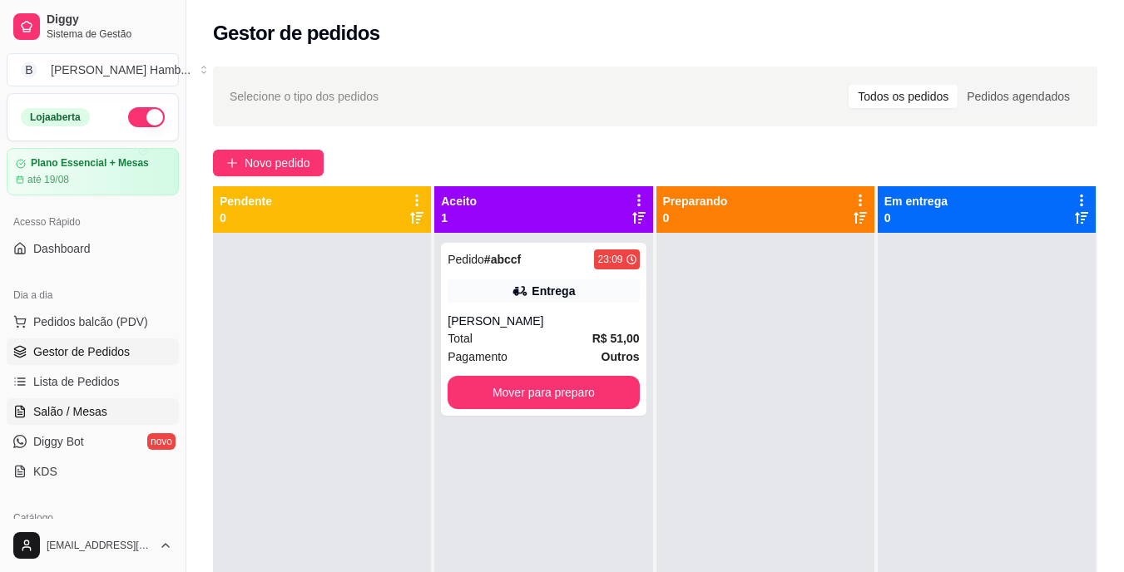
click at [125, 407] on link "Salão / Mesas" at bounding box center [93, 411] width 172 height 27
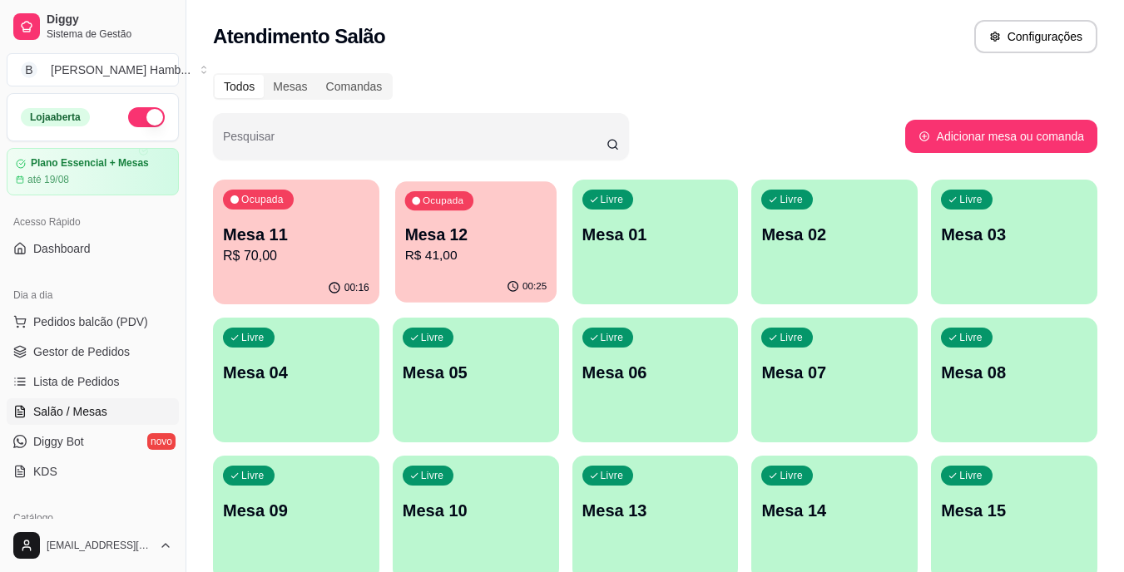
click at [452, 260] on p "R$ 41,00" at bounding box center [475, 255] width 142 height 19
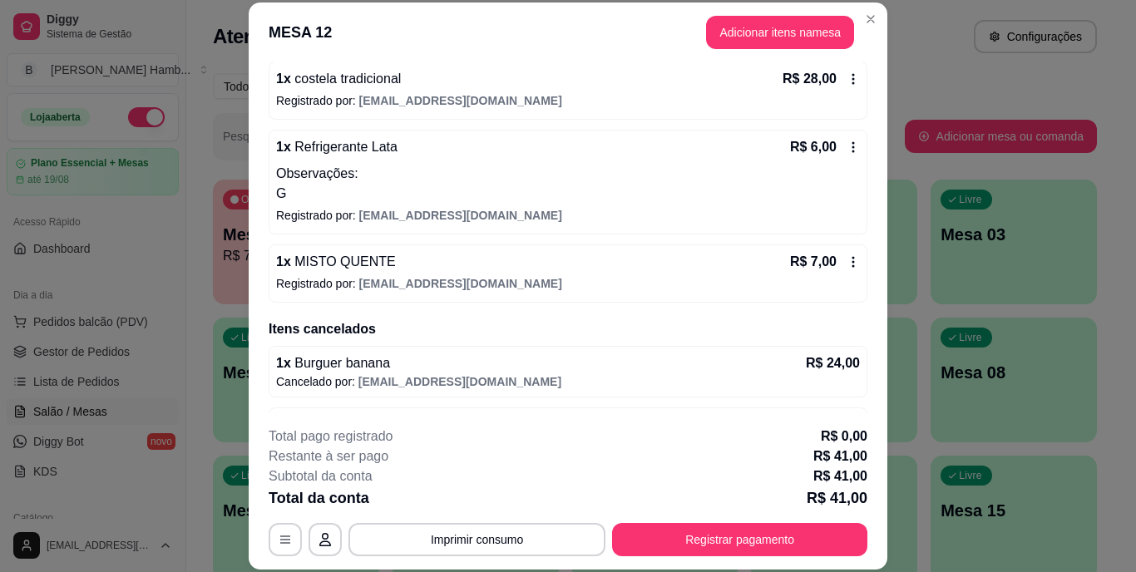
scroll to position [158, 0]
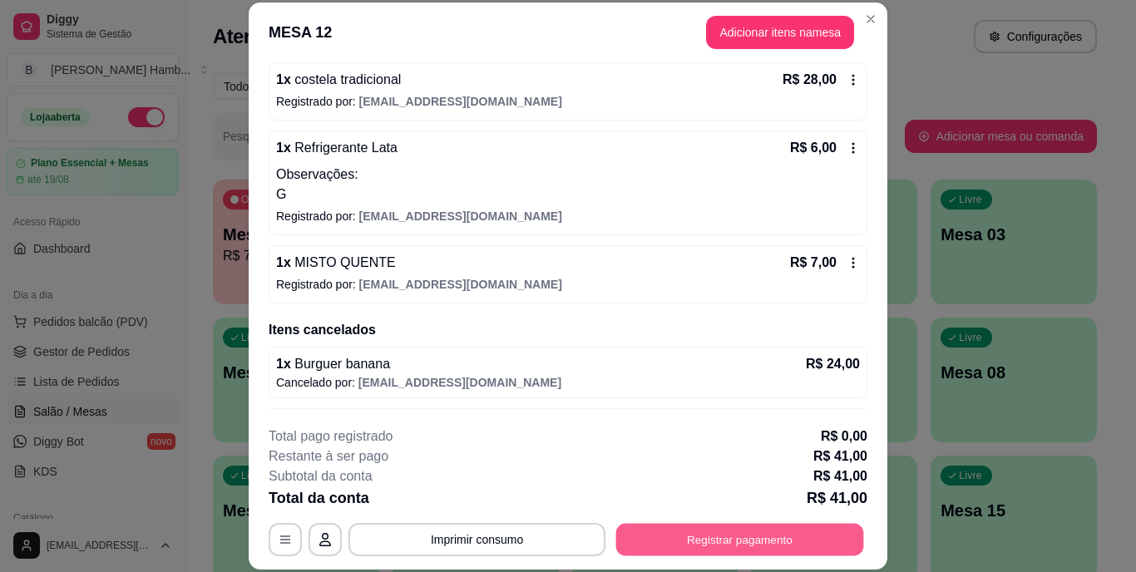
click at [635, 543] on button "Registrar pagamento" at bounding box center [740, 539] width 248 height 32
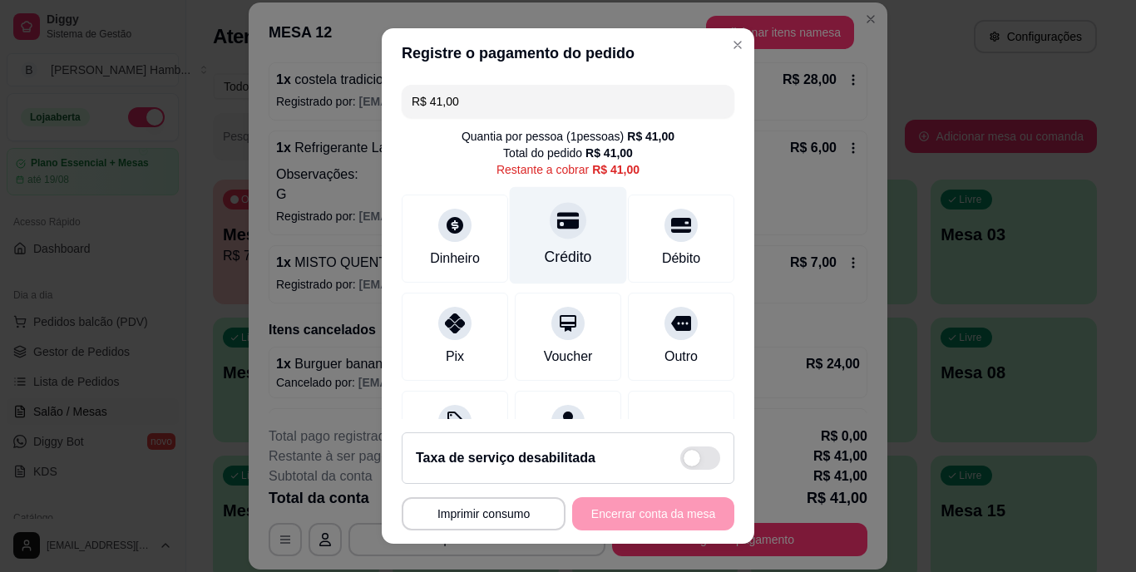
click at [557, 255] on div "Crédito" at bounding box center [568, 258] width 47 height 22
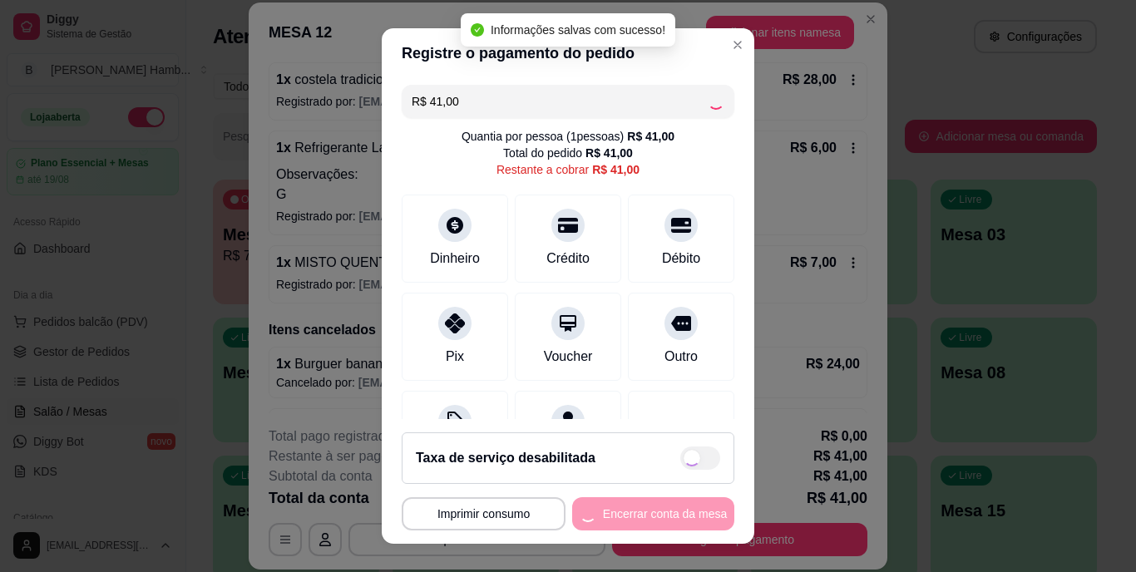
type input "R$ 0,00"
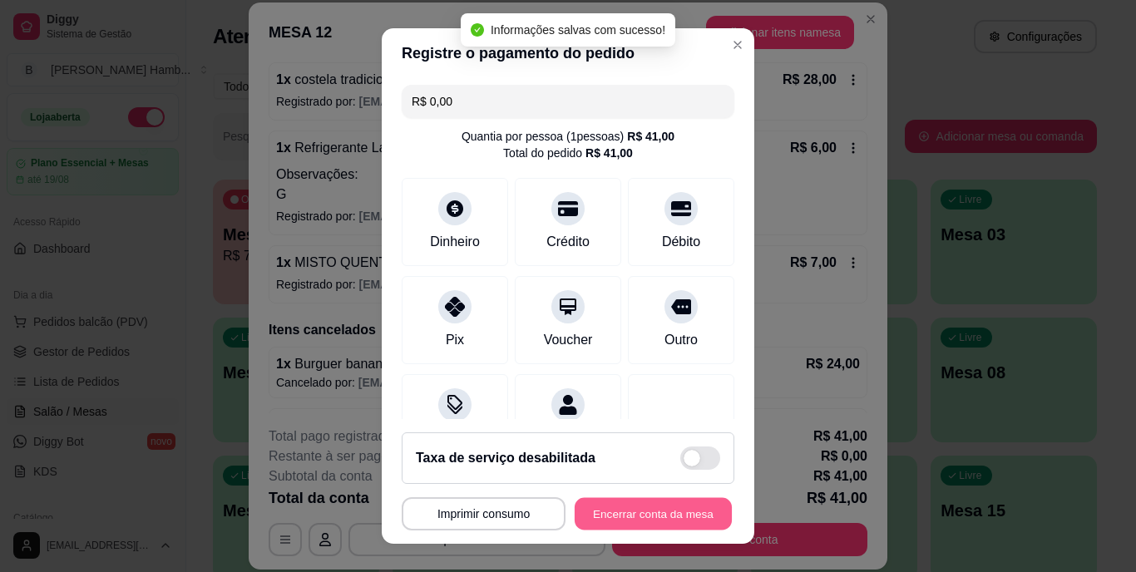
click at [606, 512] on button "Encerrar conta da mesa" at bounding box center [653, 513] width 157 height 32
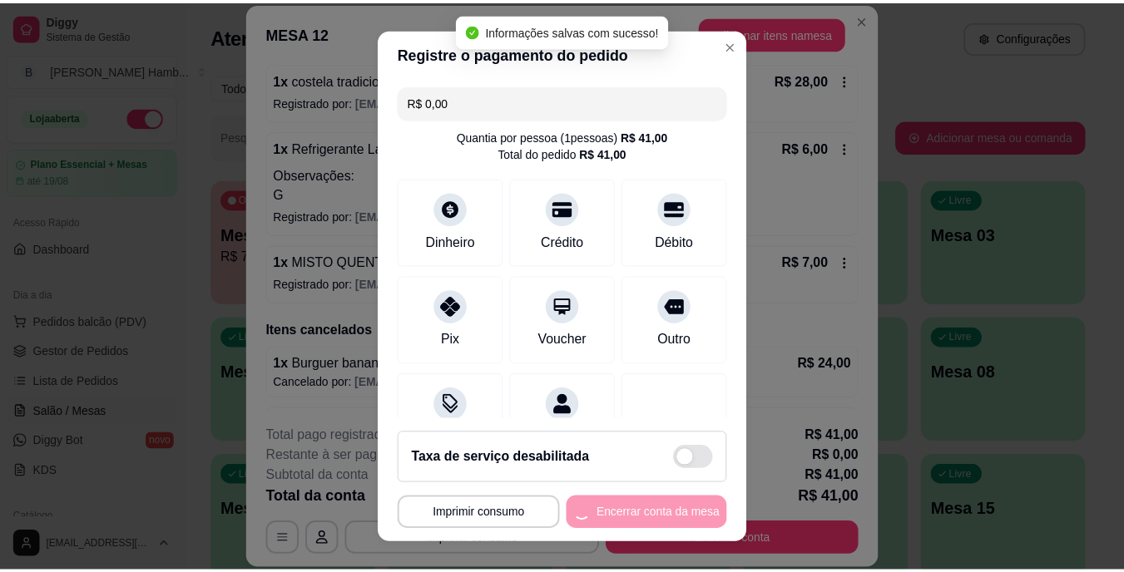
scroll to position [0, 0]
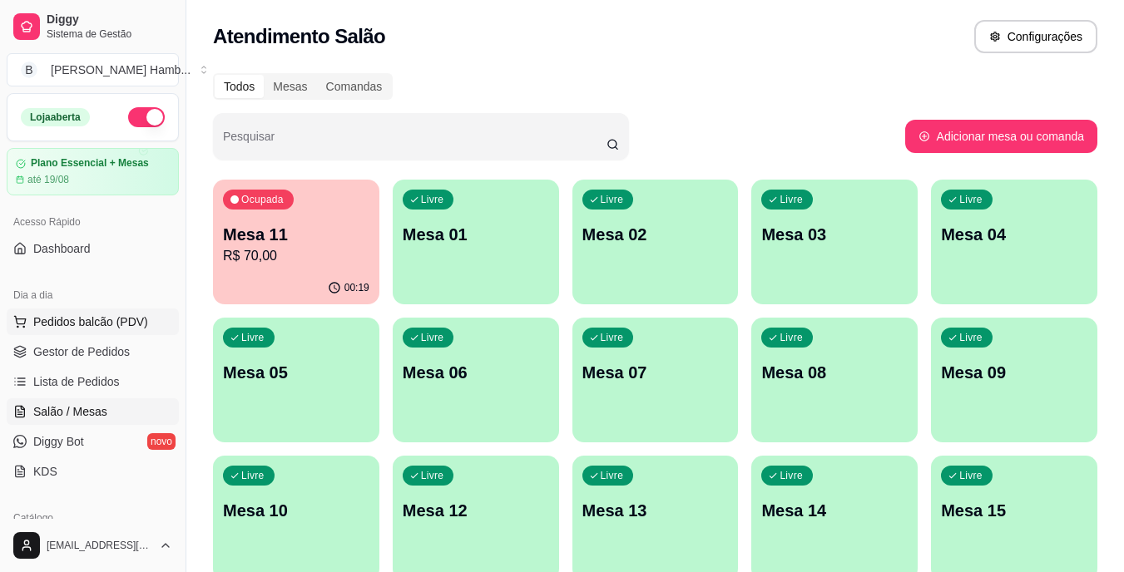
click at [114, 321] on span "Pedidos balcão (PDV)" at bounding box center [90, 322] width 115 height 17
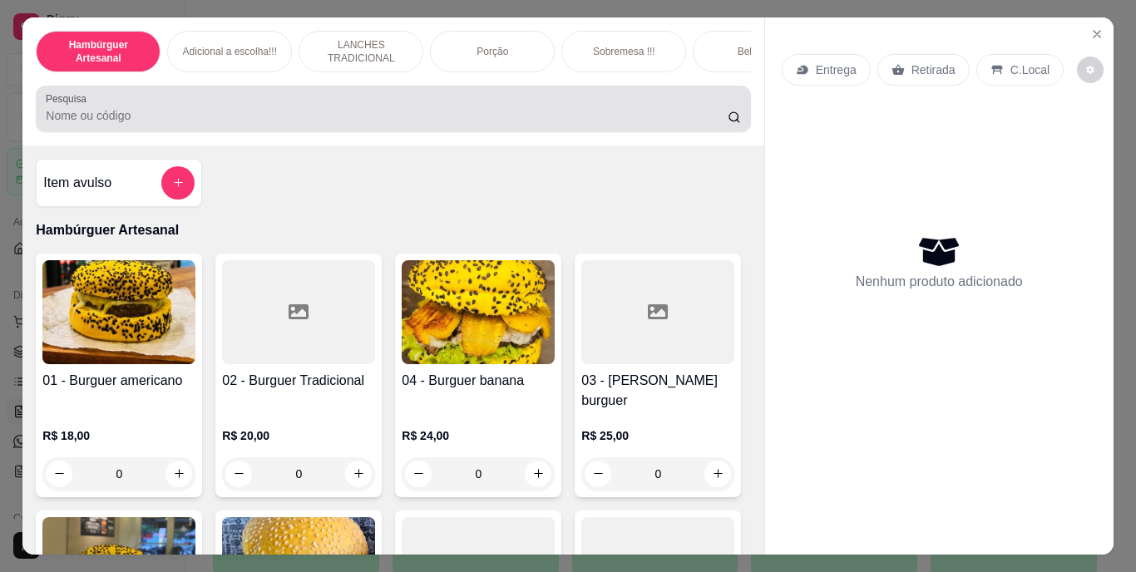
click at [368, 107] on div at bounding box center [393, 108] width 695 height 33
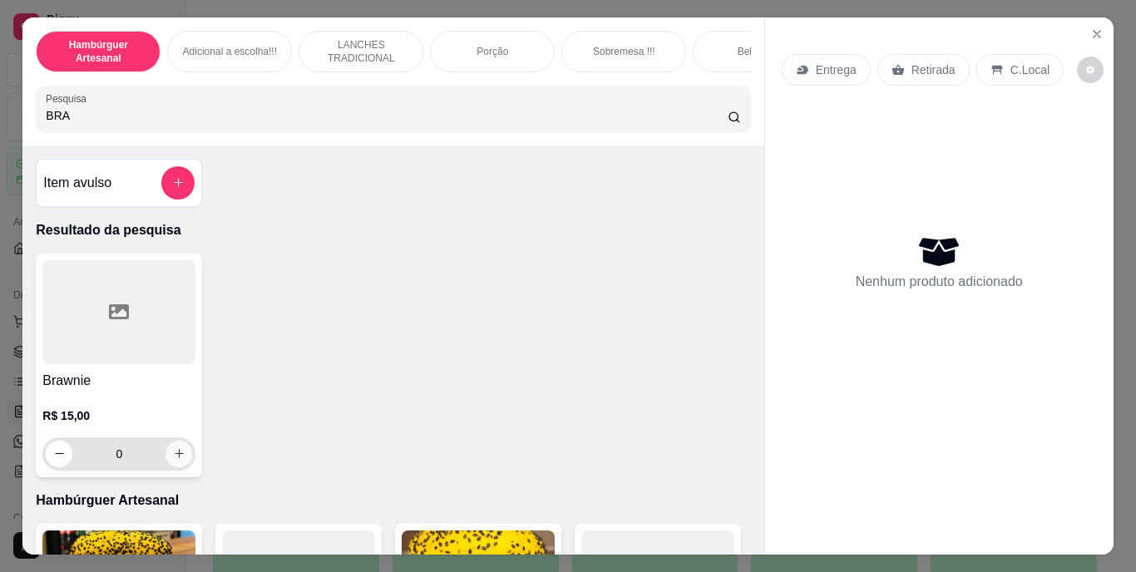
type input "BRA"
click at [174, 459] on icon "increase-product-quantity" at bounding box center [179, 453] width 12 height 12
type input "1"
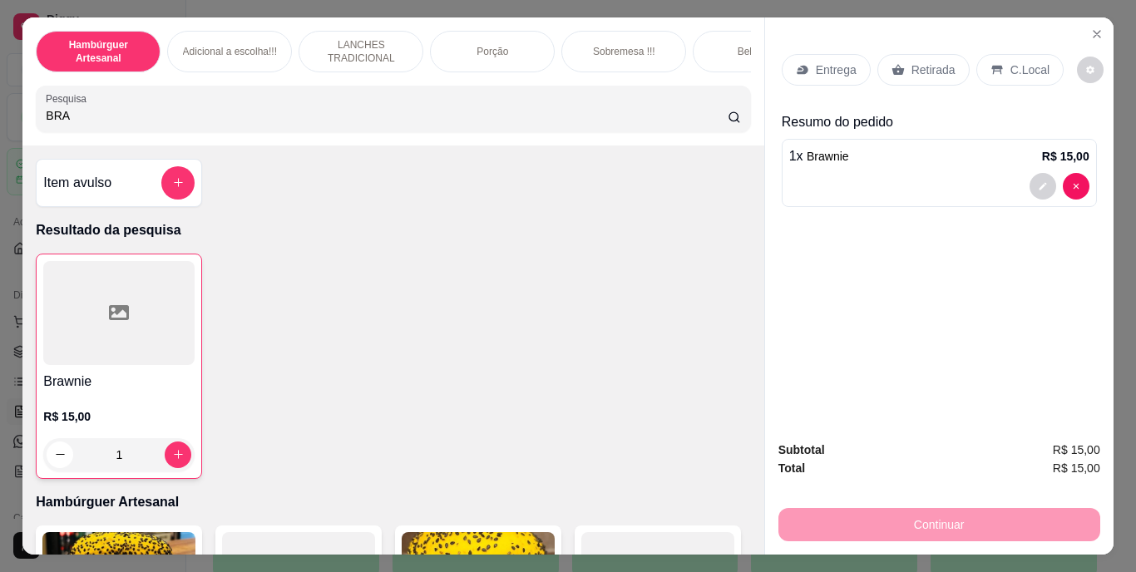
click at [933, 62] on p "Retirada" at bounding box center [934, 70] width 44 height 17
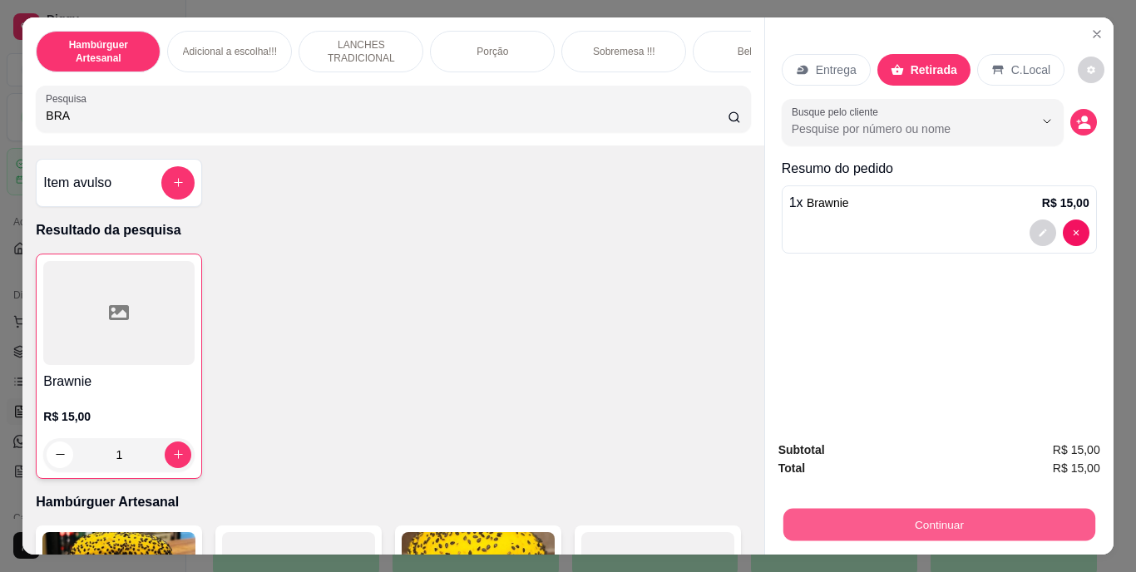
click at [863, 525] on button "Continuar" at bounding box center [939, 525] width 312 height 32
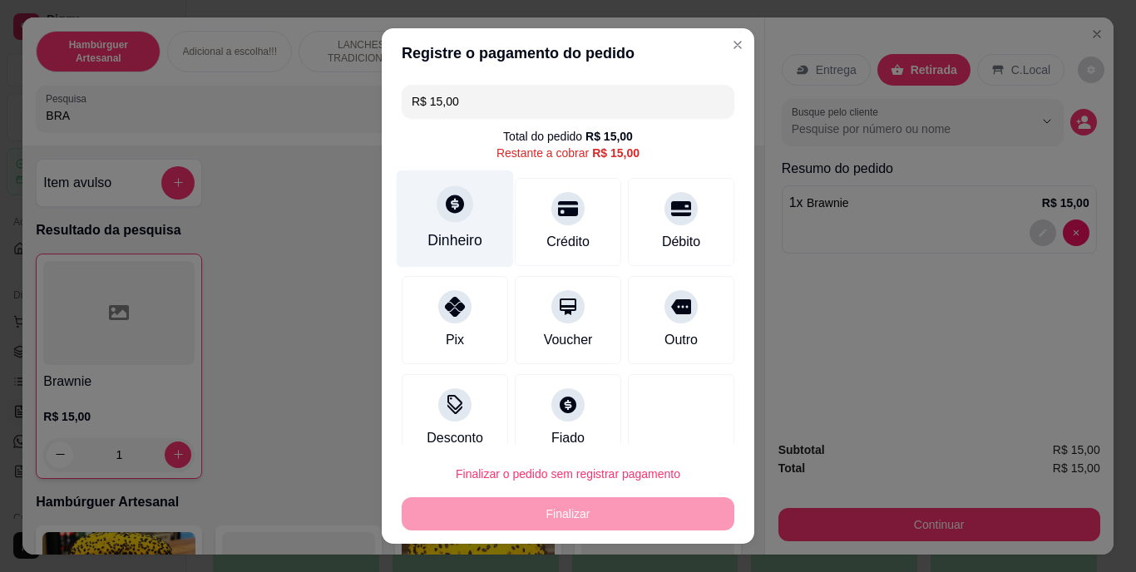
click at [470, 253] on div "Dinheiro" at bounding box center [455, 219] width 117 height 97
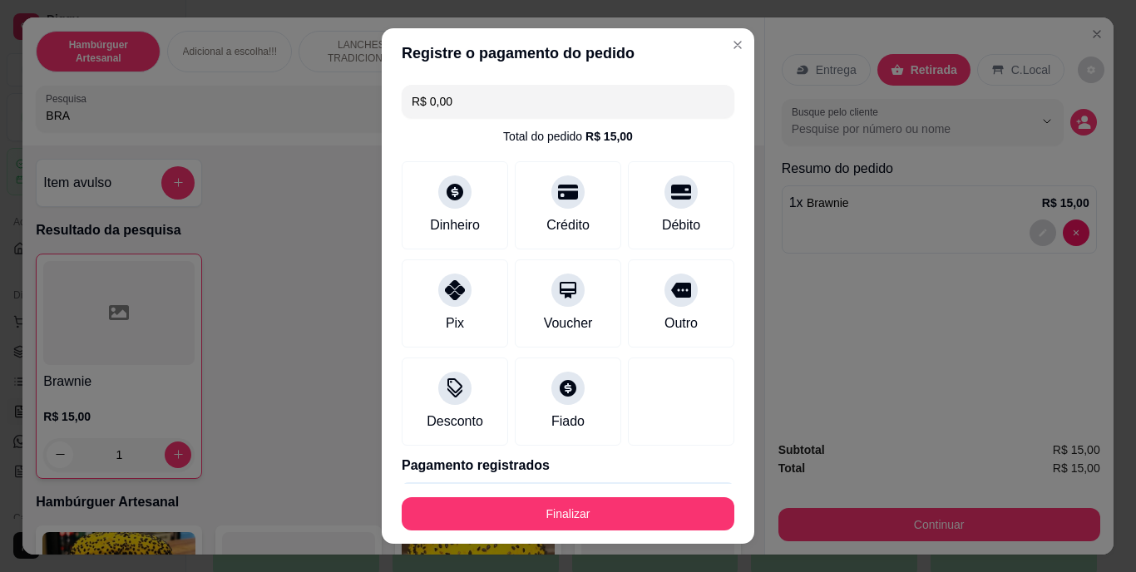
type input "R$ 0,00"
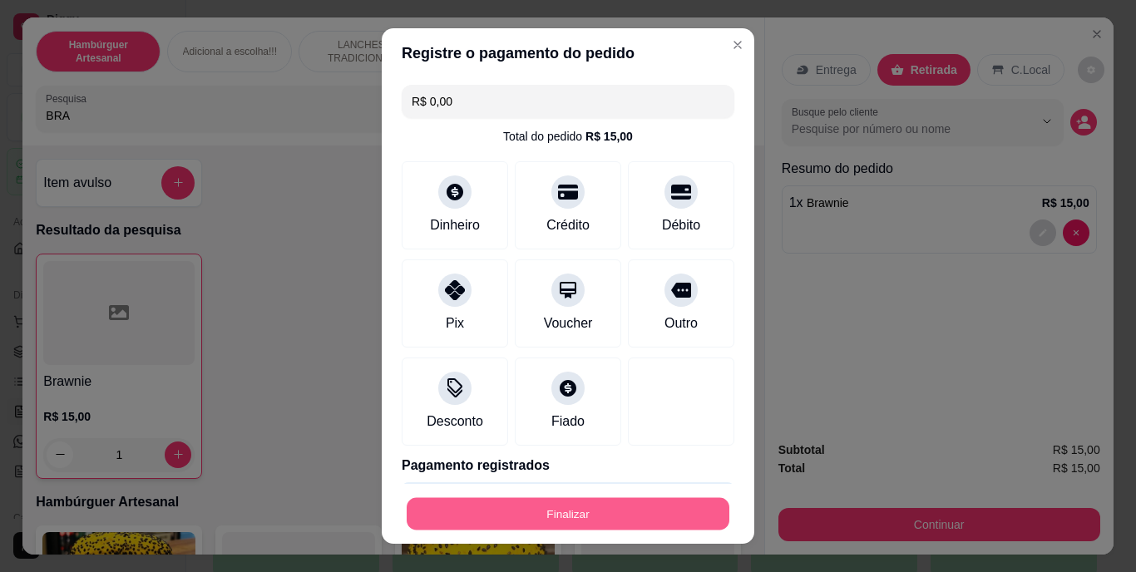
click at [550, 513] on button "Finalizar" at bounding box center [568, 513] width 323 height 32
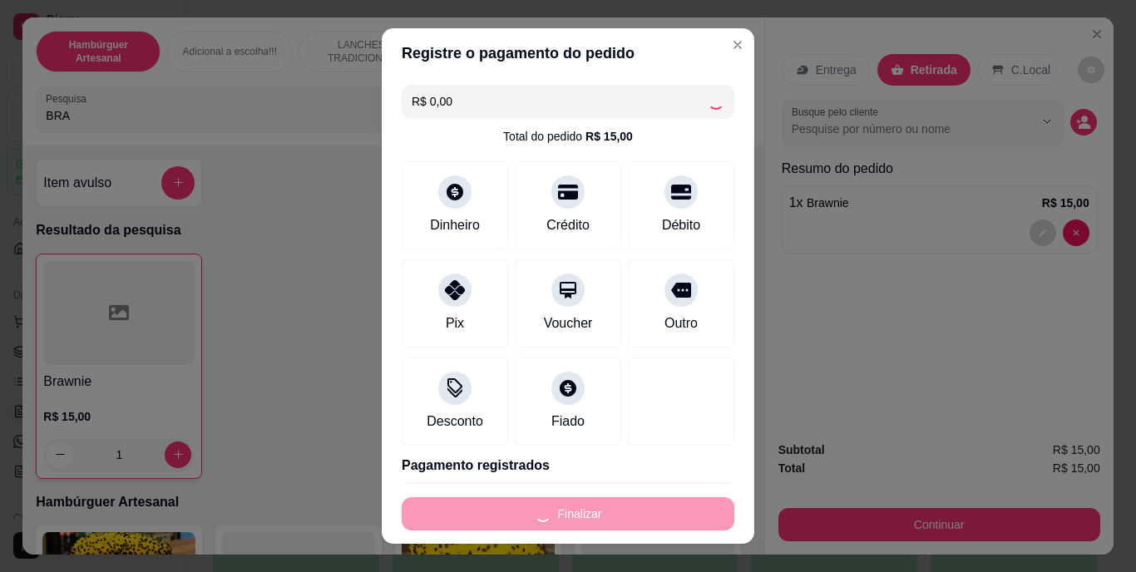
type input "0"
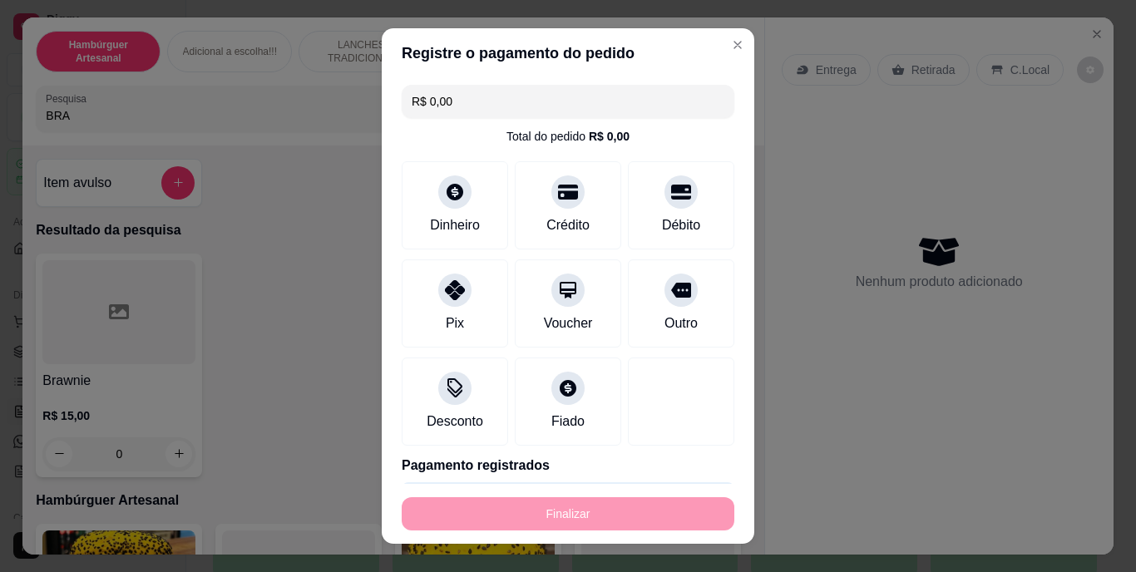
type input "-R$ 15,00"
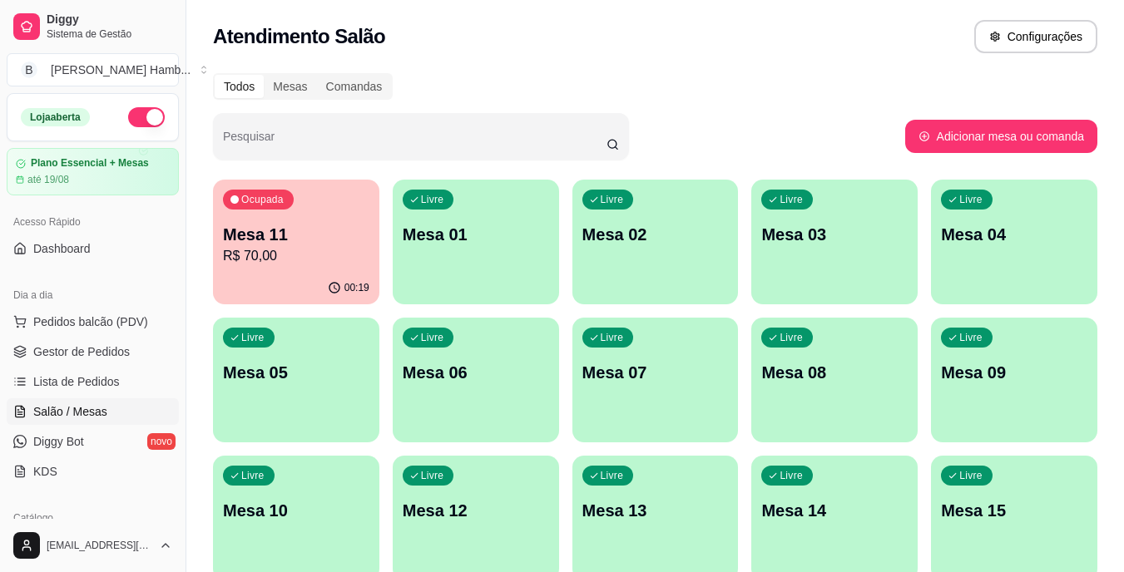
click at [891, 8] on div "Atendimento Salão Configurações" at bounding box center [654, 31] width 937 height 63
click at [124, 329] on span "Pedidos balcão (PDV)" at bounding box center [90, 322] width 115 height 17
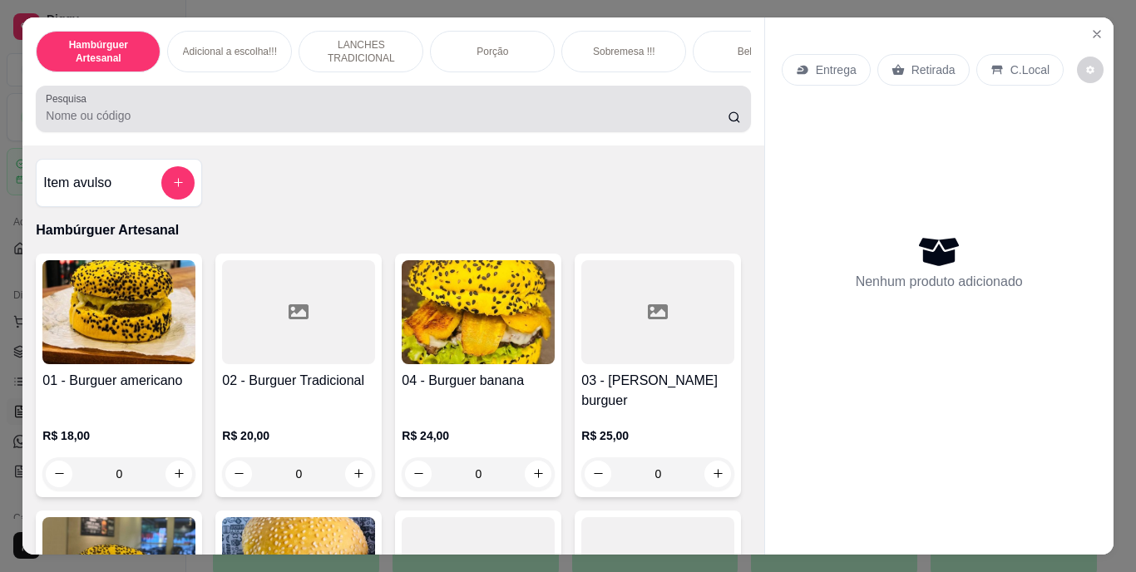
click at [387, 104] on div at bounding box center [393, 108] width 695 height 33
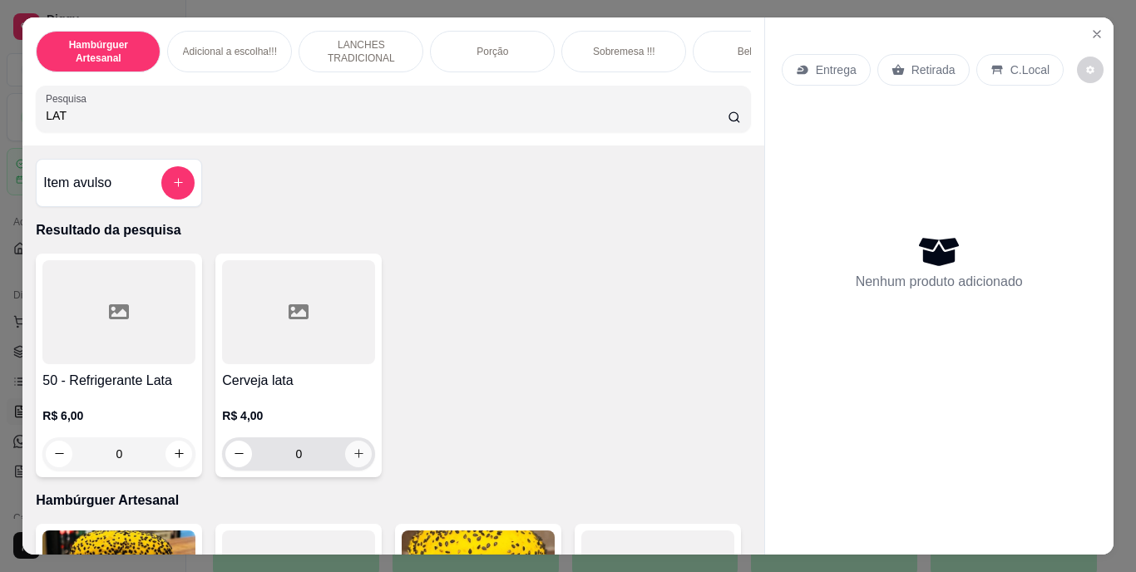
type input "LAT"
click at [346, 462] on button "increase-product-quantity" at bounding box center [359, 454] width 26 height 26
type input "1"
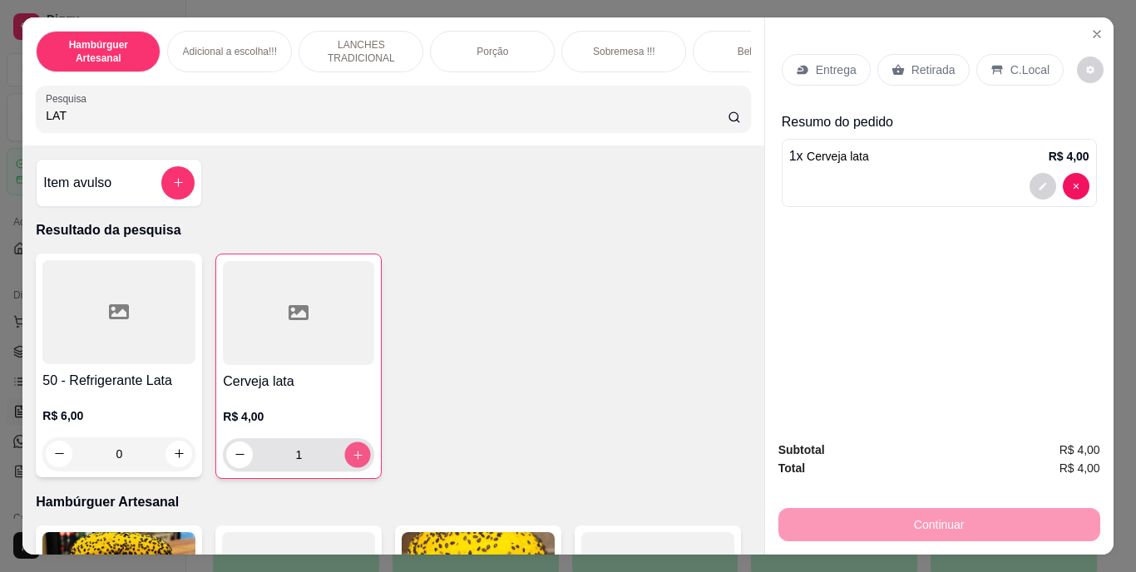
click at [345, 462] on button "increase-product-quantity" at bounding box center [358, 455] width 26 height 26
type input "2"
click at [954, 55] on div "Retirada" at bounding box center [924, 70] width 92 height 32
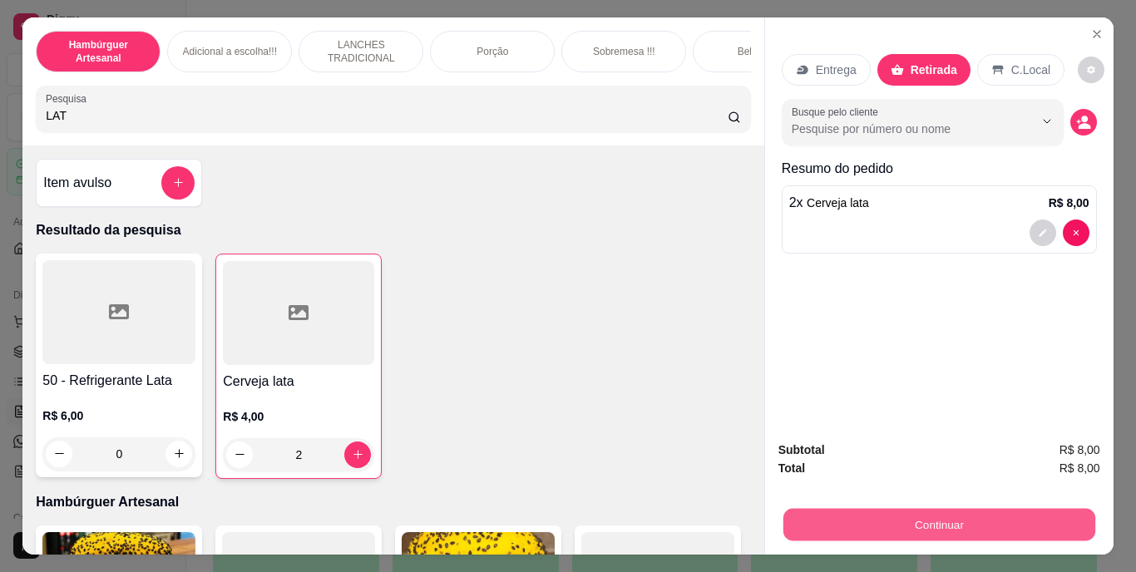
click at [926, 527] on button "Continuar" at bounding box center [939, 525] width 312 height 32
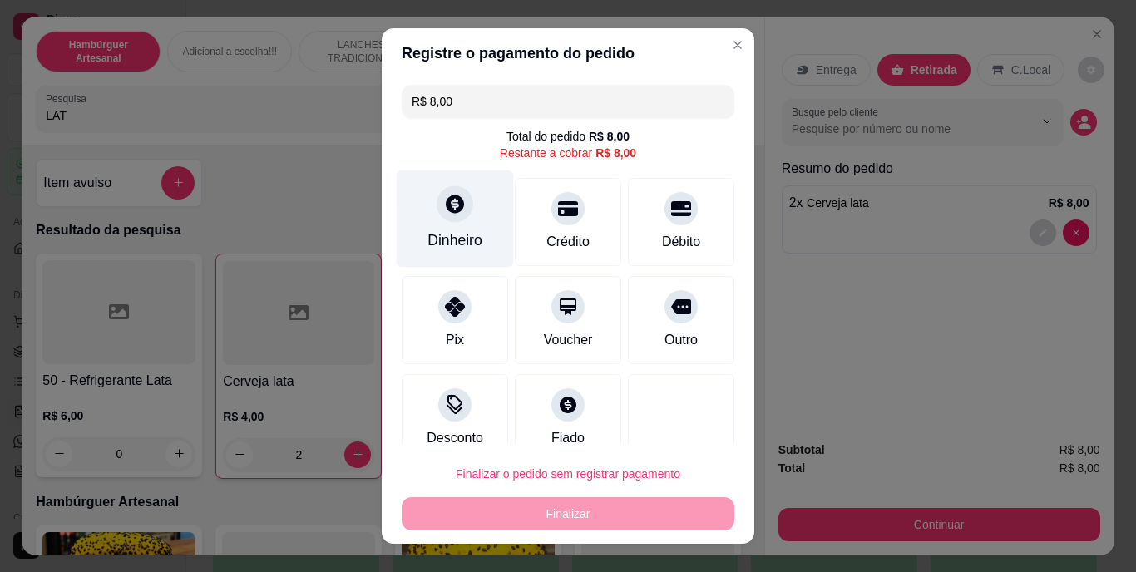
click at [418, 214] on div "Dinheiro" at bounding box center [455, 219] width 117 height 97
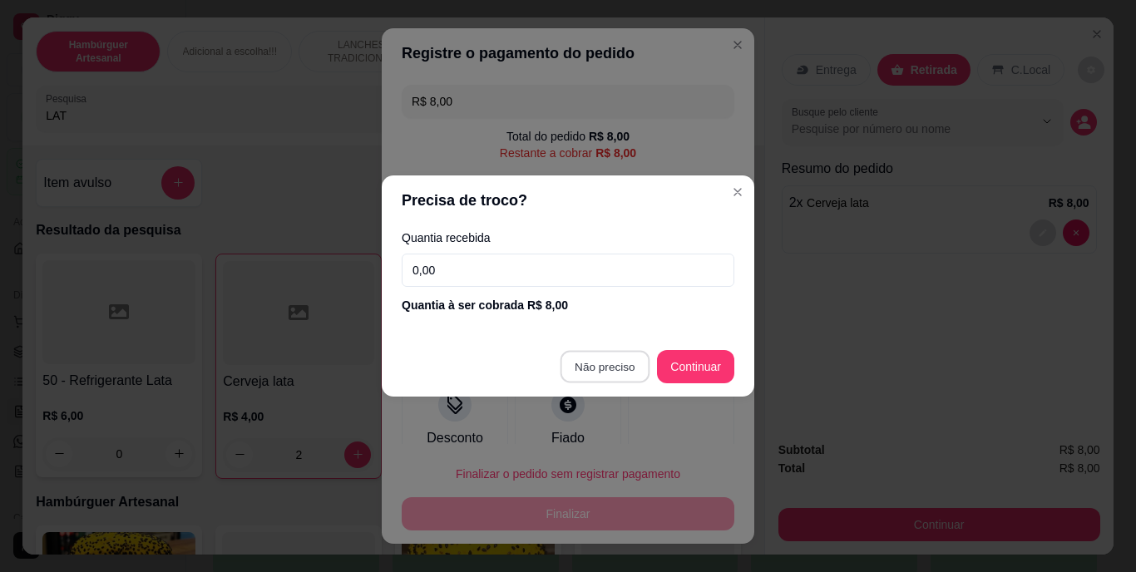
type input "R$ 0,00"
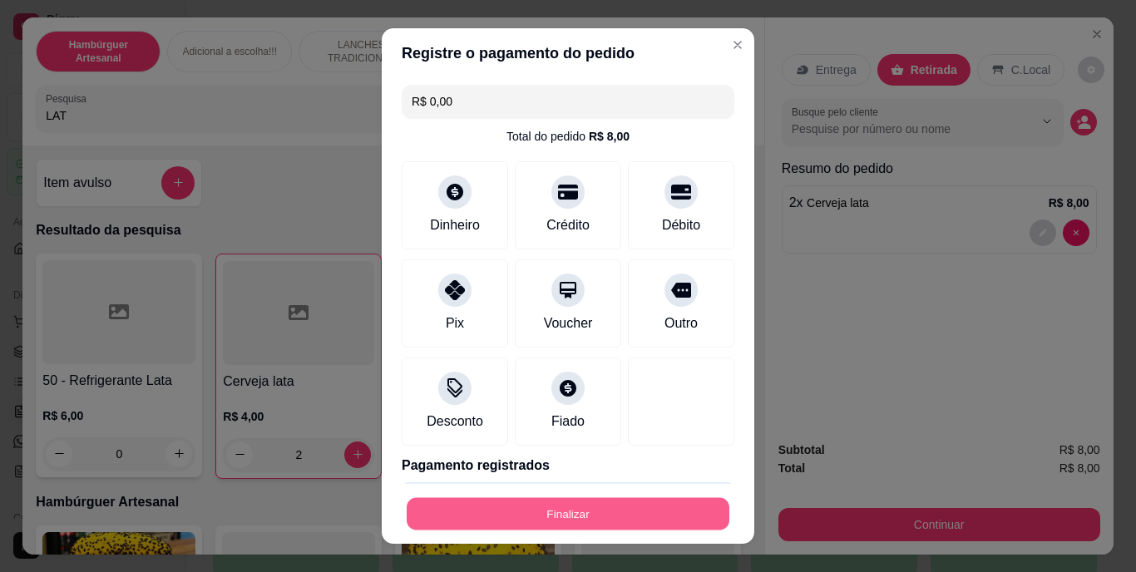
click at [576, 507] on button "Finalizar" at bounding box center [568, 513] width 323 height 32
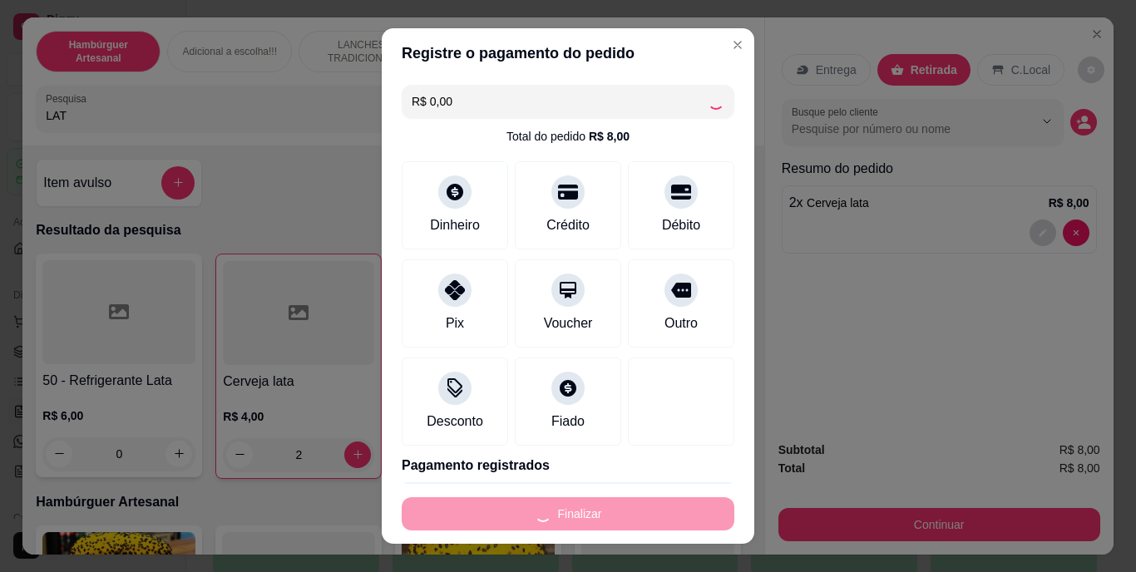
type input "0"
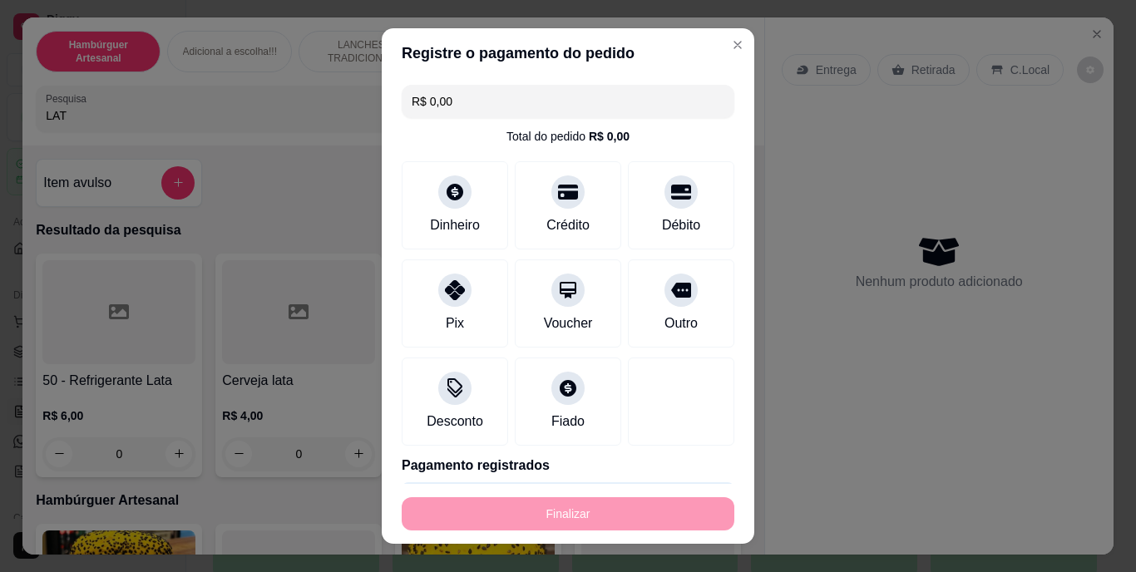
type input "-R$ 8,00"
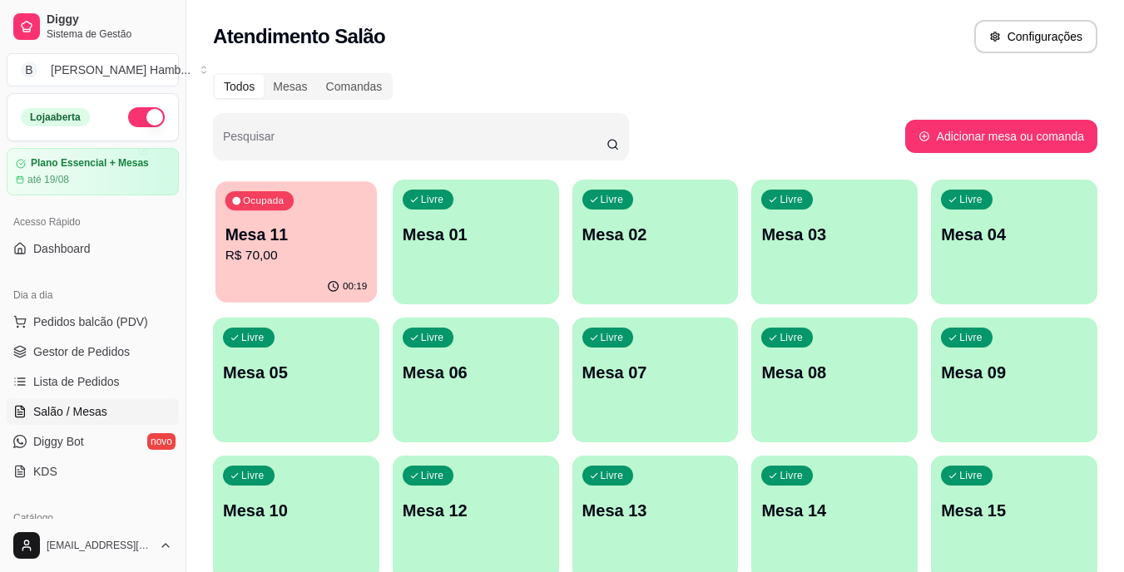
click at [309, 284] on div "00:19" at bounding box center [295, 287] width 161 height 32
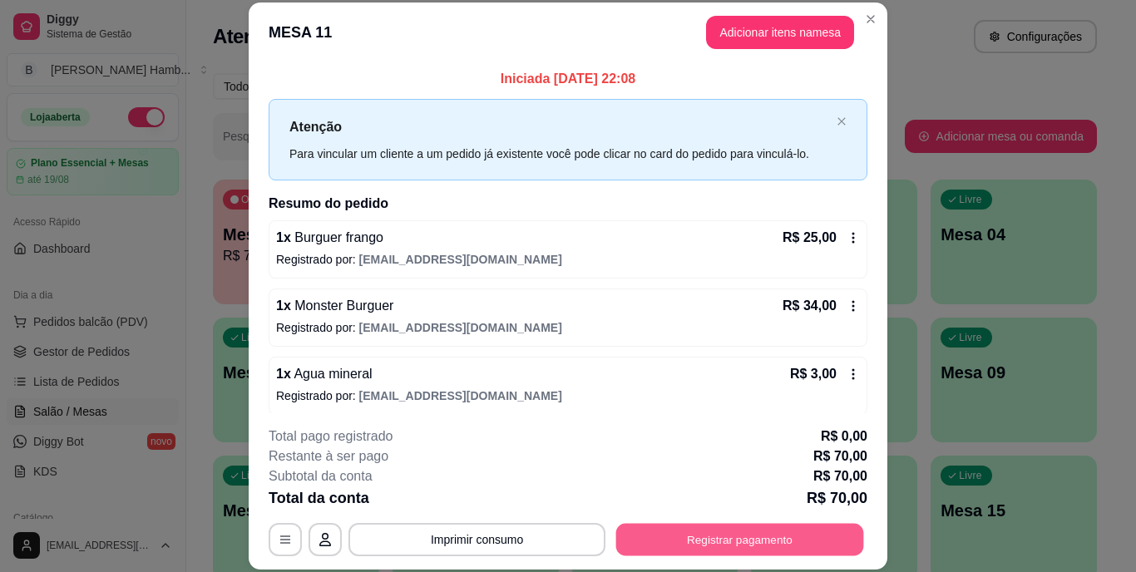
click at [643, 536] on button "Registrar pagamento" at bounding box center [740, 539] width 248 height 32
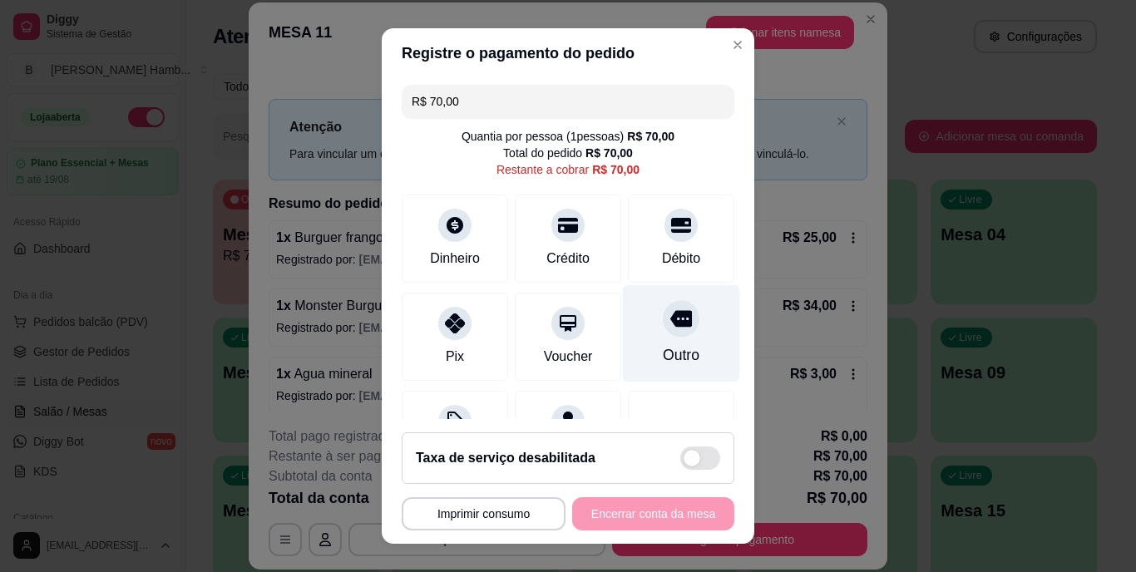
click at [630, 328] on div "Outro" at bounding box center [681, 333] width 117 height 97
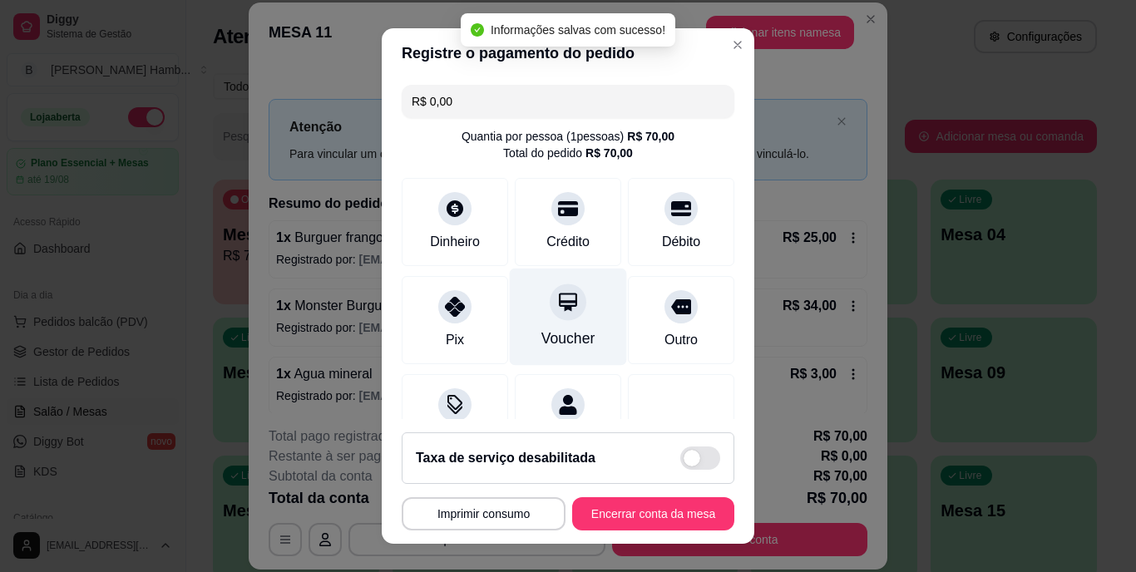
type input "R$ 0,00"
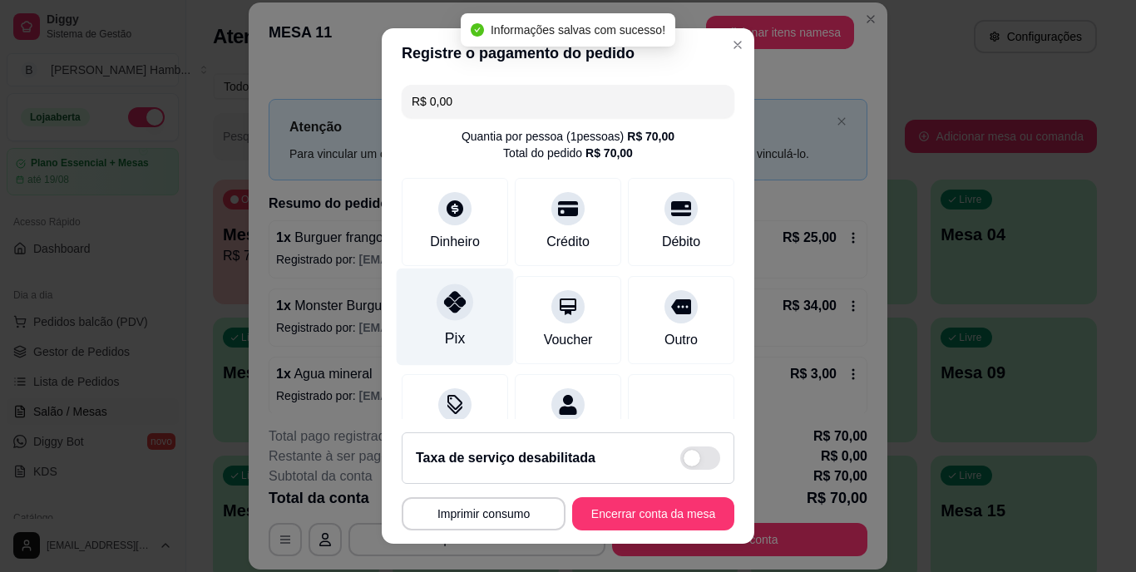
click at [454, 340] on div "Pix" at bounding box center [455, 340] width 20 height 22
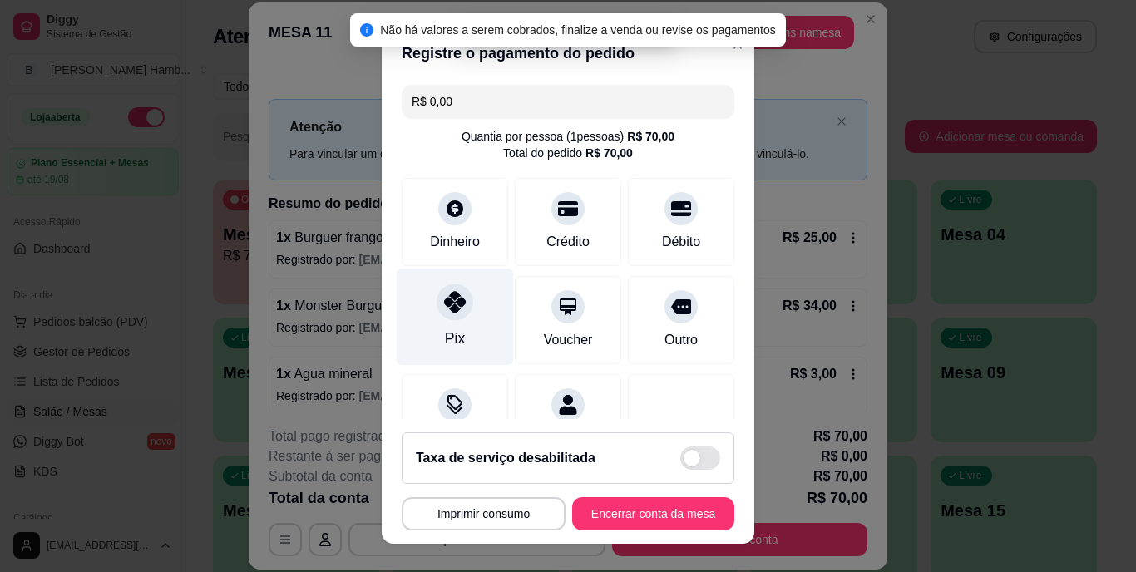
click at [454, 340] on div "Pix" at bounding box center [455, 340] width 20 height 22
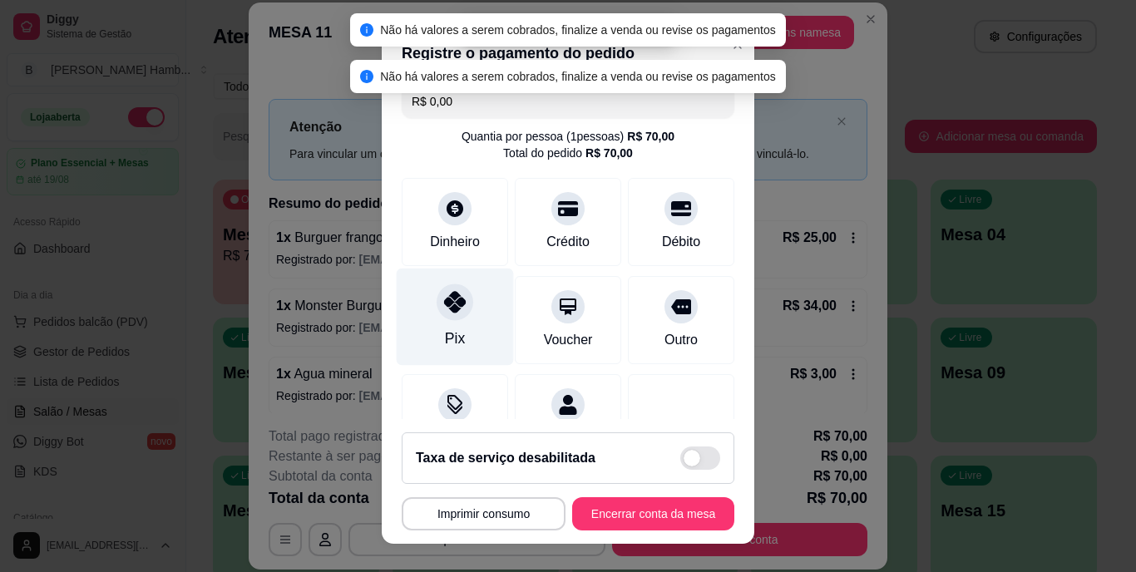
click at [454, 340] on div "Pix" at bounding box center [455, 340] width 20 height 22
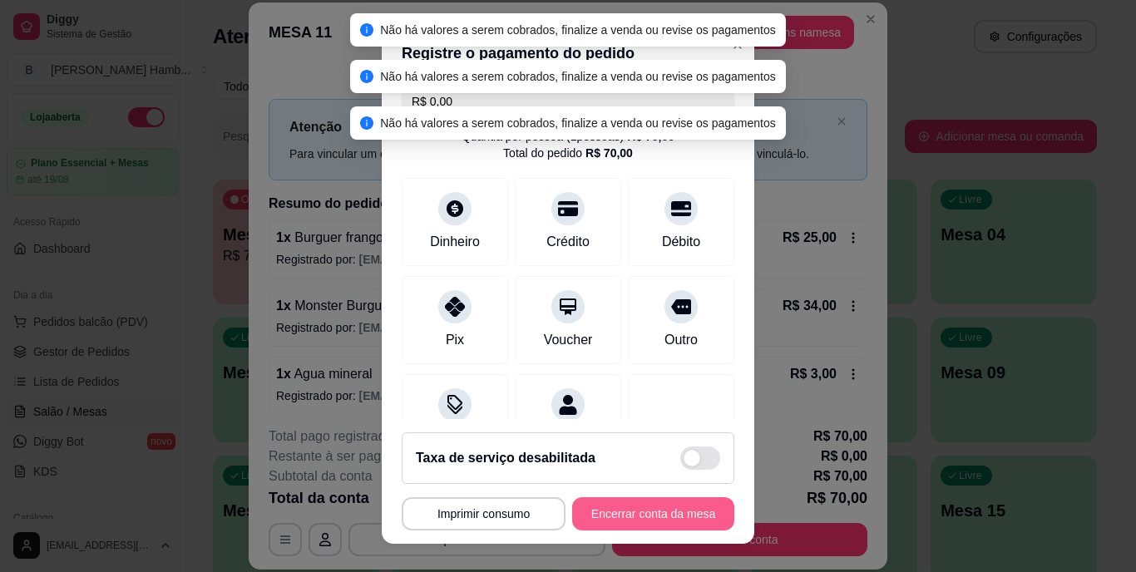
click at [629, 505] on button "Encerrar conta da mesa" at bounding box center [653, 513] width 162 height 33
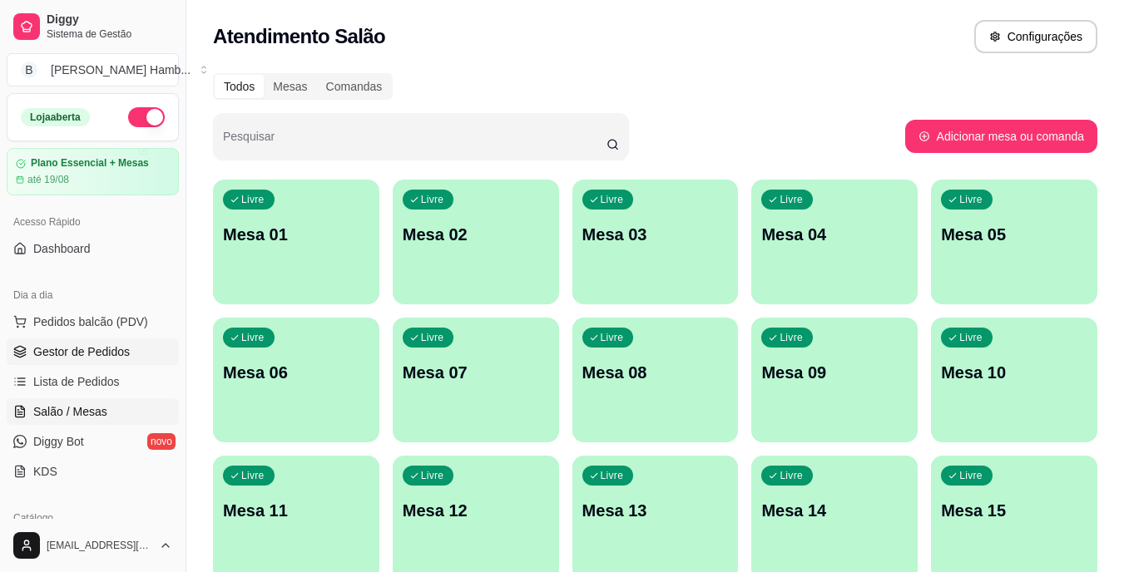
click at [99, 344] on span "Gestor de Pedidos" at bounding box center [81, 352] width 96 height 17
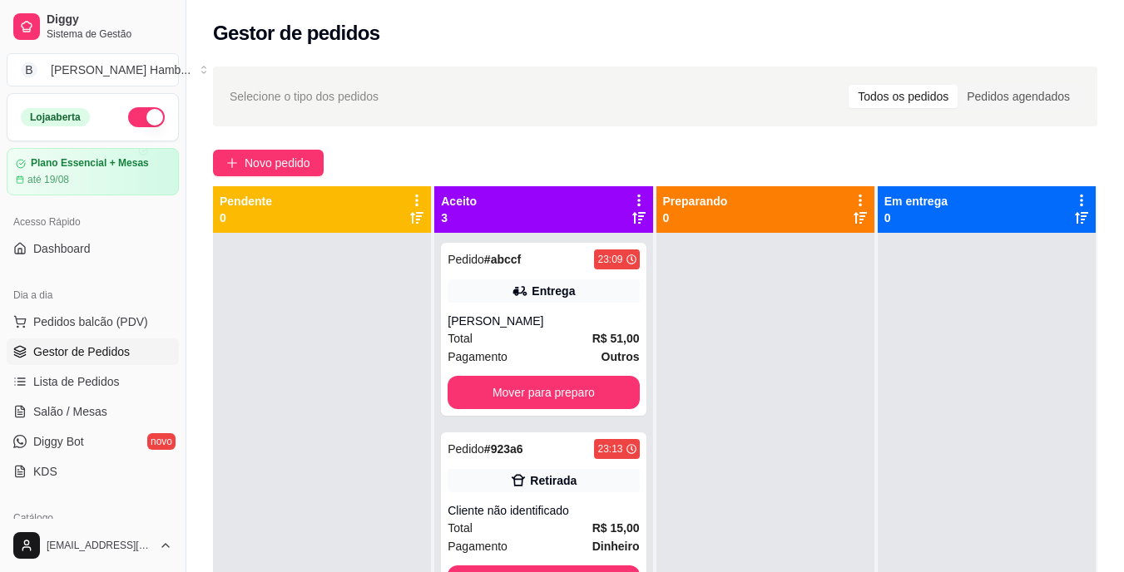
click at [704, 482] on div at bounding box center [765, 519] width 218 height 572
click at [553, 405] on button "Mover para preparo" at bounding box center [543, 393] width 185 height 32
click at [556, 397] on div "Mover para preparo" at bounding box center [542, 392] width 191 height 33
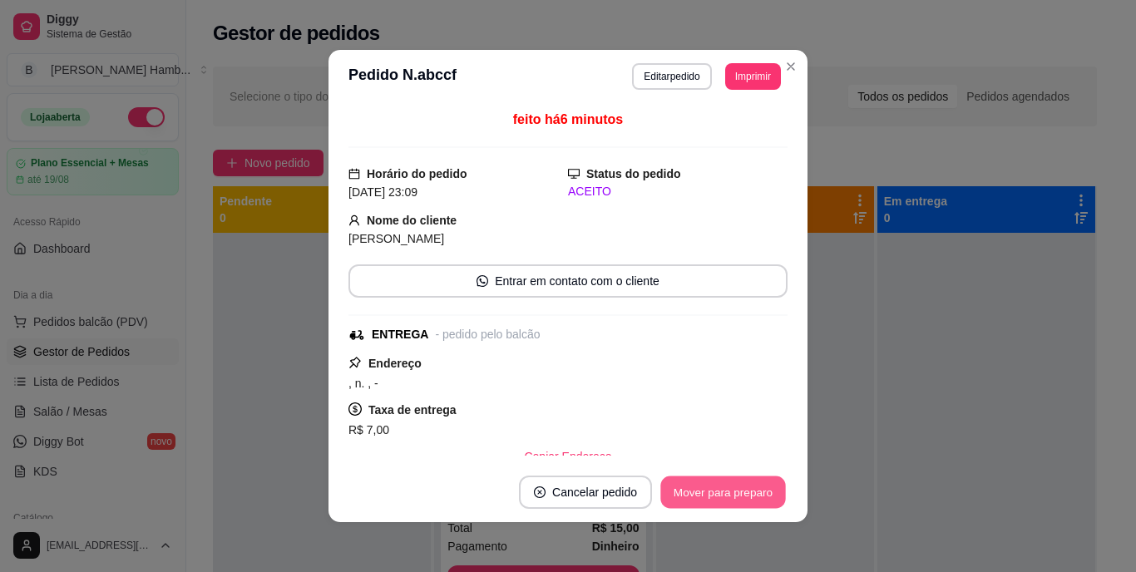
click at [683, 499] on button "Mover para preparo" at bounding box center [722, 493] width 125 height 32
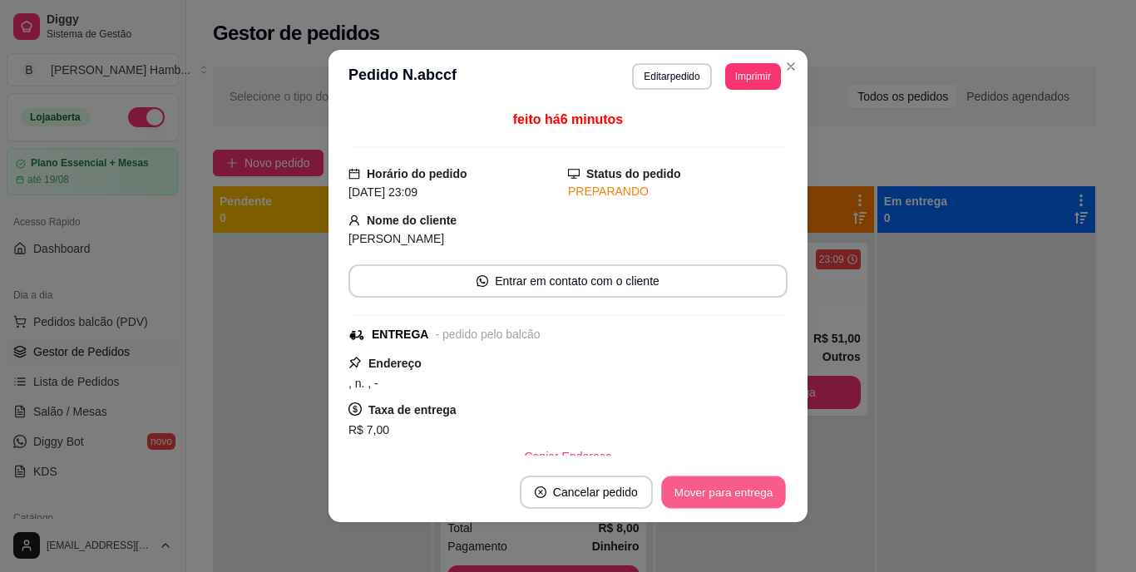
click at [695, 489] on button "Mover para entrega" at bounding box center [723, 493] width 125 height 32
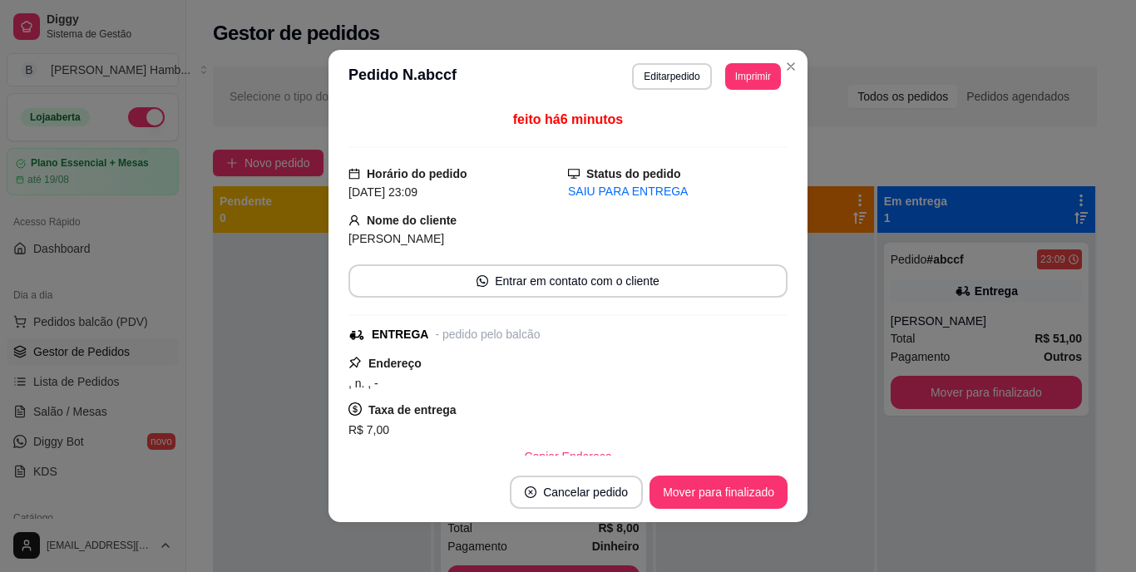
click at [846, 424] on div "**********" at bounding box center [568, 286] width 1136 height 572
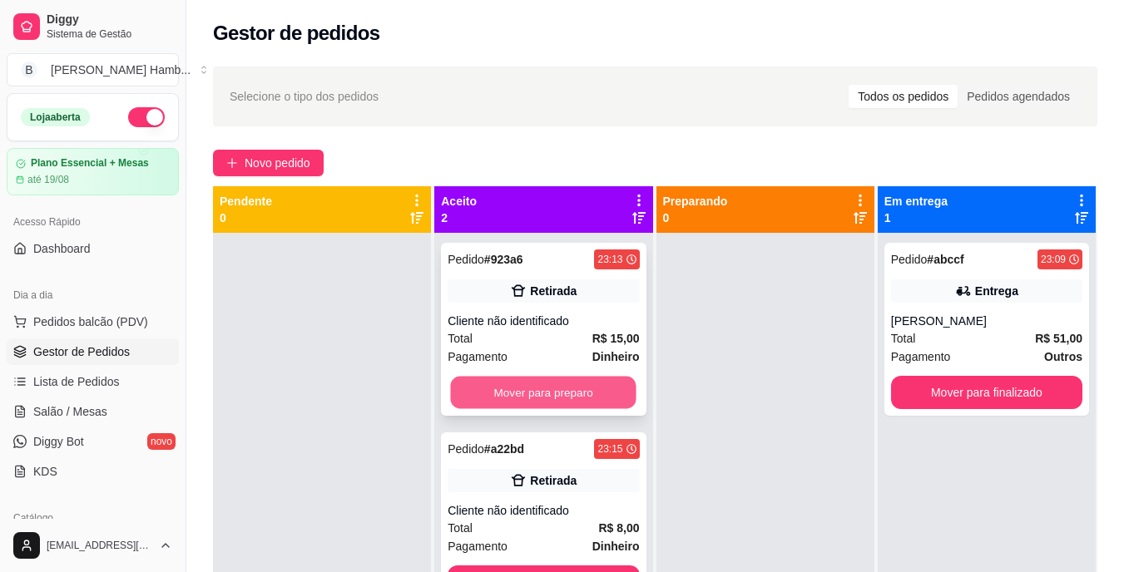
click at [608, 388] on button "Mover para preparo" at bounding box center [543, 393] width 185 height 32
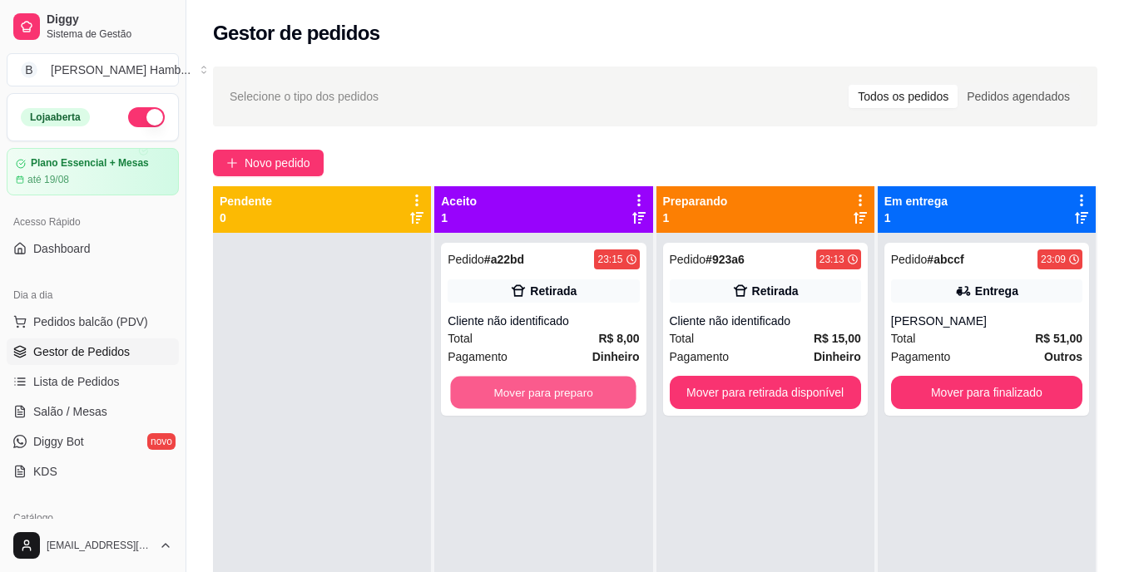
click at [608, 388] on button "Mover para preparo" at bounding box center [543, 393] width 185 height 32
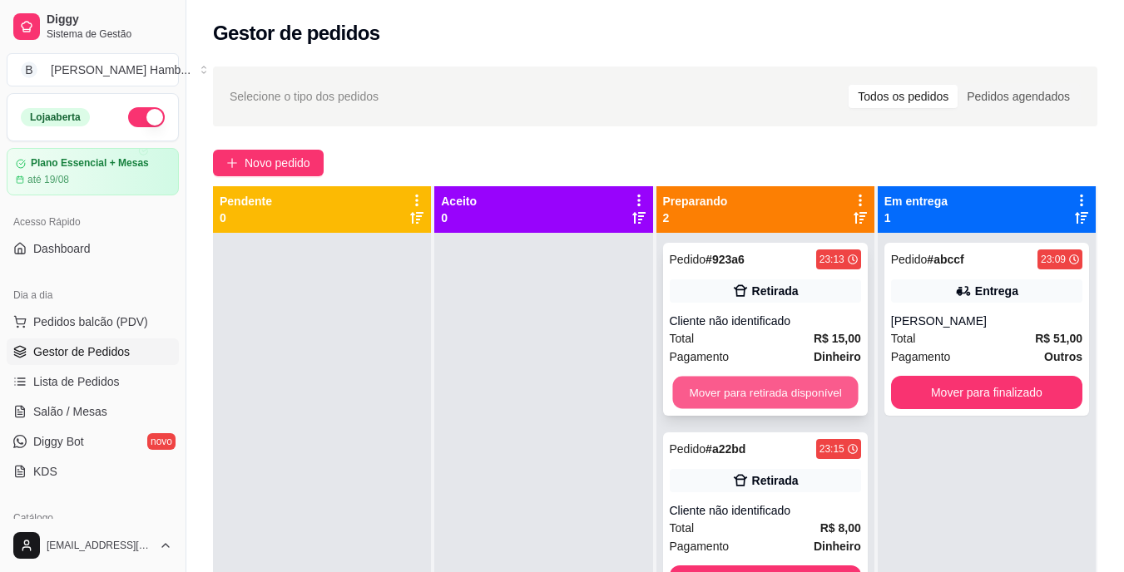
click at [732, 393] on button "Mover para retirada disponível" at bounding box center [764, 393] width 185 height 32
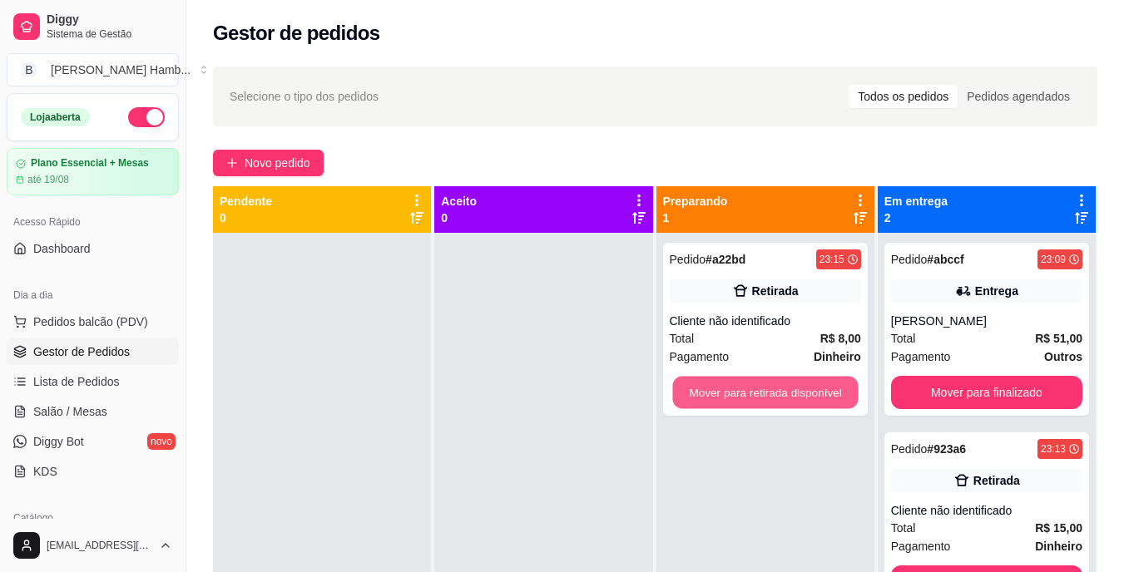
click at [732, 393] on button "Mover para retirada disponível" at bounding box center [764, 393] width 185 height 32
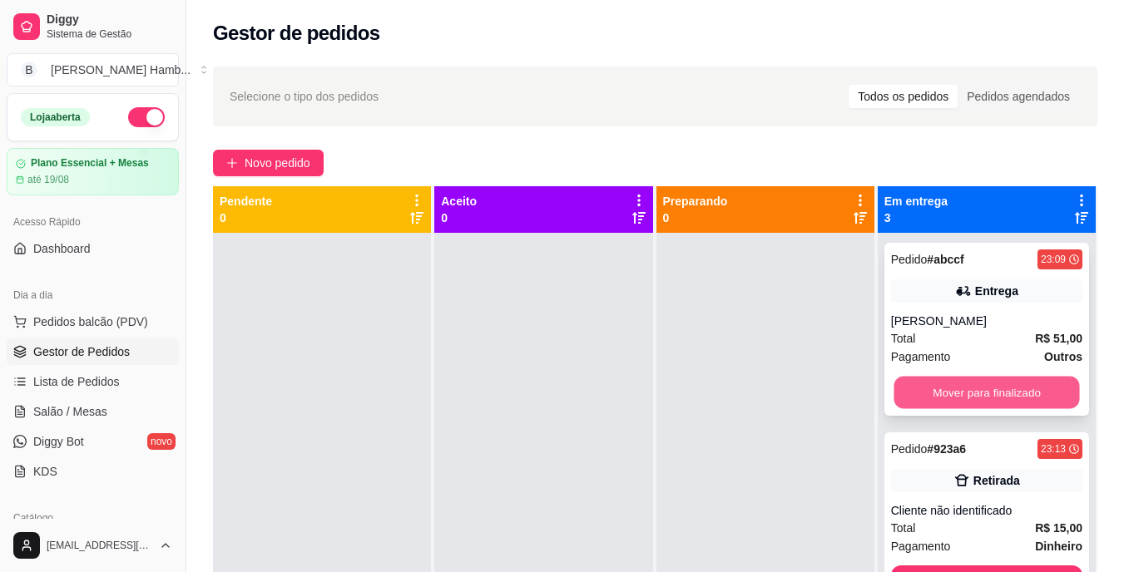
click at [938, 380] on button "Mover para finalizado" at bounding box center [985, 393] width 185 height 32
click at [936, 383] on button "Mover para finalizado" at bounding box center [985, 393] width 185 height 32
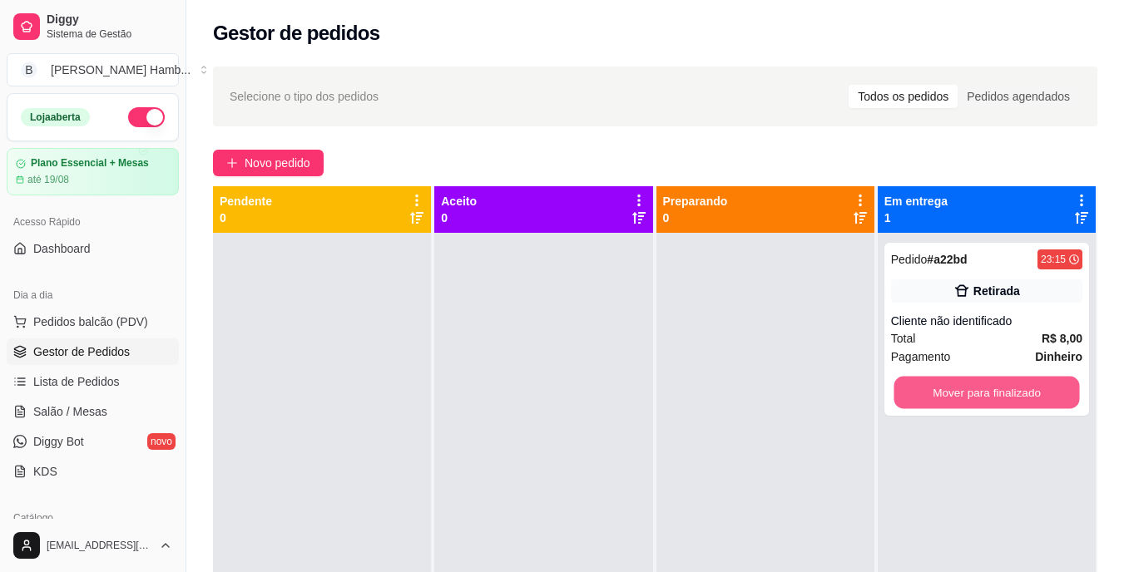
click at [936, 383] on button "Mover para finalizado" at bounding box center [985, 393] width 185 height 32
